Goal: Entertainment & Leisure: Browse casually

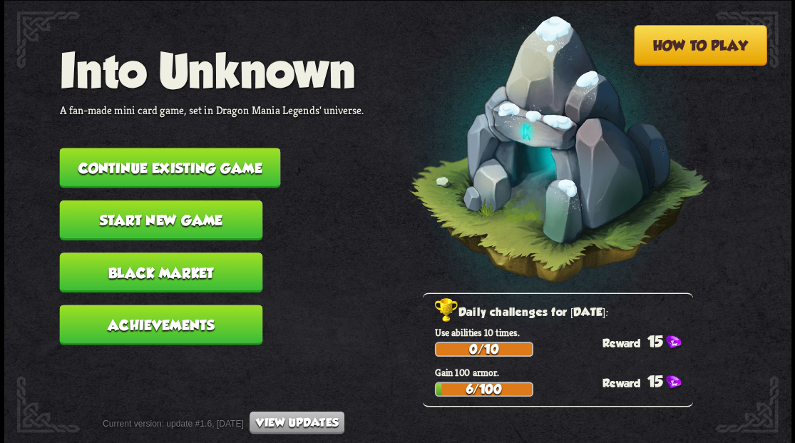
click at [169, 169] on button "Continue existing game" at bounding box center [169, 168] width 221 height 40
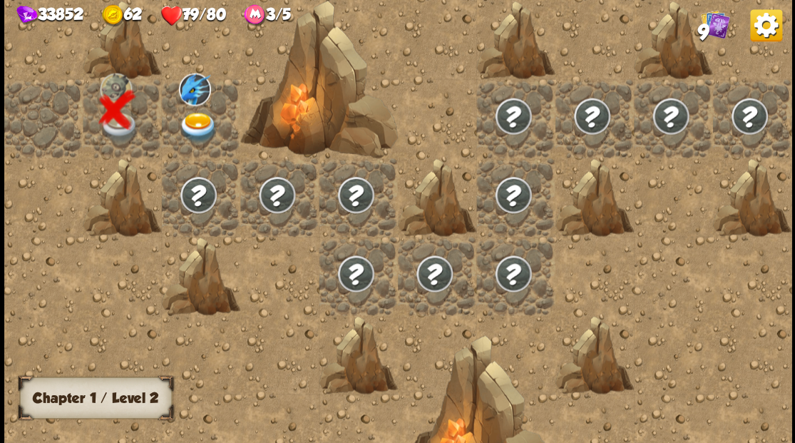
click at [190, 128] on img at bounding box center [197, 127] width 39 height 31
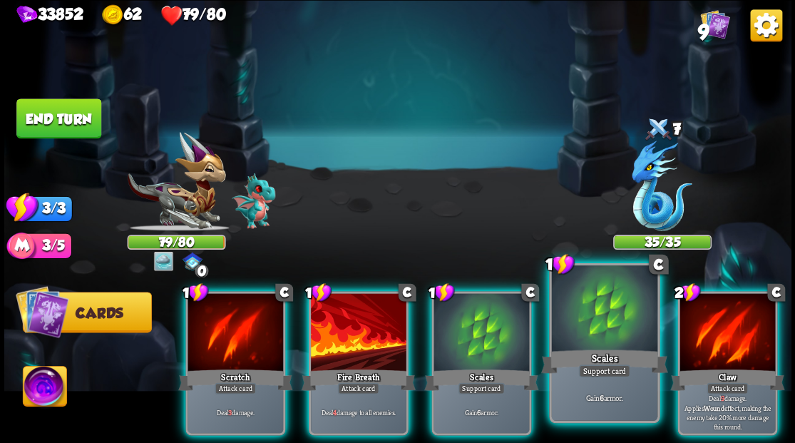
click at [598, 311] on div at bounding box center [604, 309] width 106 height 89
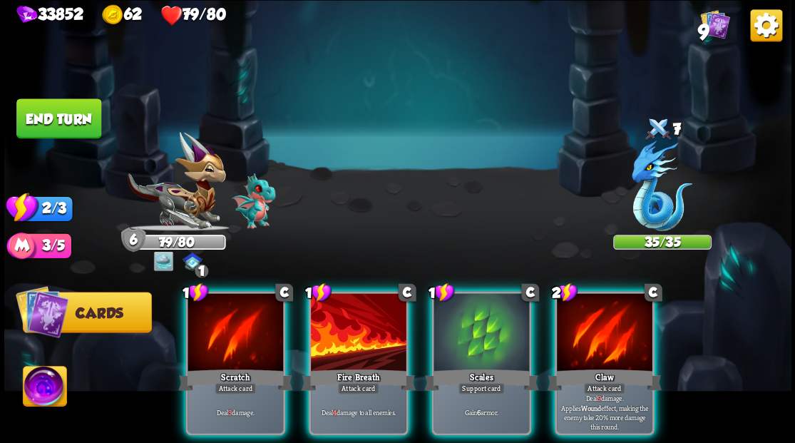
click at [598, 311] on div at bounding box center [605, 333] width 96 height 81
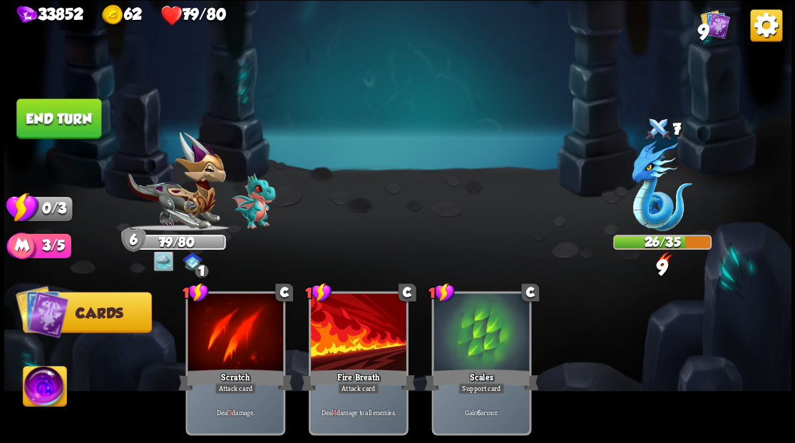
click at [83, 110] on button "End turn" at bounding box center [58, 118] width 85 height 40
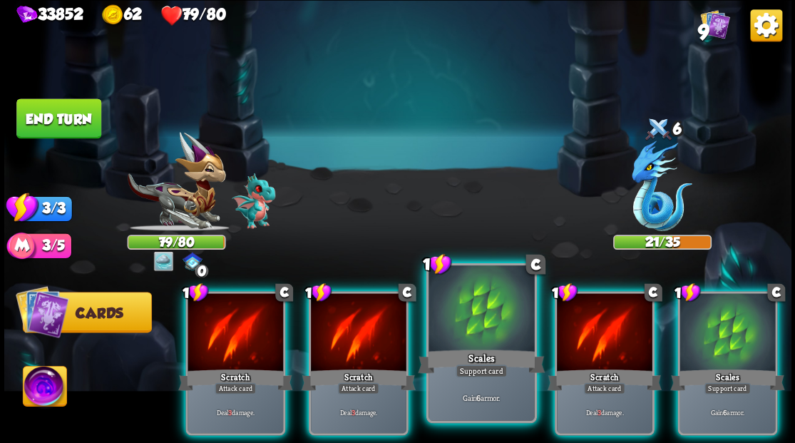
click at [500, 295] on div at bounding box center [482, 309] width 106 height 89
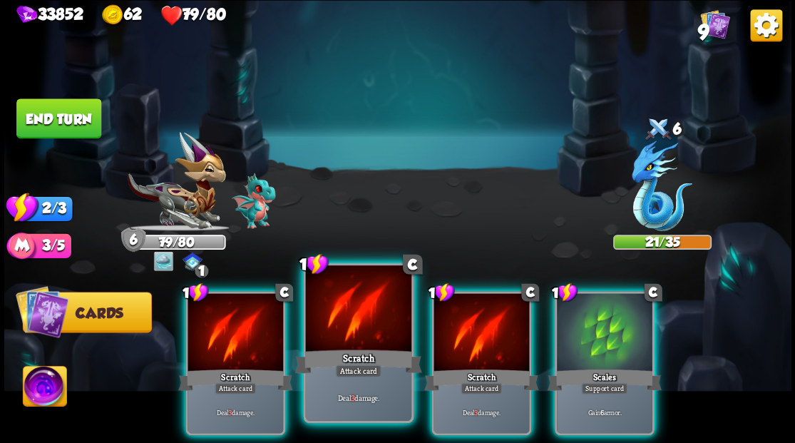
click at [374, 308] on div at bounding box center [358, 309] width 106 height 89
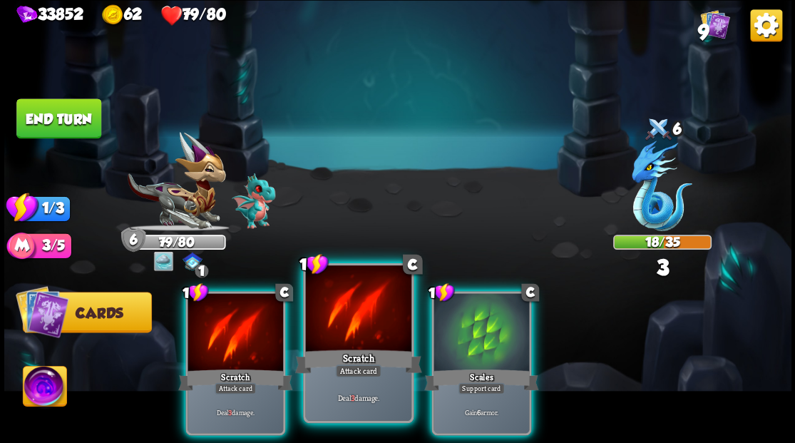
click at [372, 305] on div at bounding box center [358, 309] width 106 height 89
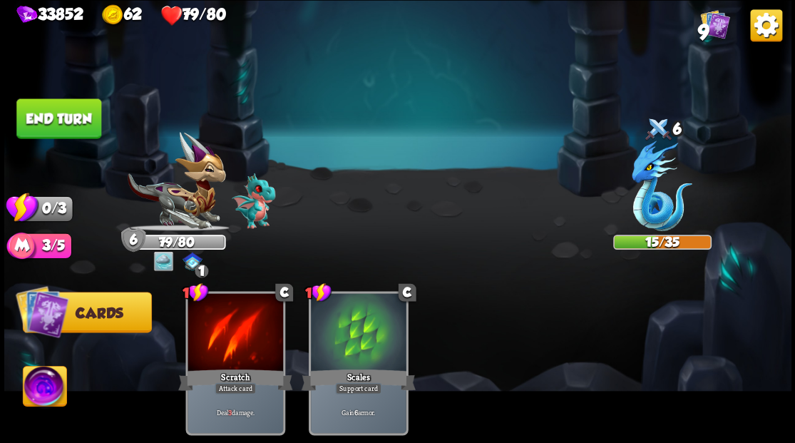
click at [52, 111] on button "End turn" at bounding box center [58, 118] width 85 height 40
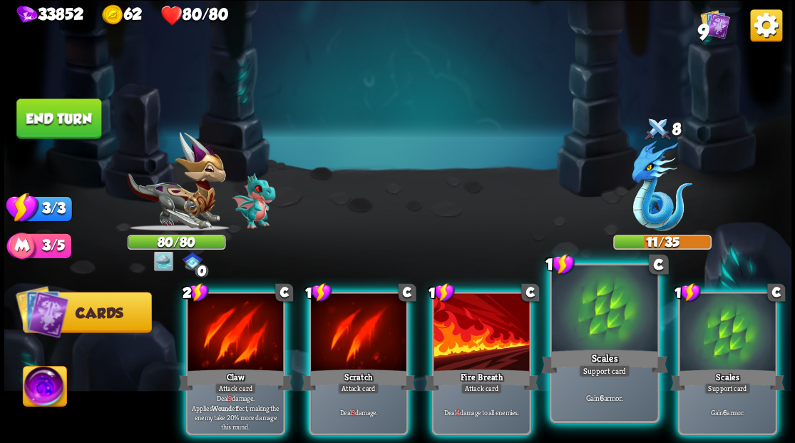
click at [595, 320] on div at bounding box center [604, 309] width 106 height 89
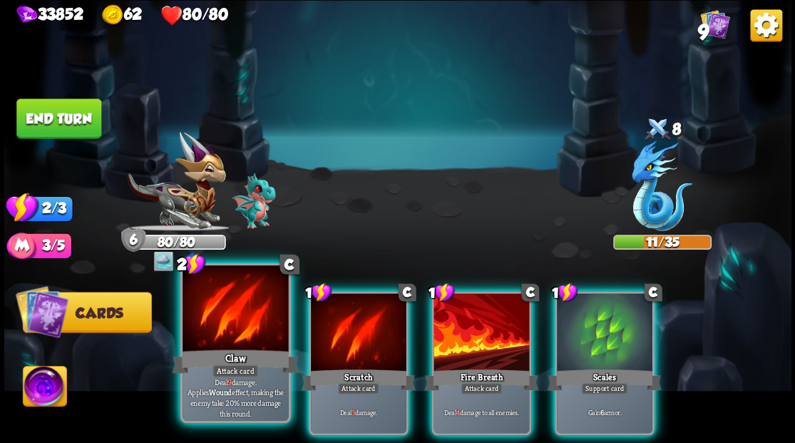
click at [215, 316] on div at bounding box center [236, 309] width 106 height 89
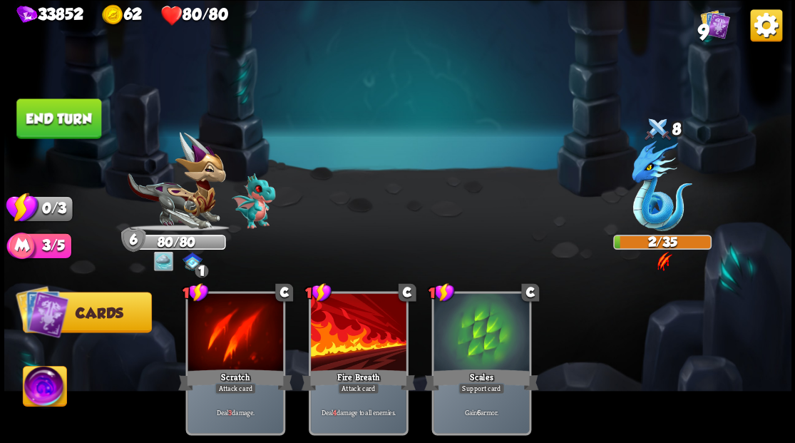
click at [80, 118] on button "End turn" at bounding box center [58, 118] width 85 height 40
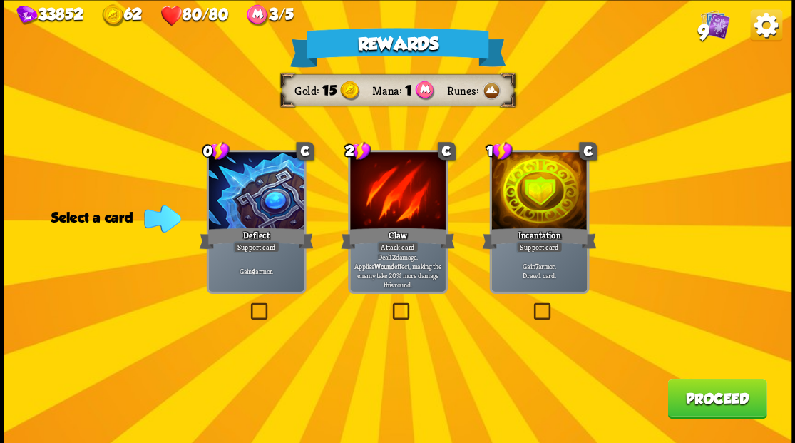
click at [531, 305] on label at bounding box center [531, 305] width 0 height 0
click at [0, 0] on input "checkbox" at bounding box center [0, 0] width 0 height 0
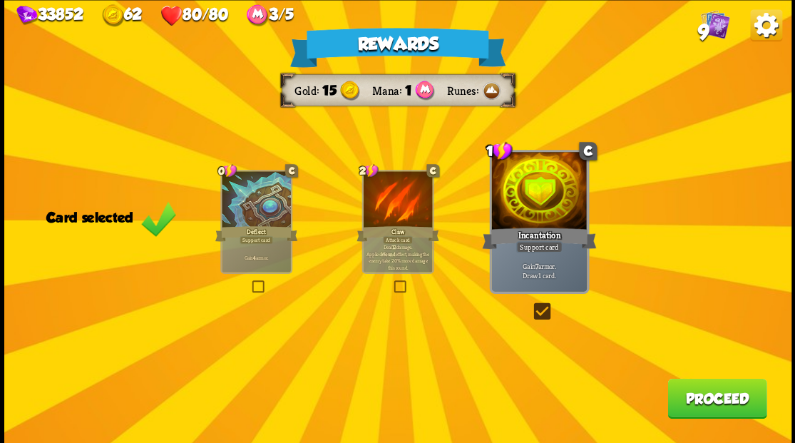
click at [692, 405] on button "Proceed" at bounding box center [717, 398] width 99 height 40
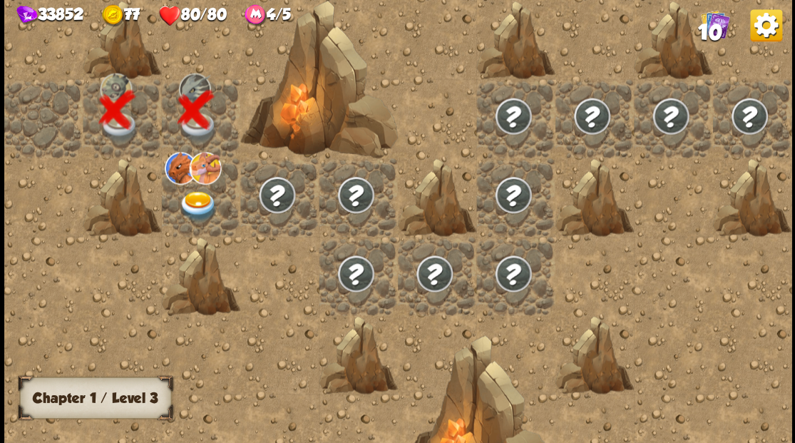
click at [190, 200] on img at bounding box center [197, 205] width 39 height 31
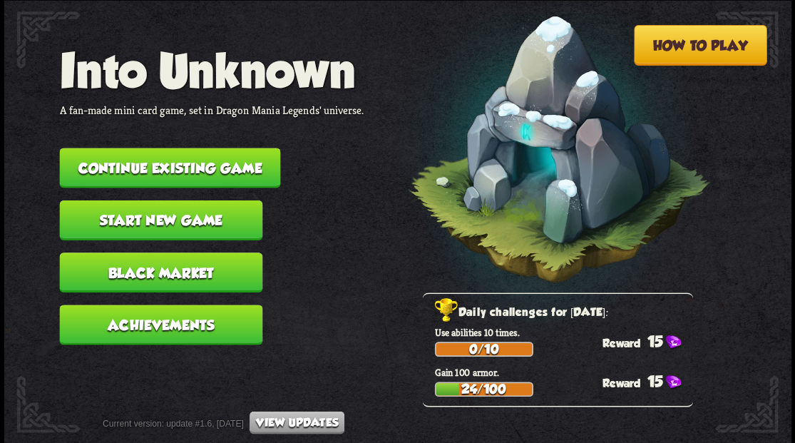
click at [247, 168] on button "Continue existing game" at bounding box center [169, 168] width 221 height 40
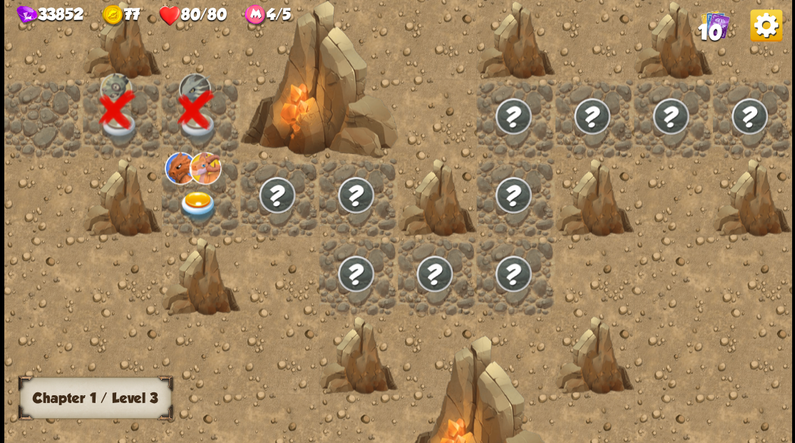
click at [188, 206] on img at bounding box center [197, 205] width 39 height 31
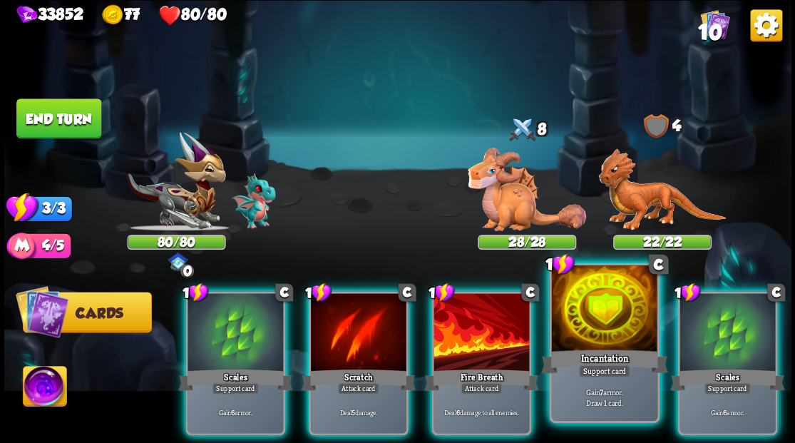
click at [609, 316] on div at bounding box center [604, 309] width 106 height 89
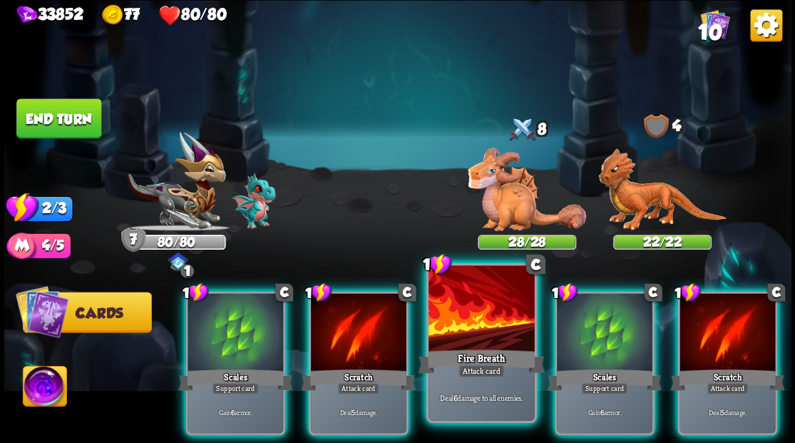
click at [469, 331] on div at bounding box center [482, 309] width 106 height 89
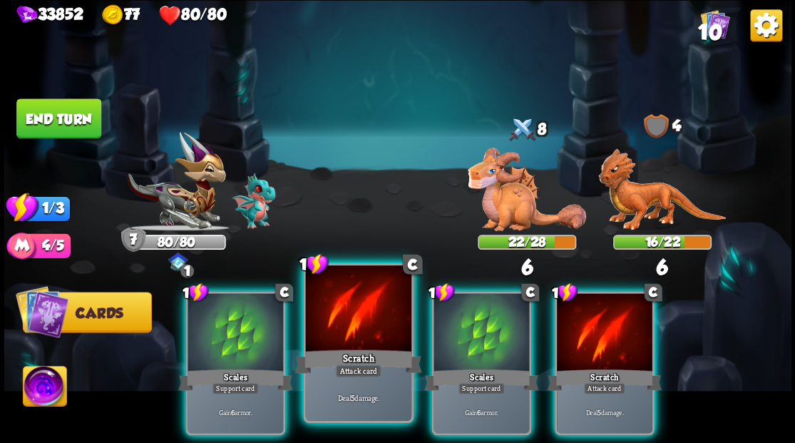
click at [335, 327] on div at bounding box center [358, 309] width 106 height 89
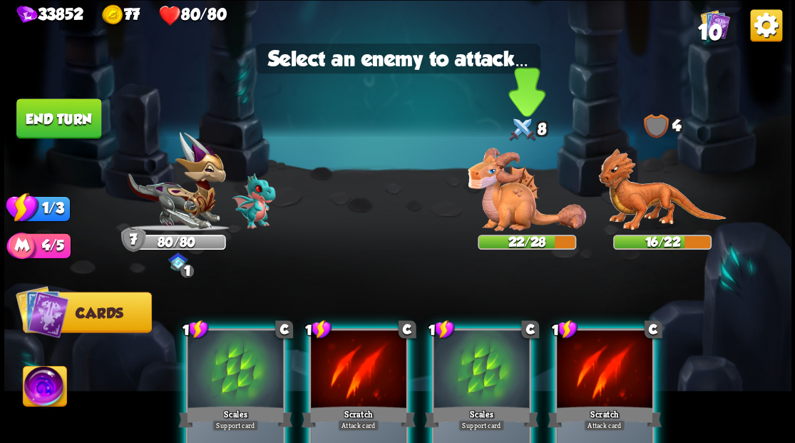
click at [499, 216] on img at bounding box center [527, 189] width 118 height 83
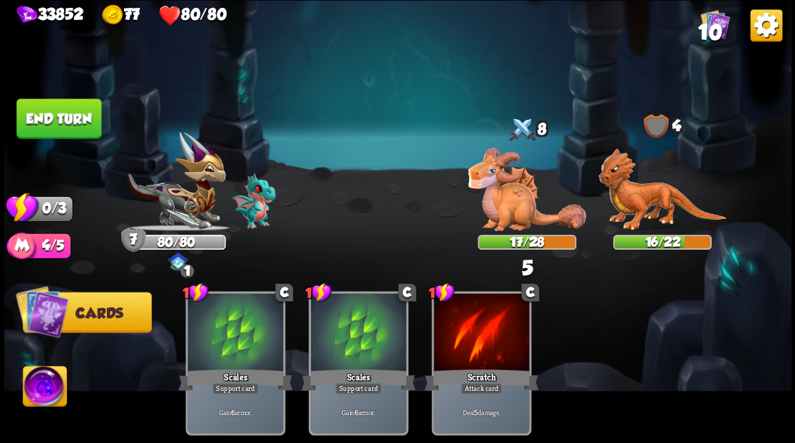
click at [72, 121] on button "End turn" at bounding box center [58, 118] width 85 height 40
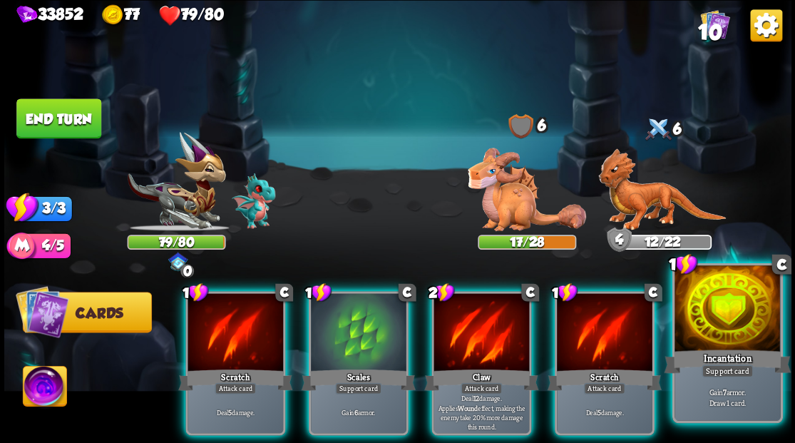
click at [759, 324] on div at bounding box center [728, 309] width 106 height 89
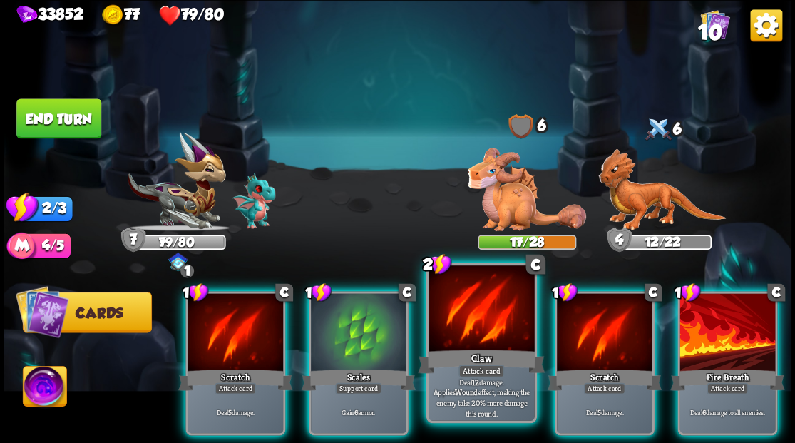
drag, startPoint x: 459, startPoint y: 322, endPoint x: 459, endPoint y: 300, distance: 22.1
click at [459, 321] on div at bounding box center [482, 309] width 106 height 89
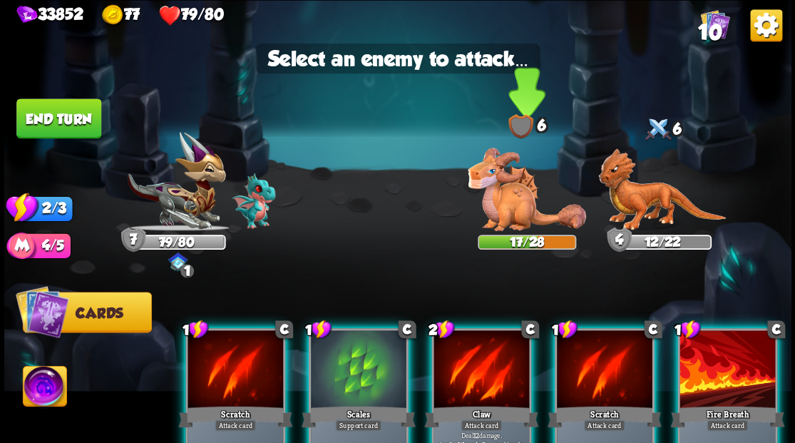
click at [492, 206] on img at bounding box center [527, 189] width 118 height 83
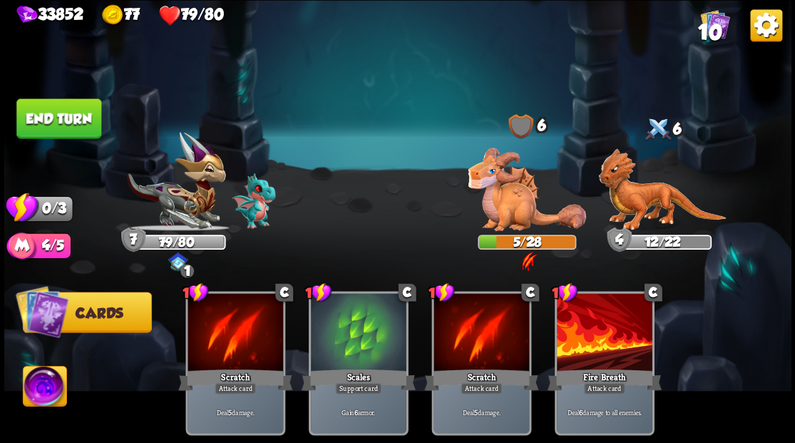
click at [80, 118] on button "End turn" at bounding box center [58, 118] width 85 height 40
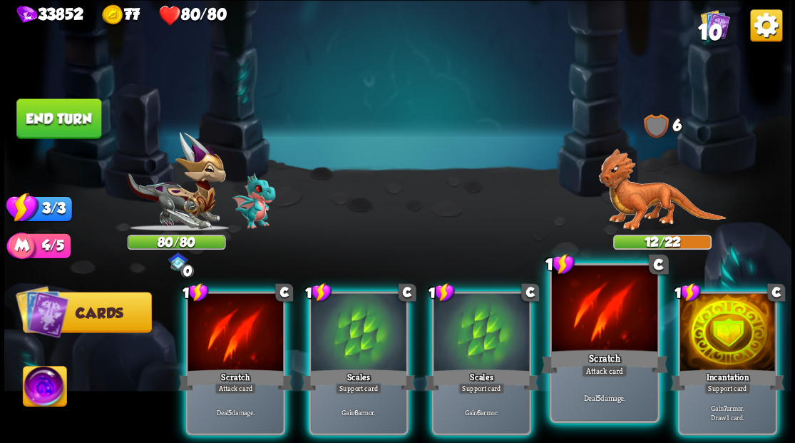
click at [615, 325] on div at bounding box center [604, 309] width 106 height 89
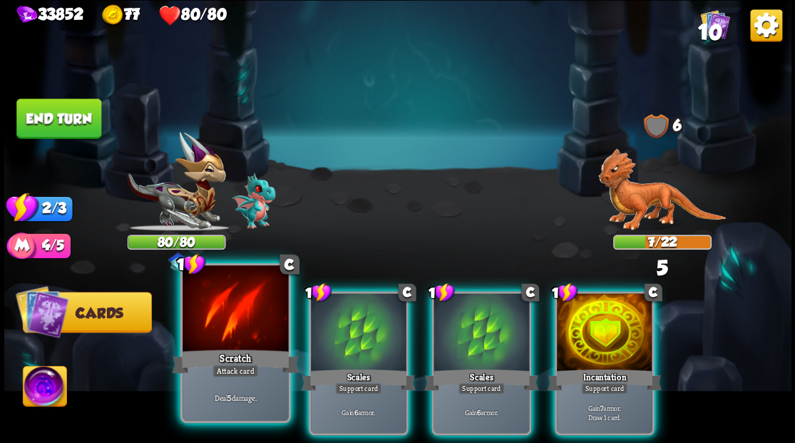
click at [240, 339] on div at bounding box center [236, 309] width 106 height 89
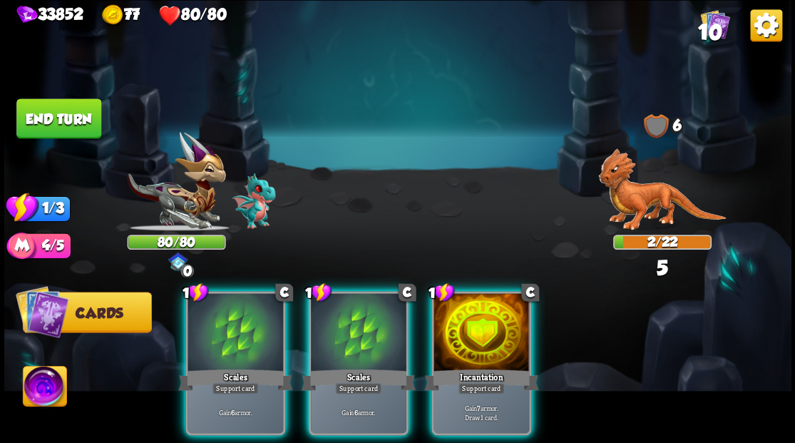
click at [78, 120] on button "End turn" at bounding box center [58, 118] width 85 height 40
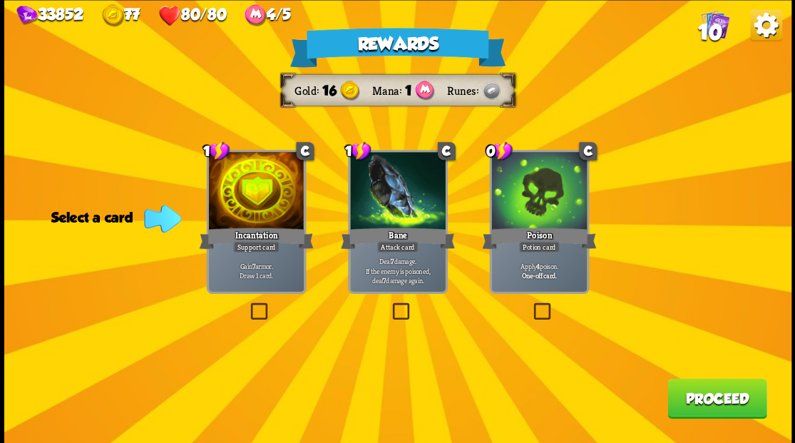
click at [389, 305] on label at bounding box center [389, 305] width 0 height 0
click at [0, 0] on input "checkbox" at bounding box center [0, 0] width 0 height 0
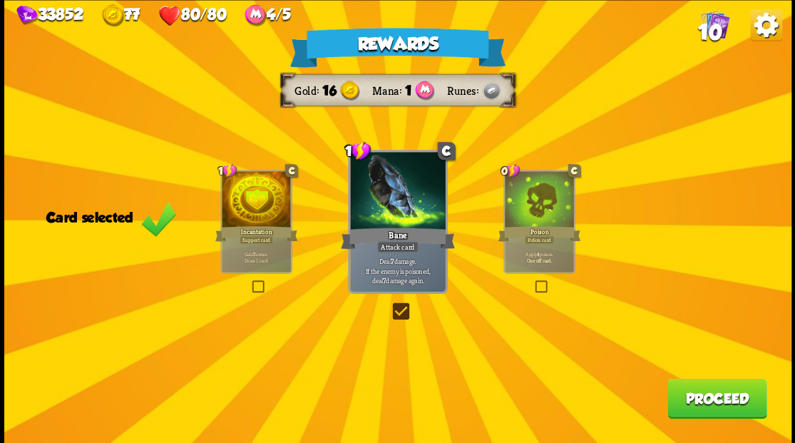
click at [710, 412] on button "Proceed" at bounding box center [717, 398] width 99 height 40
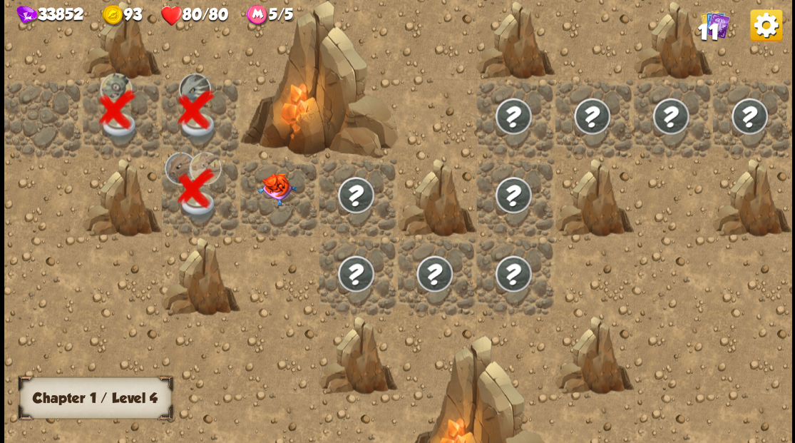
click at [270, 194] on div at bounding box center [279, 197] width 78 height 78
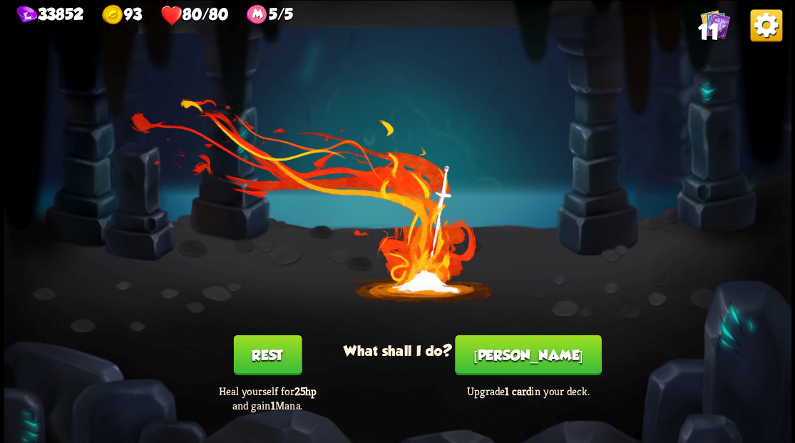
click at [526, 351] on button "Smith" at bounding box center [528, 354] width 146 height 40
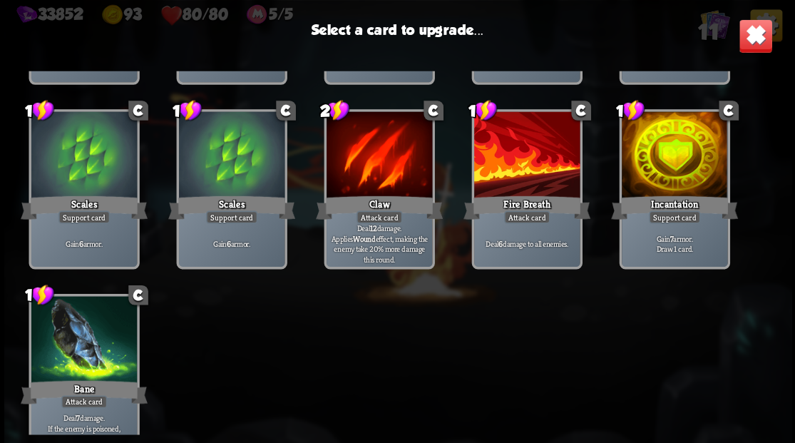
scroll to position [235, 0]
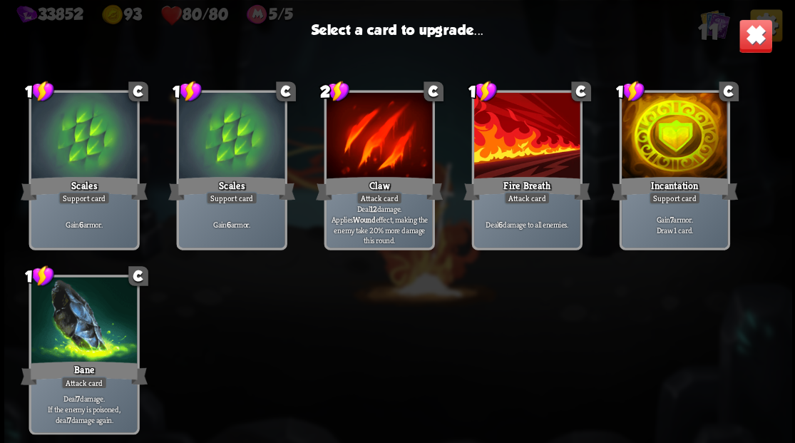
click at [670, 143] on div at bounding box center [674, 137] width 106 height 89
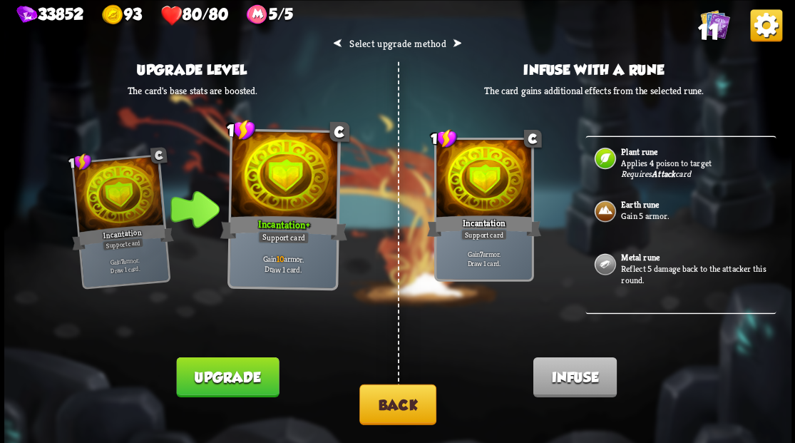
click at [392, 417] on button "Back" at bounding box center [397, 404] width 77 height 41
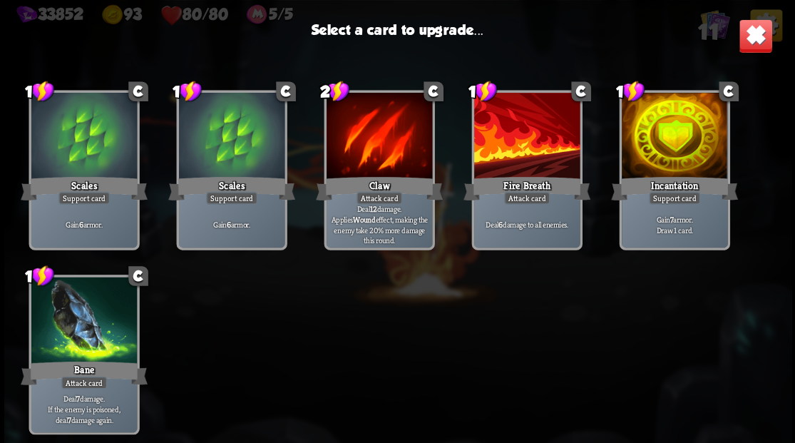
click at [535, 131] on div at bounding box center [527, 137] width 106 height 89
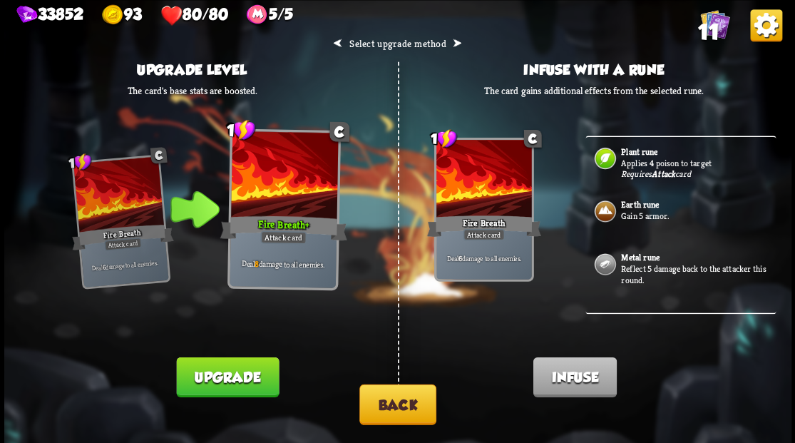
click at [232, 372] on button "Upgrade" at bounding box center [227, 377] width 103 height 40
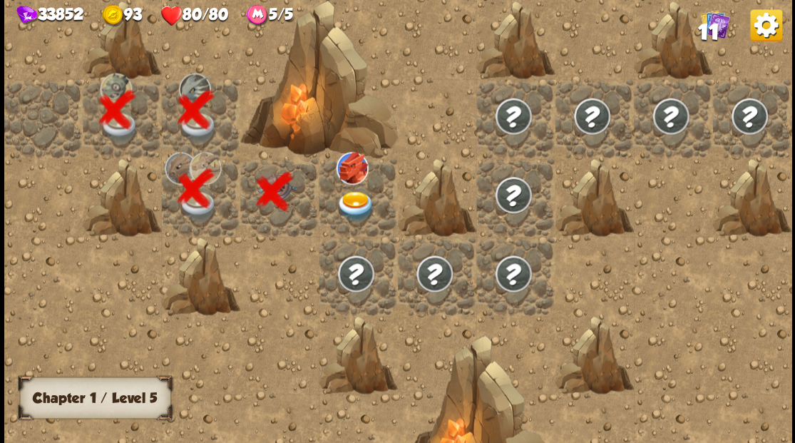
click at [357, 277] on img at bounding box center [355, 272] width 39 height 39
click at [346, 205] on img at bounding box center [355, 205] width 39 height 31
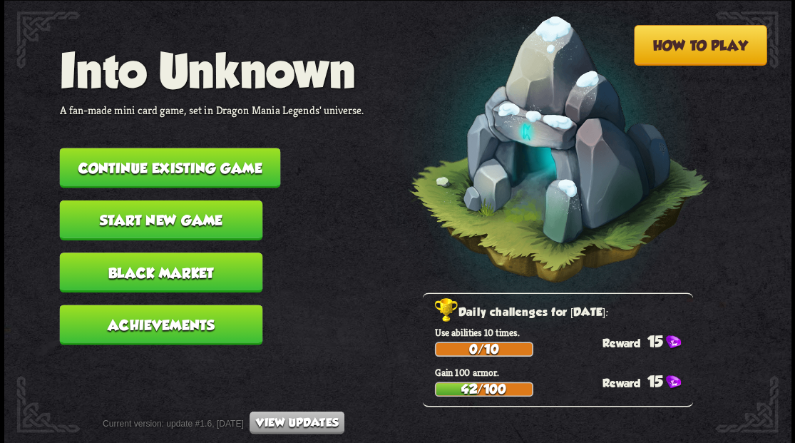
click at [188, 160] on button "Continue existing game" at bounding box center [169, 168] width 221 height 40
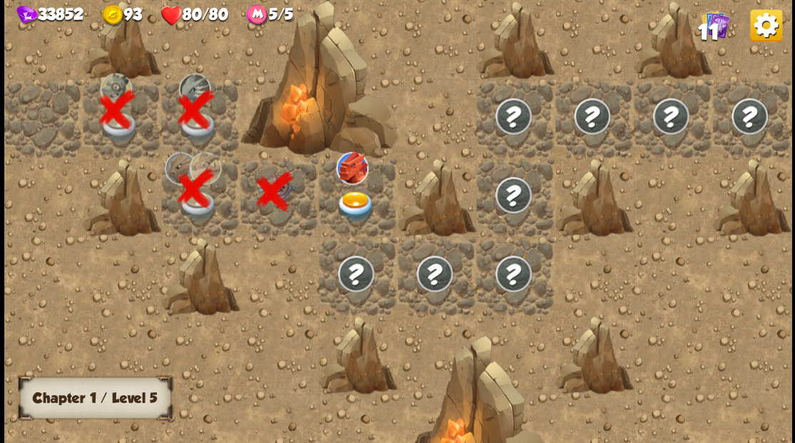
click at [346, 207] on img at bounding box center [355, 205] width 39 height 31
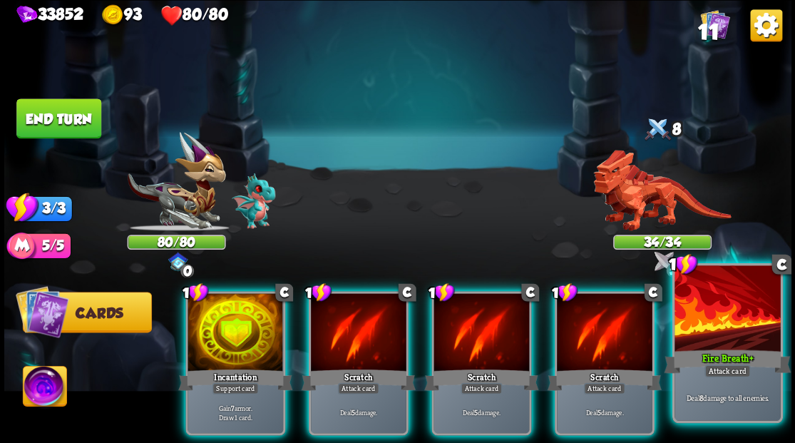
click at [725, 339] on div at bounding box center [728, 309] width 106 height 89
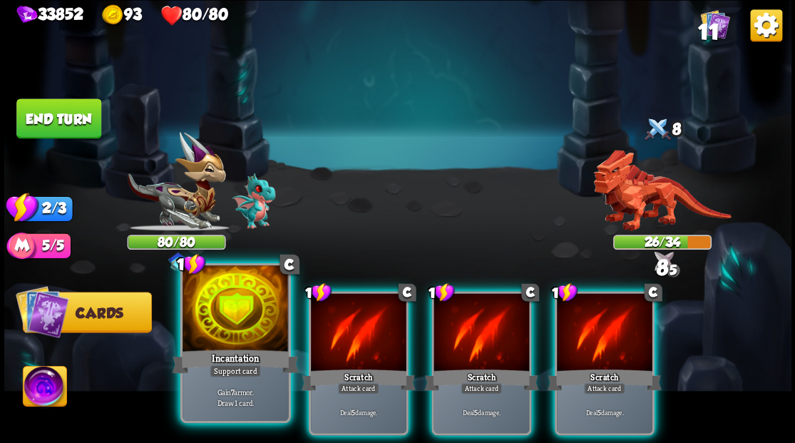
click at [199, 310] on div at bounding box center [236, 309] width 106 height 89
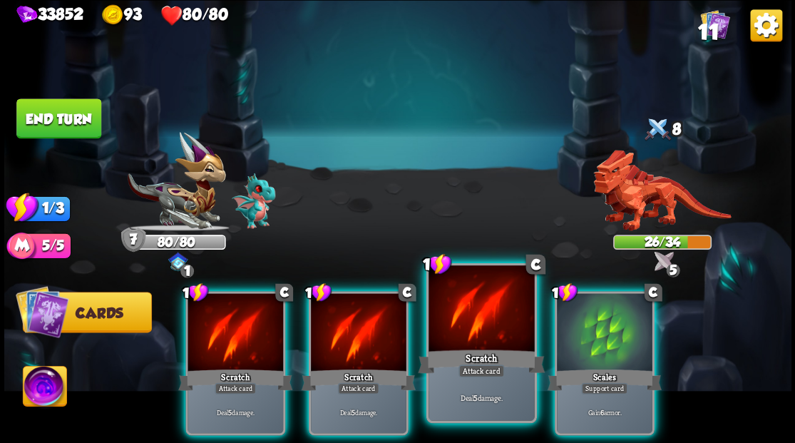
click at [454, 343] on div at bounding box center [482, 309] width 106 height 89
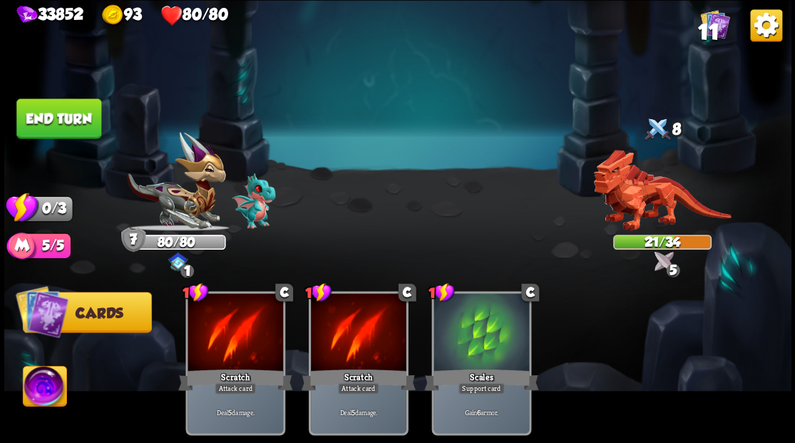
click at [84, 124] on button "End turn" at bounding box center [58, 118] width 85 height 40
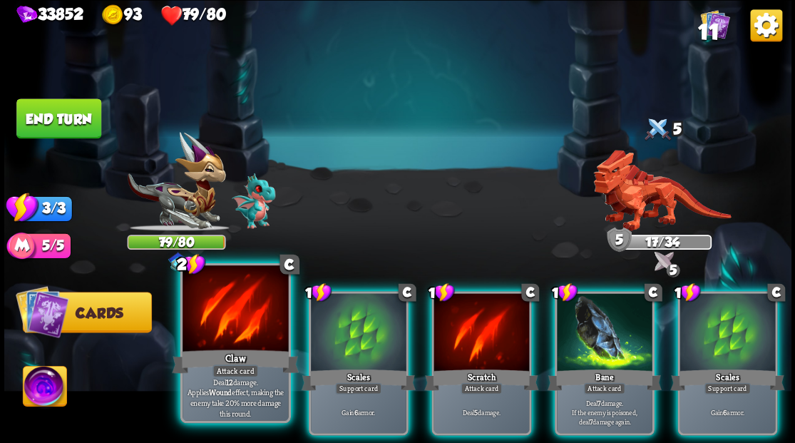
click at [235, 316] on div at bounding box center [236, 309] width 106 height 89
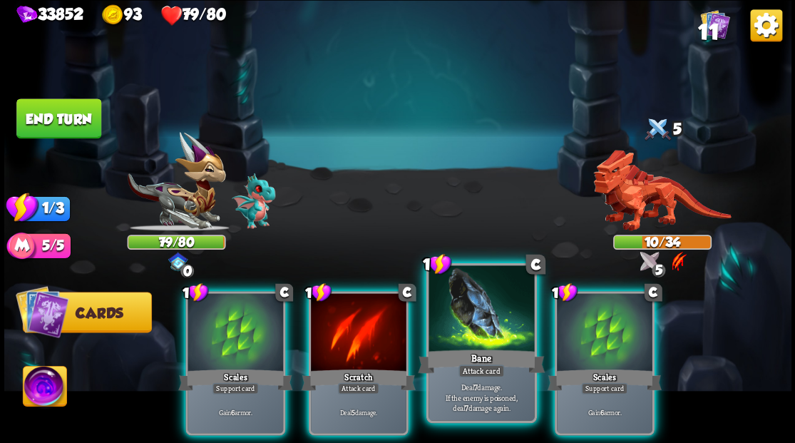
click at [480, 325] on div at bounding box center [482, 309] width 106 height 89
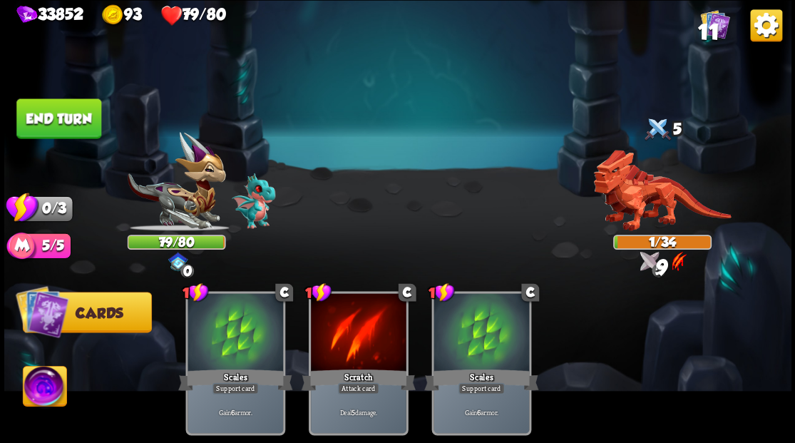
drag, startPoint x: 82, startPoint y: 115, endPoint x: 111, endPoint y: 120, distance: 29.0
click at [82, 114] on button "End turn" at bounding box center [58, 118] width 85 height 40
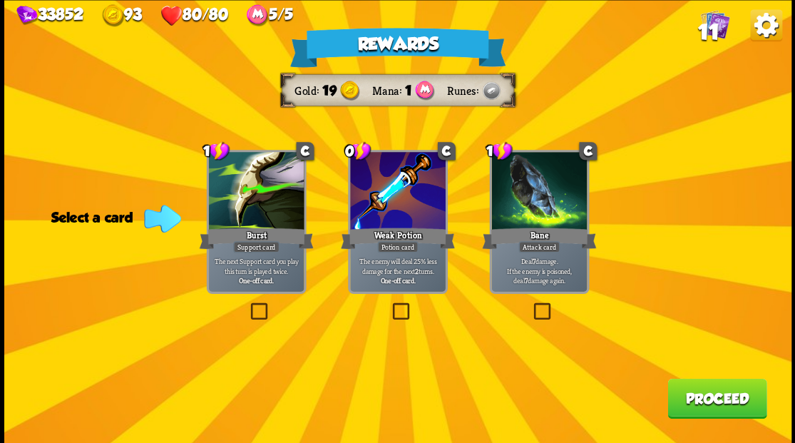
click at [389, 305] on label at bounding box center [389, 305] width 0 height 0
click at [0, 0] on input "checkbox" at bounding box center [0, 0] width 0 height 0
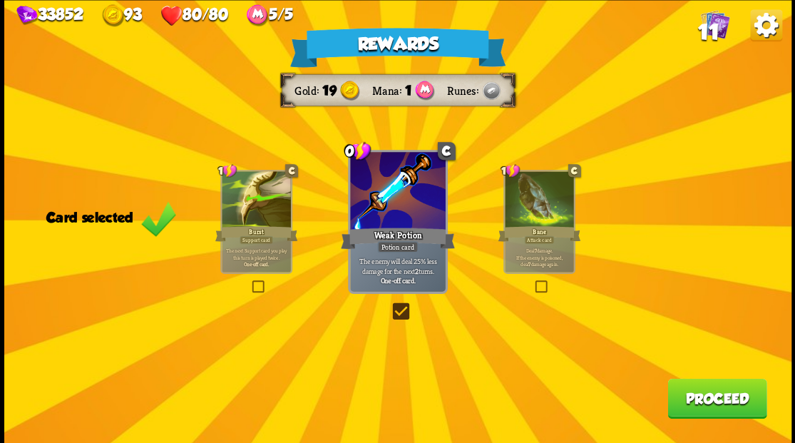
click at [698, 404] on button "Proceed" at bounding box center [717, 398] width 99 height 40
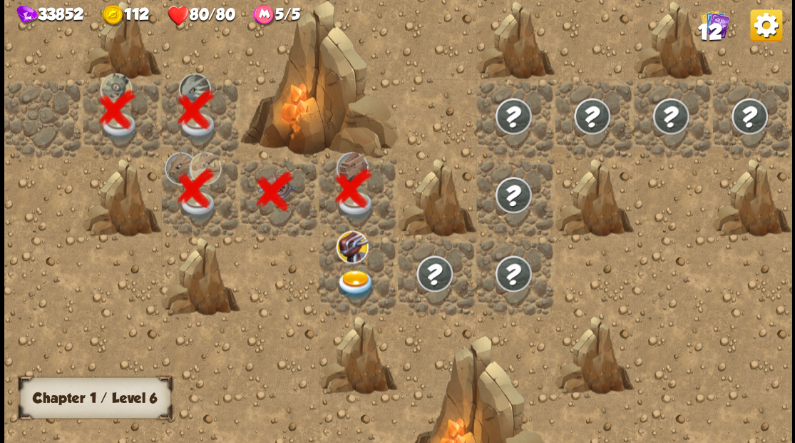
click at [358, 283] on img at bounding box center [355, 285] width 39 height 31
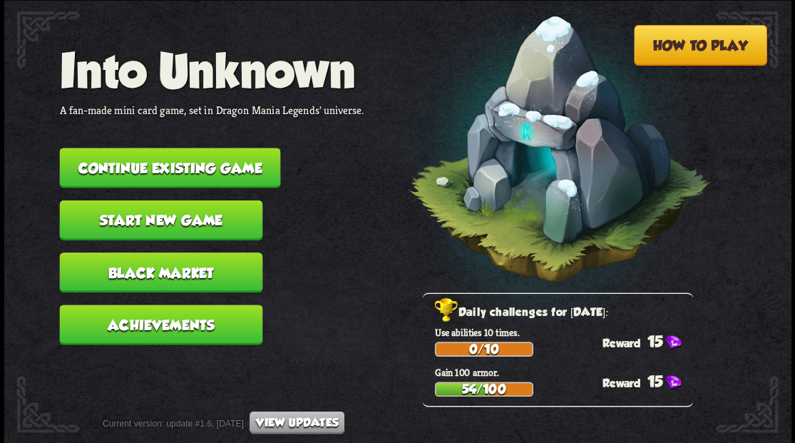
click at [206, 161] on button "Continue existing game" at bounding box center [169, 168] width 221 height 40
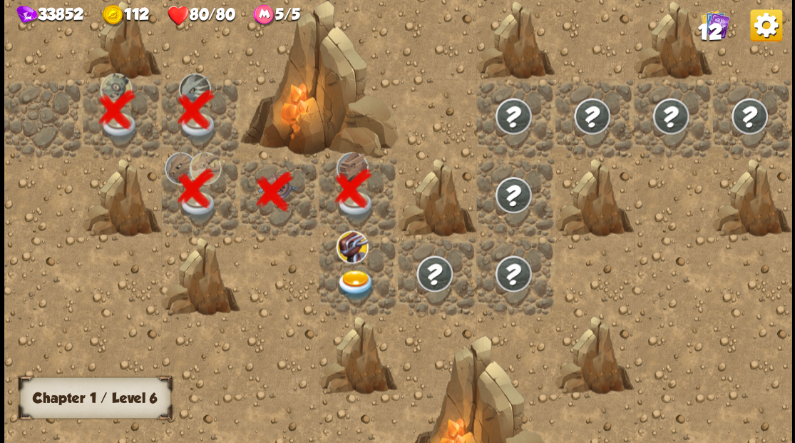
click at [352, 275] on img at bounding box center [355, 285] width 39 height 31
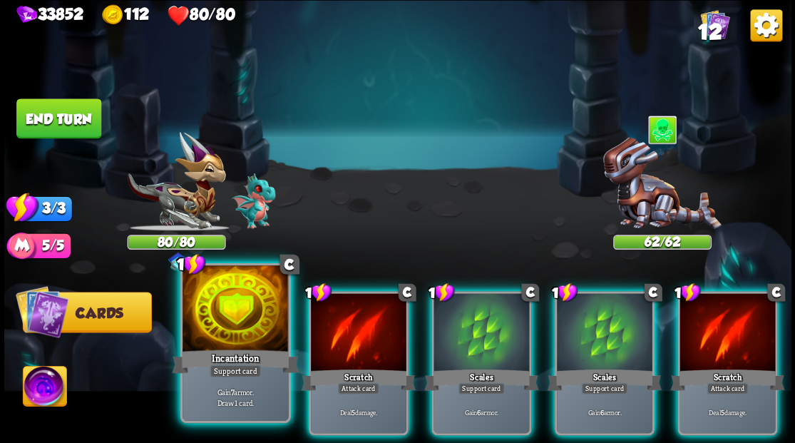
click at [233, 320] on div at bounding box center [236, 309] width 106 height 89
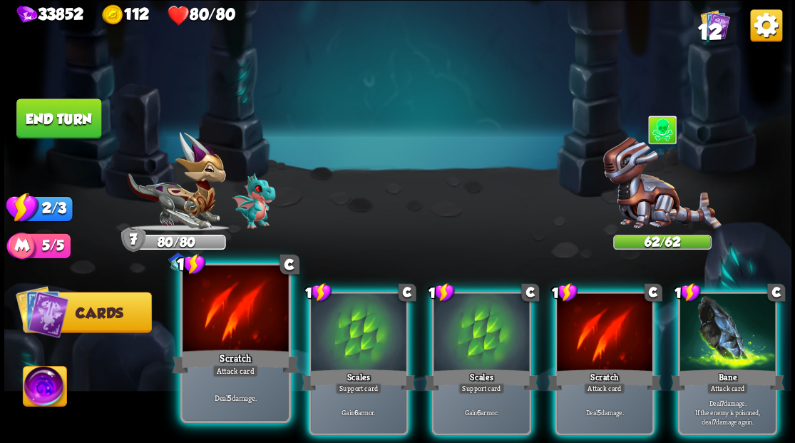
click at [233, 312] on div at bounding box center [236, 309] width 106 height 89
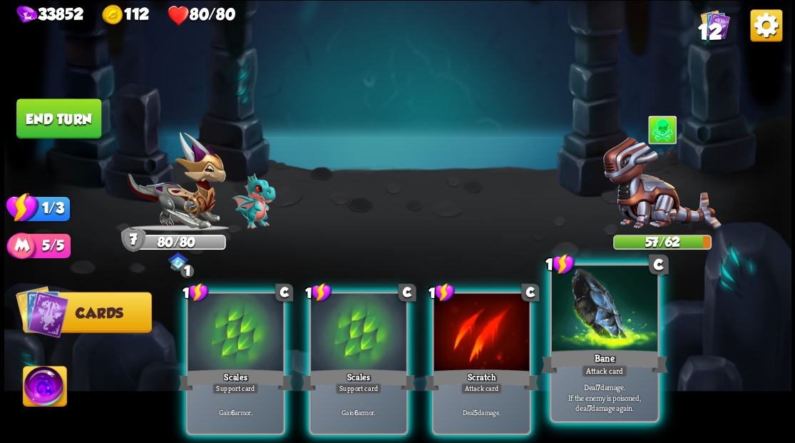
click at [607, 348] on div "Bane" at bounding box center [604, 361] width 127 height 29
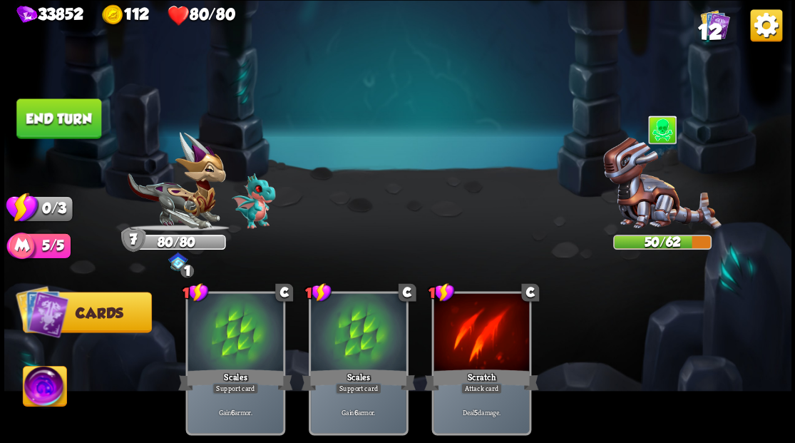
click at [74, 113] on button "End turn" at bounding box center [58, 118] width 85 height 40
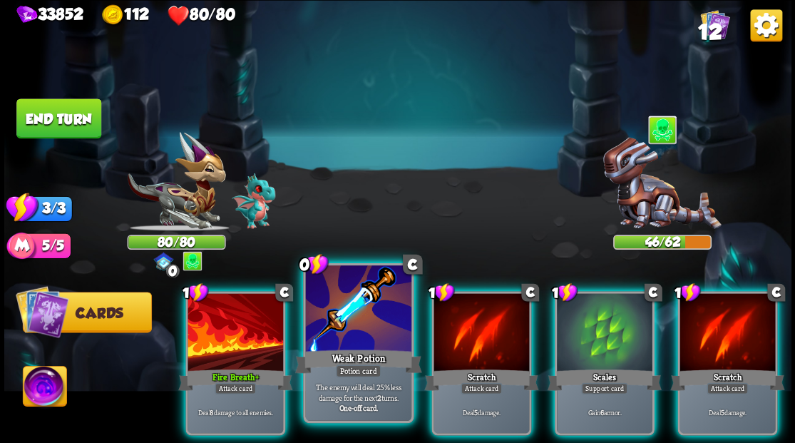
click at [339, 297] on div at bounding box center [358, 309] width 106 height 89
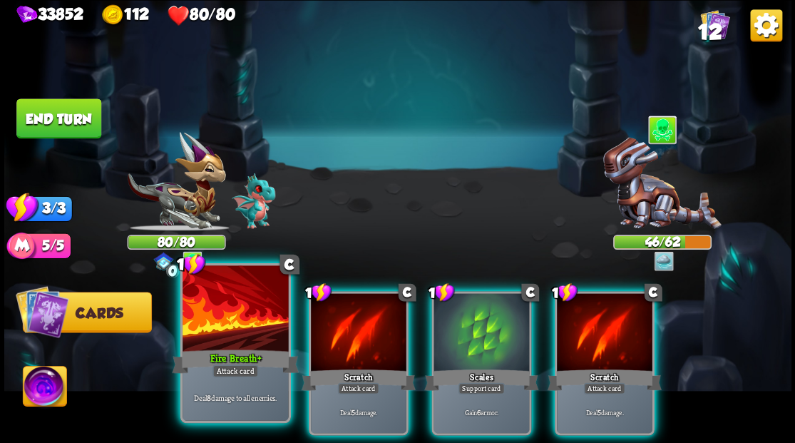
click at [250, 321] on div at bounding box center [236, 309] width 106 height 89
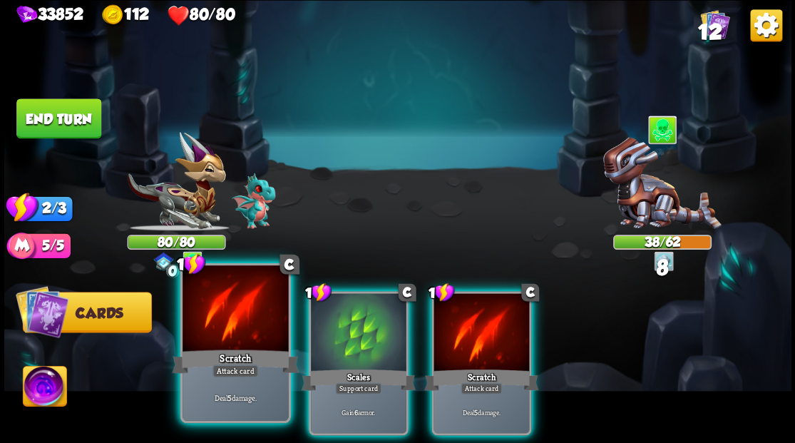
click at [247, 307] on div at bounding box center [236, 309] width 106 height 89
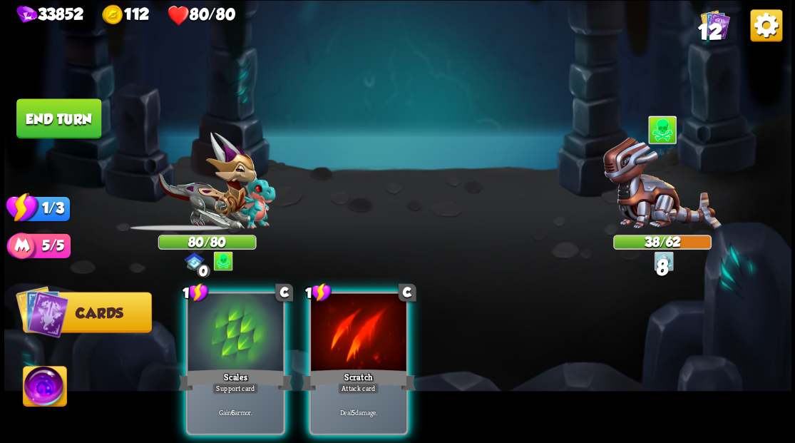
click at [247, 307] on div at bounding box center [236, 333] width 96 height 81
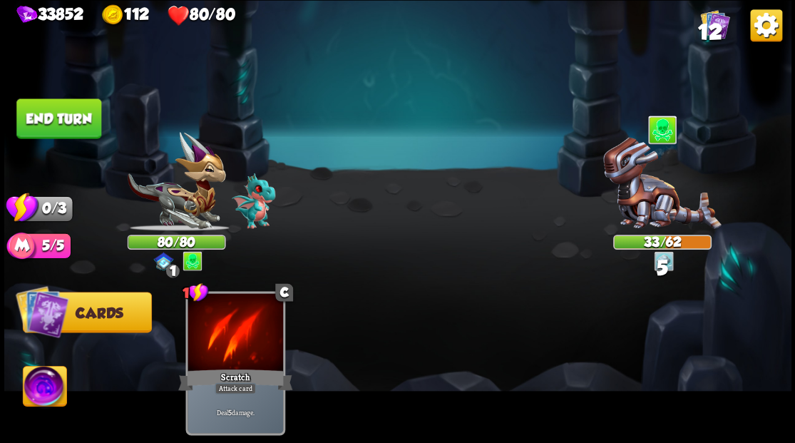
click at [73, 118] on button "End turn" at bounding box center [58, 118] width 85 height 40
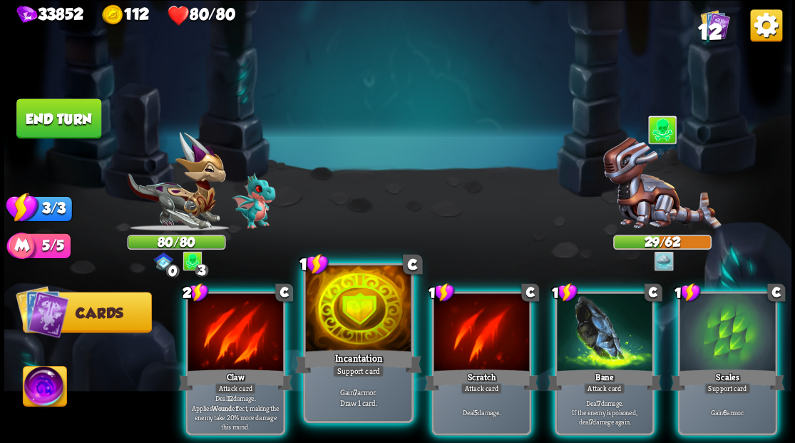
click at [337, 325] on div at bounding box center [358, 309] width 106 height 89
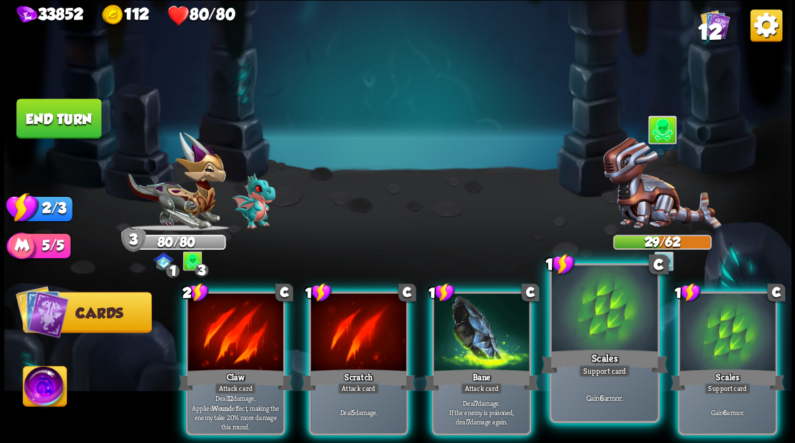
drag, startPoint x: 582, startPoint y: 324, endPoint x: 556, endPoint y: 312, distance: 28.4
click at [582, 325] on div at bounding box center [604, 309] width 106 height 89
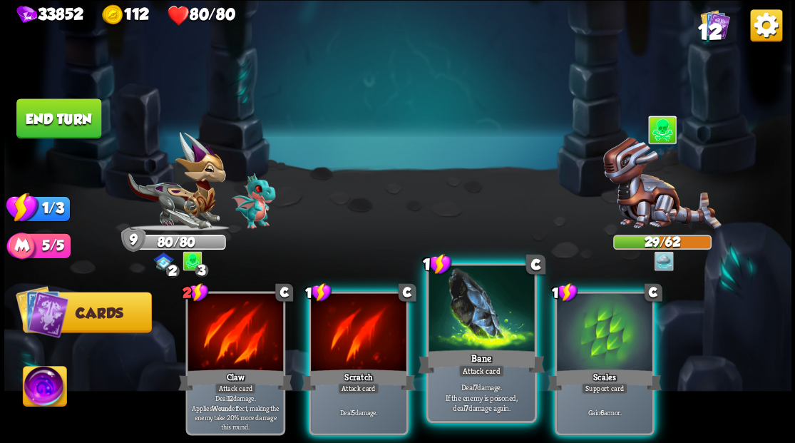
click at [473, 338] on div at bounding box center [482, 309] width 106 height 89
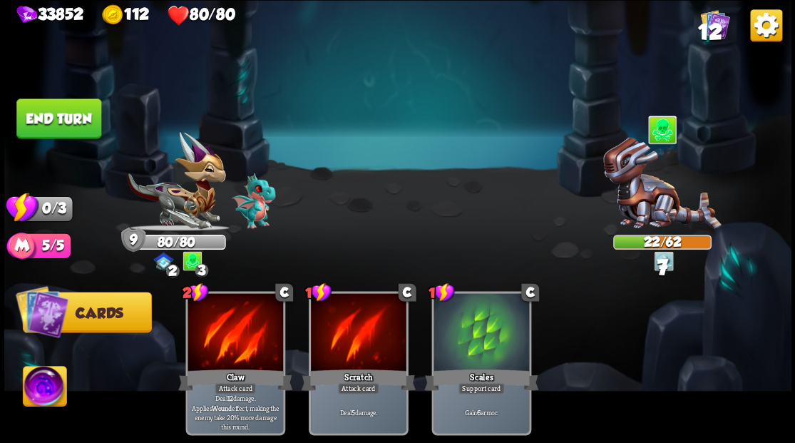
click at [42, 116] on button "End turn" at bounding box center [58, 118] width 85 height 40
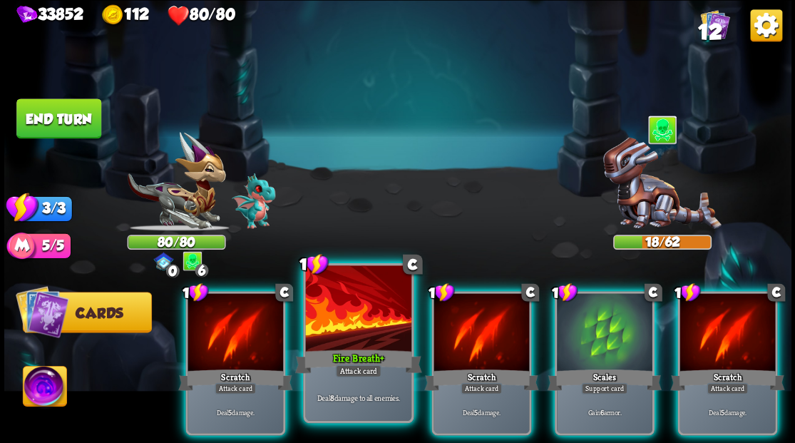
click at [375, 300] on div at bounding box center [358, 309] width 106 height 89
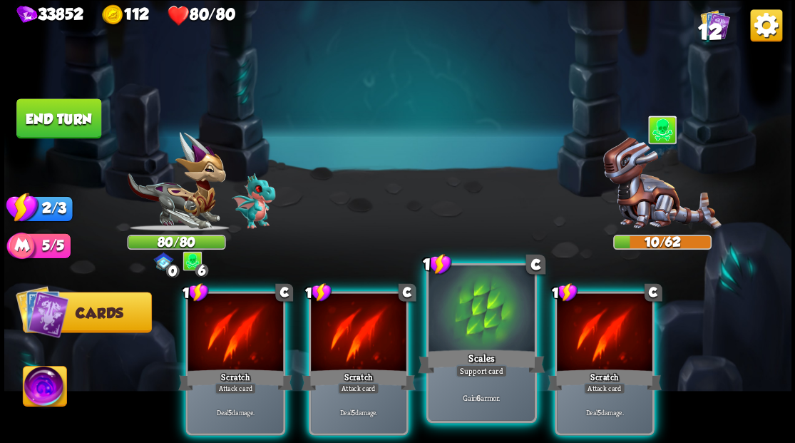
click at [471, 322] on div at bounding box center [482, 309] width 106 height 89
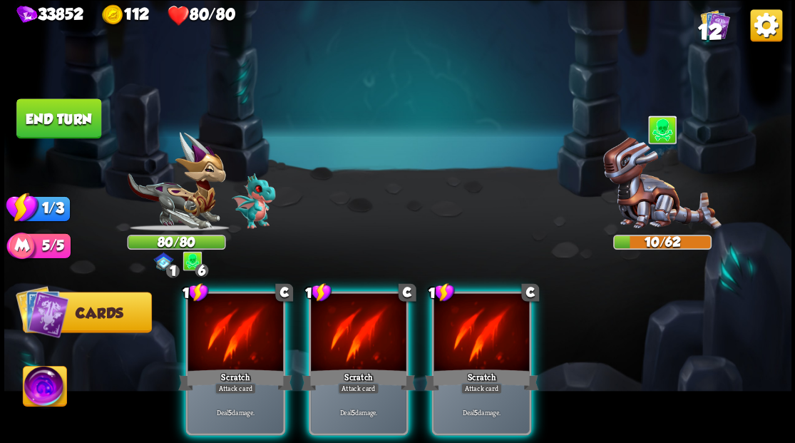
click at [471, 322] on div at bounding box center [482, 333] width 96 height 81
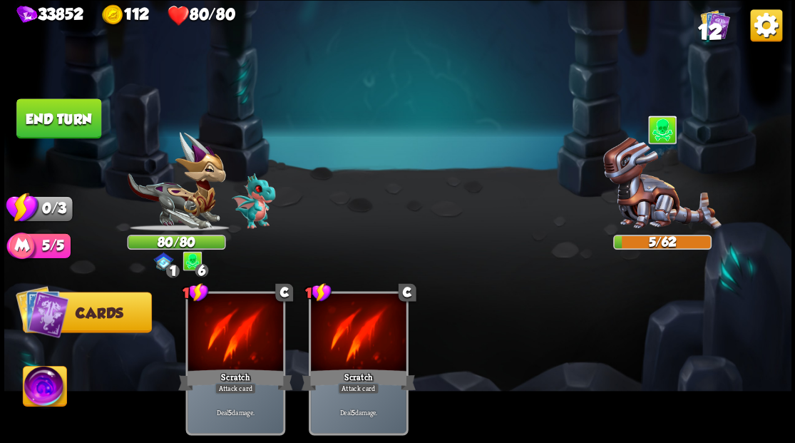
click at [43, 116] on button "End turn" at bounding box center [58, 118] width 85 height 40
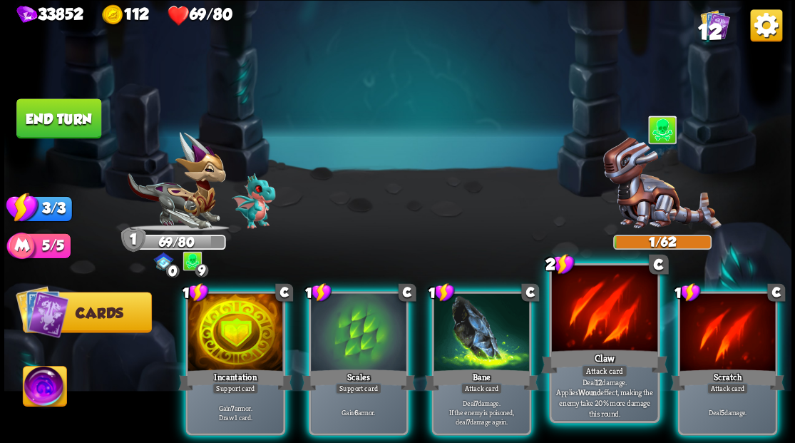
click at [586, 332] on div at bounding box center [604, 309] width 106 height 89
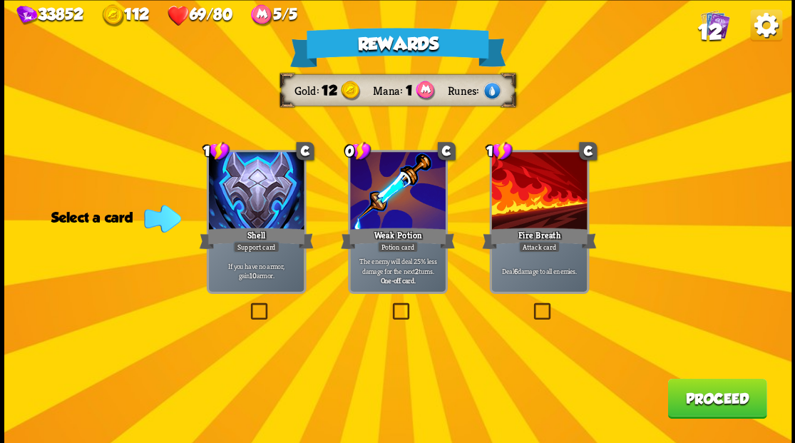
click at [531, 305] on label at bounding box center [531, 305] width 0 height 0
click at [0, 0] on input "checkbox" at bounding box center [0, 0] width 0 height 0
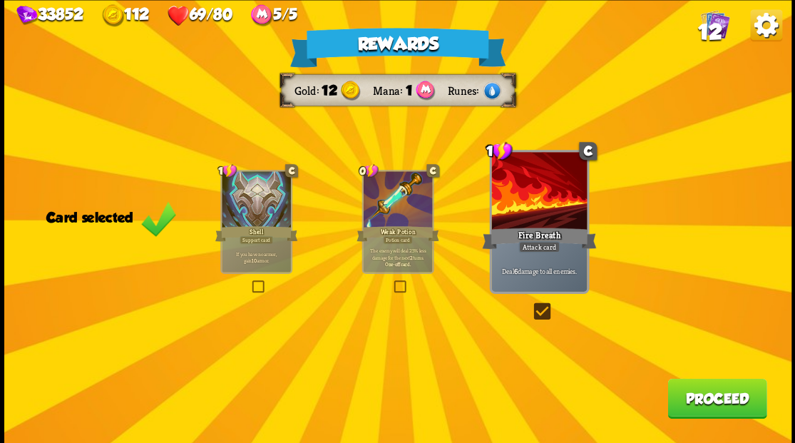
click at [688, 402] on button "Proceed" at bounding box center [717, 398] width 99 height 40
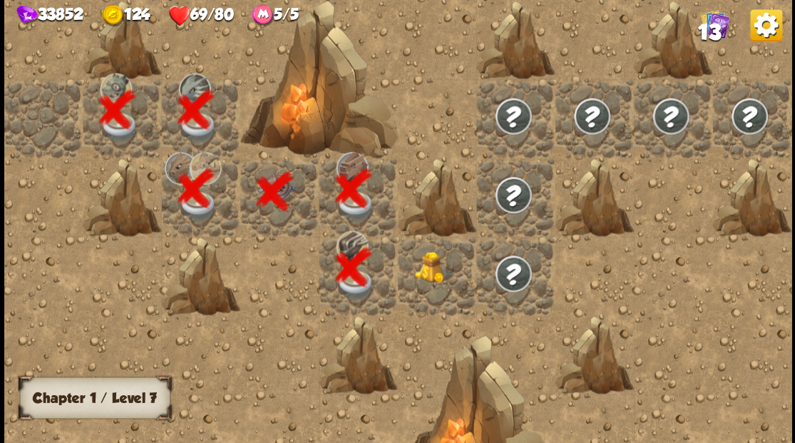
click at [433, 285] on div at bounding box center [437, 275] width 78 height 78
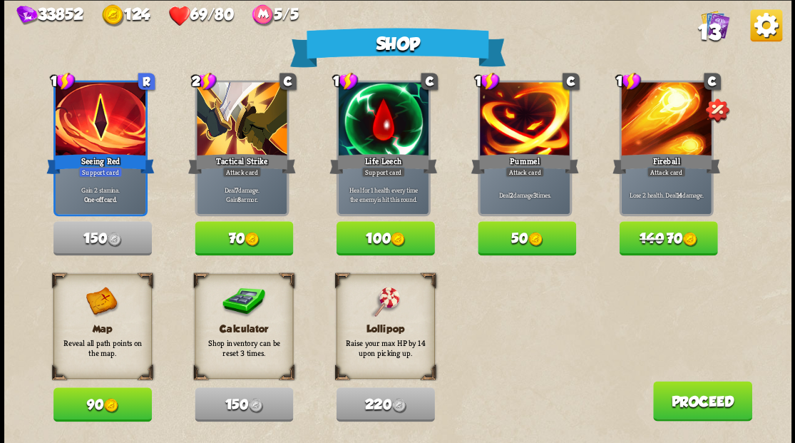
click at [523, 235] on button "50" at bounding box center [527, 238] width 98 height 34
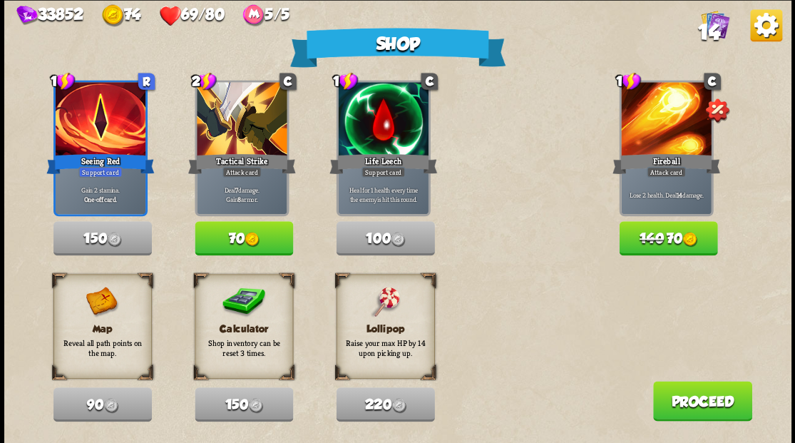
click at [683, 405] on button "Proceed" at bounding box center [702, 401] width 99 height 40
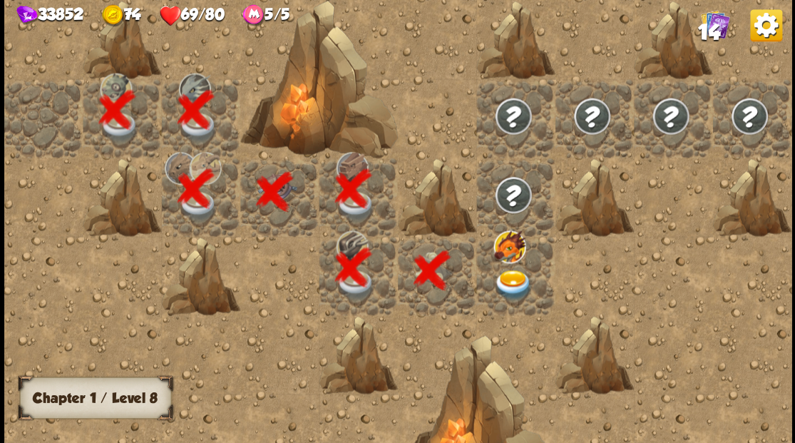
click at [504, 278] on img at bounding box center [513, 285] width 39 height 31
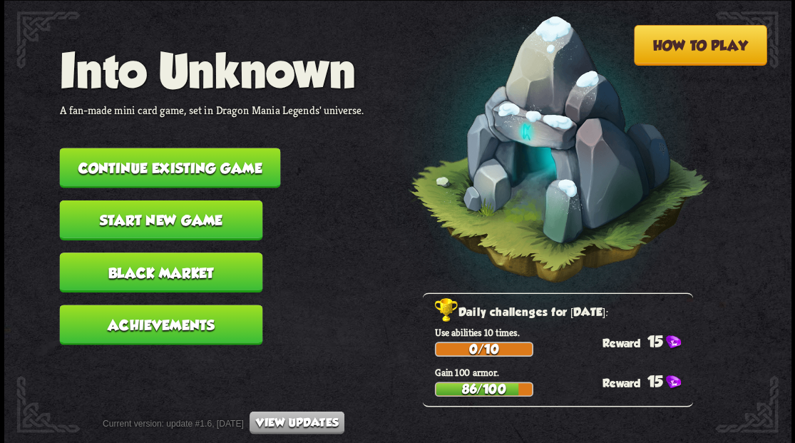
click at [205, 163] on button "Continue existing game" at bounding box center [169, 168] width 221 height 40
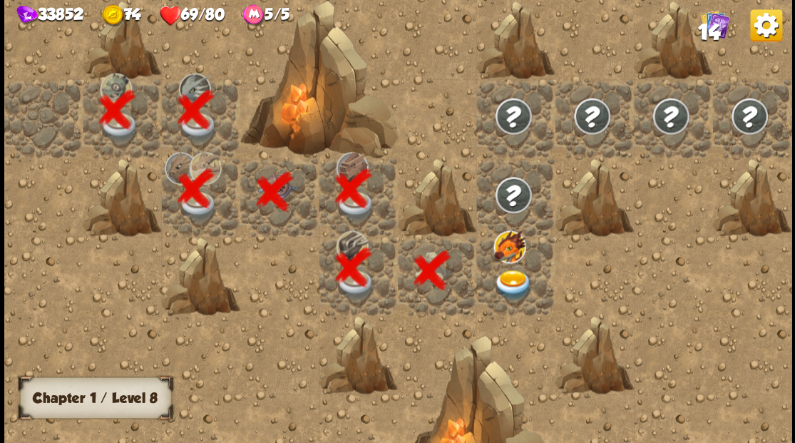
click at [519, 288] on img at bounding box center [513, 285] width 39 height 31
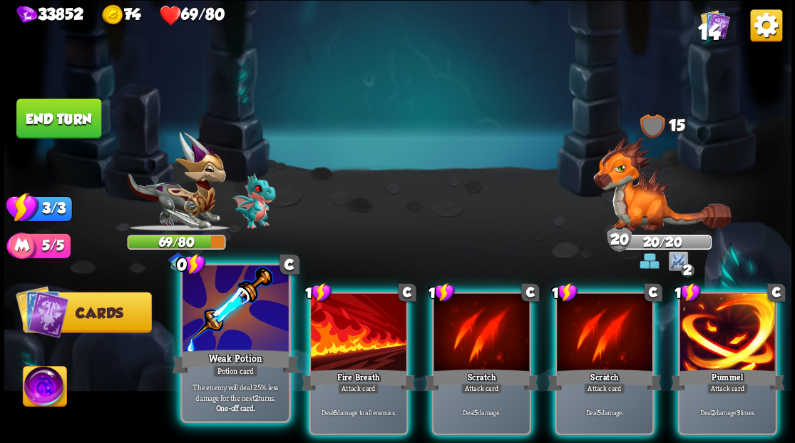
click at [247, 296] on div at bounding box center [236, 309] width 106 height 89
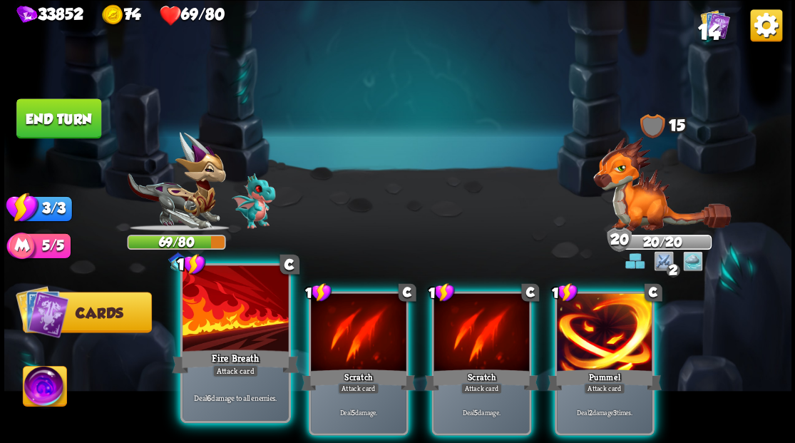
click at [250, 302] on div at bounding box center [236, 309] width 106 height 89
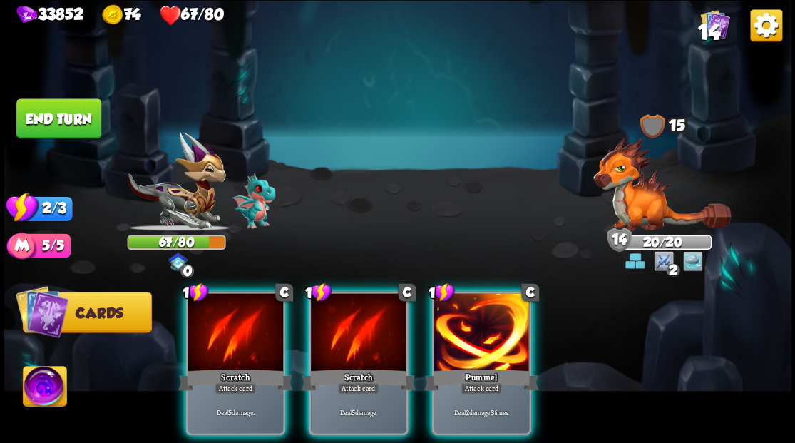
click at [635, 178] on img at bounding box center [662, 183] width 138 height 94
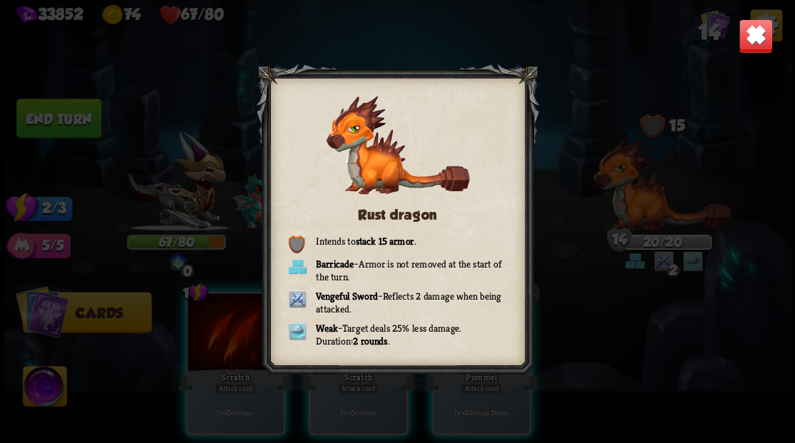
click at [752, 37] on img at bounding box center [755, 36] width 34 height 34
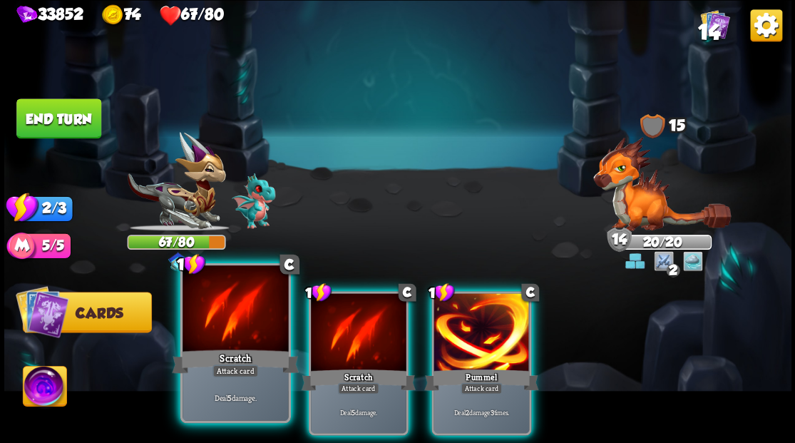
click at [234, 326] on div at bounding box center [236, 309] width 106 height 89
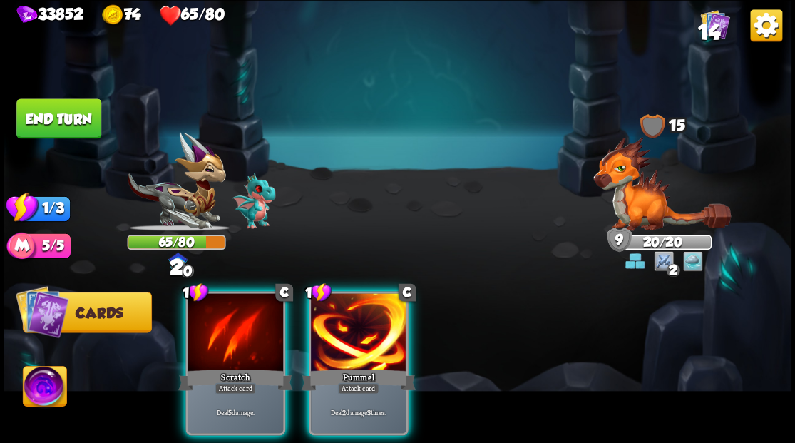
click at [86, 112] on button "End turn" at bounding box center [58, 118] width 85 height 40
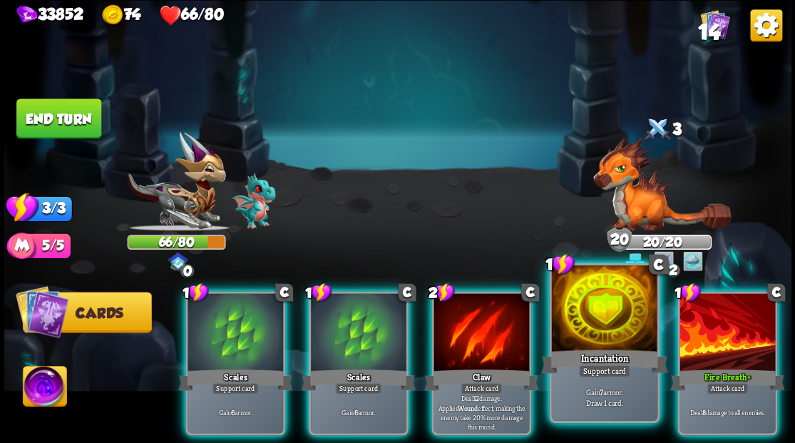
click at [581, 335] on div at bounding box center [604, 309] width 106 height 89
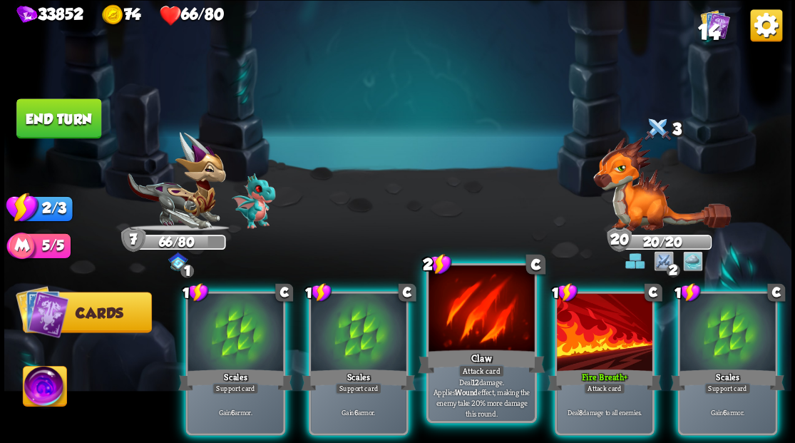
click at [456, 344] on div at bounding box center [482, 309] width 106 height 89
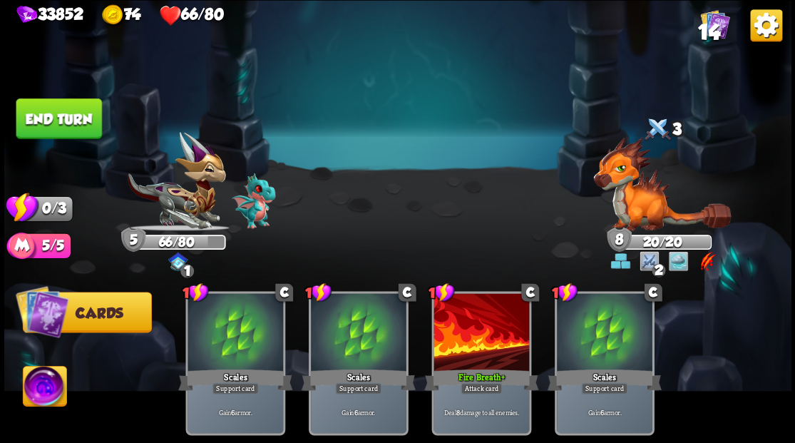
click at [44, 124] on button "End turn" at bounding box center [58, 118] width 85 height 40
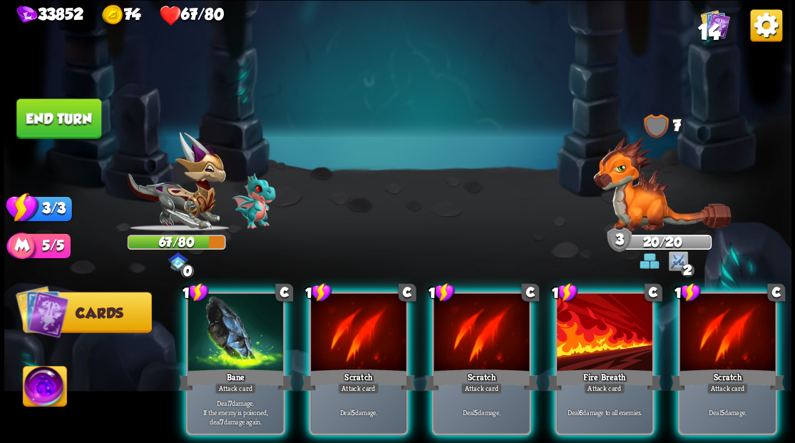
click at [60, 121] on button "End turn" at bounding box center [58, 118] width 85 height 40
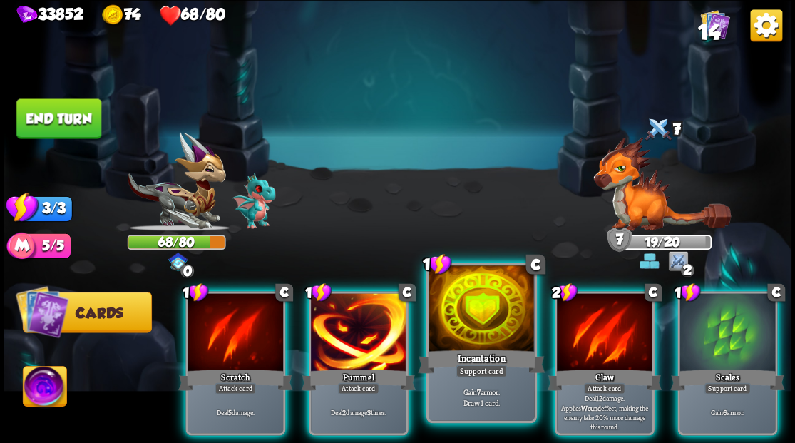
click at [492, 325] on div at bounding box center [482, 309] width 106 height 89
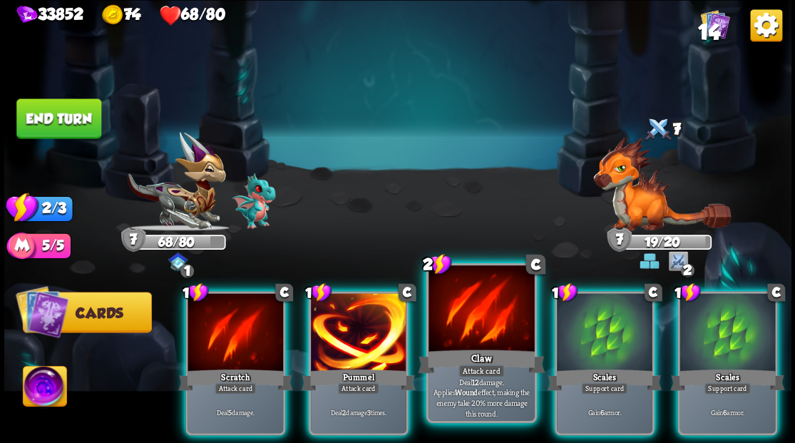
click at [471, 312] on div at bounding box center [482, 309] width 106 height 89
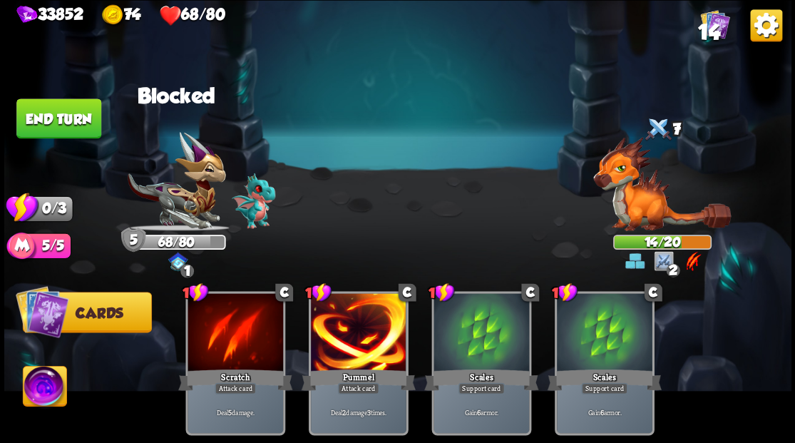
click at [87, 119] on button "End turn" at bounding box center [58, 118] width 85 height 40
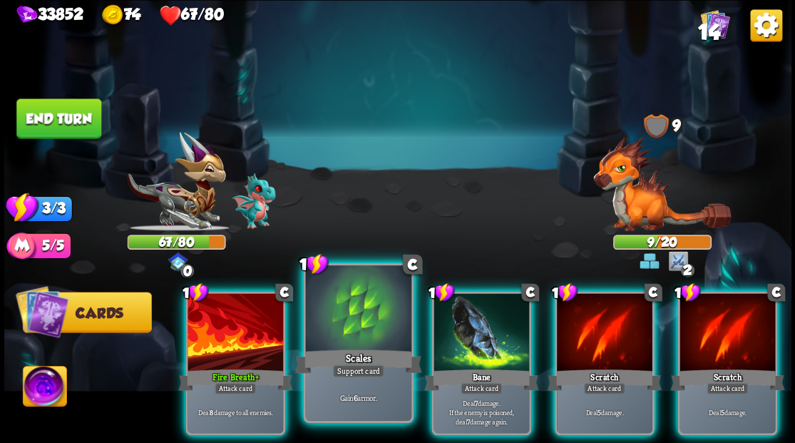
click at [364, 289] on div at bounding box center [358, 309] width 106 height 89
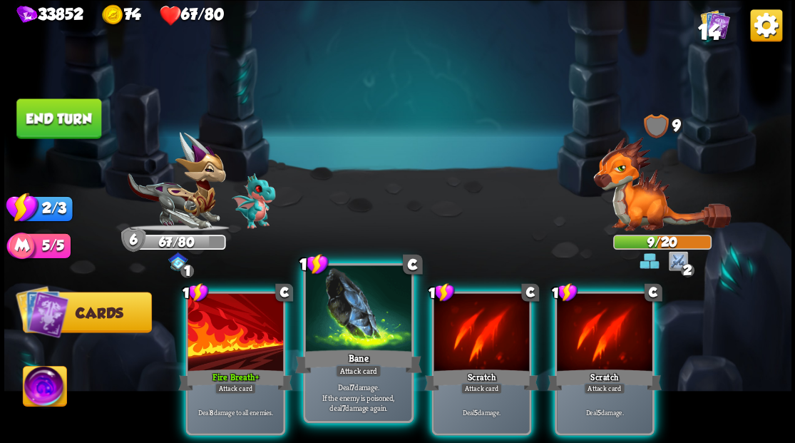
click at [329, 331] on div at bounding box center [358, 309] width 106 height 89
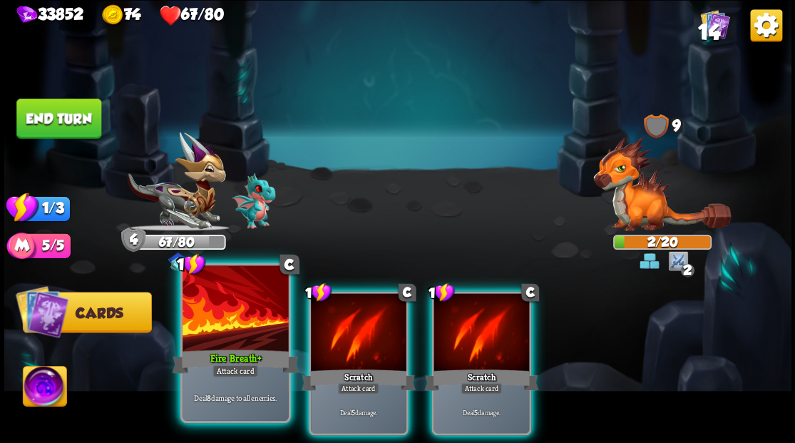
click at [215, 363] on div "Fire Breath +" at bounding box center [235, 361] width 127 height 29
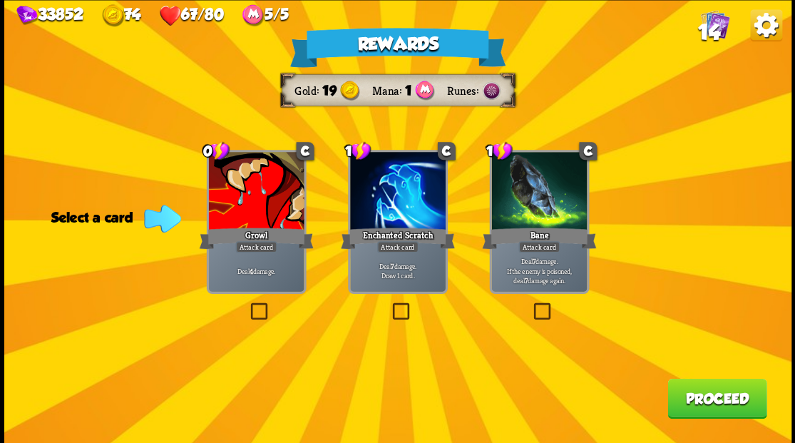
click at [389, 305] on label at bounding box center [389, 305] width 0 height 0
click at [0, 0] on input "checkbox" at bounding box center [0, 0] width 0 height 0
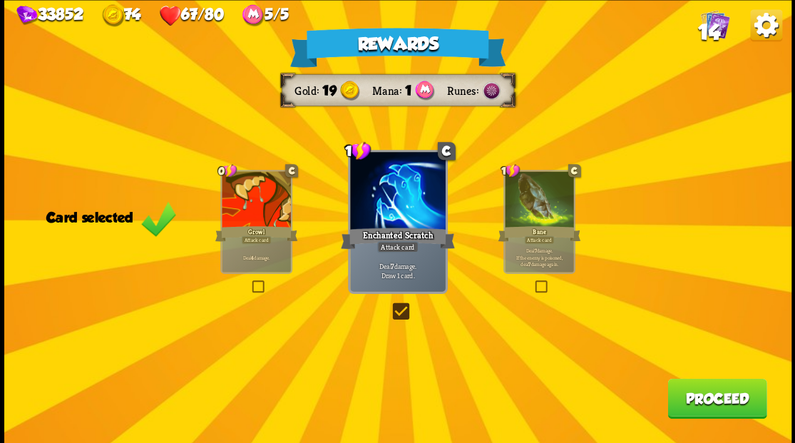
click at [705, 404] on button "Proceed" at bounding box center [717, 398] width 99 height 40
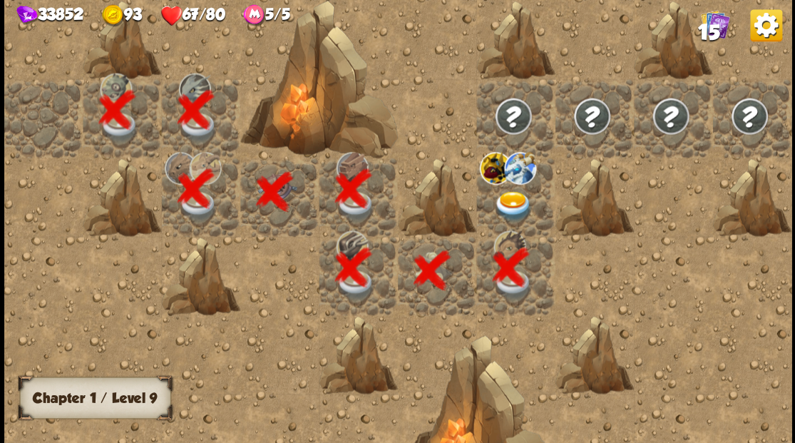
click at [501, 198] on img at bounding box center [513, 205] width 39 height 31
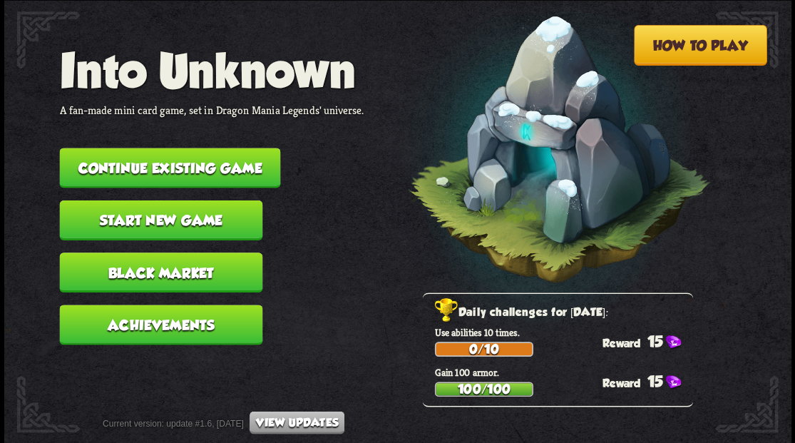
click at [134, 165] on button "Continue existing game" at bounding box center [169, 168] width 221 height 40
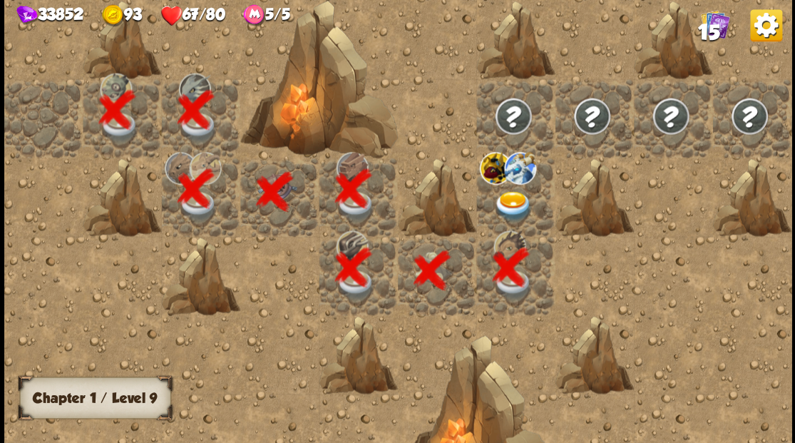
click at [506, 195] on img at bounding box center [513, 205] width 39 height 31
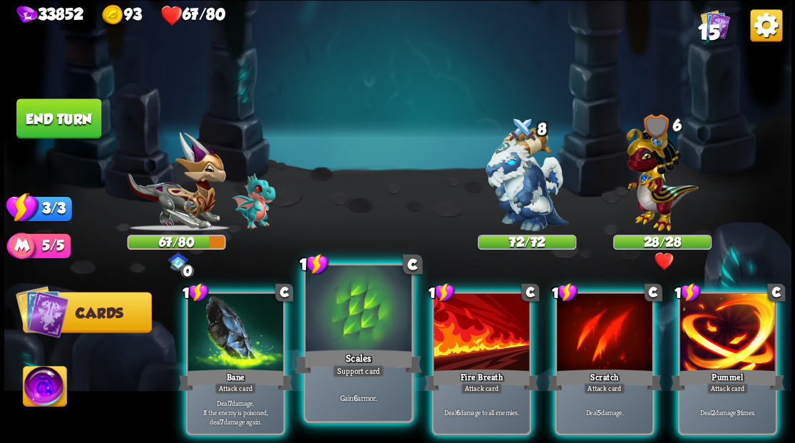
click at [347, 334] on div at bounding box center [358, 309] width 106 height 89
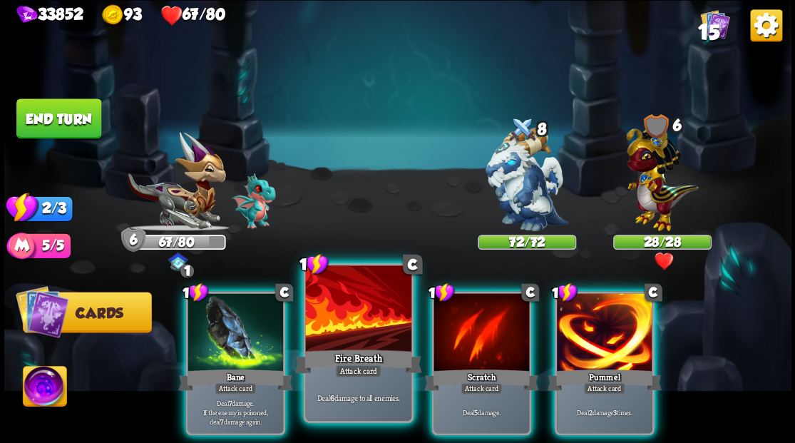
click at [347, 332] on div at bounding box center [358, 309] width 106 height 89
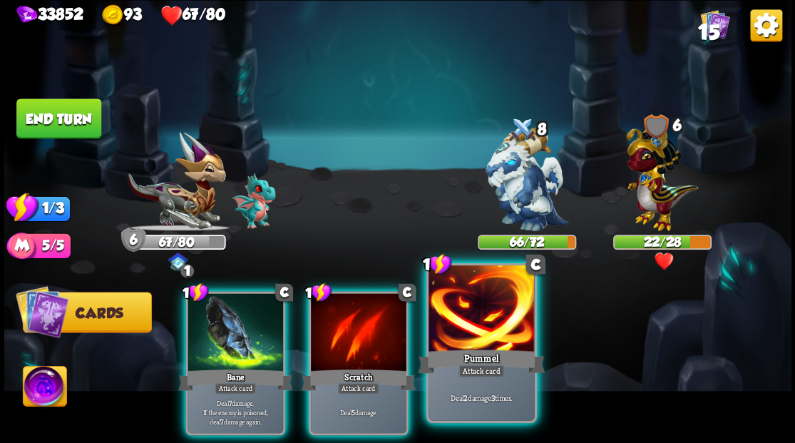
click at [471, 321] on div at bounding box center [482, 309] width 106 height 89
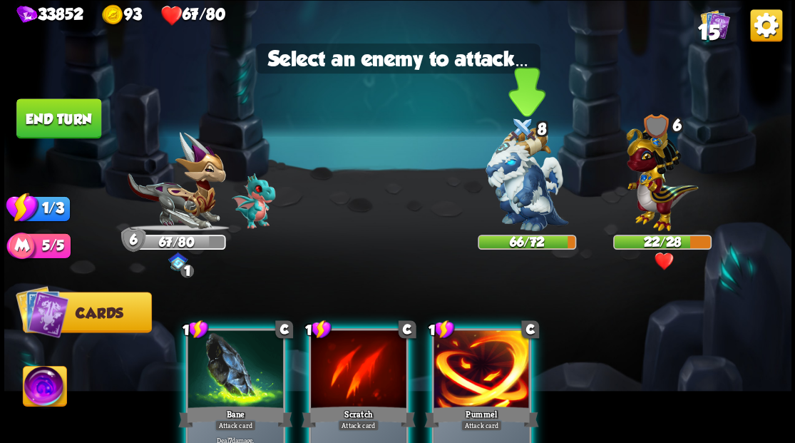
click at [502, 179] on img at bounding box center [527, 179] width 83 height 103
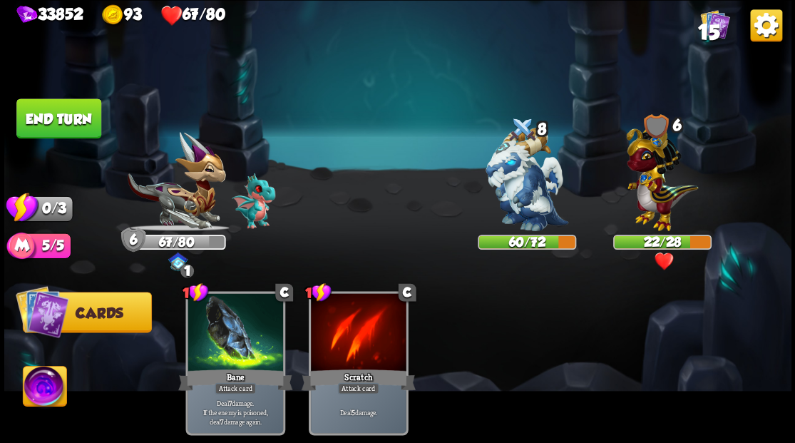
click at [65, 116] on button "End turn" at bounding box center [58, 118] width 85 height 40
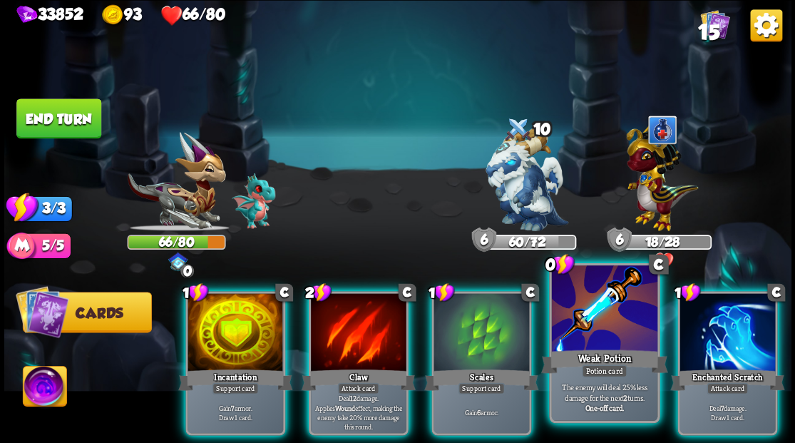
click at [606, 325] on div at bounding box center [604, 309] width 106 height 89
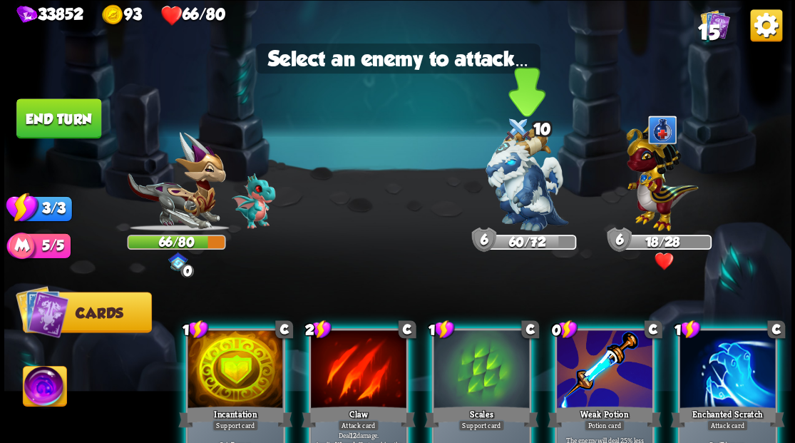
click at [511, 174] on img at bounding box center [527, 179] width 83 height 103
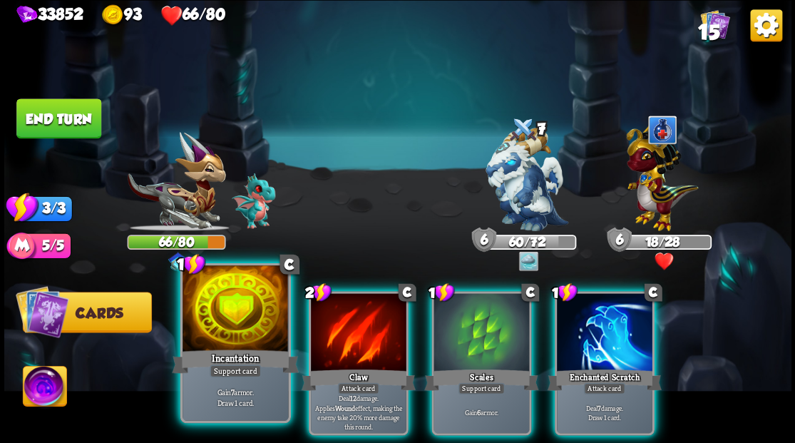
click at [225, 331] on div at bounding box center [236, 309] width 106 height 89
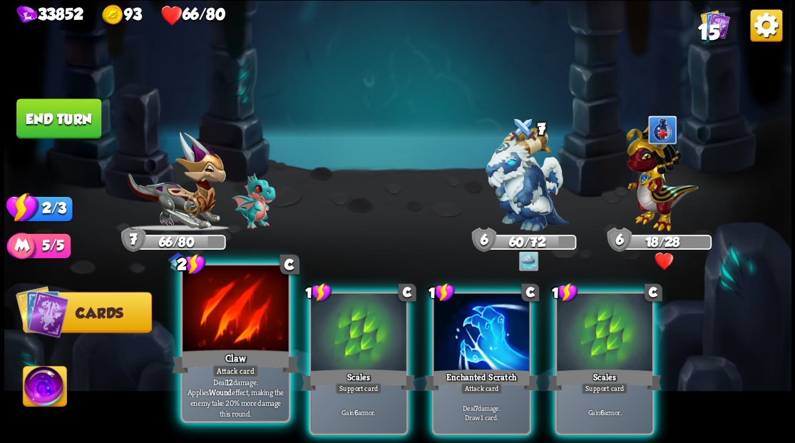
click at [221, 333] on div at bounding box center [236, 309] width 106 height 89
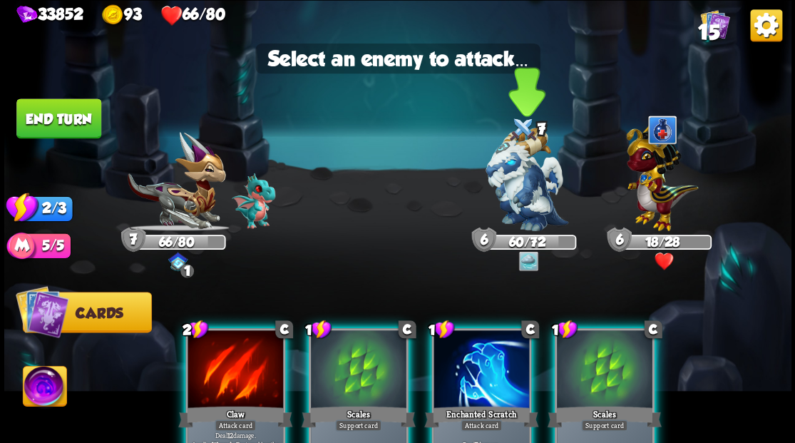
click at [527, 184] on img at bounding box center [527, 179] width 83 height 103
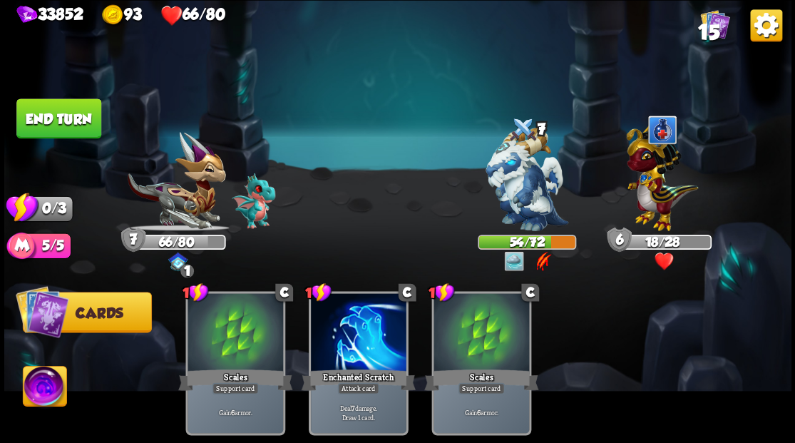
click at [64, 126] on button "End turn" at bounding box center [58, 118] width 85 height 40
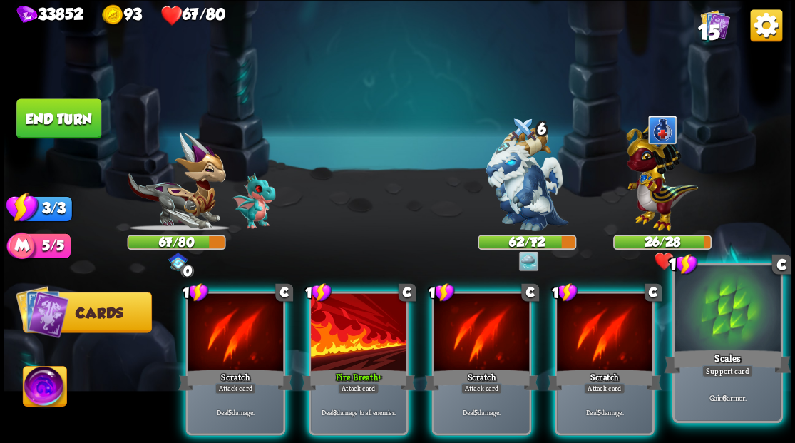
click at [725, 324] on div at bounding box center [728, 309] width 106 height 89
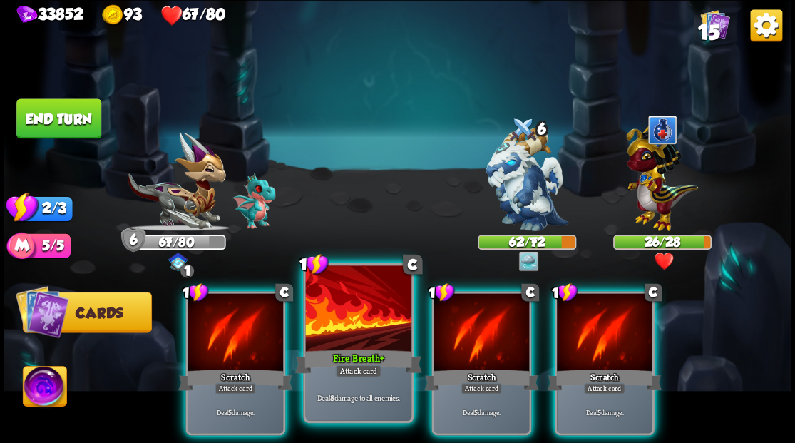
click at [344, 332] on div at bounding box center [358, 309] width 106 height 89
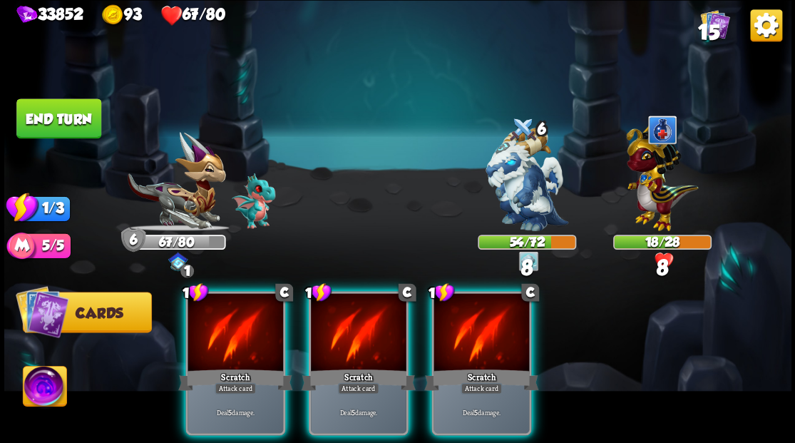
click at [344, 332] on div at bounding box center [359, 333] width 96 height 81
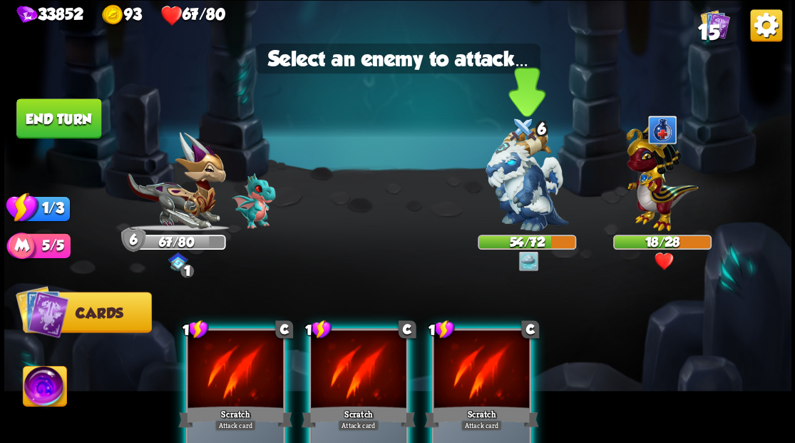
click at [526, 168] on img at bounding box center [527, 179] width 83 height 103
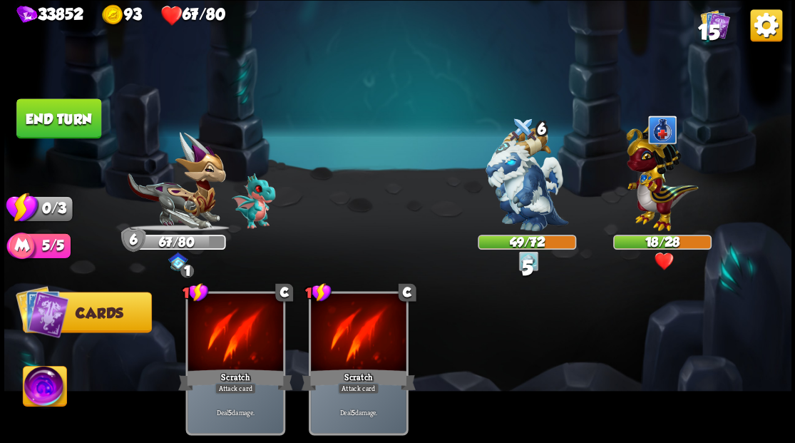
click at [70, 121] on button "End turn" at bounding box center [58, 118] width 85 height 40
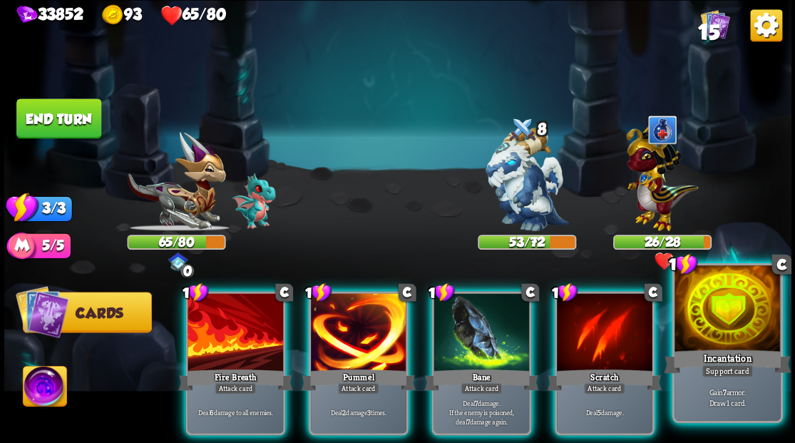
click at [737, 335] on div at bounding box center [728, 309] width 106 height 89
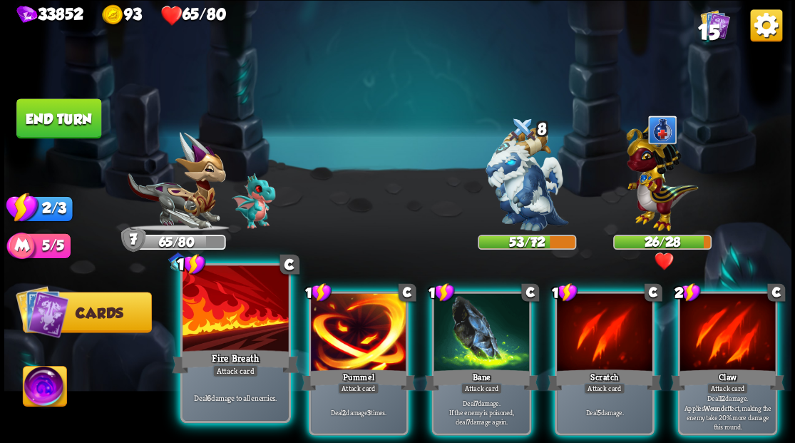
click at [206, 327] on div at bounding box center [236, 309] width 106 height 89
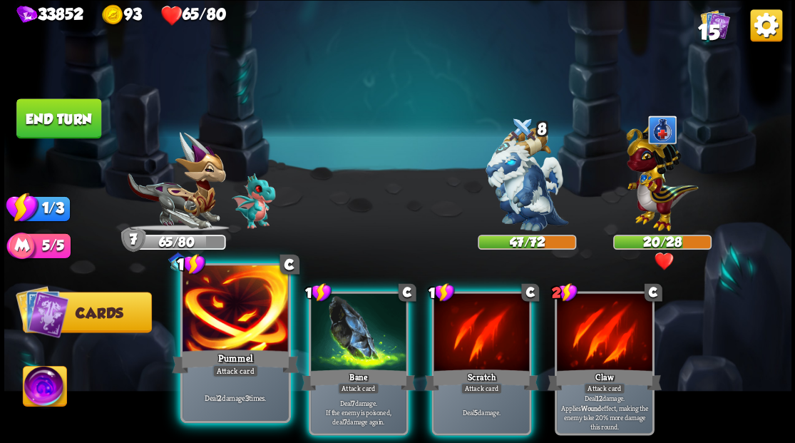
click at [231, 328] on div at bounding box center [236, 309] width 106 height 89
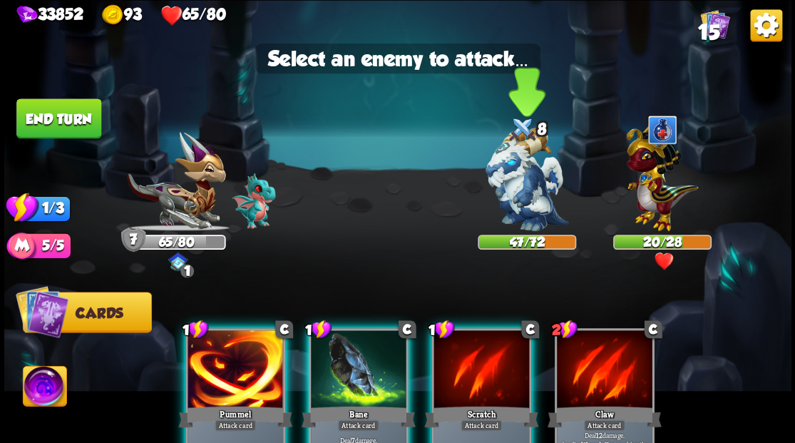
click at [519, 193] on img at bounding box center [527, 179] width 83 height 103
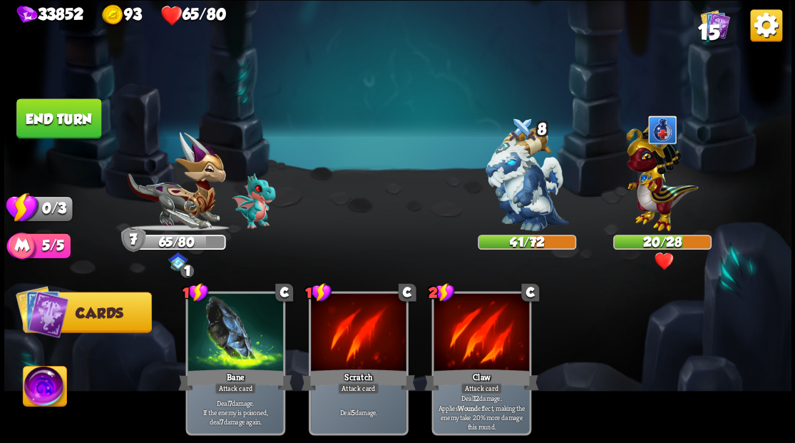
click at [76, 127] on button "End turn" at bounding box center [58, 118] width 85 height 40
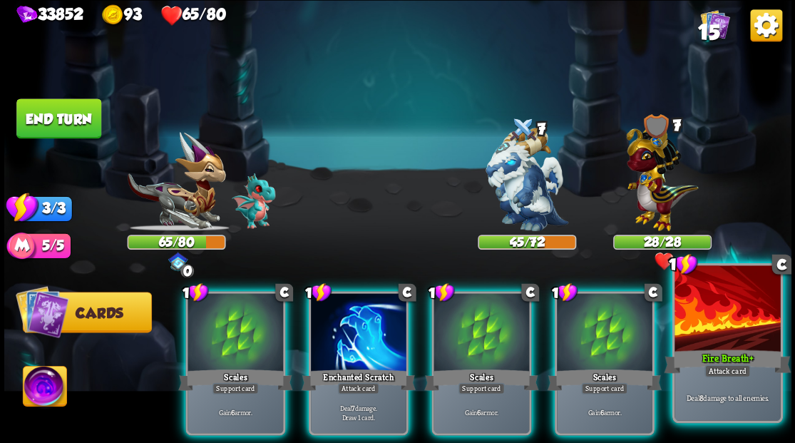
click at [722, 328] on div at bounding box center [728, 309] width 106 height 89
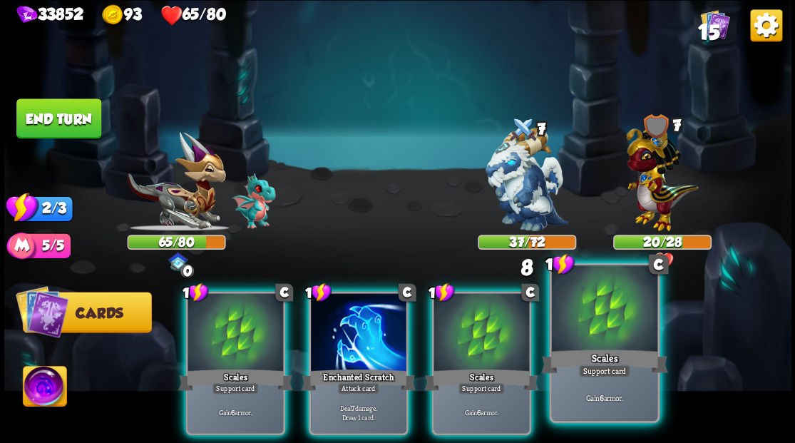
click at [618, 336] on div at bounding box center [604, 309] width 106 height 89
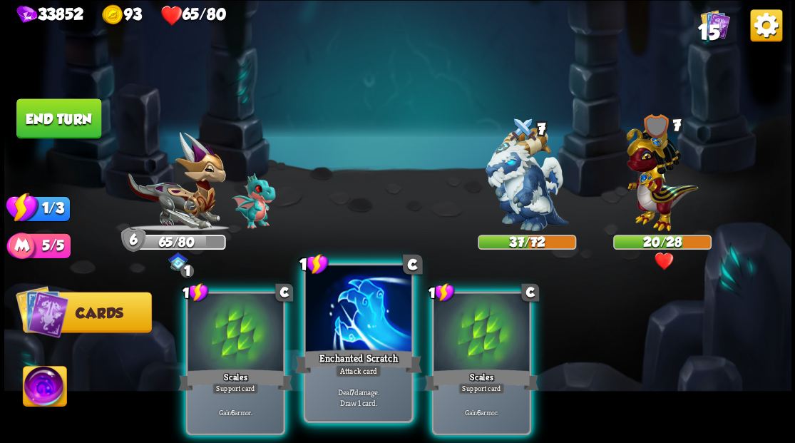
drag, startPoint x: 506, startPoint y: 326, endPoint x: 407, endPoint y: 290, distance: 105.6
click at [502, 328] on div at bounding box center [482, 333] width 96 height 81
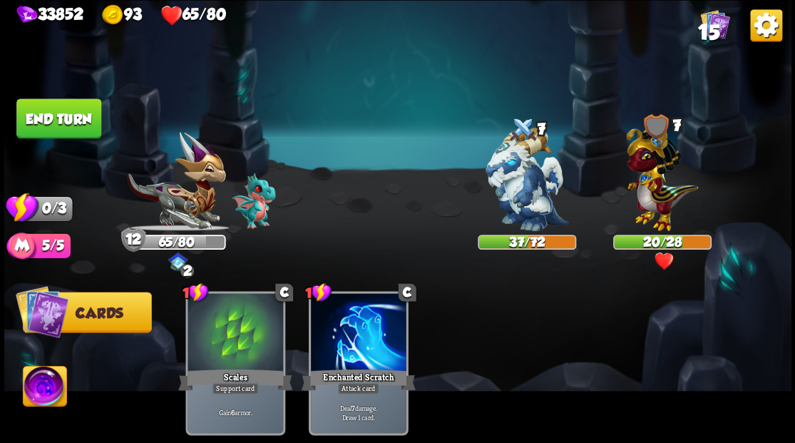
click at [36, 115] on button "End turn" at bounding box center [58, 118] width 85 height 40
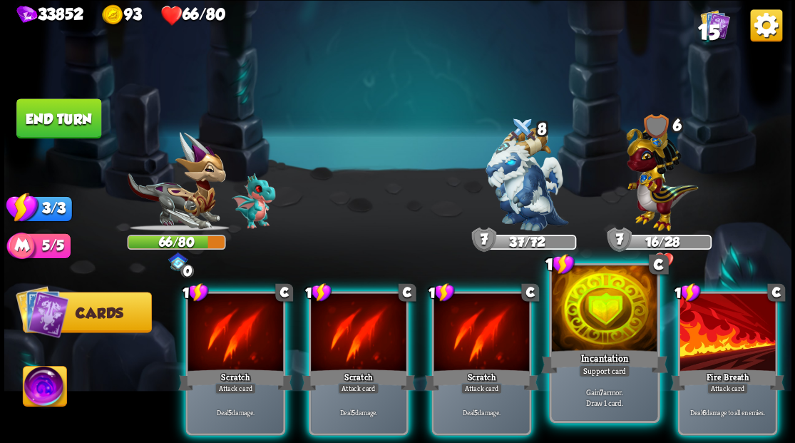
click at [587, 312] on div at bounding box center [604, 309] width 106 height 89
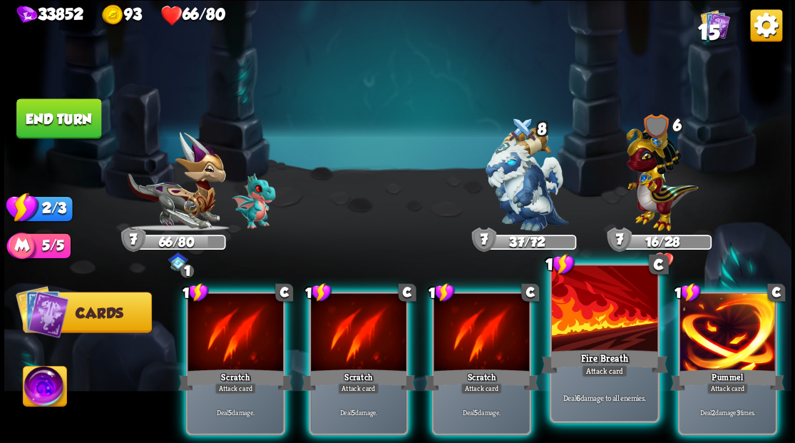
click at [586, 312] on div at bounding box center [604, 309] width 106 height 89
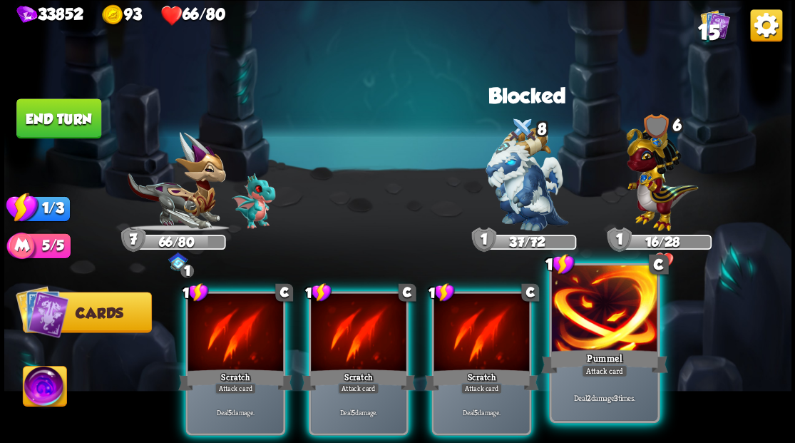
click at [589, 332] on div at bounding box center [604, 309] width 106 height 89
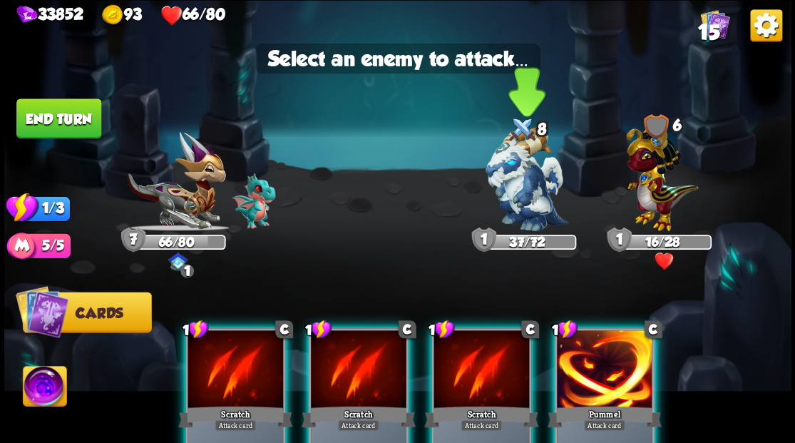
click at [513, 177] on img at bounding box center [527, 179] width 83 height 103
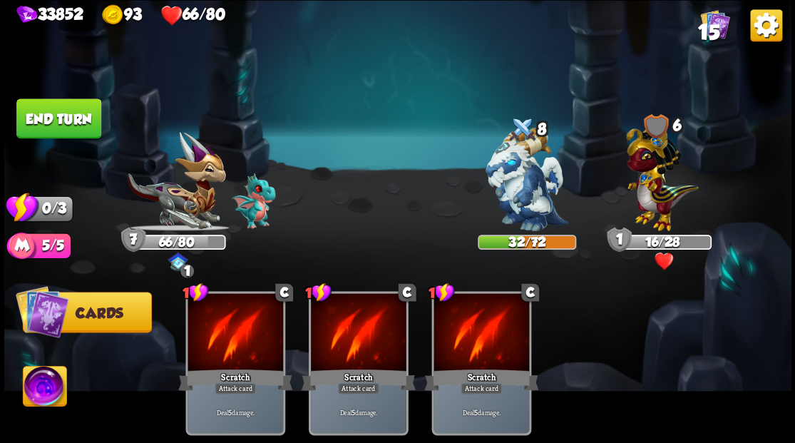
click at [71, 129] on button "End turn" at bounding box center [58, 118] width 85 height 40
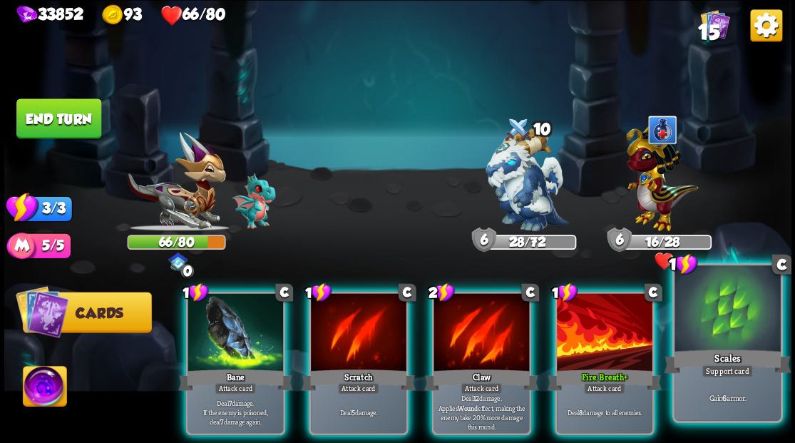
click at [723, 327] on div at bounding box center [728, 309] width 106 height 89
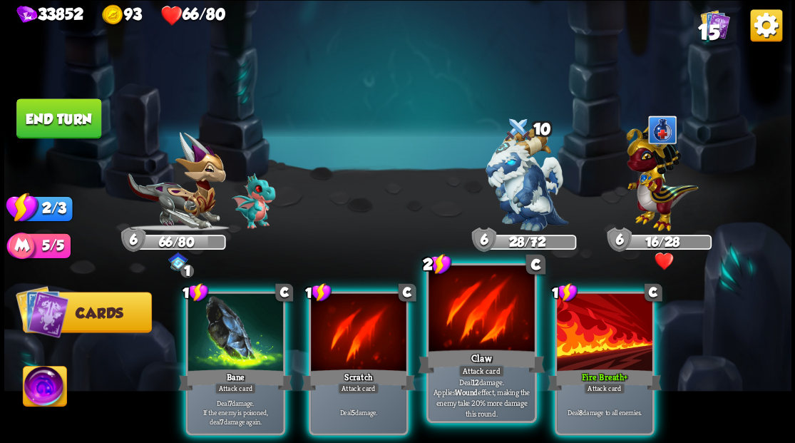
click at [470, 321] on div at bounding box center [482, 309] width 106 height 89
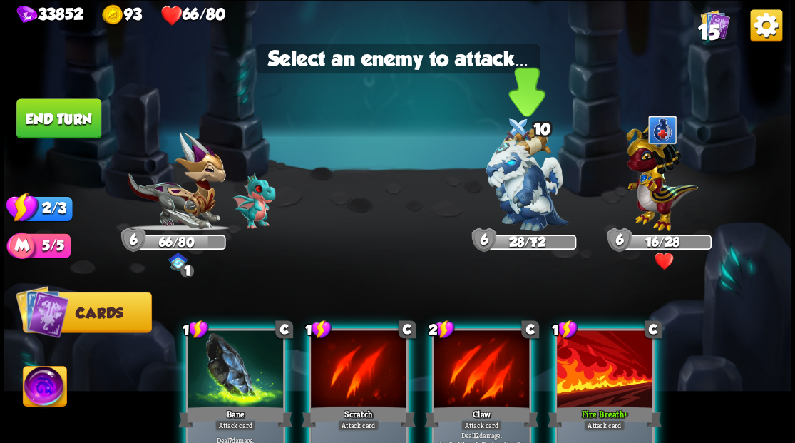
click at [508, 187] on img at bounding box center [527, 179] width 83 height 103
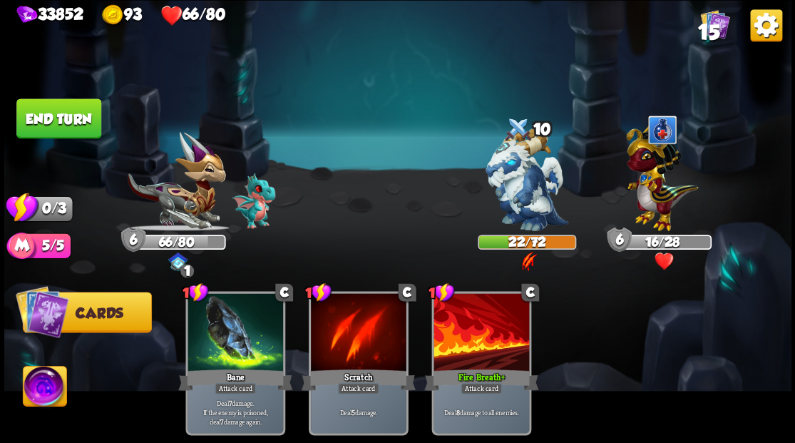
click at [74, 128] on button "End turn" at bounding box center [58, 118] width 85 height 40
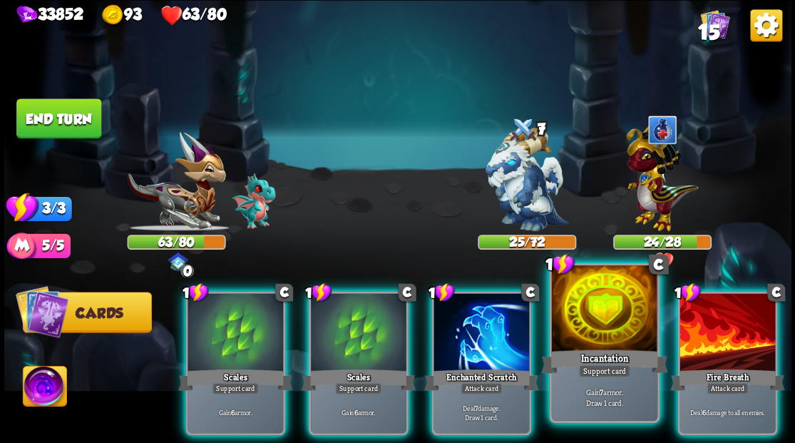
click at [590, 316] on div at bounding box center [604, 309] width 106 height 89
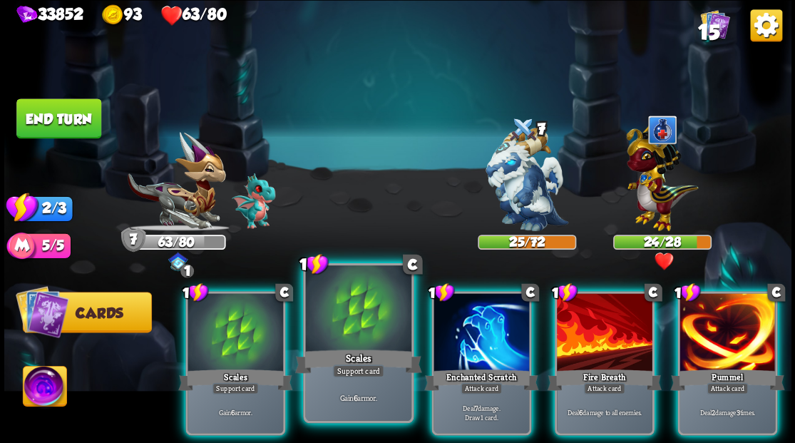
click at [385, 338] on div at bounding box center [358, 309] width 106 height 89
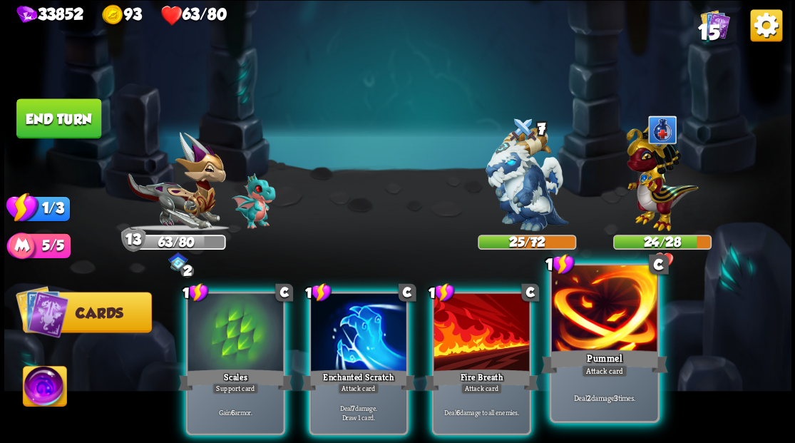
click at [590, 337] on div at bounding box center [604, 309] width 106 height 89
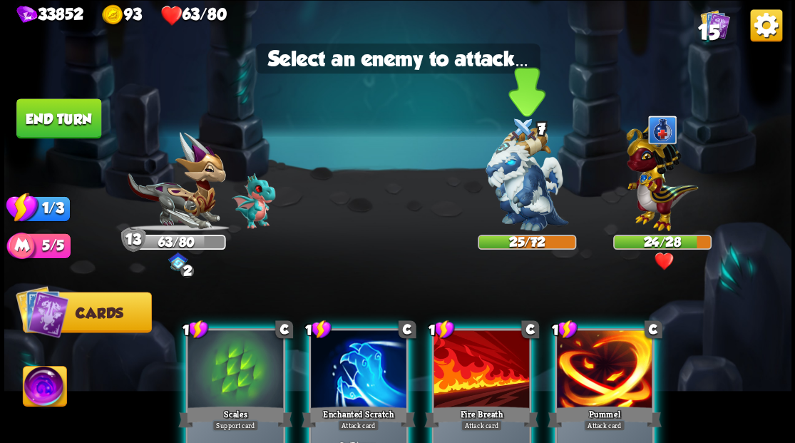
click at [515, 199] on img at bounding box center [527, 179] width 83 height 103
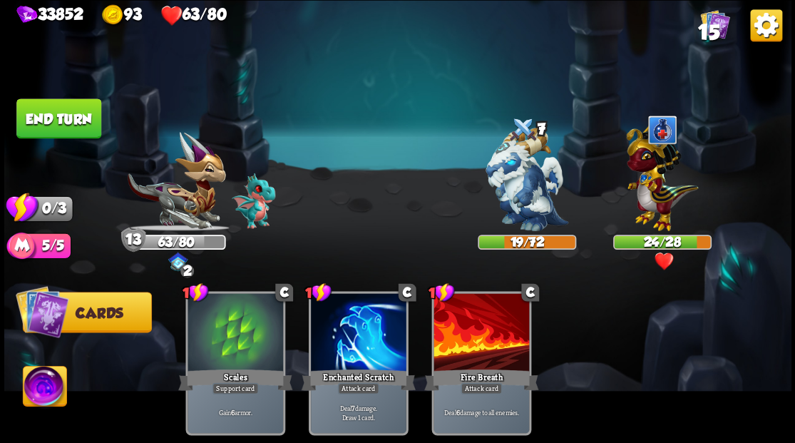
drag, startPoint x: 56, startPoint y: 116, endPoint x: 275, endPoint y: 125, distance: 219.1
click at [56, 116] on button "End turn" at bounding box center [58, 118] width 85 height 40
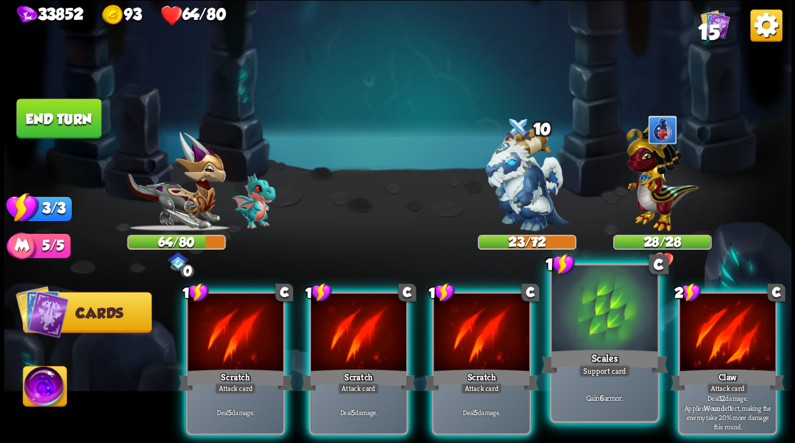
click at [603, 331] on div at bounding box center [604, 309] width 106 height 89
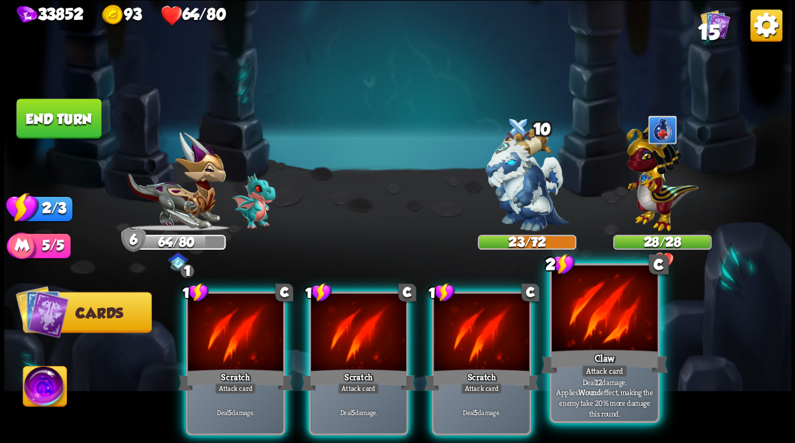
click at [599, 328] on div at bounding box center [604, 309] width 106 height 89
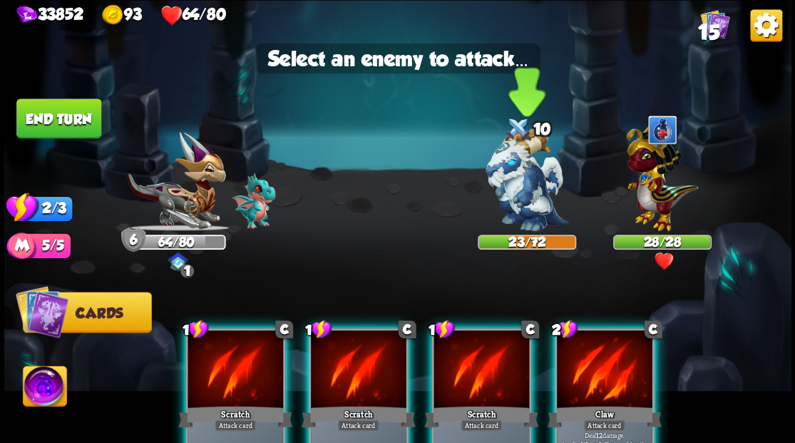
click at [512, 183] on img at bounding box center [527, 179] width 83 height 103
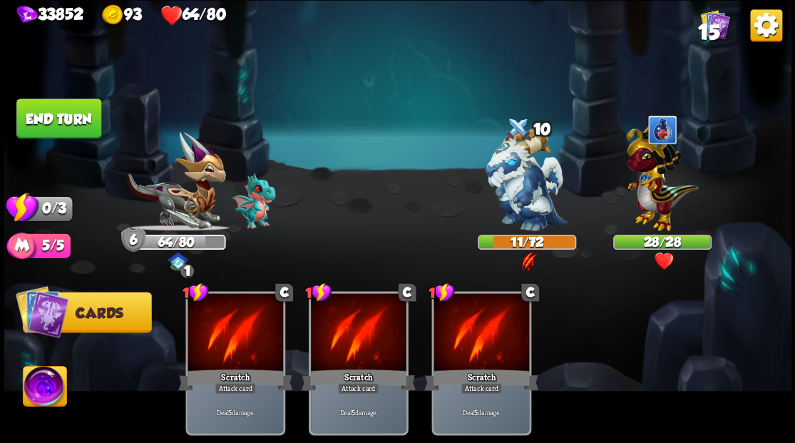
click at [58, 115] on button "End turn" at bounding box center [58, 118] width 85 height 40
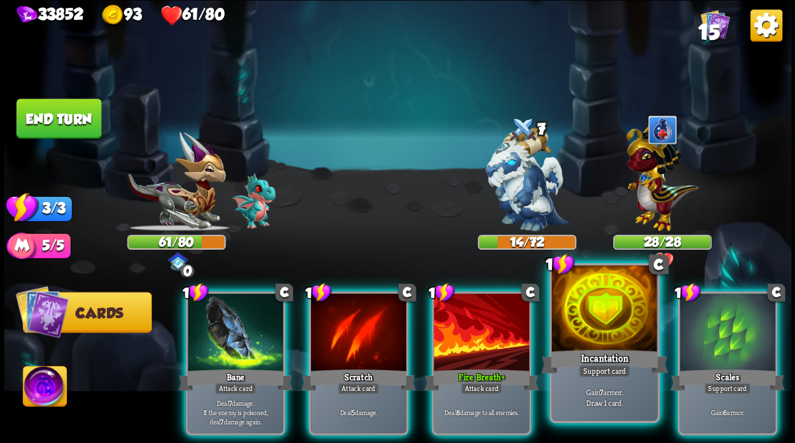
click at [591, 328] on div at bounding box center [604, 309] width 106 height 89
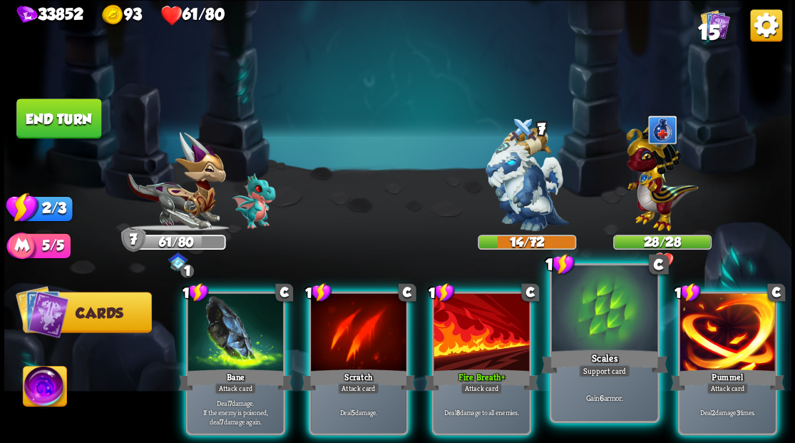
click at [589, 328] on div at bounding box center [604, 309] width 106 height 89
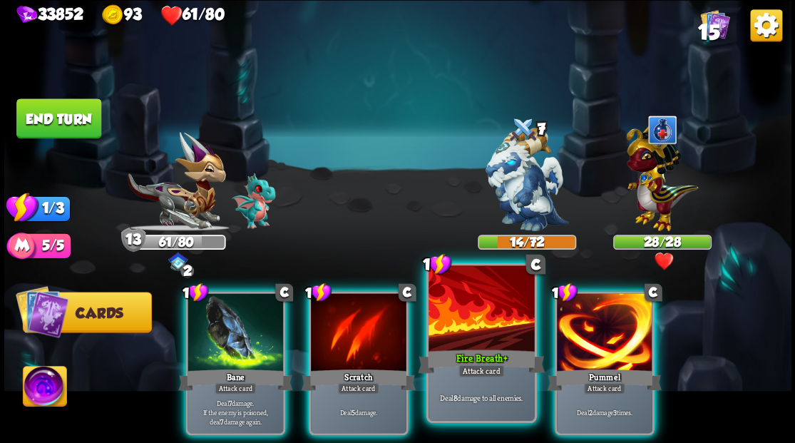
click at [482, 342] on div at bounding box center [482, 309] width 106 height 89
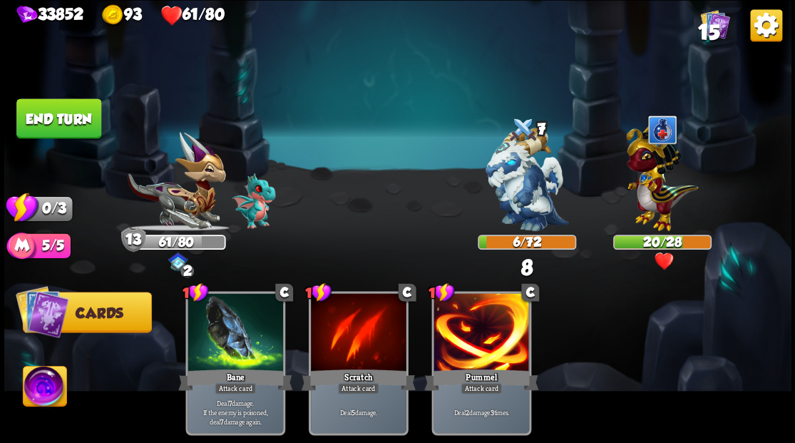
click at [67, 121] on button "End turn" at bounding box center [58, 118] width 85 height 40
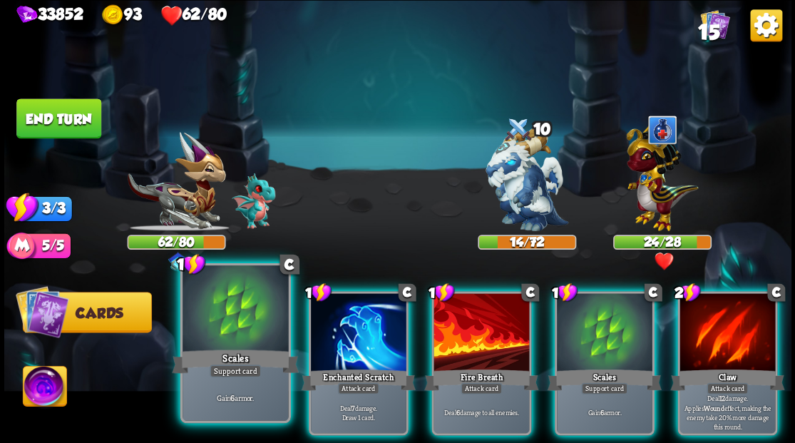
click at [235, 335] on div at bounding box center [236, 309] width 106 height 89
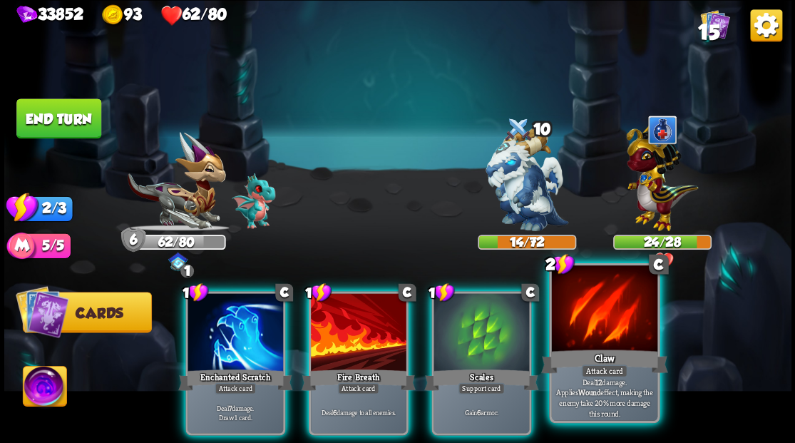
click at [585, 334] on div at bounding box center [604, 309] width 106 height 89
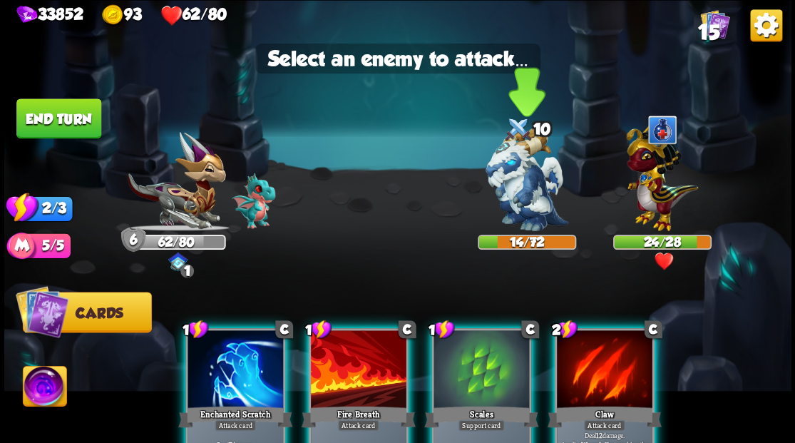
click at [507, 183] on img at bounding box center [527, 179] width 83 height 103
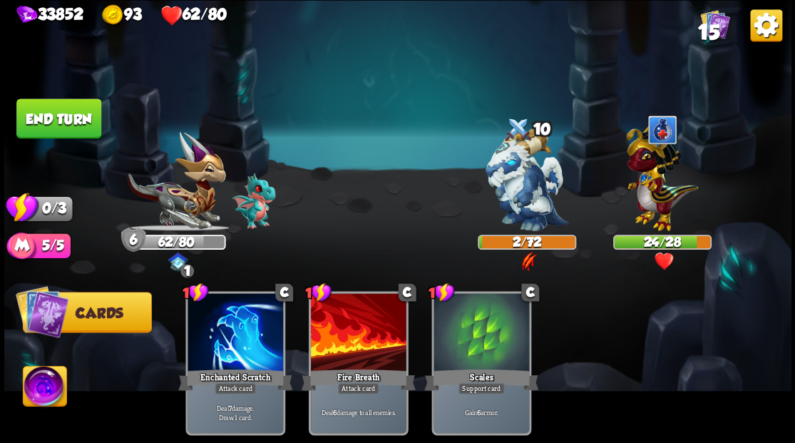
drag, startPoint x: 54, startPoint y: 128, endPoint x: 254, endPoint y: 143, distance: 200.3
click at [54, 128] on button "End turn" at bounding box center [58, 118] width 85 height 40
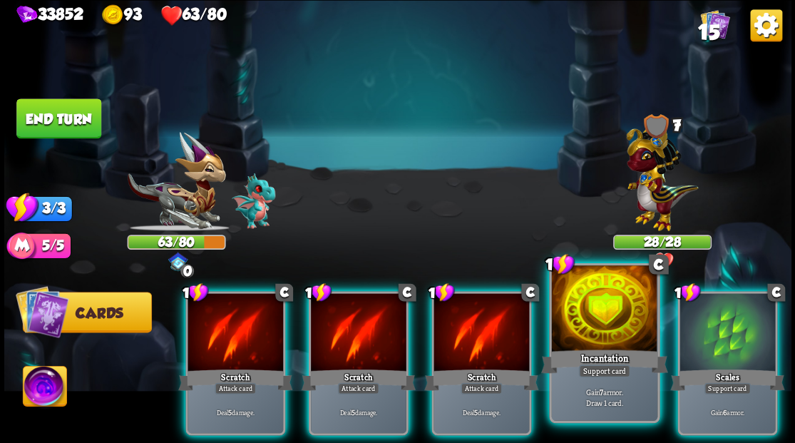
click at [601, 324] on div at bounding box center [604, 309] width 106 height 89
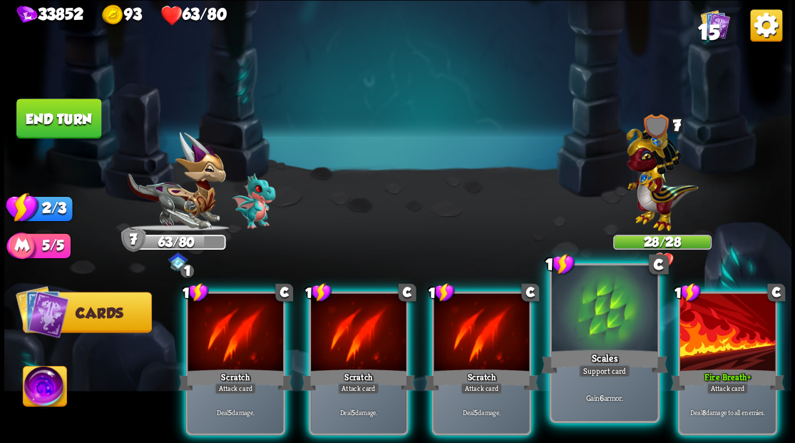
click at [591, 322] on div at bounding box center [604, 309] width 106 height 89
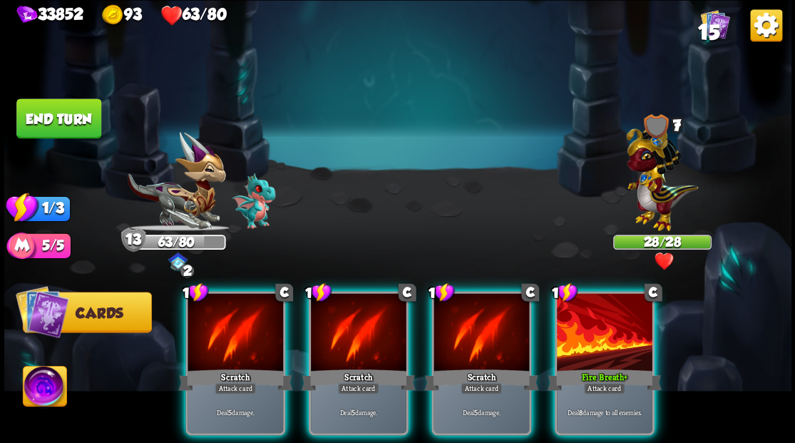
click at [66, 118] on button "End turn" at bounding box center [58, 118] width 85 height 40
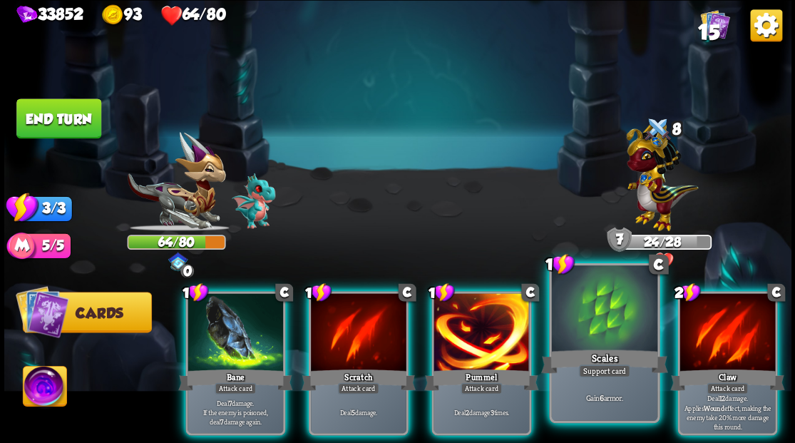
click at [593, 320] on div at bounding box center [604, 309] width 106 height 89
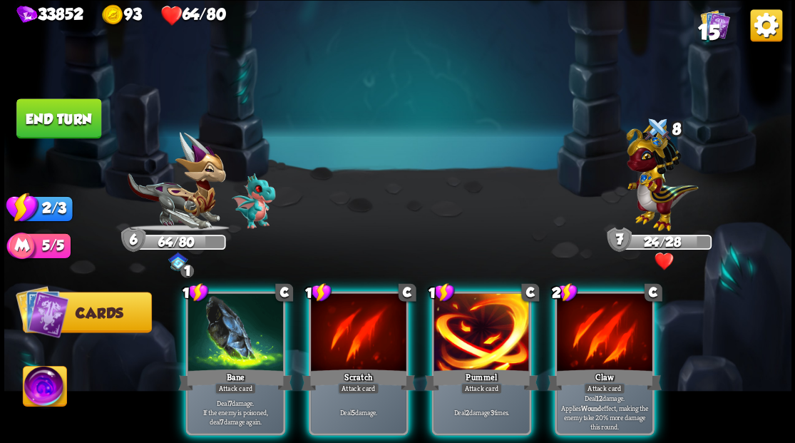
click at [593, 320] on div at bounding box center [605, 333] width 96 height 81
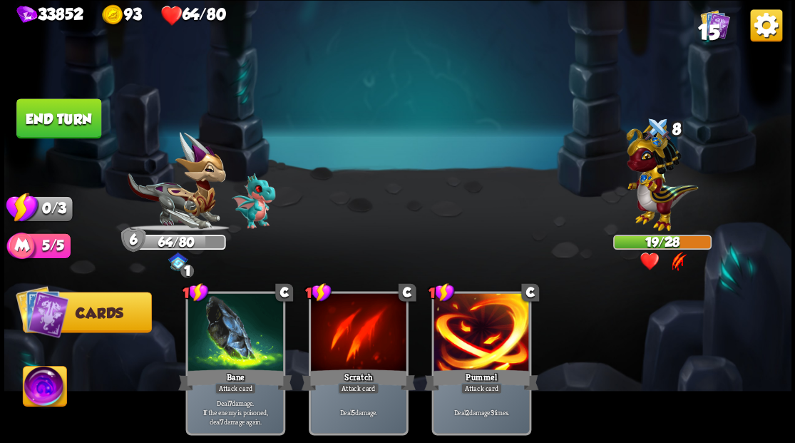
drag, startPoint x: 63, startPoint y: 112, endPoint x: 397, endPoint y: 145, distance: 335.5
click at [63, 113] on button "End turn" at bounding box center [58, 118] width 85 height 40
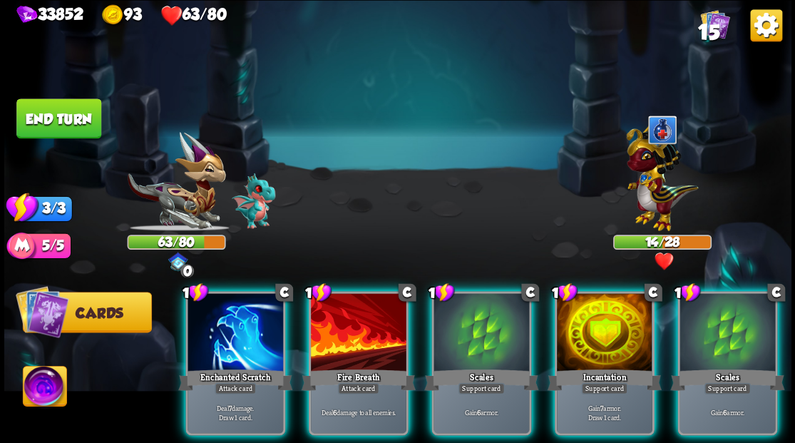
click at [663, 193] on img at bounding box center [662, 174] width 72 height 112
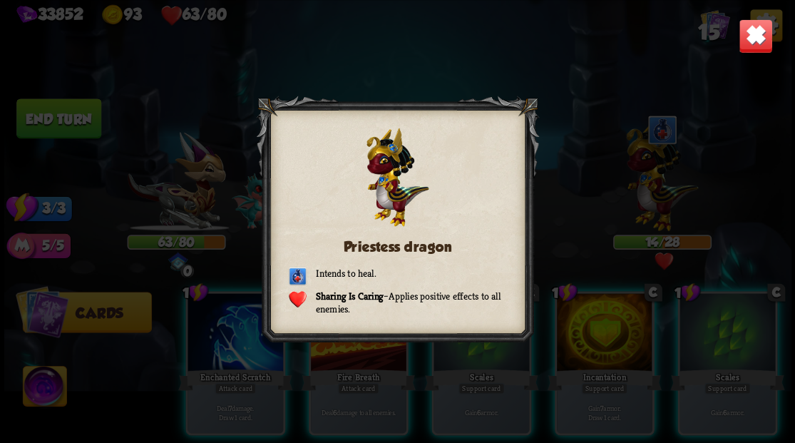
click at [751, 34] on img at bounding box center [755, 36] width 34 height 34
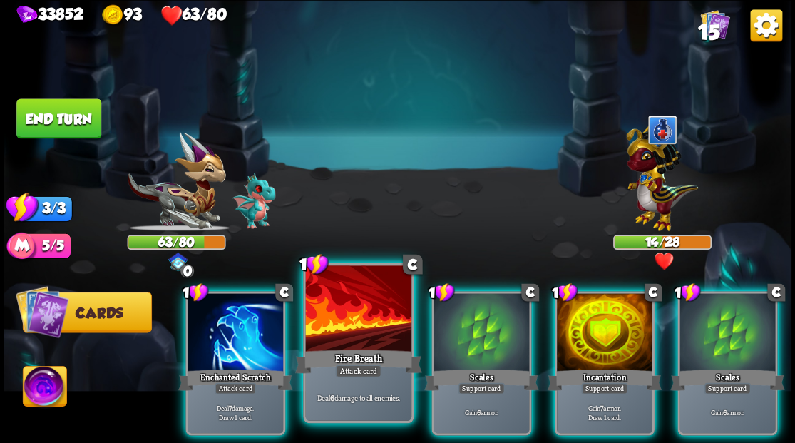
click at [348, 303] on div at bounding box center [358, 309] width 106 height 89
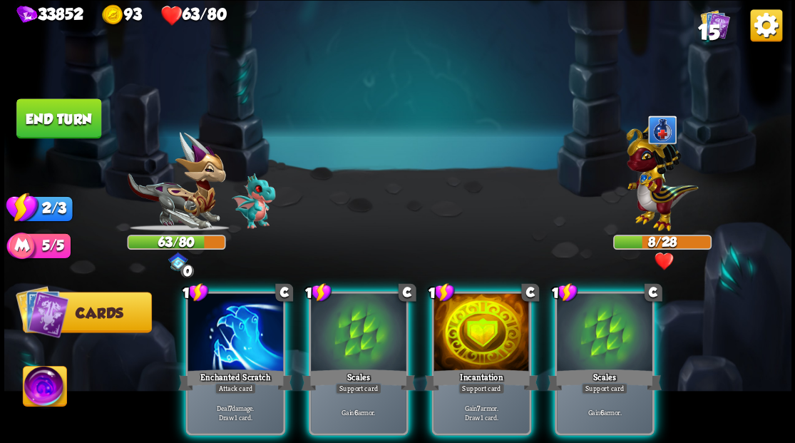
drag, startPoint x: 72, startPoint y: 116, endPoint x: 631, endPoint y: 50, distance: 563.0
click at [74, 118] on button "End turn" at bounding box center [58, 118] width 85 height 40
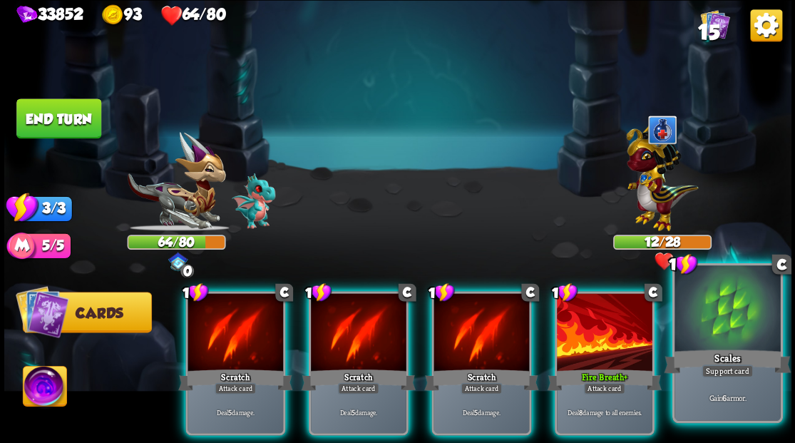
click at [708, 334] on div at bounding box center [728, 309] width 106 height 89
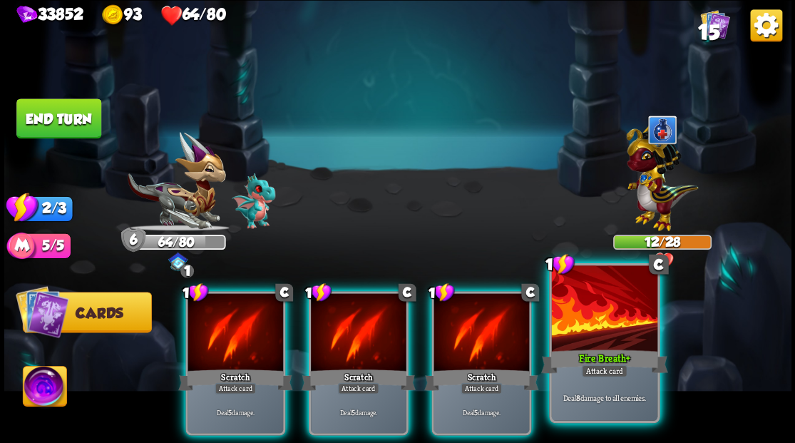
click at [590, 335] on div at bounding box center [604, 309] width 106 height 89
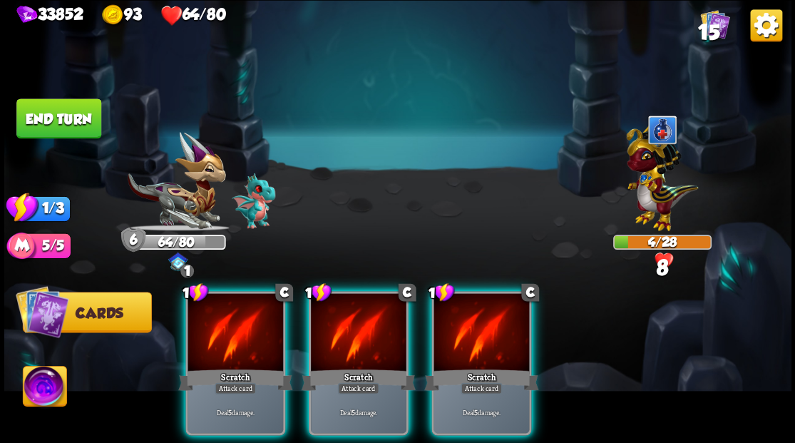
drag, startPoint x: 485, startPoint y: 339, endPoint x: 446, endPoint y: 291, distance: 62.4
click at [485, 338] on div at bounding box center [482, 333] width 96 height 81
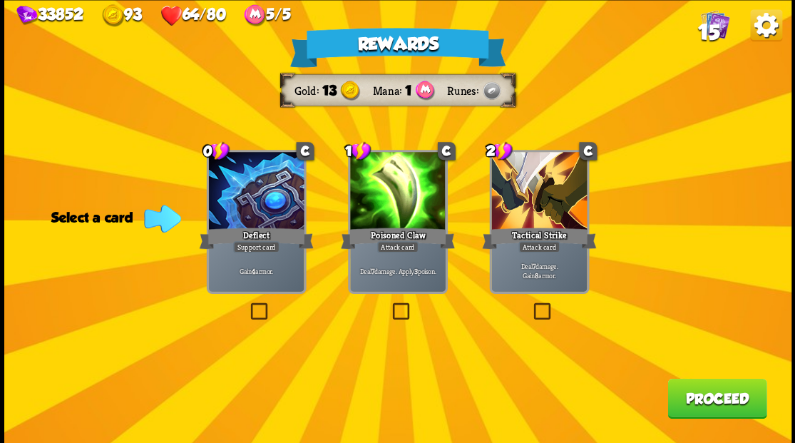
click at [247, 305] on label at bounding box center [247, 305] width 0 height 0
click at [0, 0] on input "checkbox" at bounding box center [0, 0] width 0 height 0
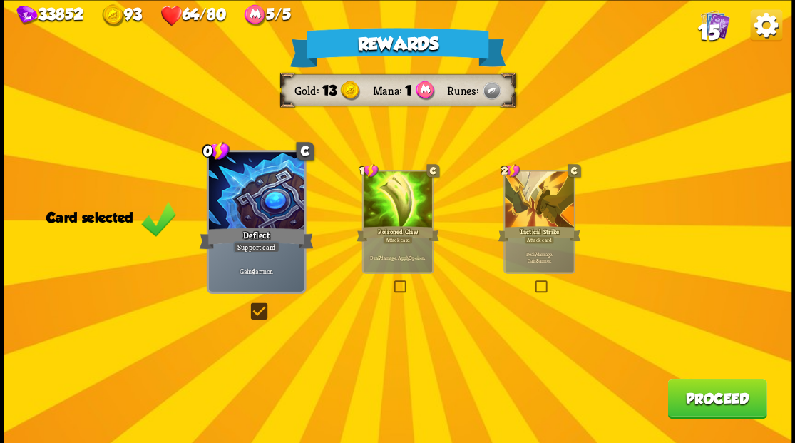
click at [708, 409] on button "Proceed" at bounding box center [717, 398] width 99 height 40
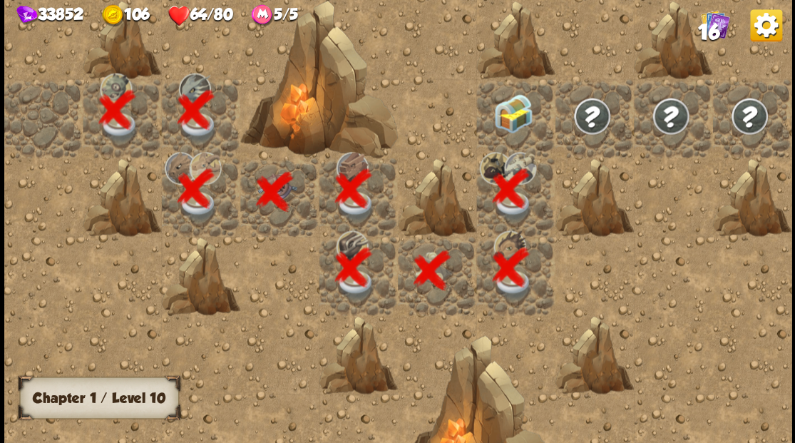
click at [508, 111] on div at bounding box center [515, 117] width 78 height 78
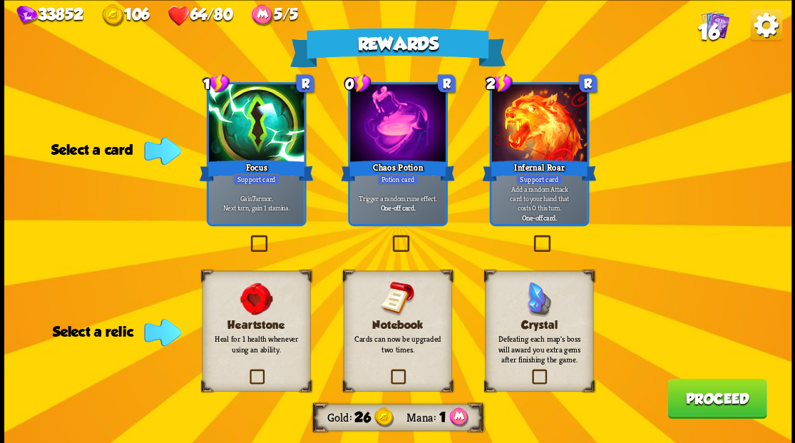
click at [389, 237] on label at bounding box center [389, 237] width 0 height 0
click at [0, 0] on input "checkbox" at bounding box center [0, 0] width 0 height 0
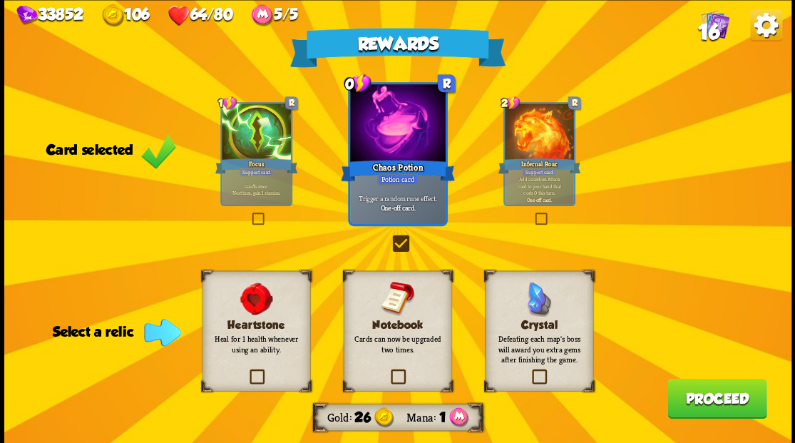
click at [388, 371] on label at bounding box center [388, 371] width 0 height 0
click at [0, 0] on input "checkbox" at bounding box center [0, 0] width 0 height 0
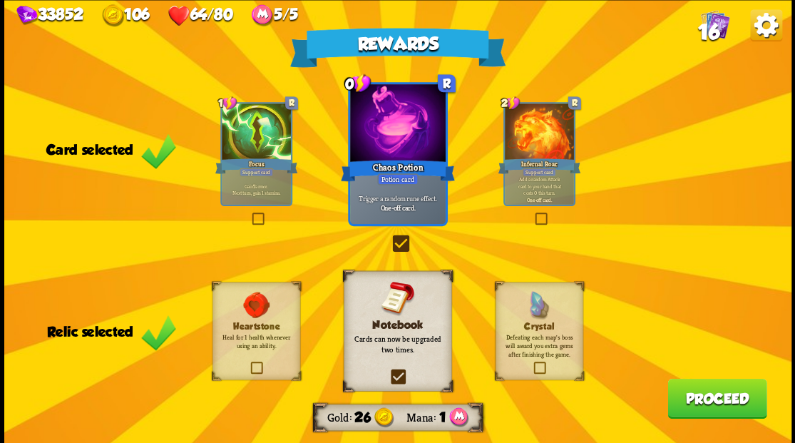
click at [707, 402] on button "Proceed" at bounding box center [717, 398] width 99 height 40
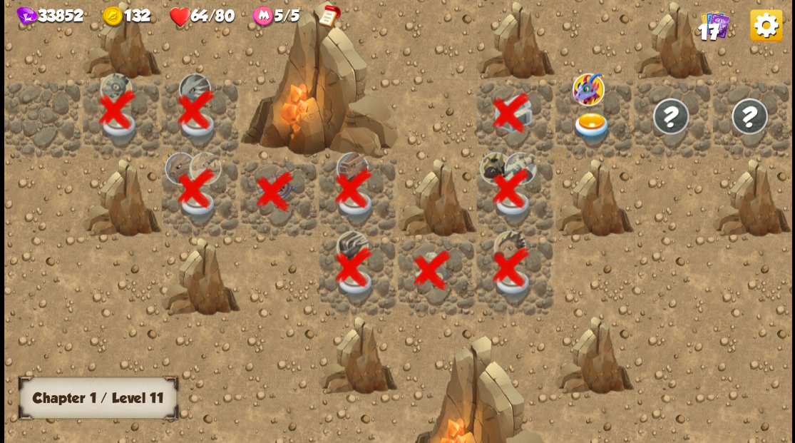
scroll to position [0, 274]
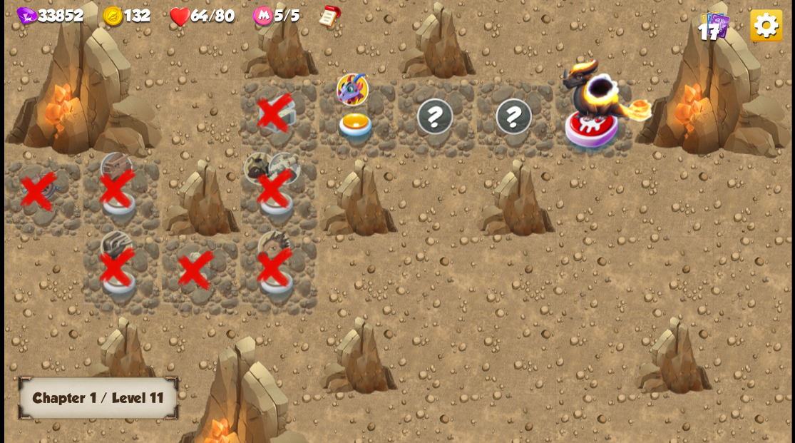
click at [346, 121] on img at bounding box center [355, 127] width 39 height 31
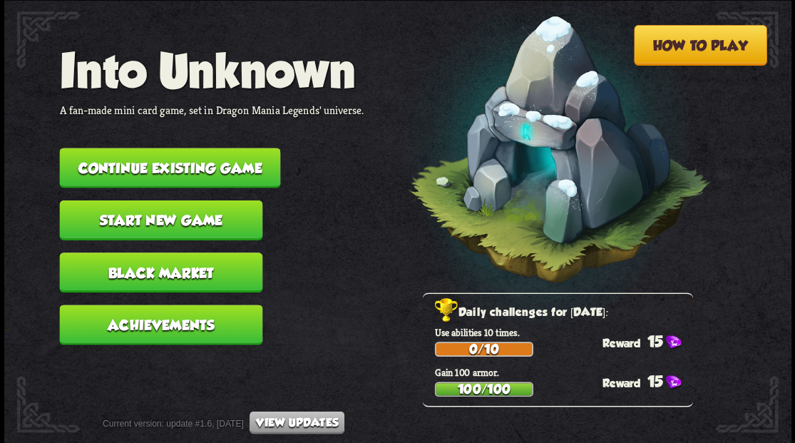
click at [178, 163] on button "Continue existing game" at bounding box center [169, 168] width 221 height 40
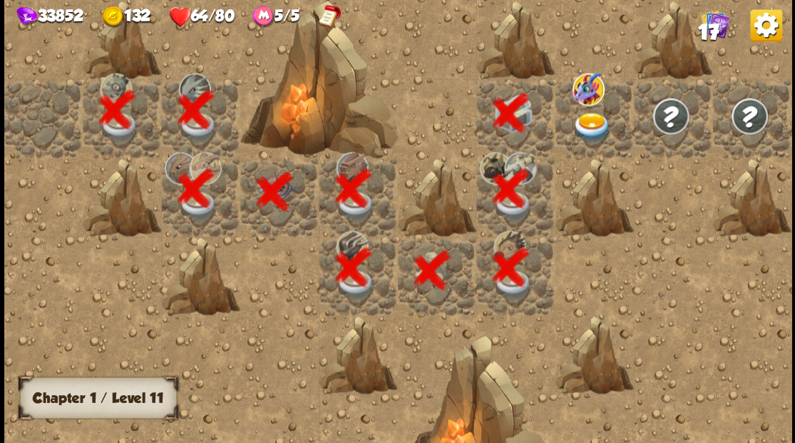
scroll to position [0, 274]
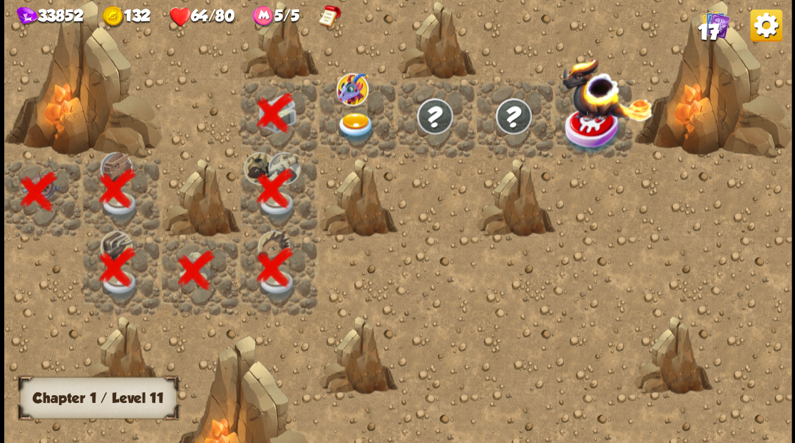
click at [347, 127] on img at bounding box center [355, 127] width 39 height 31
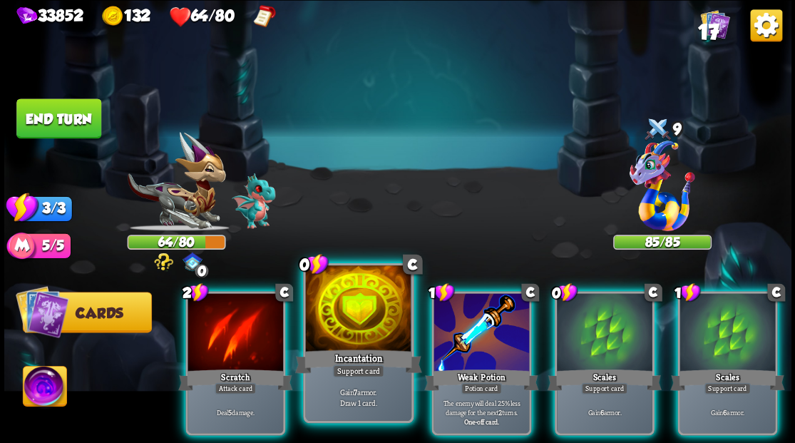
click at [337, 329] on div at bounding box center [358, 309] width 106 height 89
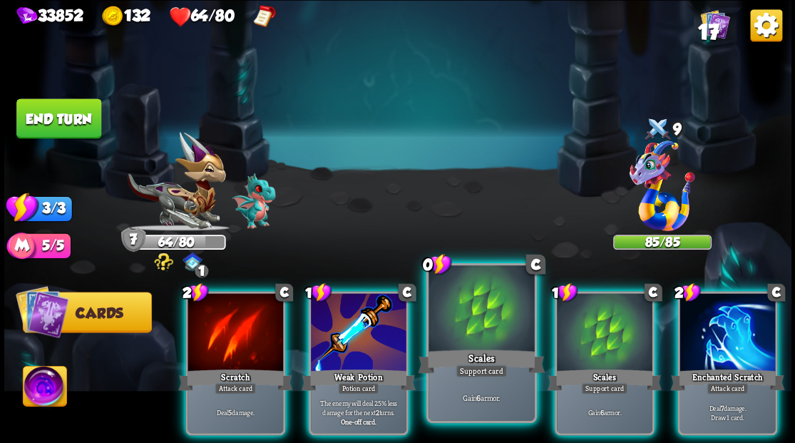
click at [458, 324] on div at bounding box center [482, 309] width 106 height 89
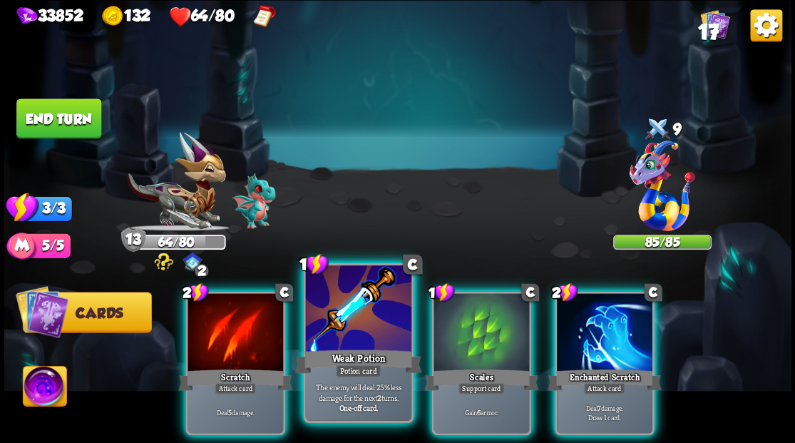
click at [342, 306] on div at bounding box center [358, 309] width 106 height 89
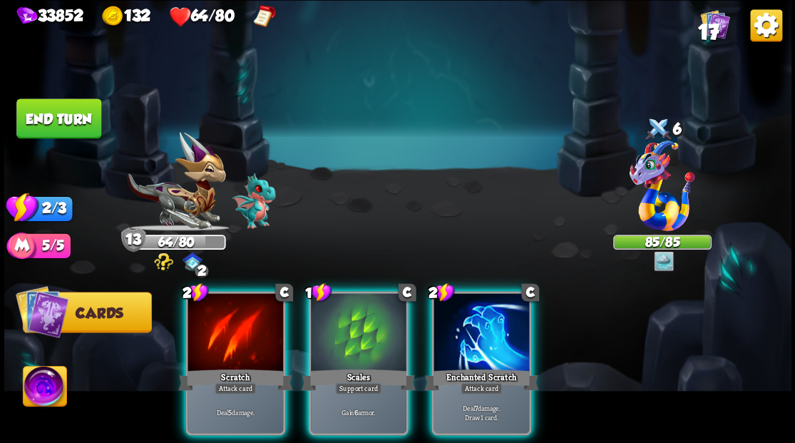
click at [483, 325] on div at bounding box center [482, 333] width 96 height 81
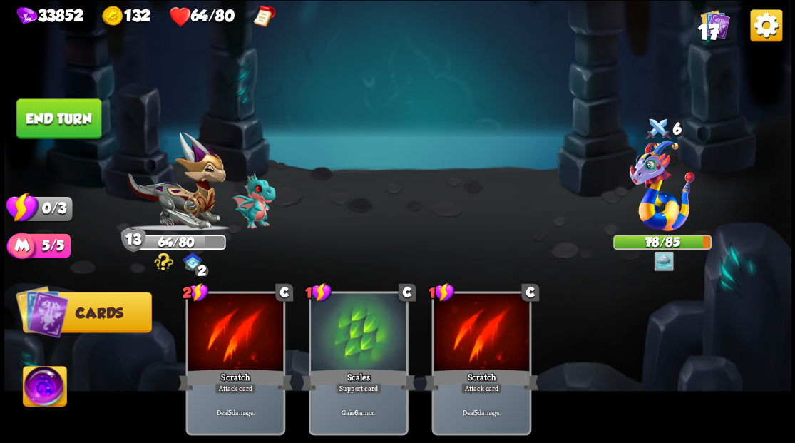
click at [68, 116] on button "End turn" at bounding box center [58, 118] width 85 height 40
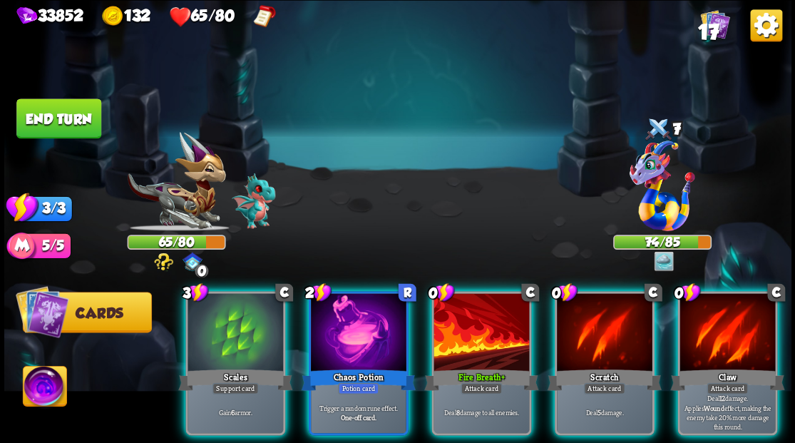
click at [38, 380] on img at bounding box center [45, 388] width 44 height 44
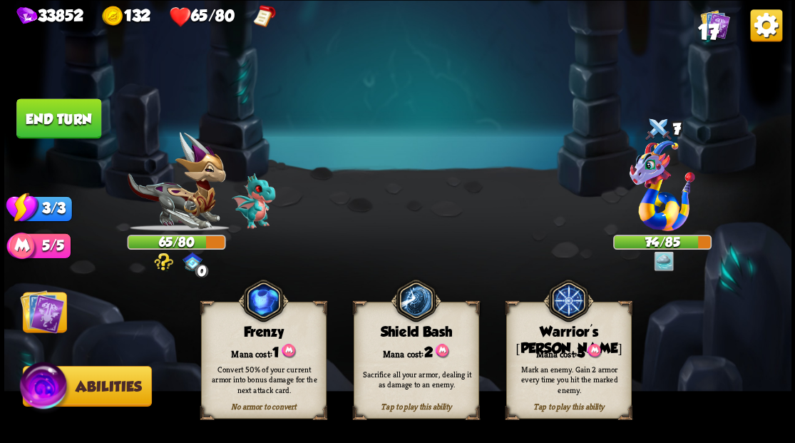
click at [585, 348] on span "3" at bounding box center [581, 352] width 8 height 16
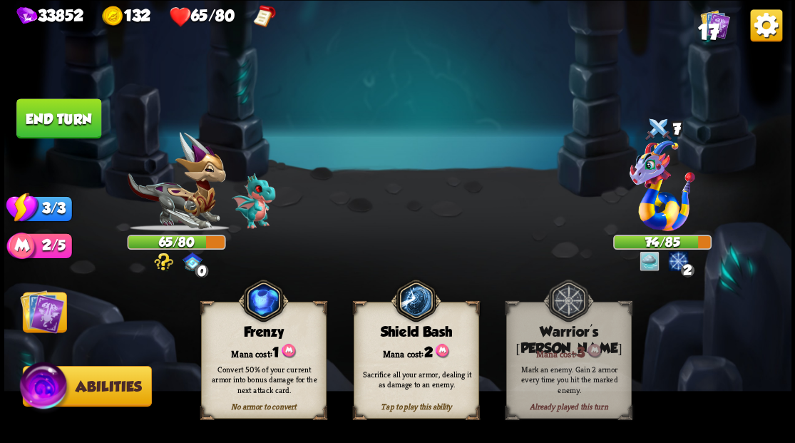
click at [36, 315] on img at bounding box center [42, 311] width 44 height 44
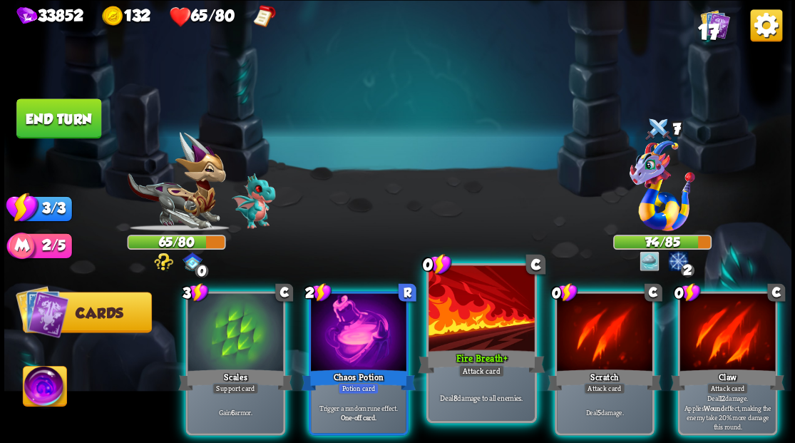
click at [480, 338] on div at bounding box center [482, 309] width 106 height 89
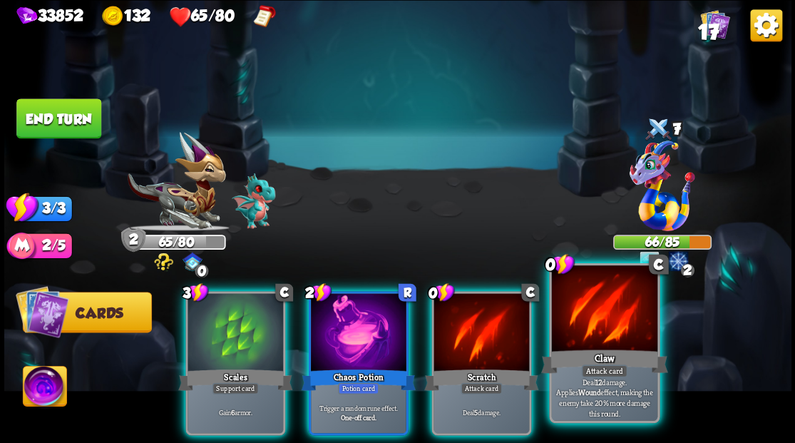
click at [596, 337] on div at bounding box center [604, 309] width 106 height 89
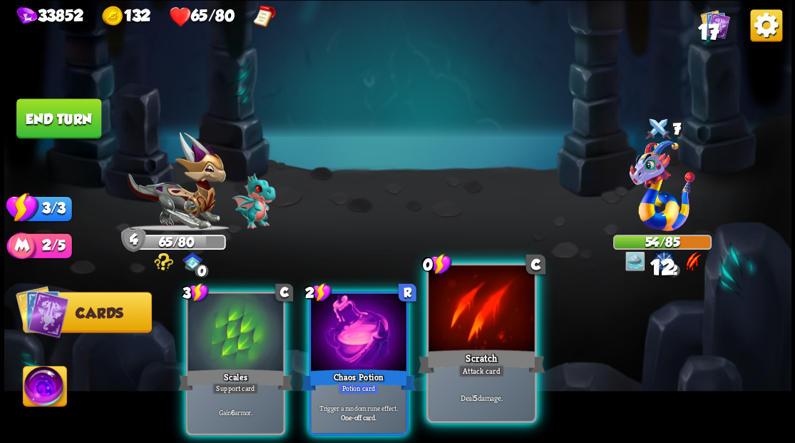
click at [475, 314] on div at bounding box center [482, 309] width 106 height 89
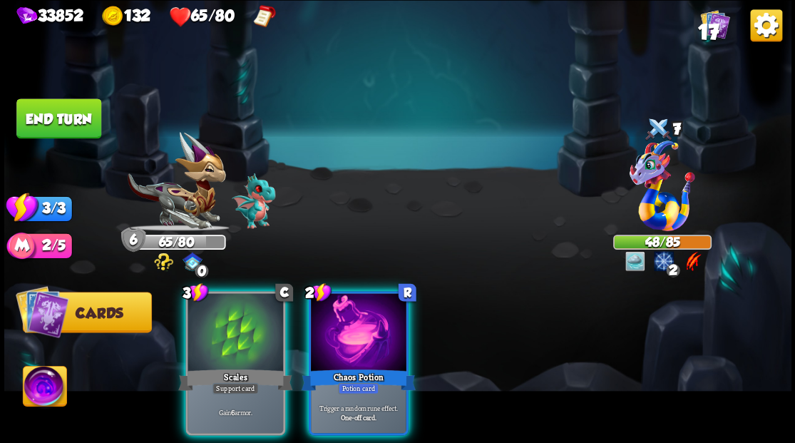
click at [351, 334] on div at bounding box center [359, 333] width 96 height 81
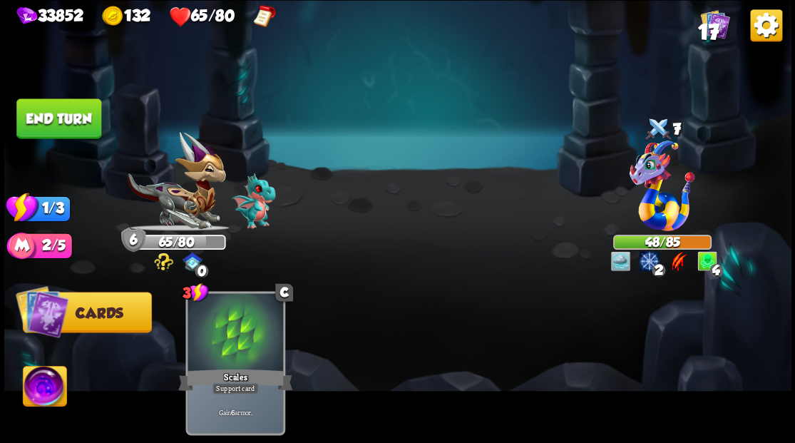
click at [71, 113] on button "End turn" at bounding box center [58, 118] width 85 height 40
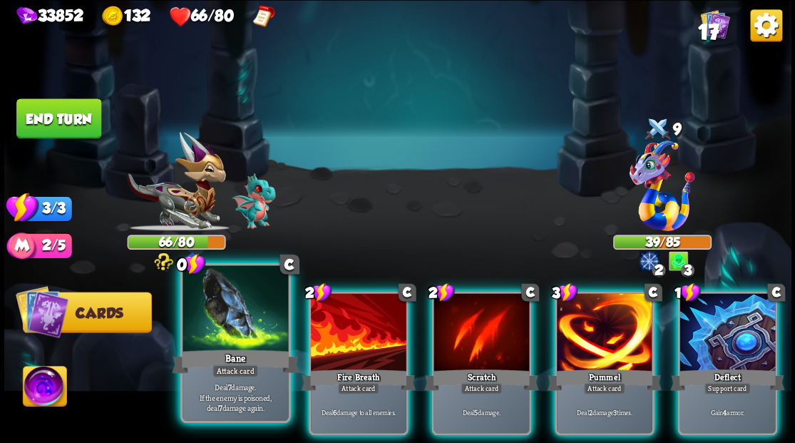
click at [235, 310] on div at bounding box center [236, 309] width 106 height 89
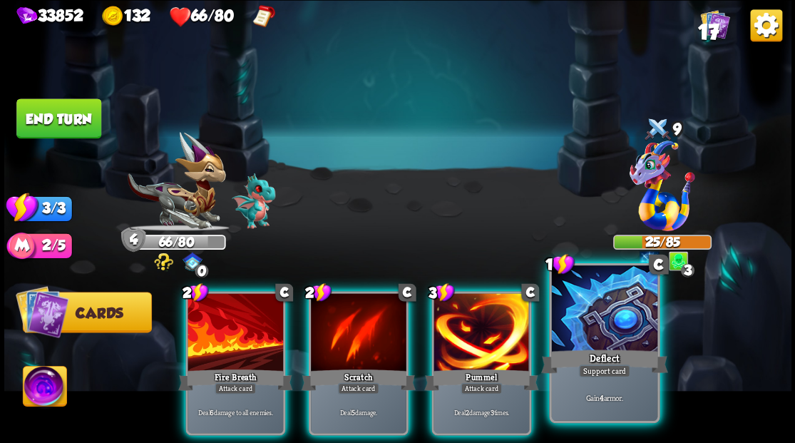
click at [609, 321] on div at bounding box center [604, 309] width 106 height 89
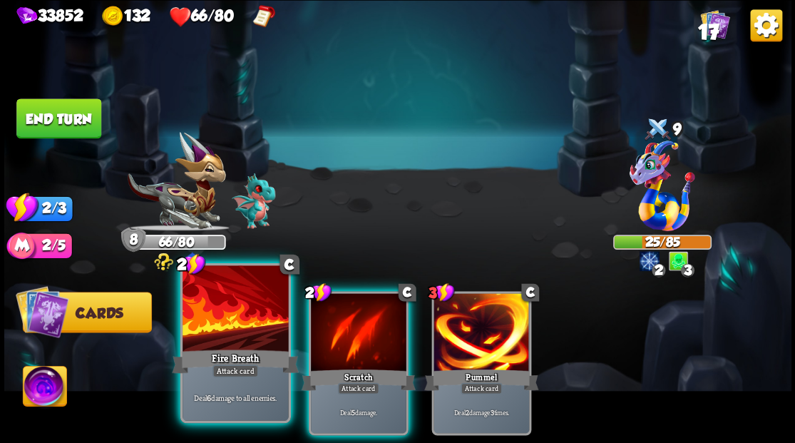
click at [204, 322] on div at bounding box center [236, 309] width 106 height 89
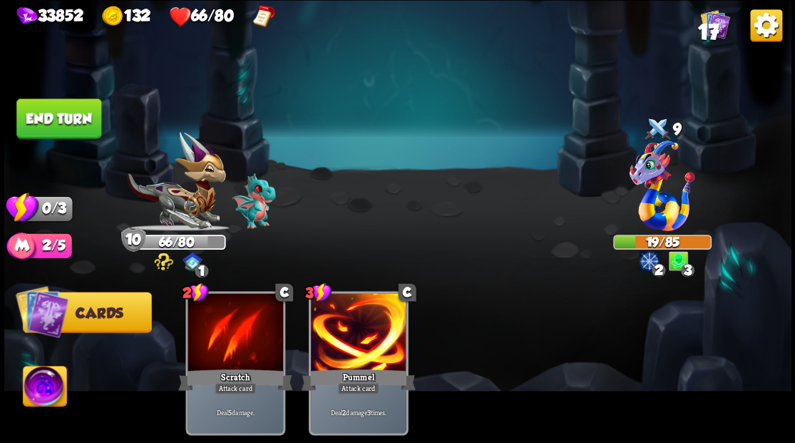
click at [75, 108] on button "End turn" at bounding box center [58, 118] width 85 height 40
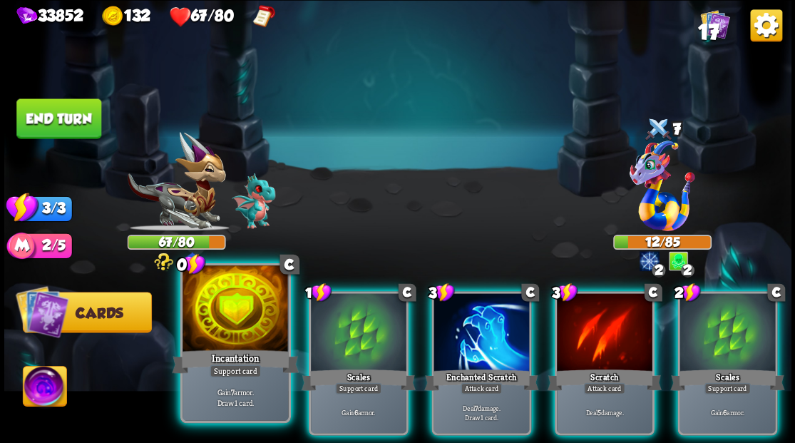
click at [225, 300] on div at bounding box center [236, 309] width 106 height 89
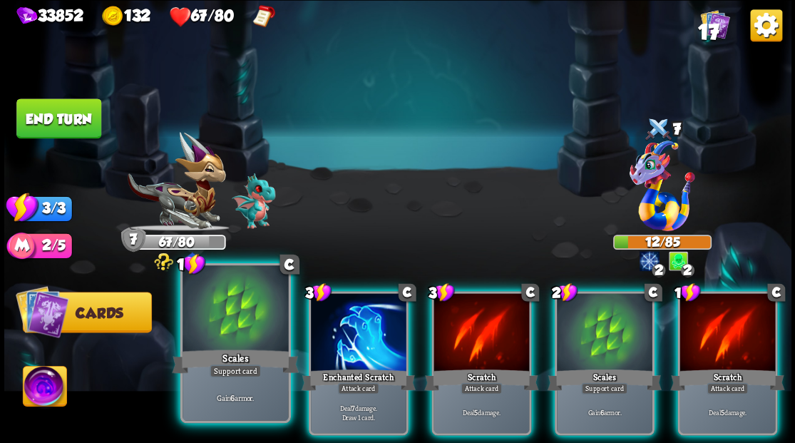
click at [233, 296] on div at bounding box center [236, 309] width 106 height 89
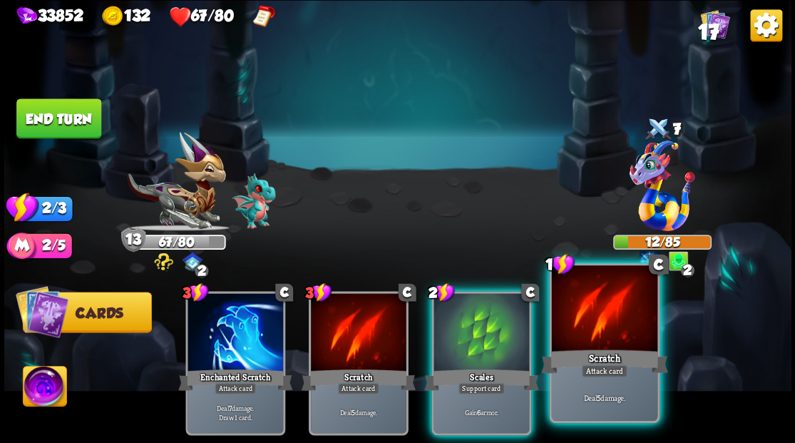
click at [601, 337] on div at bounding box center [604, 309] width 106 height 89
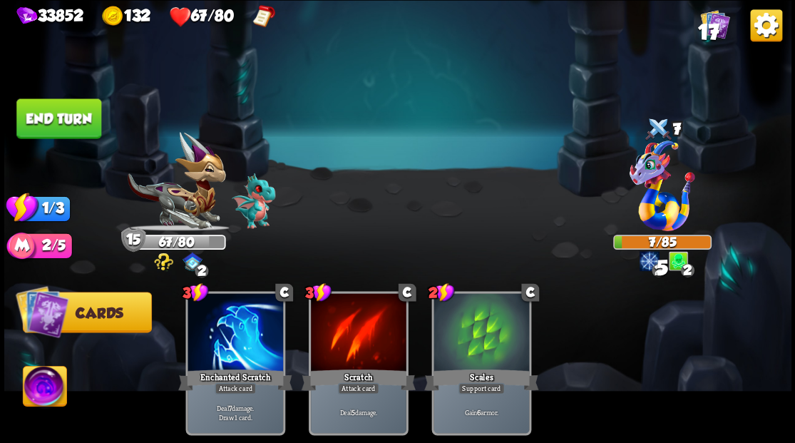
click at [71, 118] on button "End turn" at bounding box center [58, 118] width 85 height 40
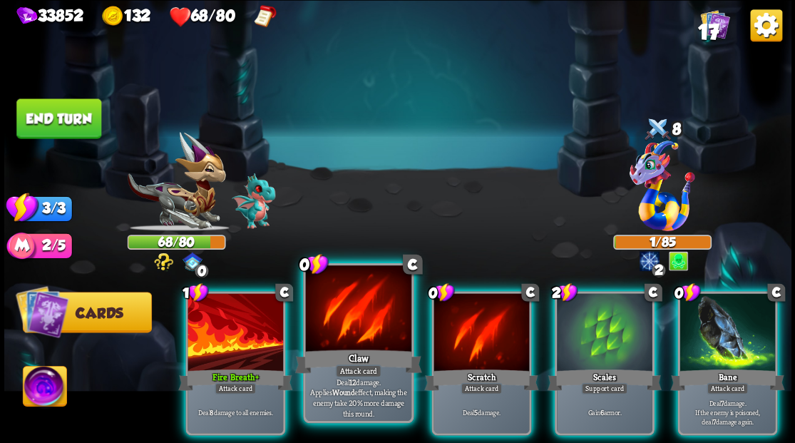
click at [364, 296] on div at bounding box center [358, 309] width 106 height 89
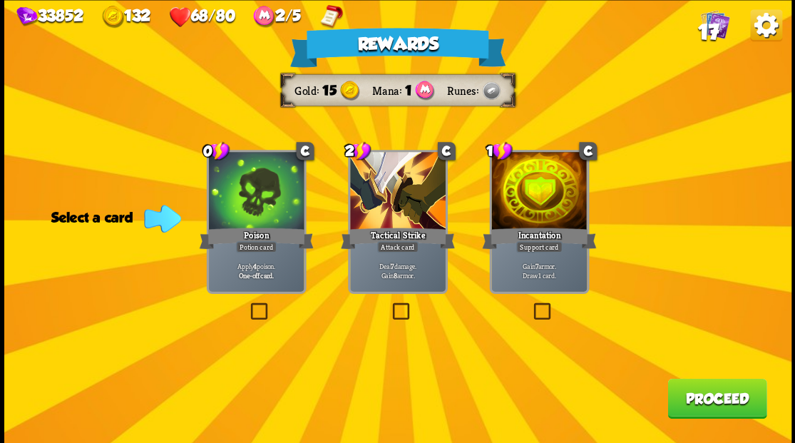
click at [247, 305] on label at bounding box center [247, 305] width 0 height 0
click at [0, 0] on input "checkbox" at bounding box center [0, 0] width 0 height 0
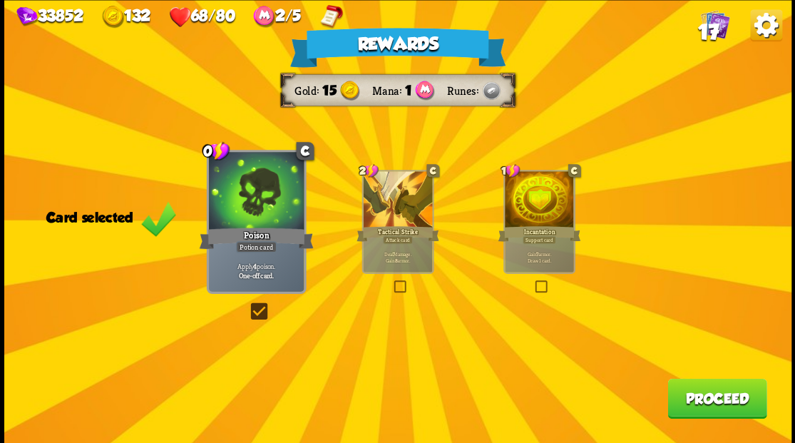
click at [710, 399] on button "Proceed" at bounding box center [717, 398] width 99 height 40
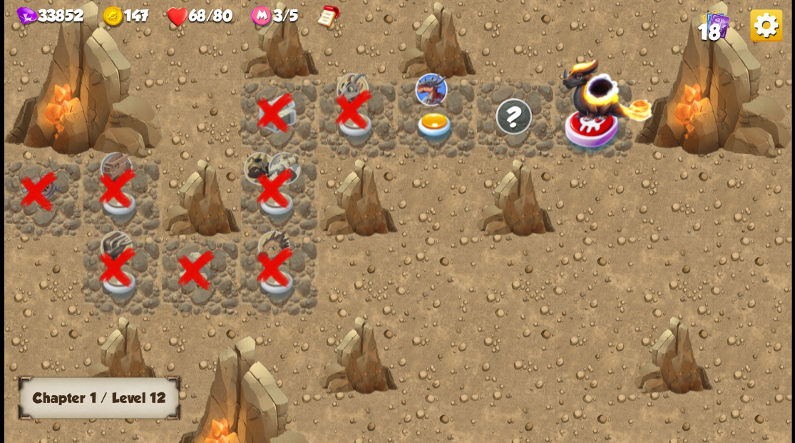
click at [428, 126] on img at bounding box center [434, 127] width 39 height 31
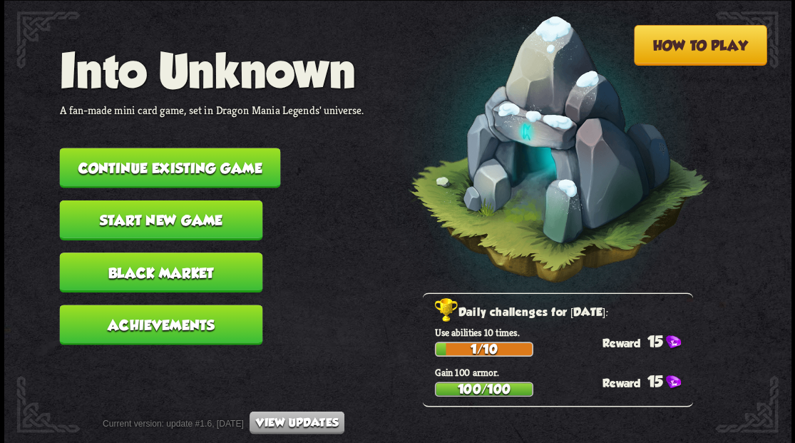
click at [230, 166] on button "Continue existing game" at bounding box center [169, 168] width 221 height 40
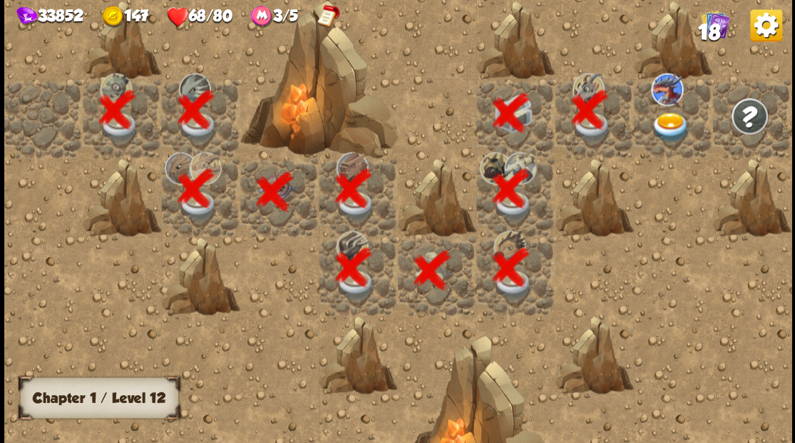
scroll to position [0, 274]
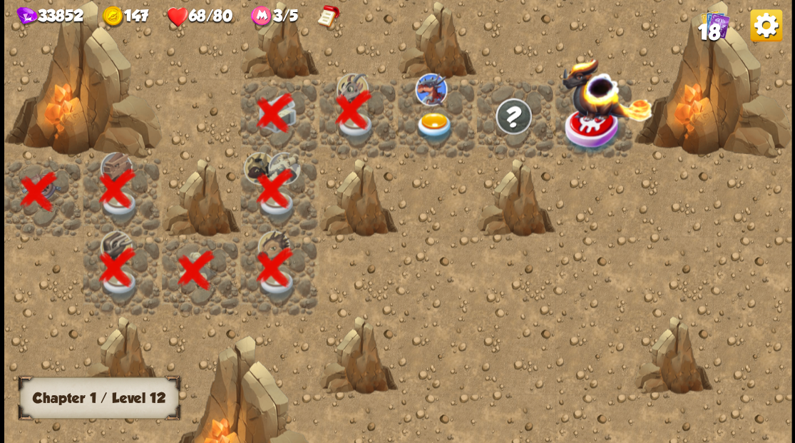
click at [428, 123] on img at bounding box center [434, 127] width 39 height 31
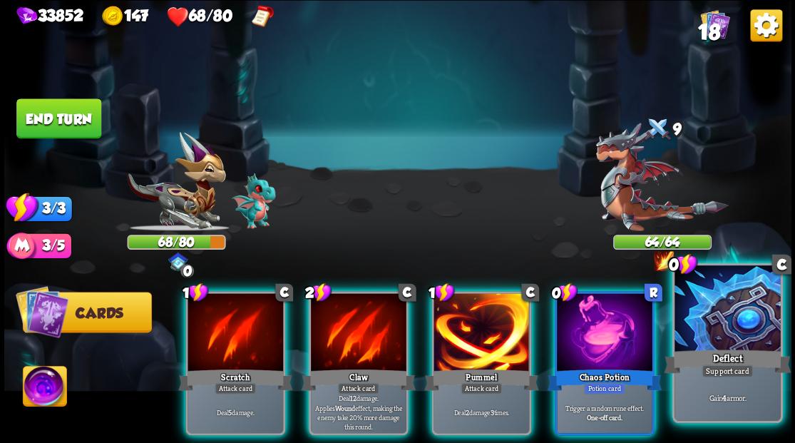
click at [736, 321] on div at bounding box center [728, 309] width 106 height 89
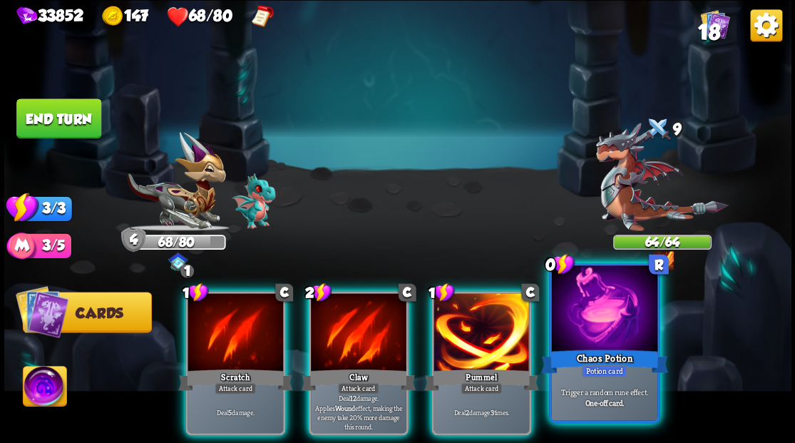
click at [615, 320] on div at bounding box center [604, 309] width 106 height 89
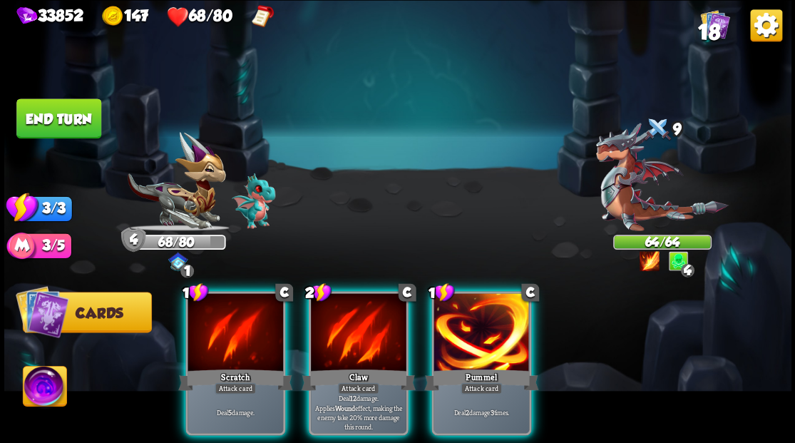
click at [483, 334] on div at bounding box center [482, 333] width 96 height 81
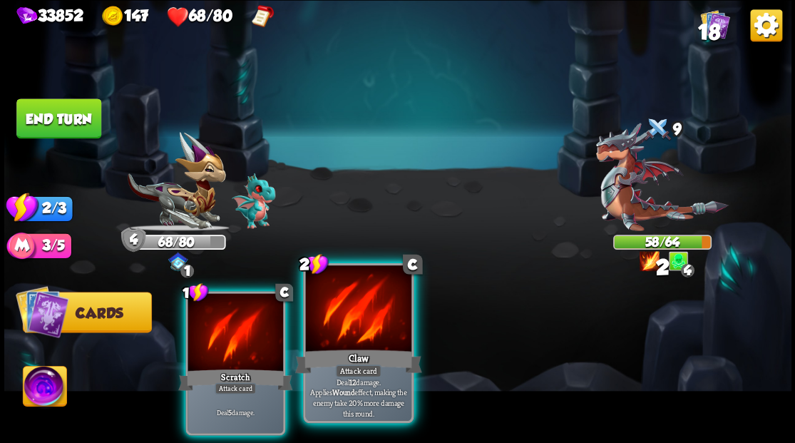
click at [362, 330] on div at bounding box center [358, 309] width 106 height 89
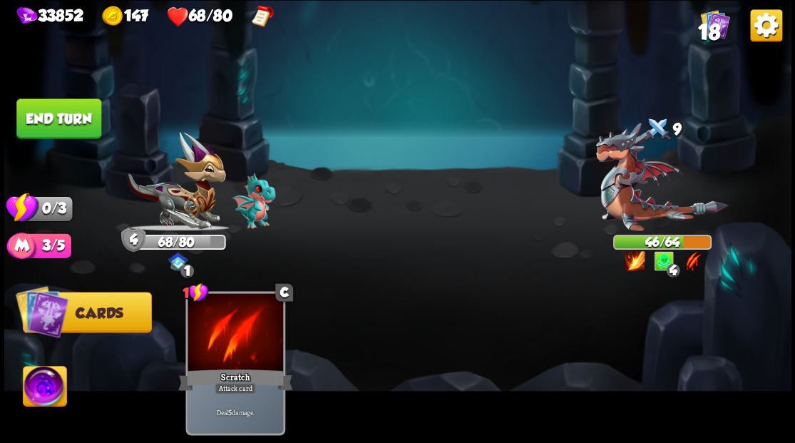
click at [63, 129] on button "End turn" at bounding box center [58, 118] width 85 height 40
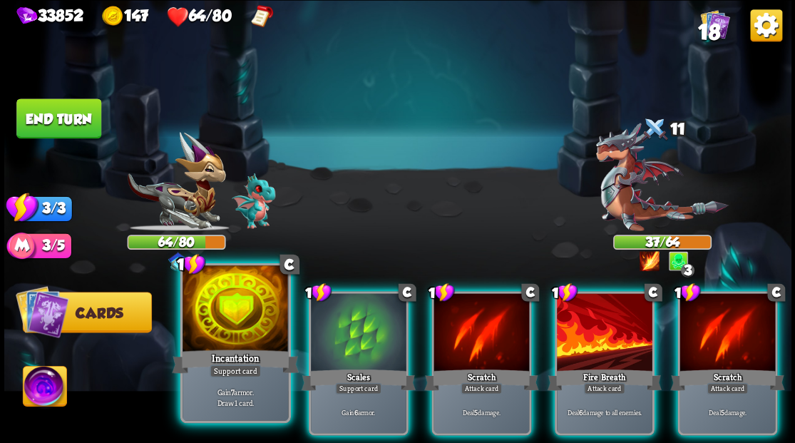
click at [217, 328] on div at bounding box center [236, 309] width 106 height 89
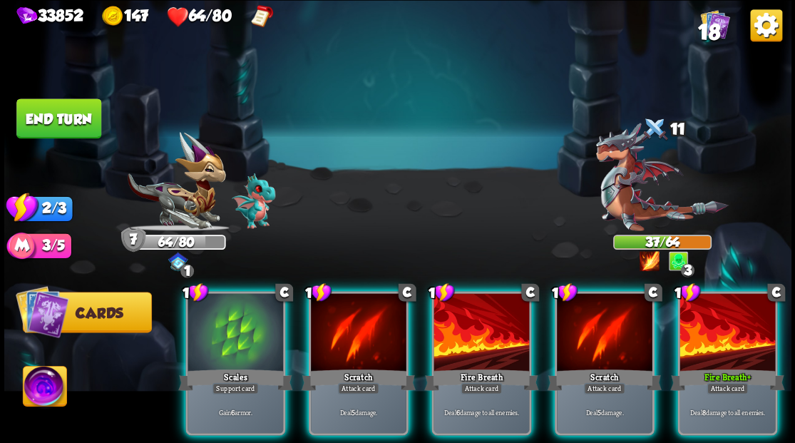
click at [217, 328] on div at bounding box center [236, 333] width 96 height 81
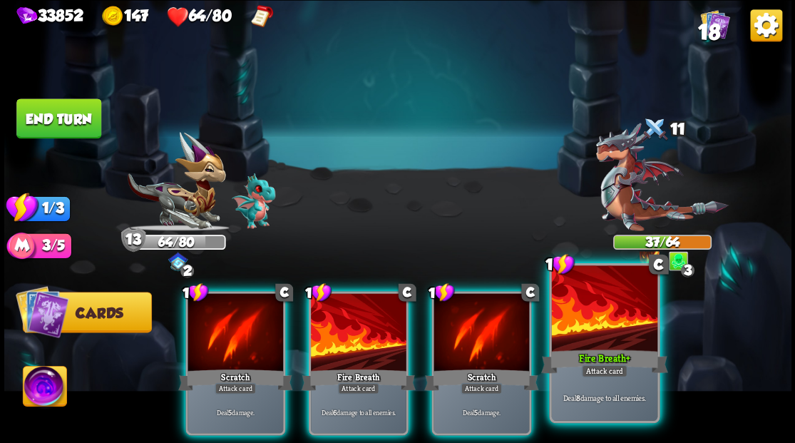
click at [618, 348] on div "Fire Breath +" at bounding box center [604, 361] width 127 height 29
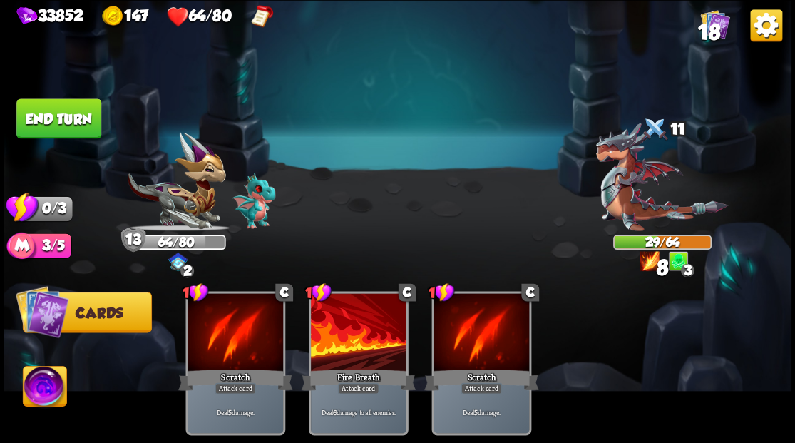
drag, startPoint x: 70, startPoint y: 118, endPoint x: 238, endPoint y: 202, distance: 187.9
click at [70, 118] on button "End turn" at bounding box center [58, 118] width 85 height 40
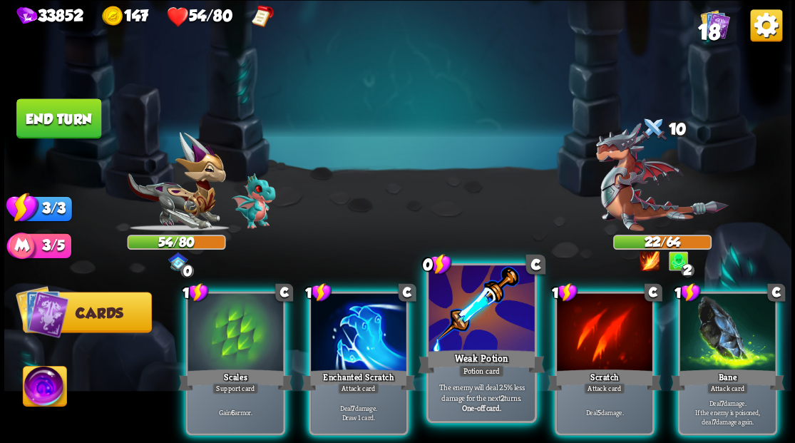
click at [462, 311] on div at bounding box center [482, 309] width 106 height 89
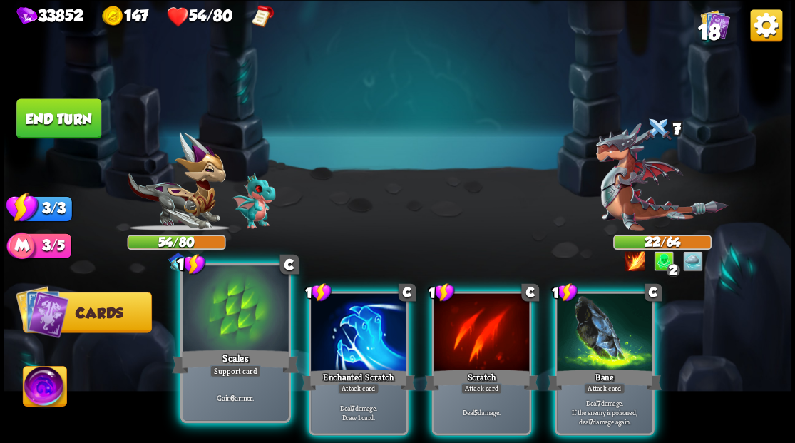
click at [231, 328] on div at bounding box center [236, 309] width 106 height 89
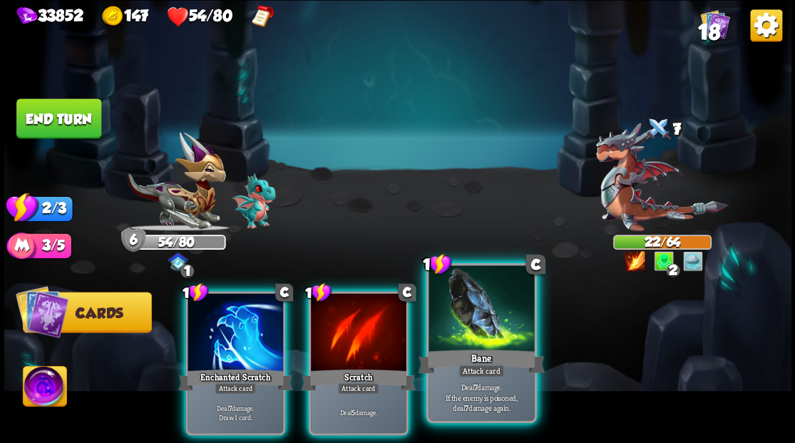
click at [464, 323] on div at bounding box center [482, 309] width 106 height 89
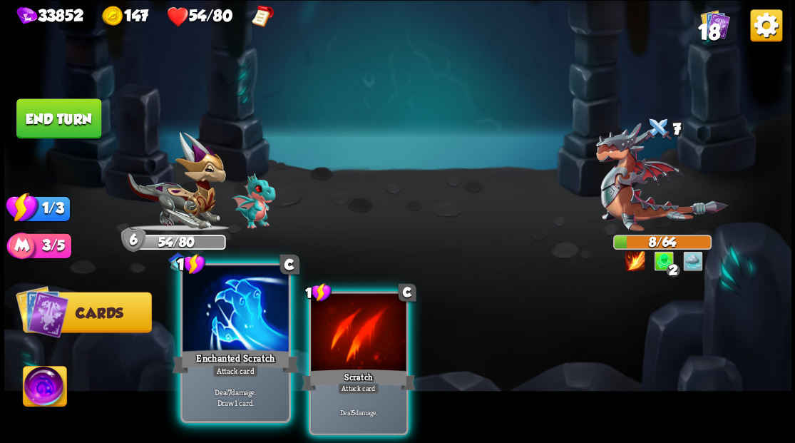
click at [243, 337] on div at bounding box center [236, 309] width 106 height 89
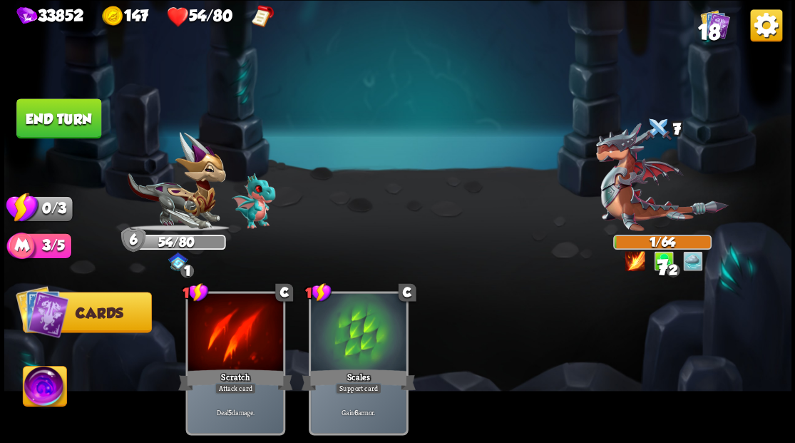
click at [77, 118] on button "End turn" at bounding box center [58, 118] width 85 height 40
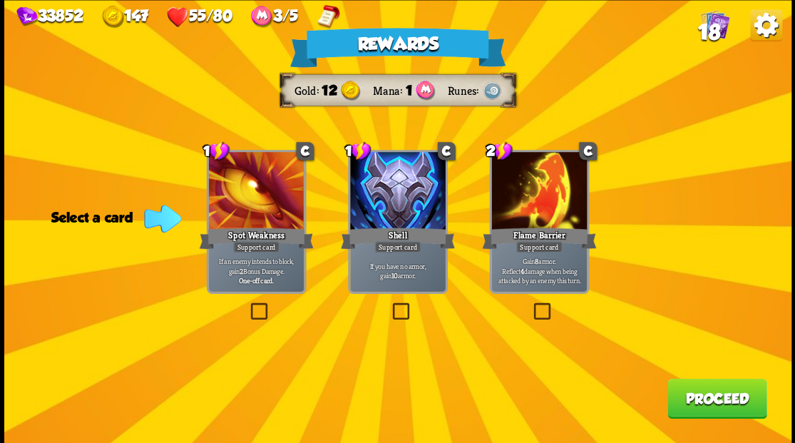
click at [717, 398] on button "Proceed" at bounding box center [717, 398] width 99 height 40
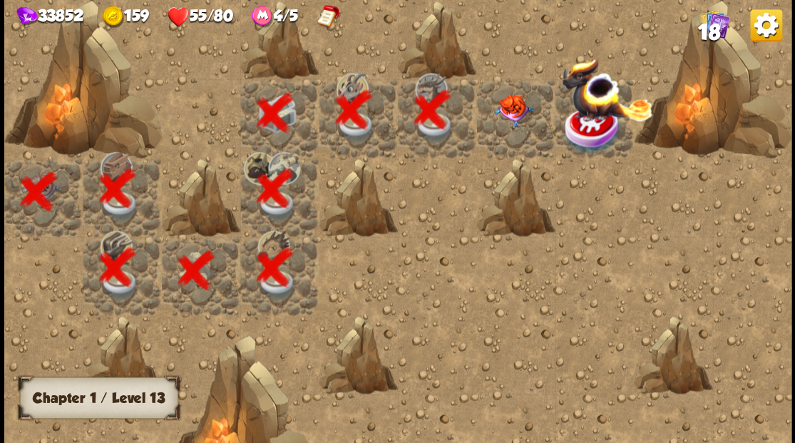
click at [494, 103] on img at bounding box center [513, 109] width 39 height 33
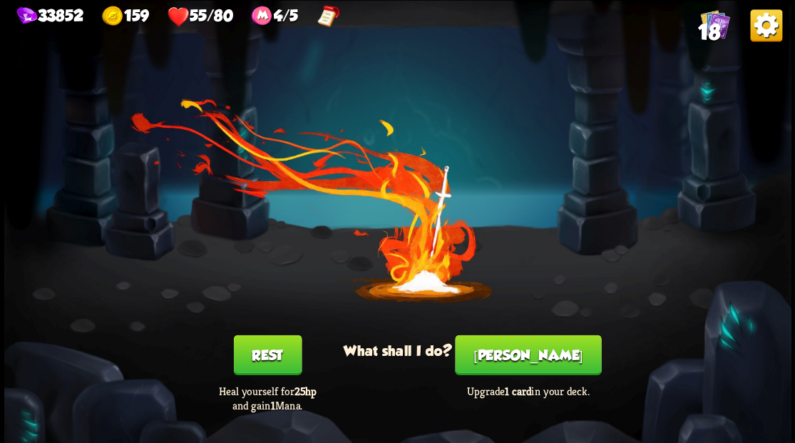
click at [519, 362] on button "[PERSON_NAME]" at bounding box center [528, 354] width 146 height 40
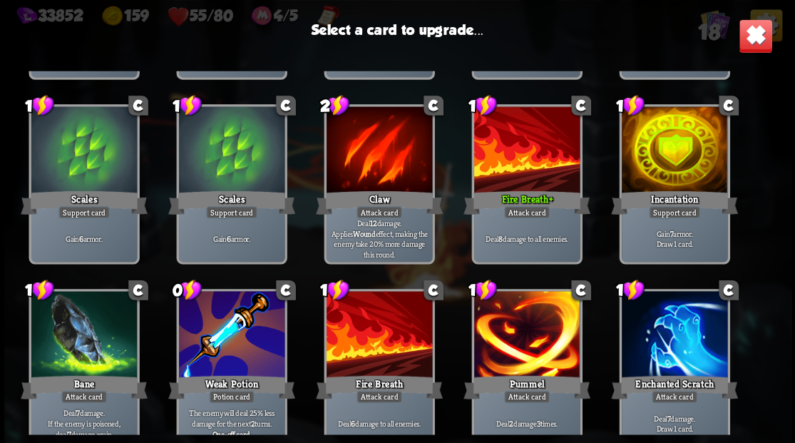
scroll to position [237, 0]
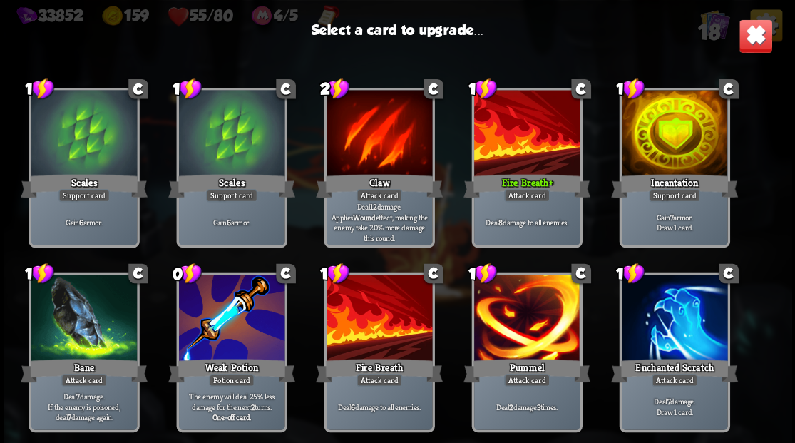
click at [683, 156] on div at bounding box center [674, 134] width 106 height 89
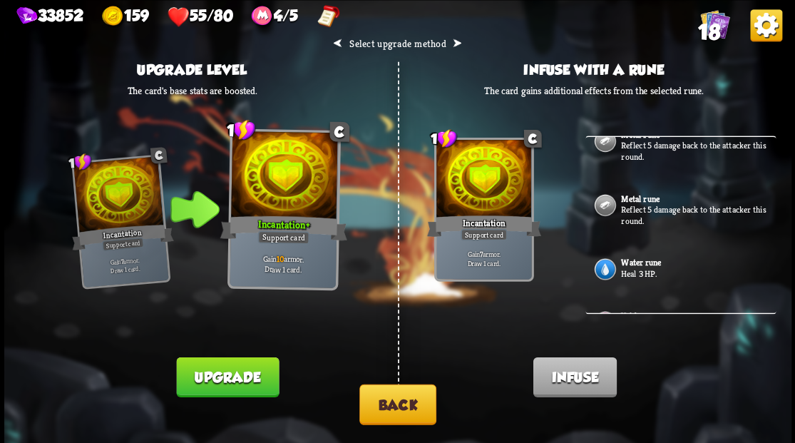
scroll to position [190, 0]
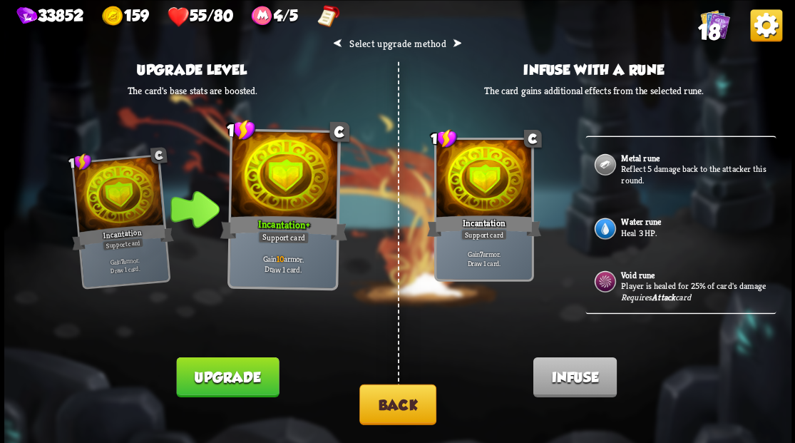
click at [655, 227] on p "Heal 3 HP." at bounding box center [697, 232] width 152 height 11
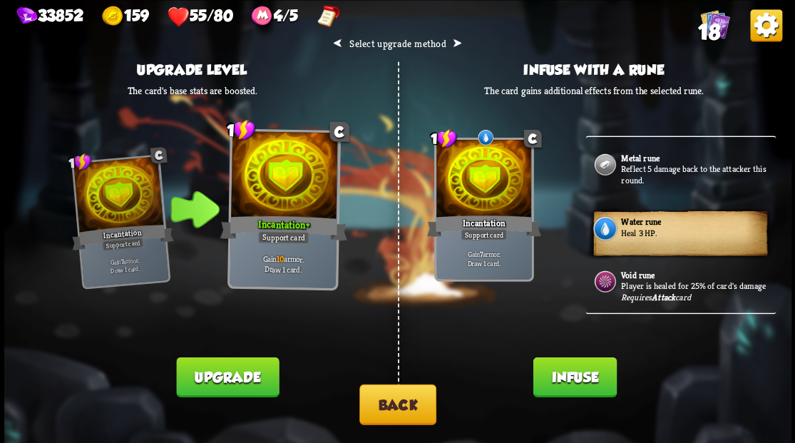
click at [581, 377] on button "Infuse" at bounding box center [574, 377] width 83 height 40
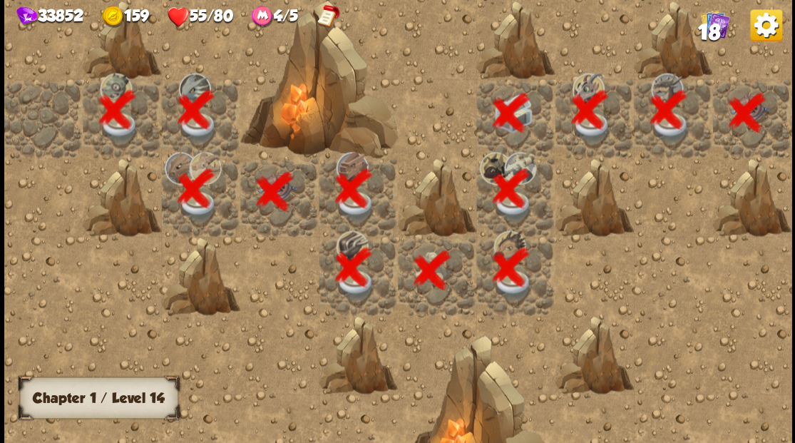
scroll to position [0, 274]
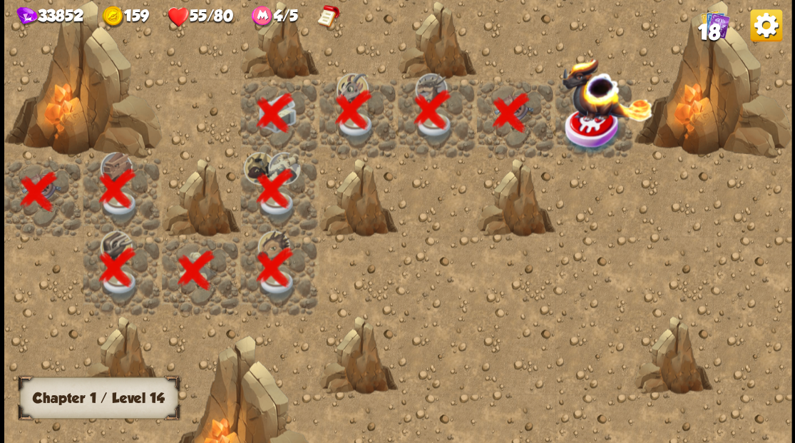
click at [586, 121] on img at bounding box center [606, 88] width 91 height 63
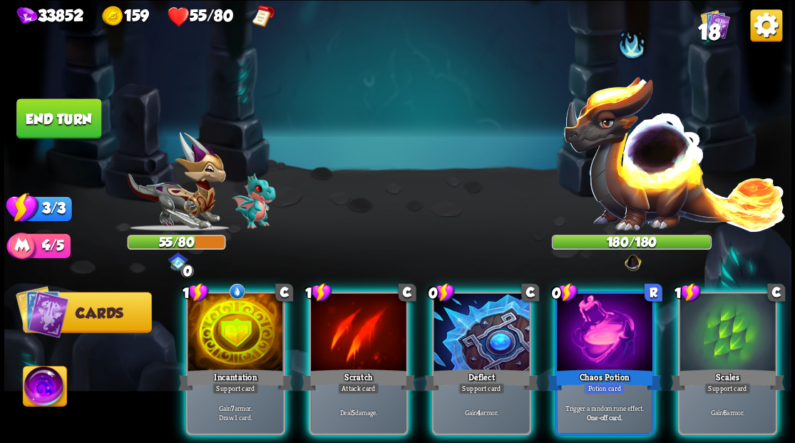
click at [38, 394] on img at bounding box center [45, 388] width 44 height 44
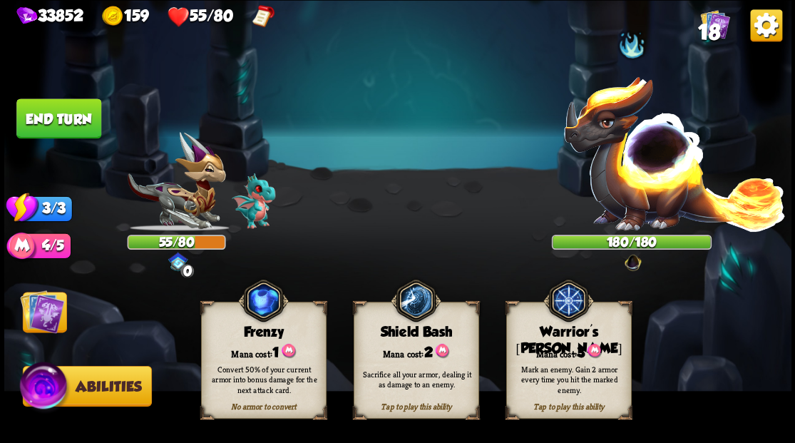
click at [586, 339] on div "Tap to play this ability Warrior's [PERSON_NAME] cost: 3 Mark an enemy. Gain 2 …" at bounding box center [569, 360] width 126 height 117
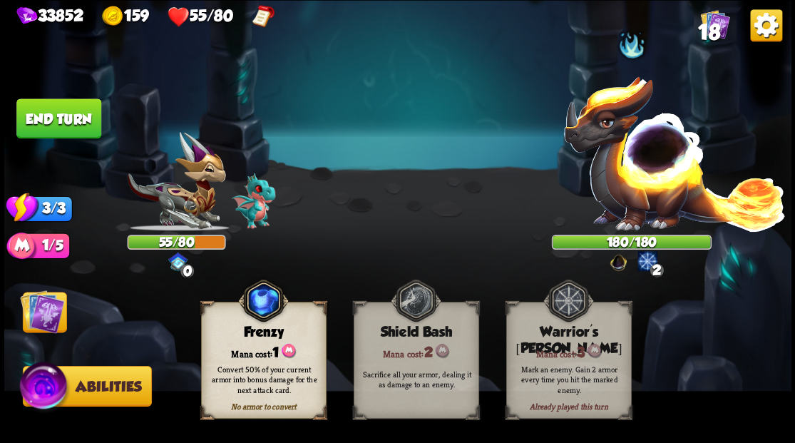
click at [51, 314] on img at bounding box center [42, 311] width 44 height 44
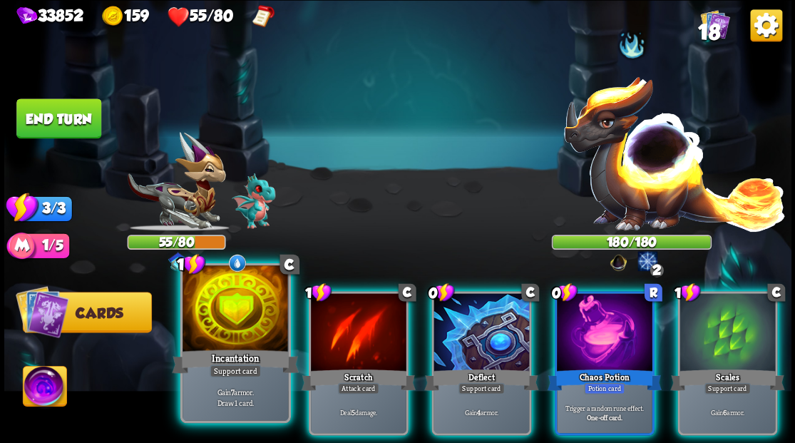
click at [242, 313] on div at bounding box center [236, 309] width 106 height 89
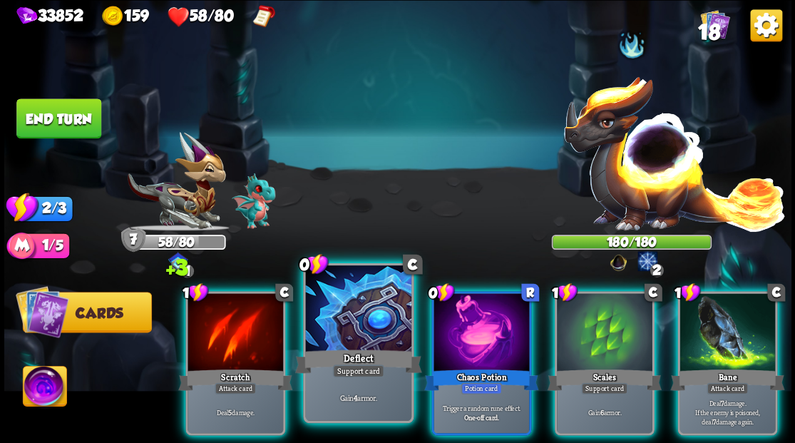
click at [348, 312] on div at bounding box center [358, 309] width 106 height 89
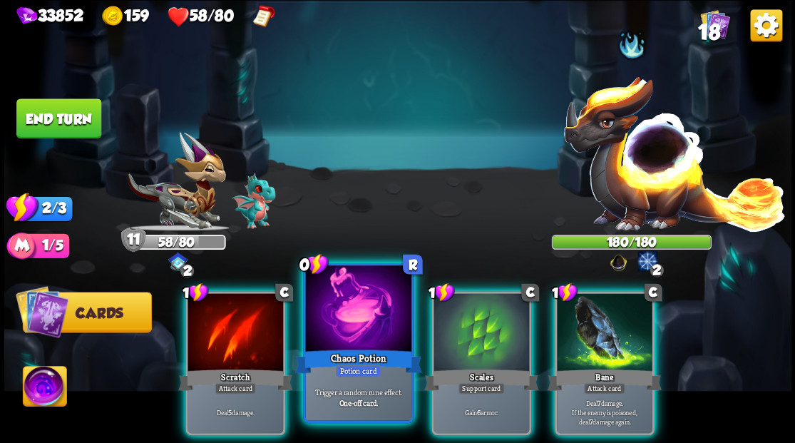
click at [378, 311] on div at bounding box center [358, 309] width 106 height 89
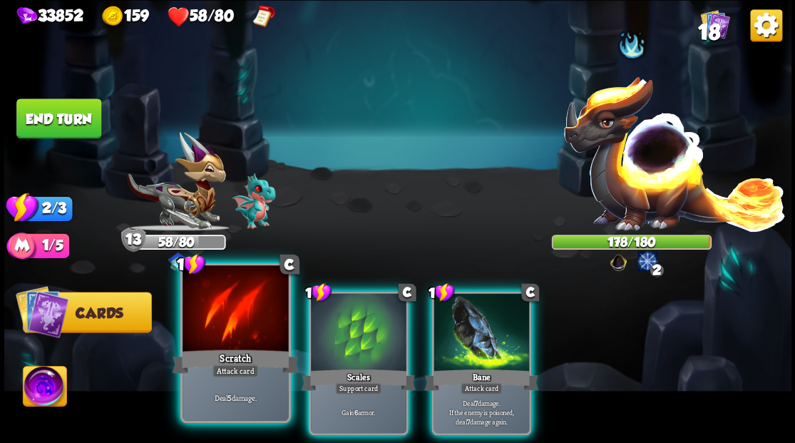
click at [215, 312] on div at bounding box center [236, 309] width 106 height 89
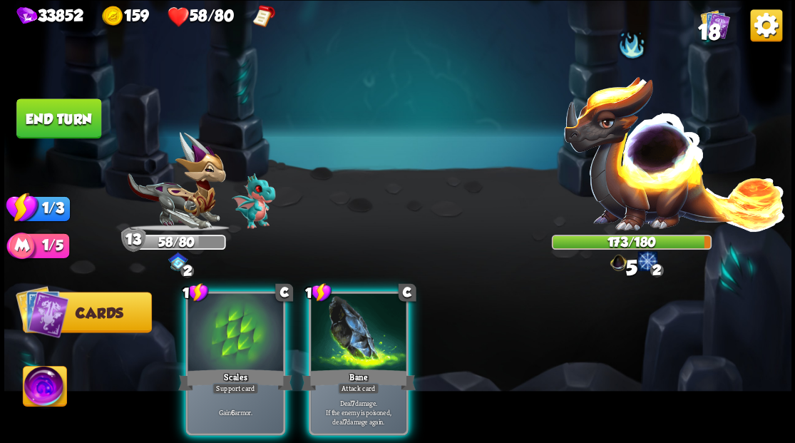
drag, startPoint x: 362, startPoint y: 339, endPoint x: 363, endPoint y: 329, distance: 9.3
click at [362, 339] on div at bounding box center [359, 333] width 96 height 81
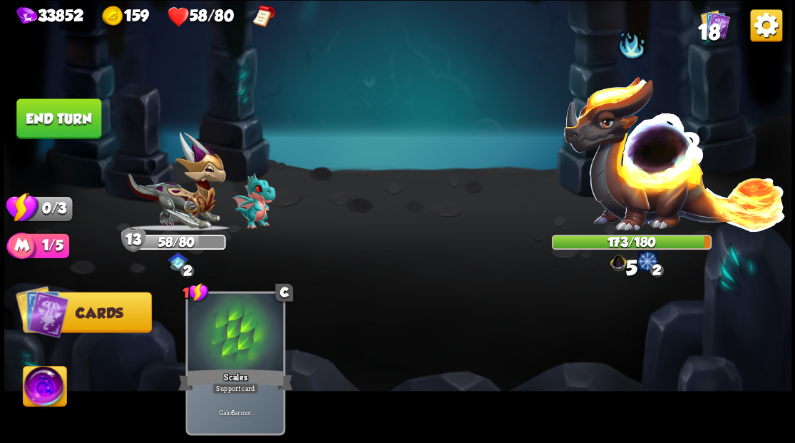
click at [75, 118] on button "End turn" at bounding box center [58, 118] width 85 height 40
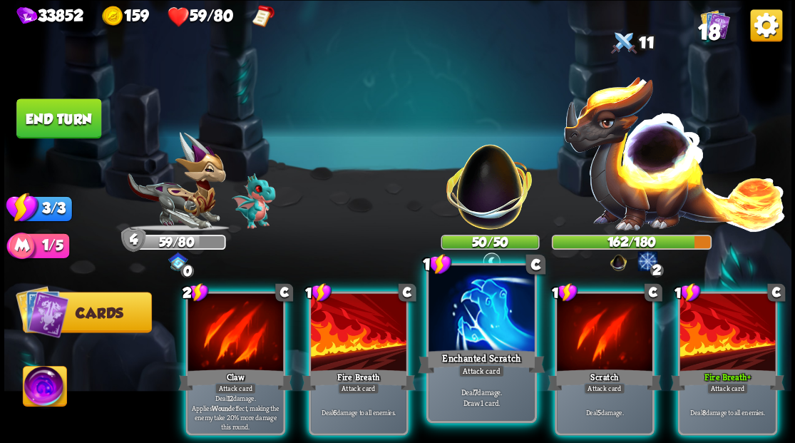
click at [452, 334] on div at bounding box center [482, 309] width 106 height 89
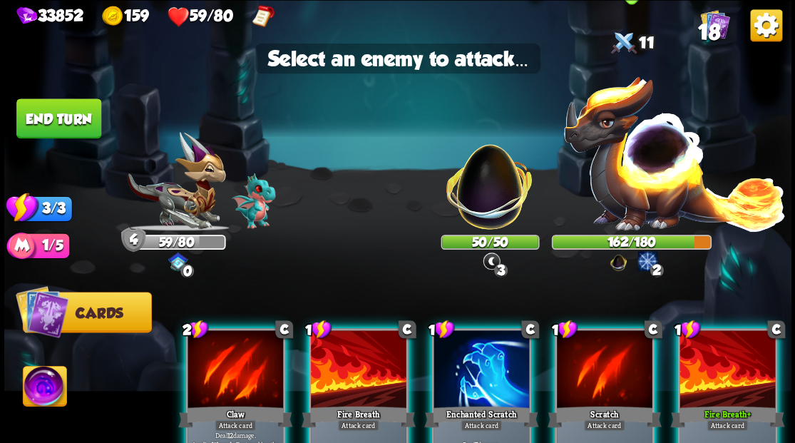
click at [623, 157] on img at bounding box center [675, 152] width 224 height 156
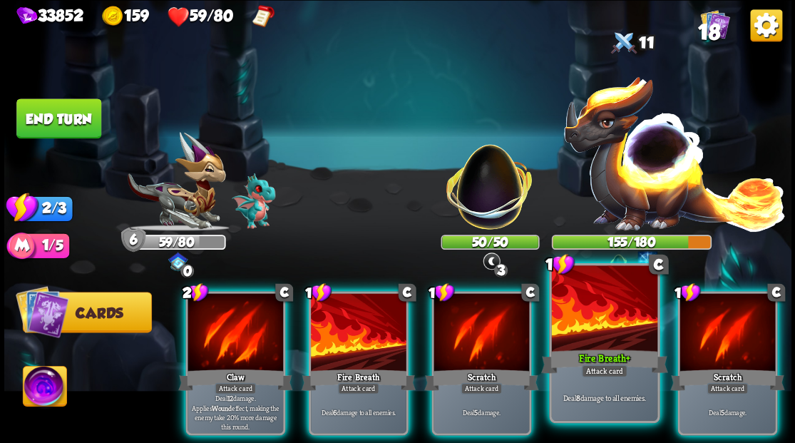
click at [603, 332] on div at bounding box center [604, 309] width 106 height 89
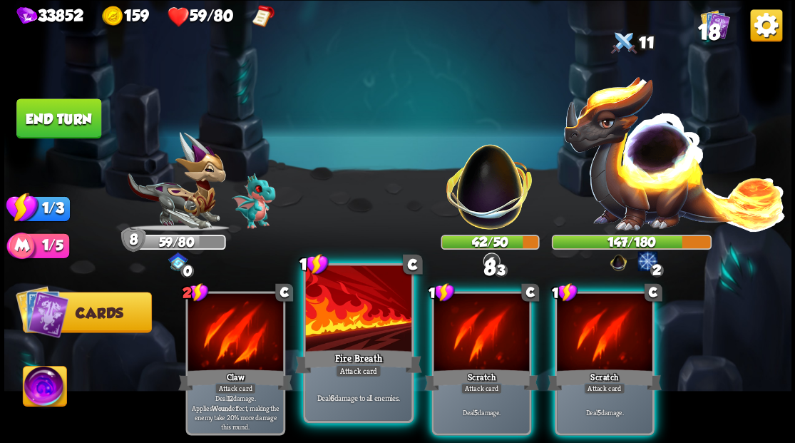
click at [362, 320] on div at bounding box center [358, 309] width 106 height 89
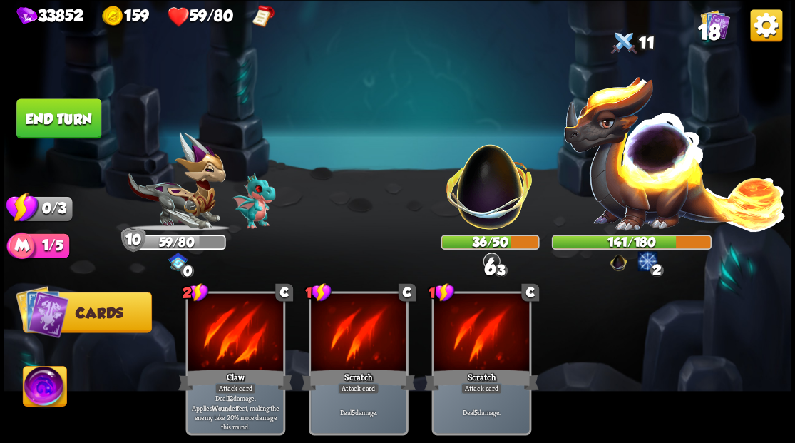
click at [64, 121] on button "End turn" at bounding box center [58, 118] width 85 height 40
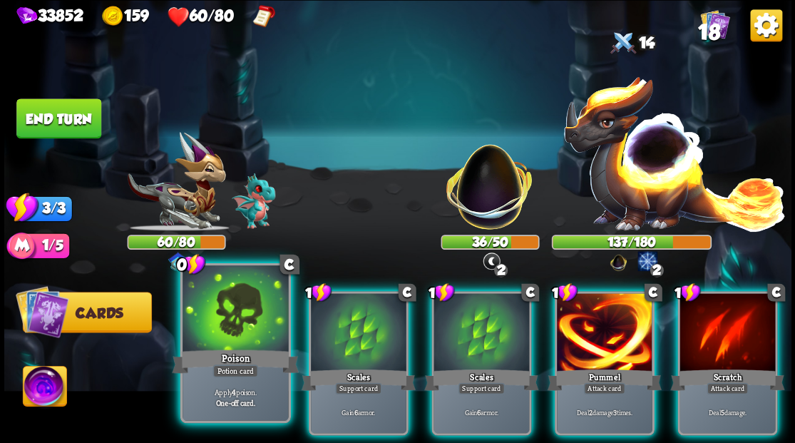
click at [234, 320] on div at bounding box center [236, 309] width 106 height 89
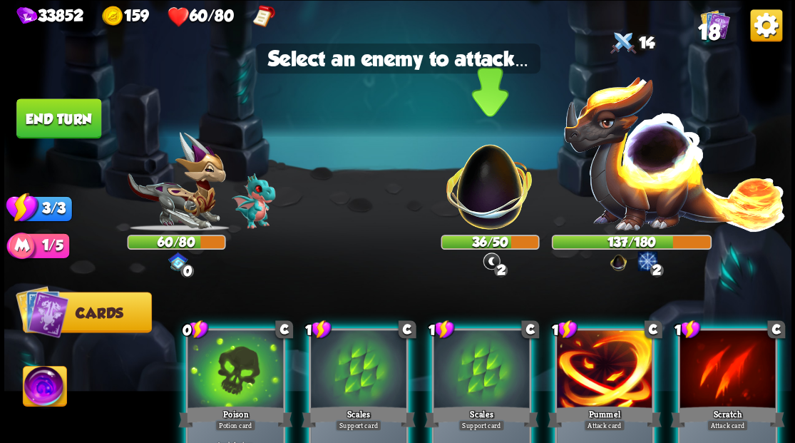
click at [490, 213] on div at bounding box center [490, 188] width 98 height 86
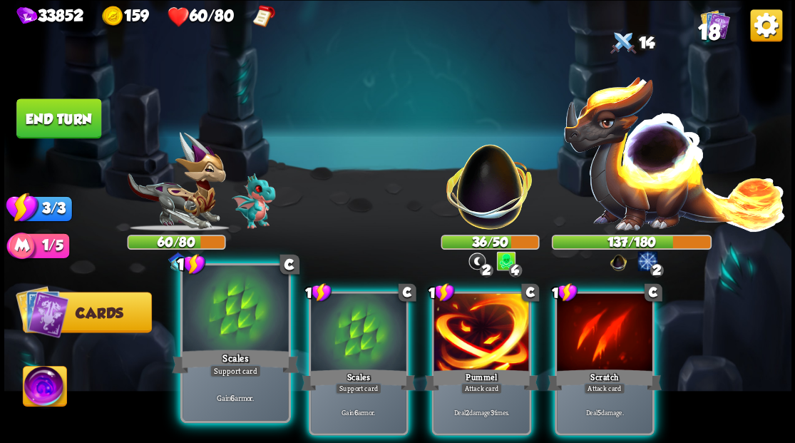
click at [231, 345] on div at bounding box center [236, 309] width 106 height 89
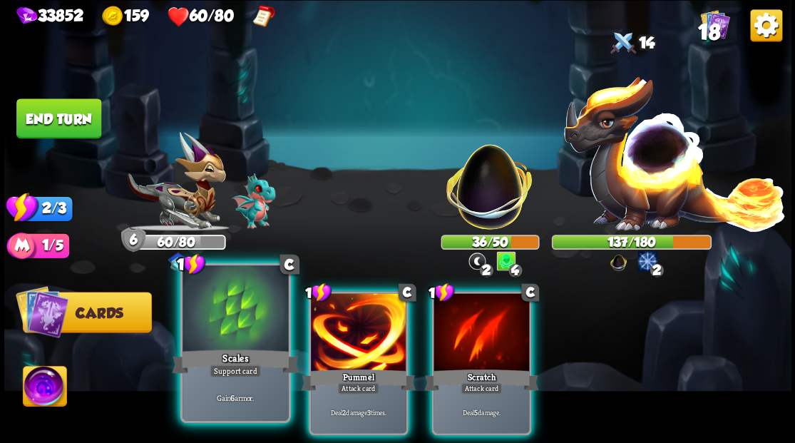
click at [232, 343] on div at bounding box center [236, 309] width 106 height 89
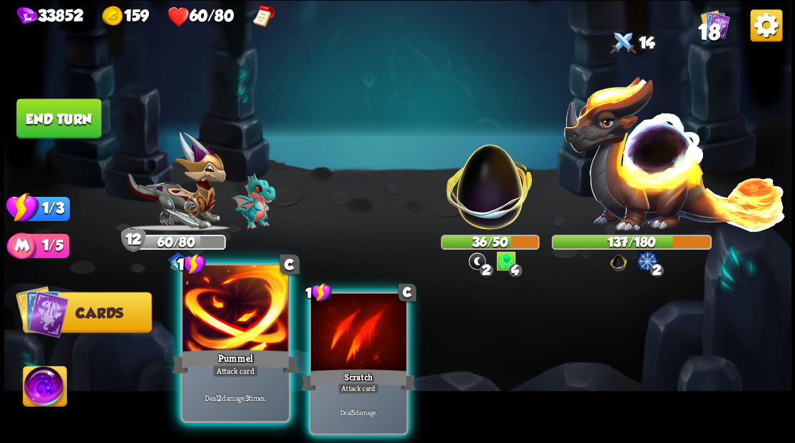
click at [248, 323] on div at bounding box center [236, 309] width 106 height 89
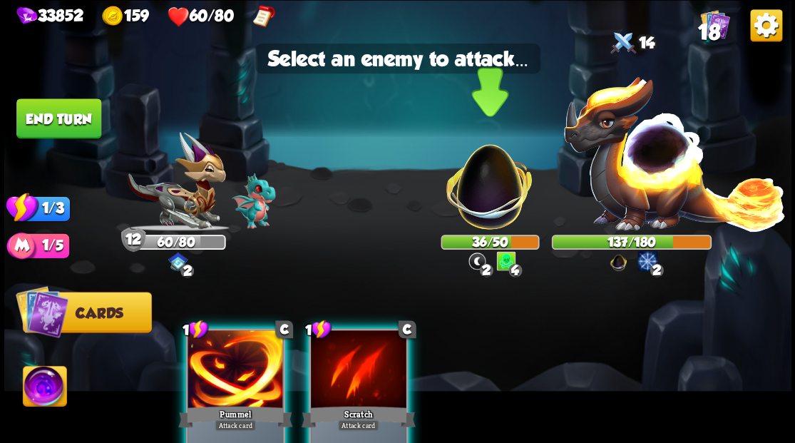
click at [496, 209] on div at bounding box center [490, 188] width 98 height 86
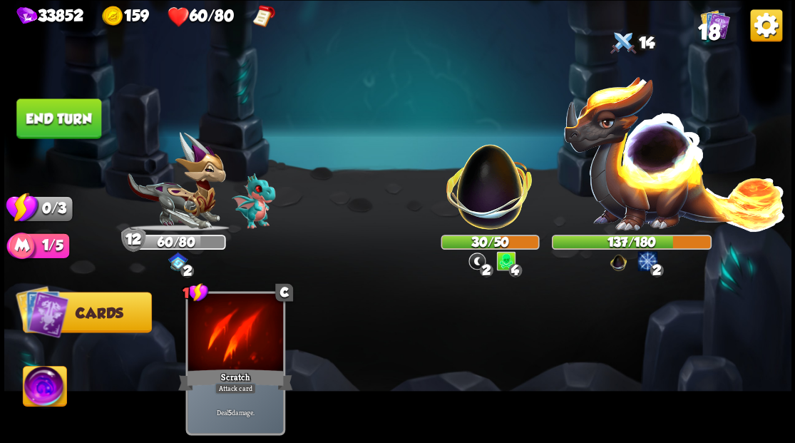
click at [30, 111] on button "End turn" at bounding box center [58, 118] width 85 height 40
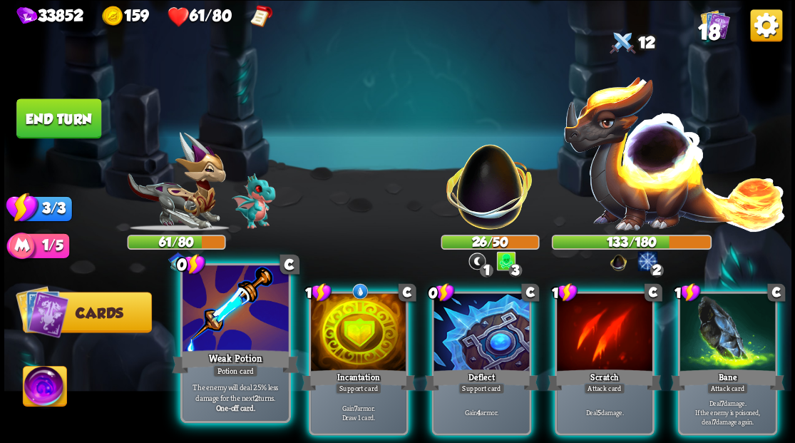
click at [218, 347] on div "Weak Potion" at bounding box center [235, 361] width 127 height 29
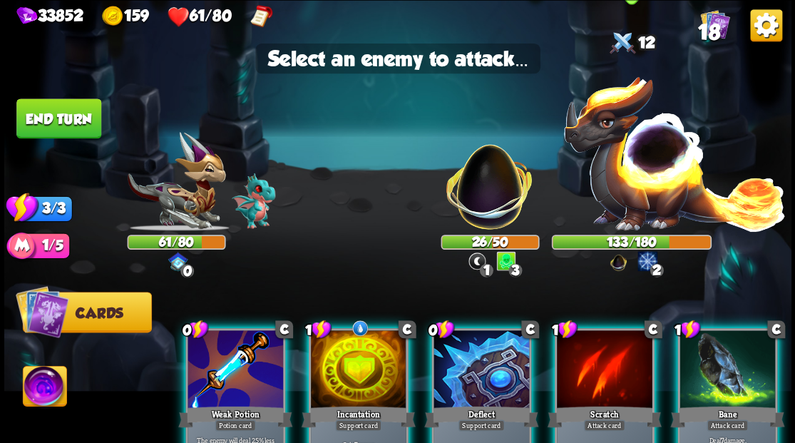
click at [645, 165] on img at bounding box center [675, 152] width 224 height 156
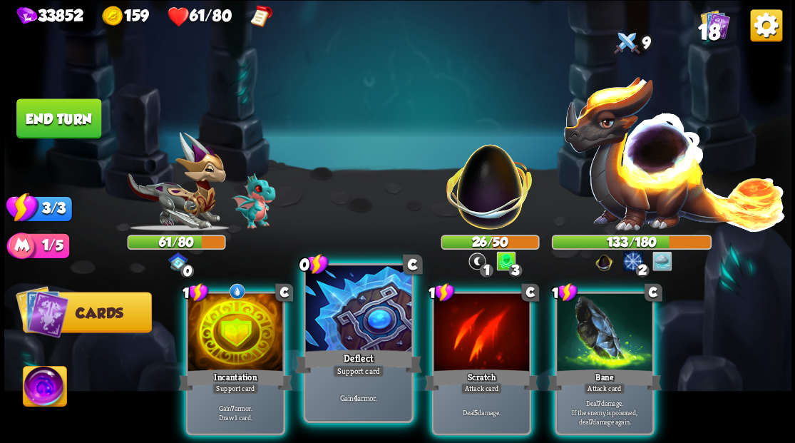
click at [341, 305] on div at bounding box center [358, 309] width 106 height 89
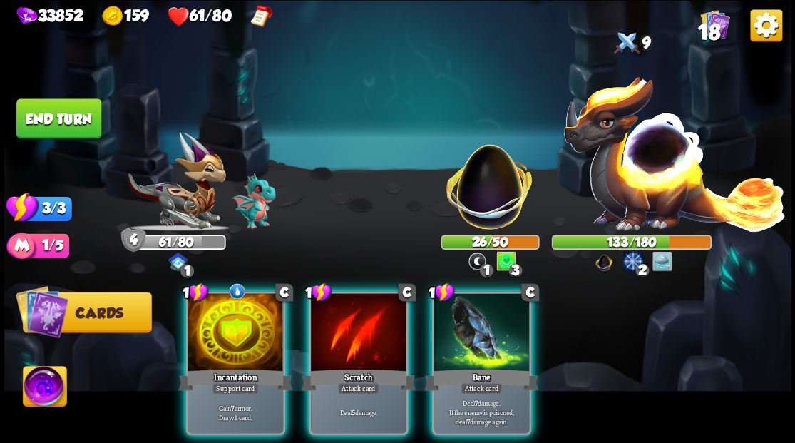
drag, startPoint x: 238, startPoint y: 311, endPoint x: 245, endPoint y: 253, distance: 58.2
click at [238, 308] on div at bounding box center [236, 333] width 96 height 81
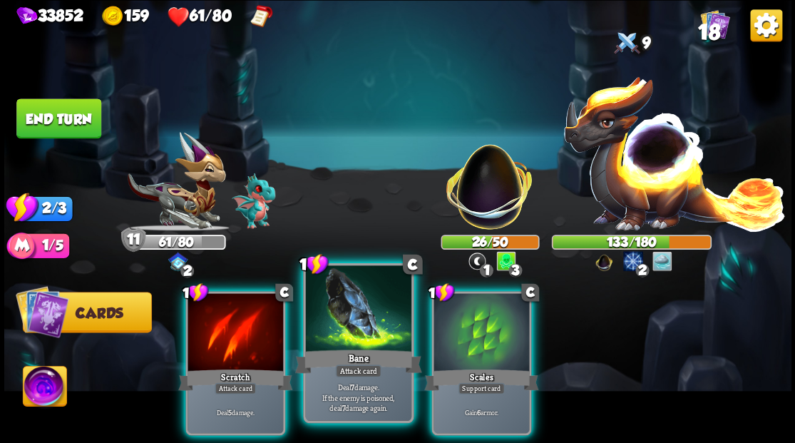
click at [352, 334] on div at bounding box center [358, 309] width 106 height 89
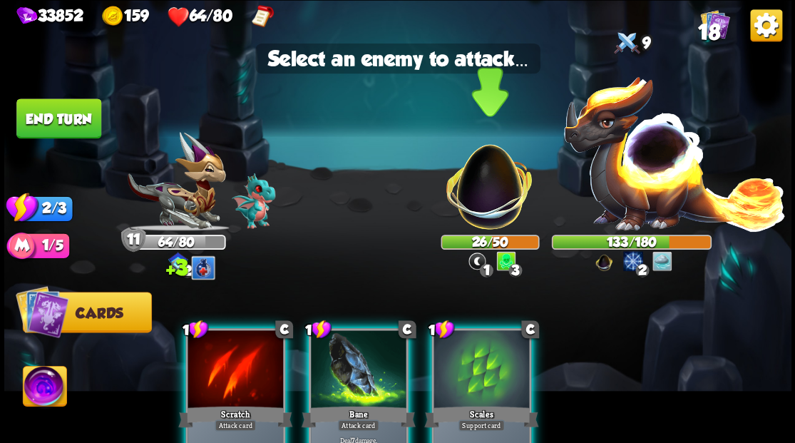
click at [495, 198] on div at bounding box center [490, 188] width 98 height 86
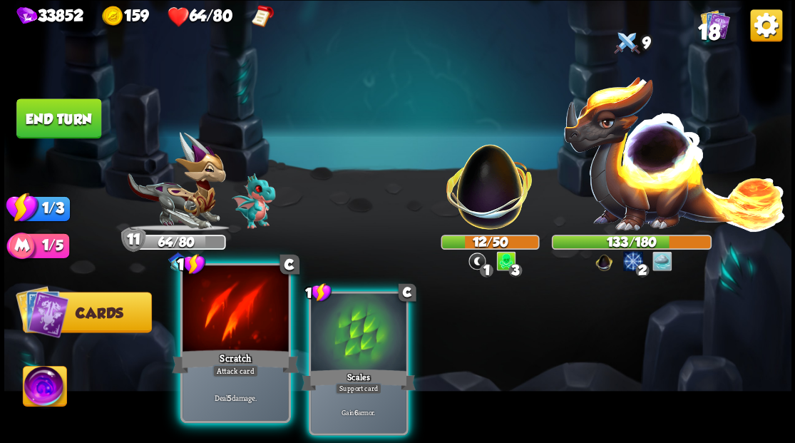
click at [236, 316] on div at bounding box center [236, 309] width 106 height 89
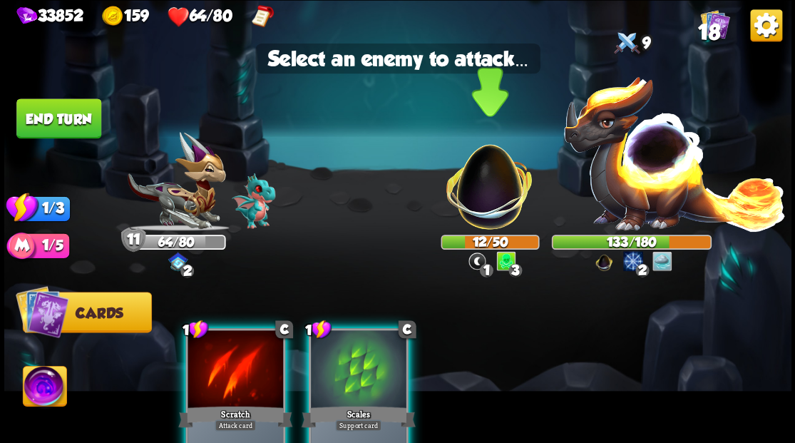
click at [489, 208] on div at bounding box center [490, 188] width 98 height 86
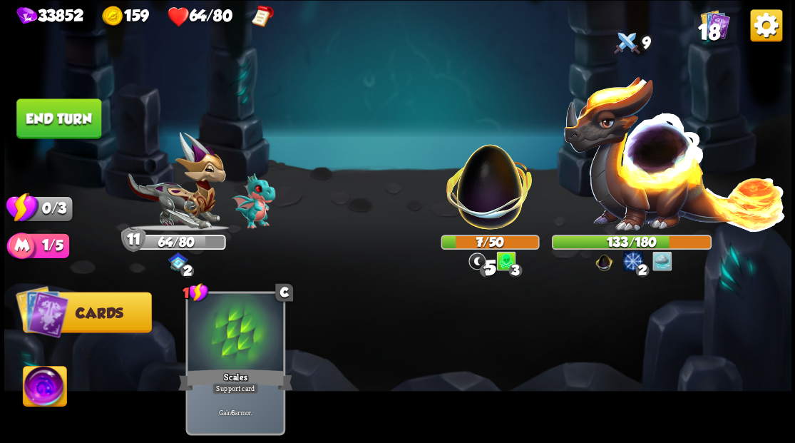
click at [79, 116] on button "End turn" at bounding box center [58, 118] width 85 height 40
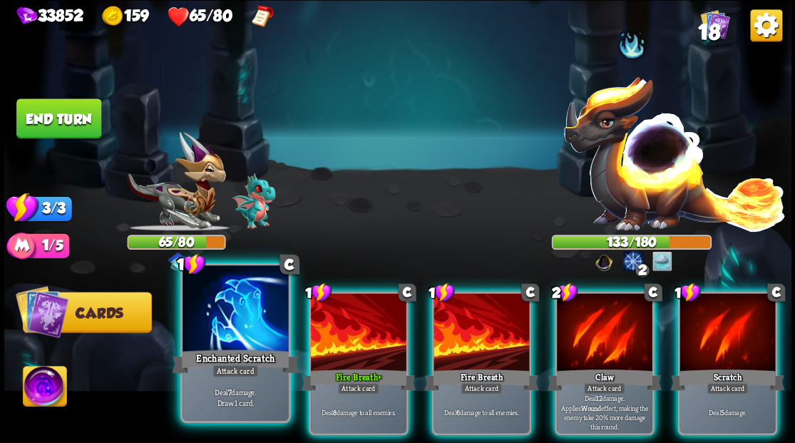
click at [234, 337] on div at bounding box center [236, 309] width 106 height 89
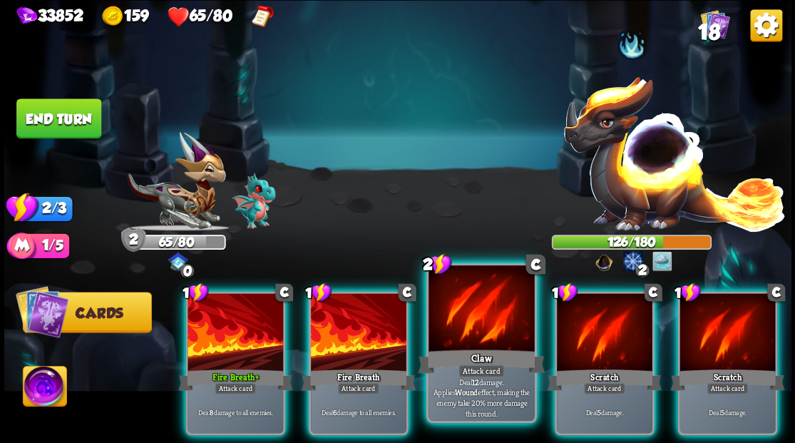
click at [475, 332] on div at bounding box center [482, 309] width 106 height 89
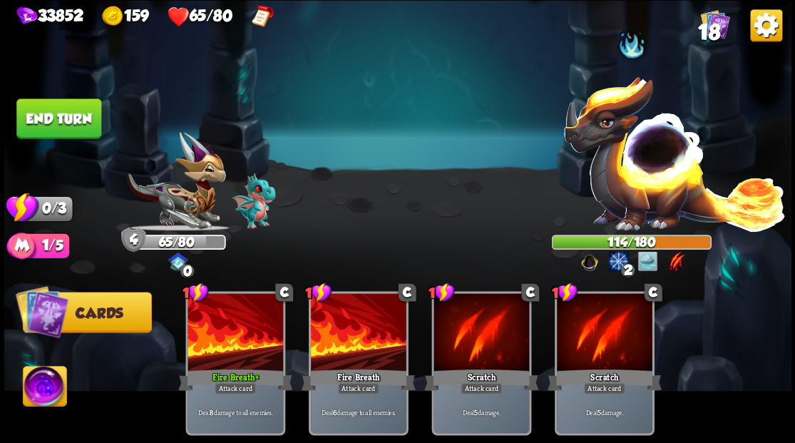
click at [68, 116] on button "End turn" at bounding box center [58, 118] width 85 height 40
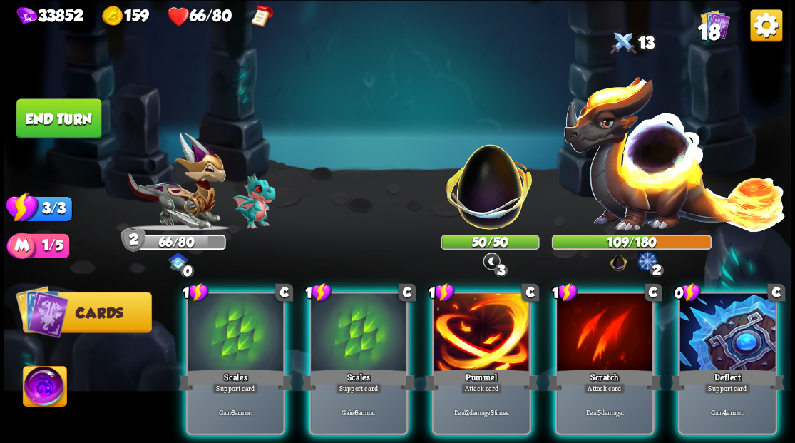
click at [717, 324] on div at bounding box center [728, 333] width 96 height 81
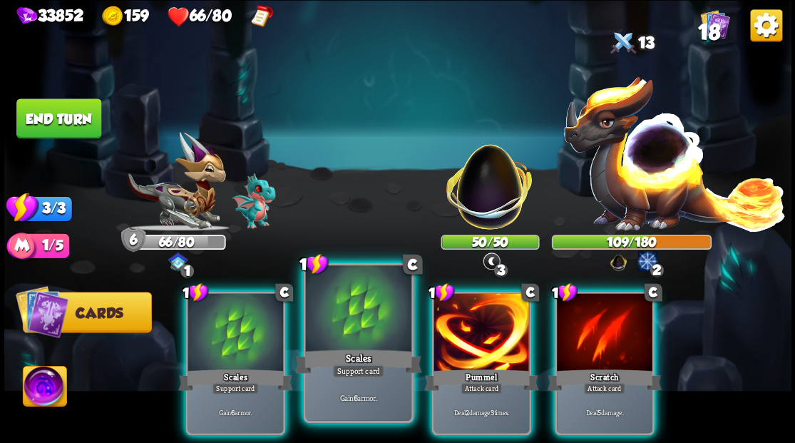
click at [354, 323] on div at bounding box center [358, 309] width 106 height 89
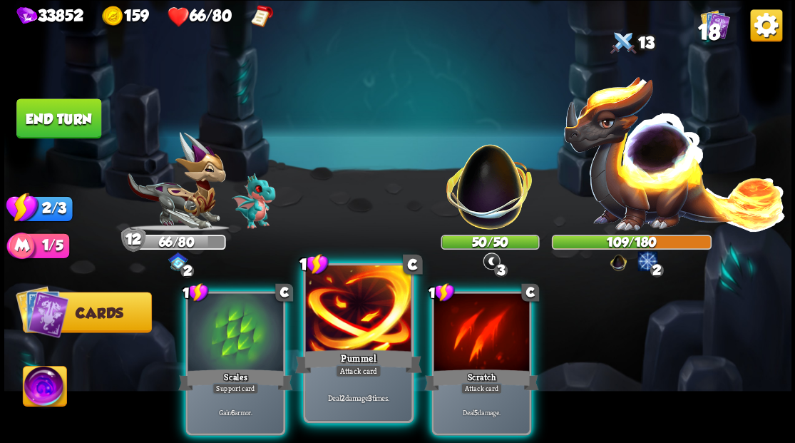
click at [354, 324] on div at bounding box center [358, 309] width 106 height 89
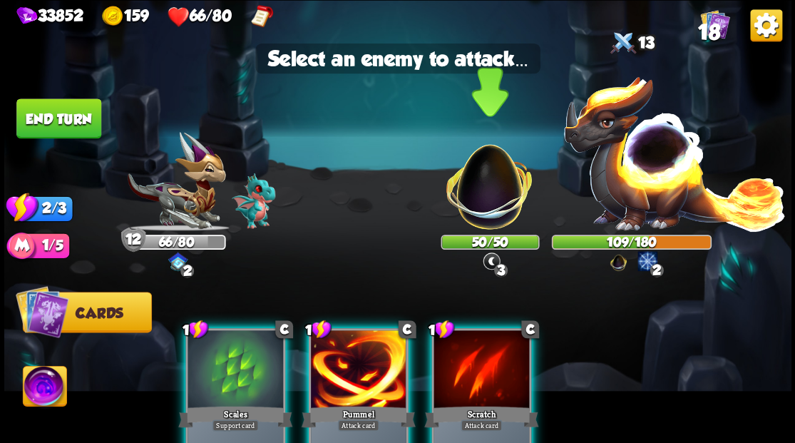
click at [484, 194] on div at bounding box center [490, 188] width 98 height 86
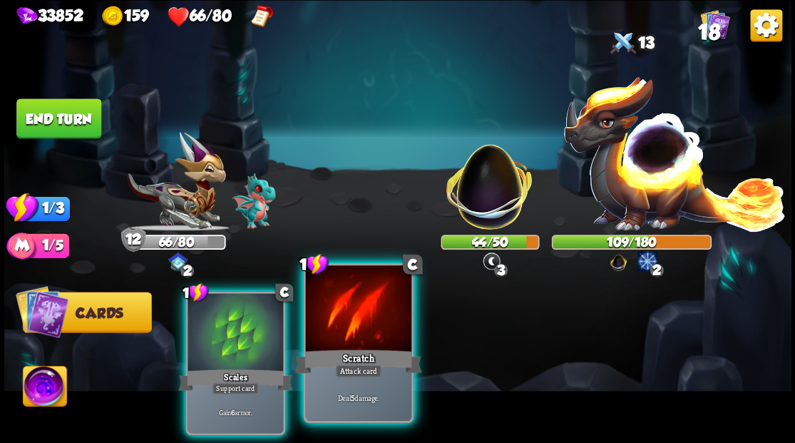
click at [363, 334] on div at bounding box center [358, 309] width 106 height 89
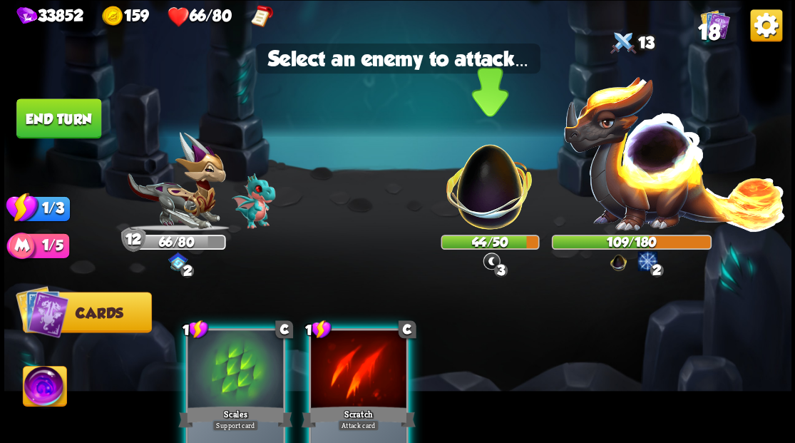
click at [480, 208] on div at bounding box center [490, 188] width 98 height 86
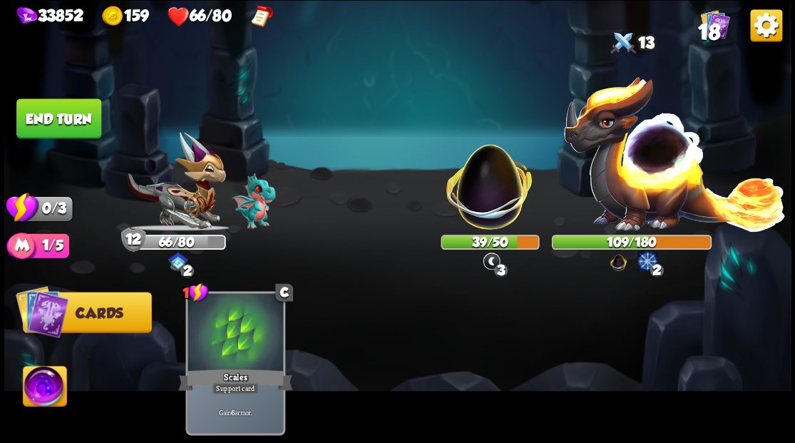
click at [47, 120] on button "End turn" at bounding box center [58, 118] width 85 height 40
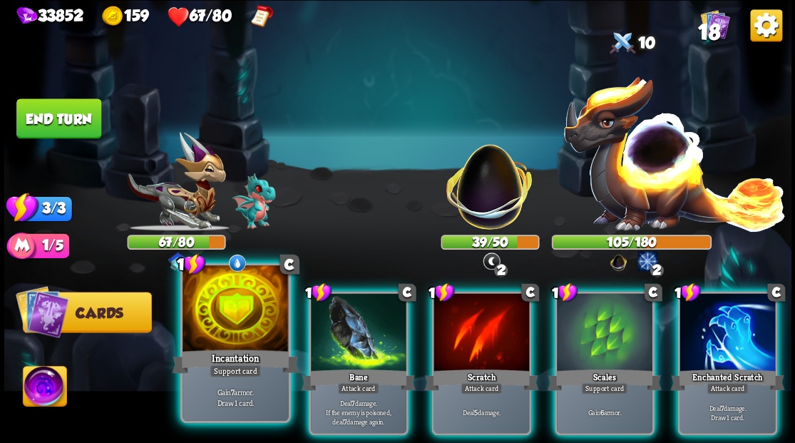
click at [229, 337] on div at bounding box center [236, 309] width 106 height 89
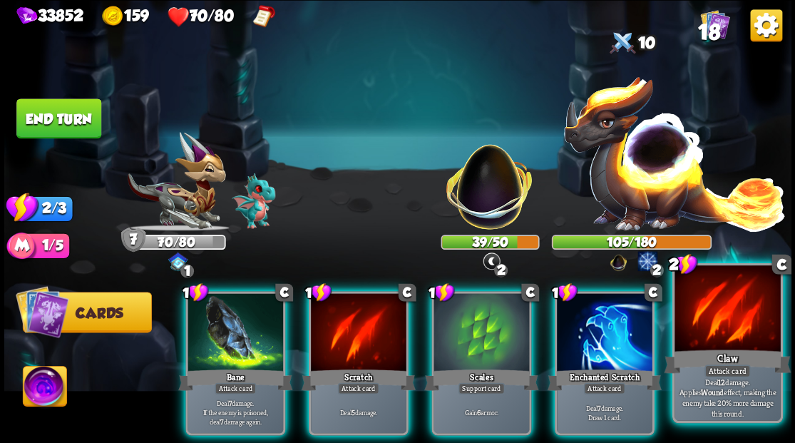
click at [723, 310] on div at bounding box center [728, 309] width 106 height 89
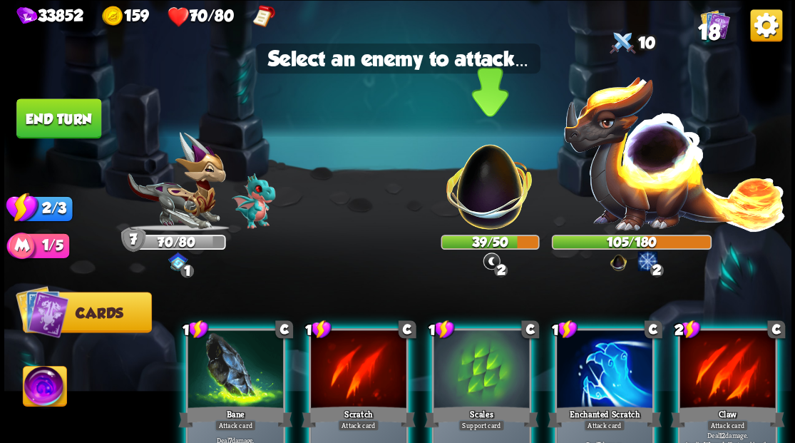
click at [490, 191] on img at bounding box center [489, 179] width 103 height 103
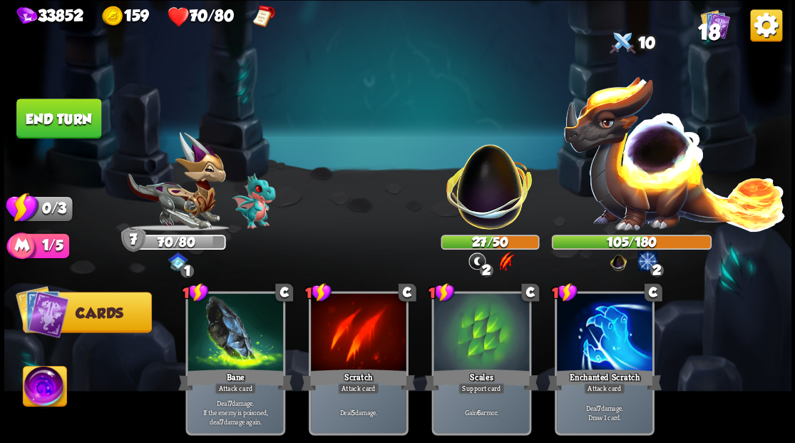
click at [84, 118] on button "End turn" at bounding box center [58, 118] width 85 height 40
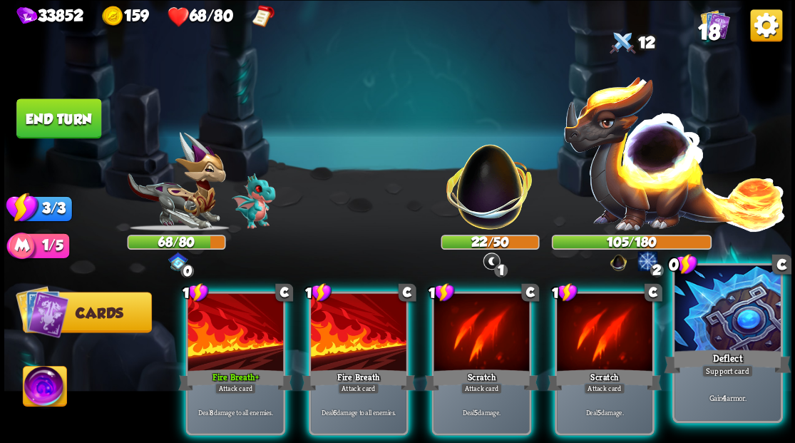
click at [736, 327] on div at bounding box center [728, 309] width 106 height 89
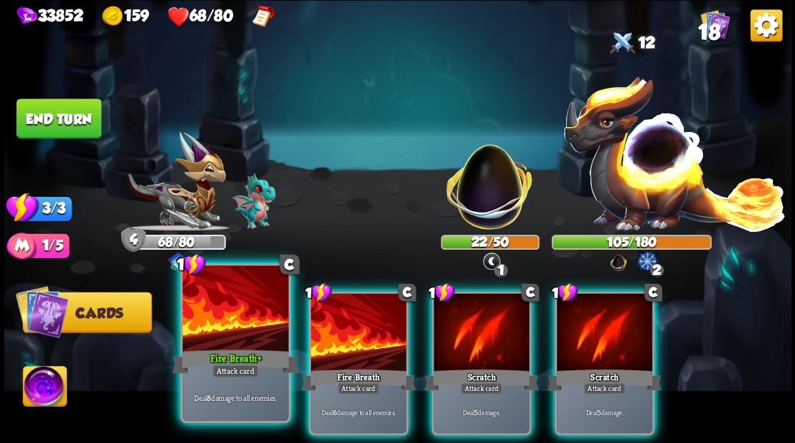
click at [242, 317] on div at bounding box center [236, 309] width 106 height 89
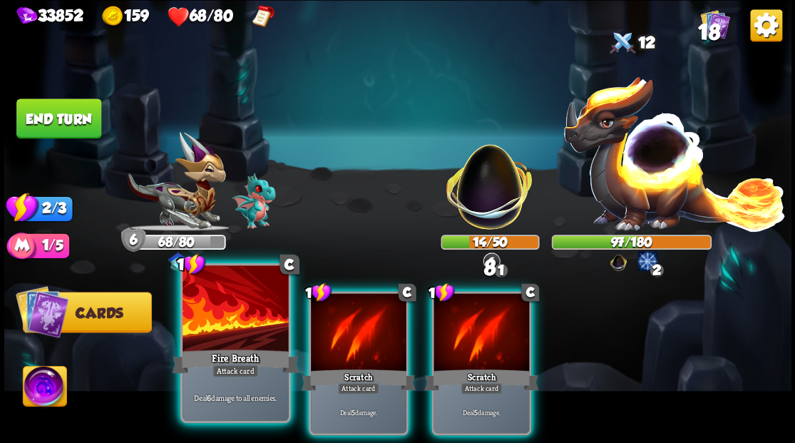
click at [242, 317] on div at bounding box center [236, 309] width 106 height 89
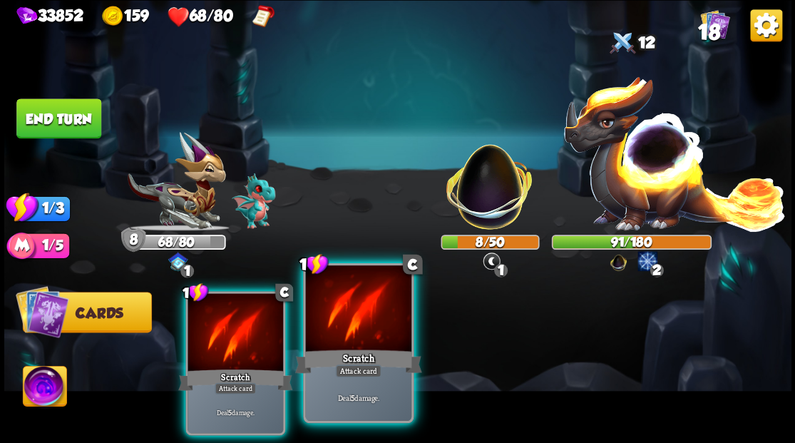
click at [347, 321] on div at bounding box center [358, 309] width 106 height 89
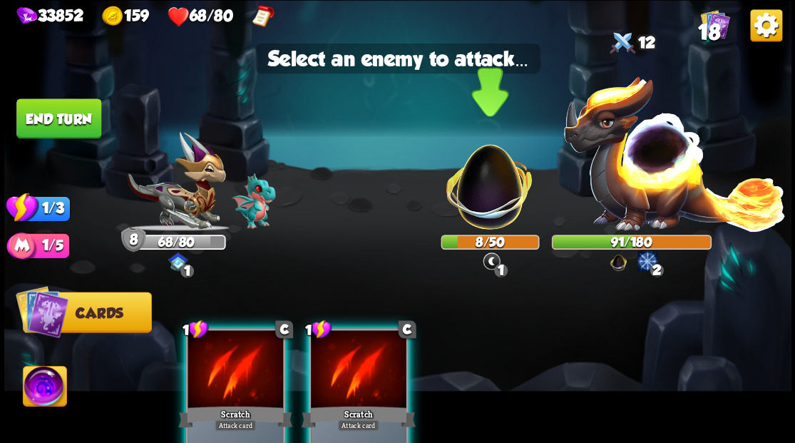
click at [490, 199] on img at bounding box center [489, 179] width 103 height 103
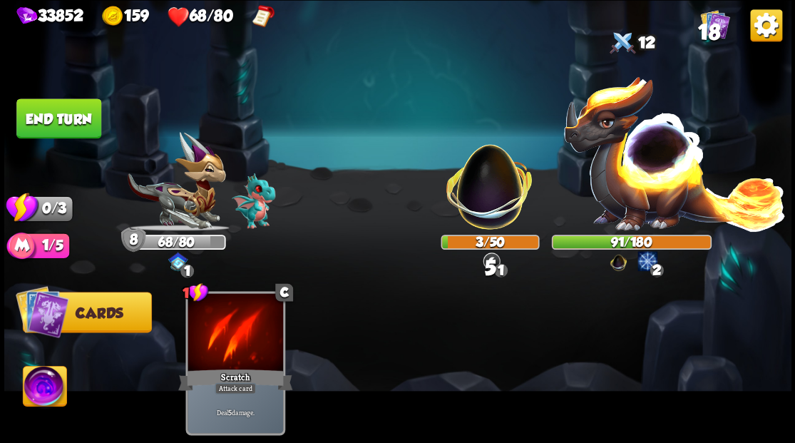
click at [79, 120] on button "End turn" at bounding box center [58, 118] width 85 height 40
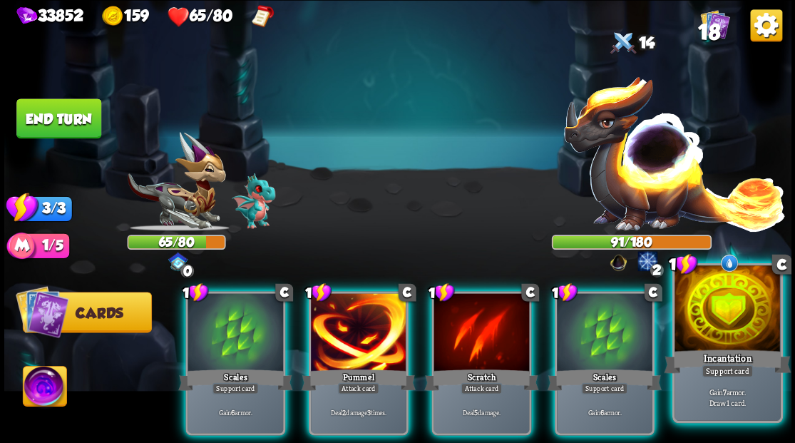
click at [739, 317] on div at bounding box center [728, 309] width 106 height 89
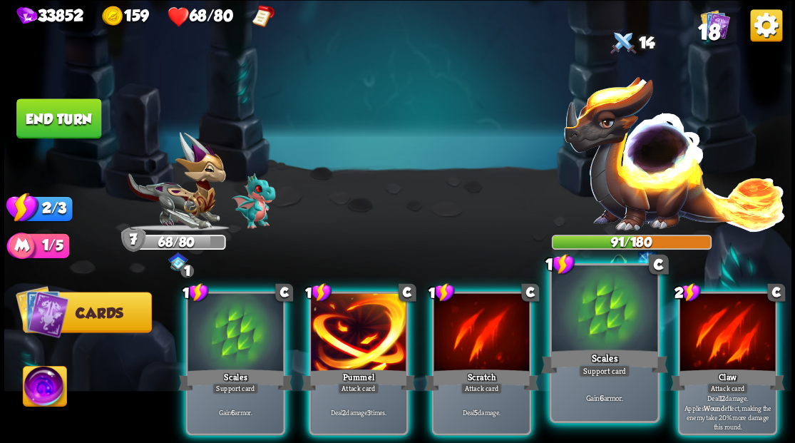
click at [602, 326] on div at bounding box center [604, 309] width 106 height 89
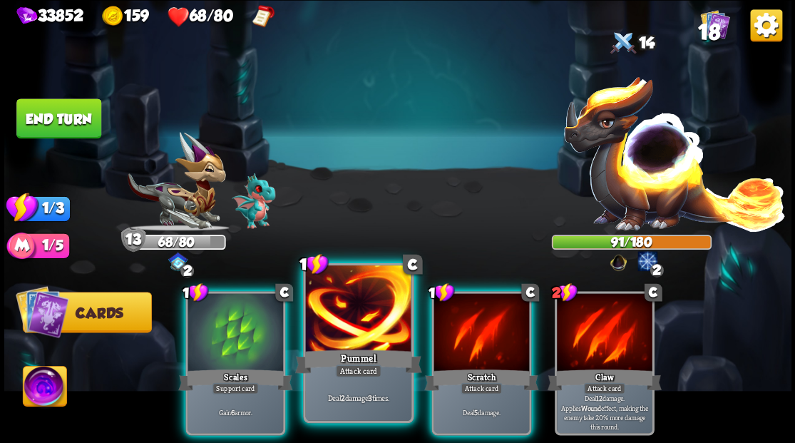
click at [352, 328] on div at bounding box center [358, 309] width 106 height 89
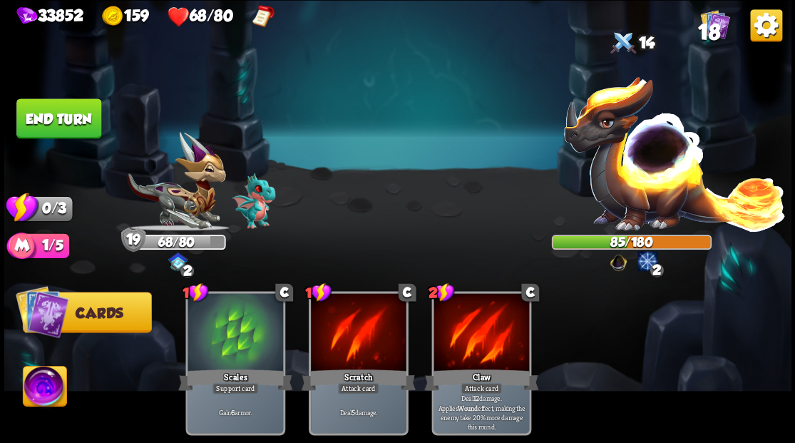
click at [60, 126] on button "End turn" at bounding box center [58, 118] width 85 height 40
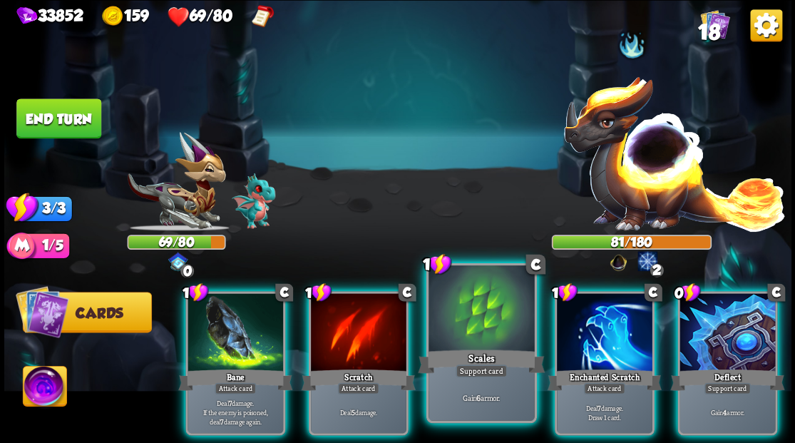
click at [466, 349] on div "Scales" at bounding box center [481, 361] width 127 height 29
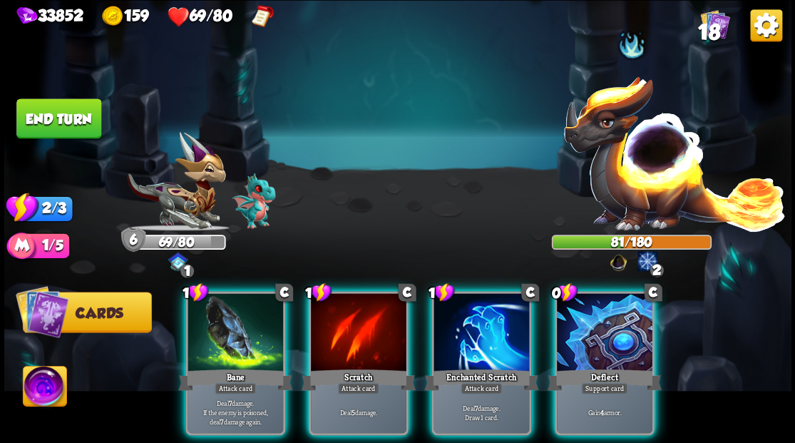
click at [613, 322] on div at bounding box center [605, 333] width 96 height 81
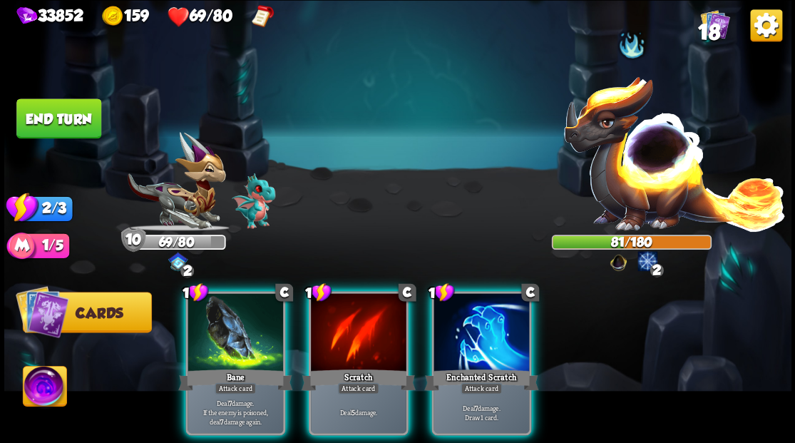
click at [491, 317] on div at bounding box center [482, 333] width 96 height 81
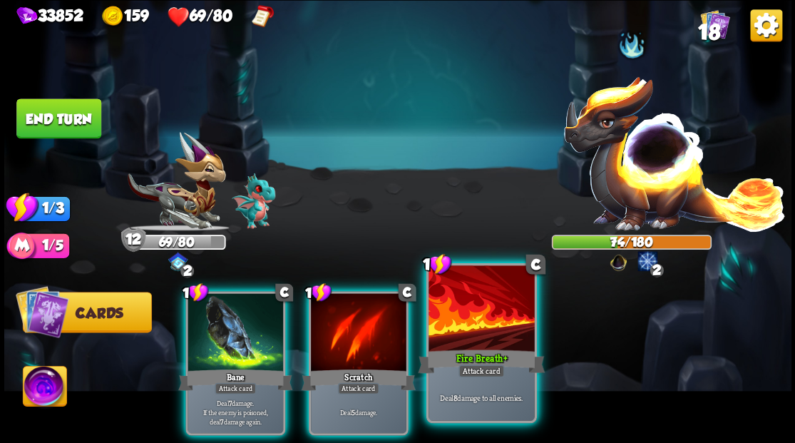
click at [456, 344] on div at bounding box center [482, 309] width 106 height 89
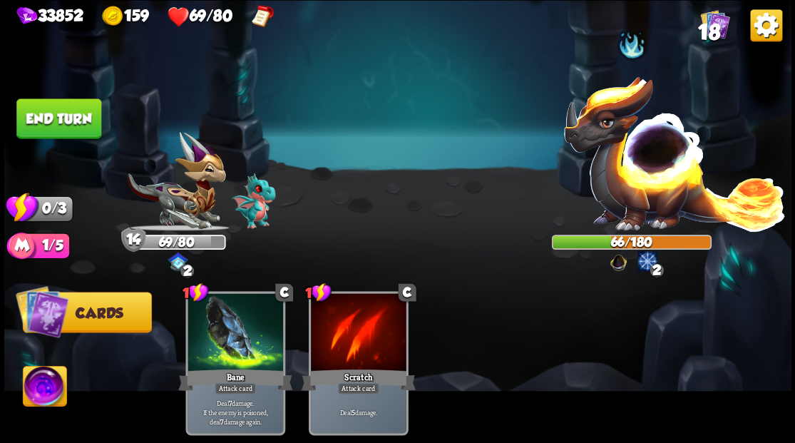
click at [76, 118] on button "End turn" at bounding box center [58, 118] width 85 height 40
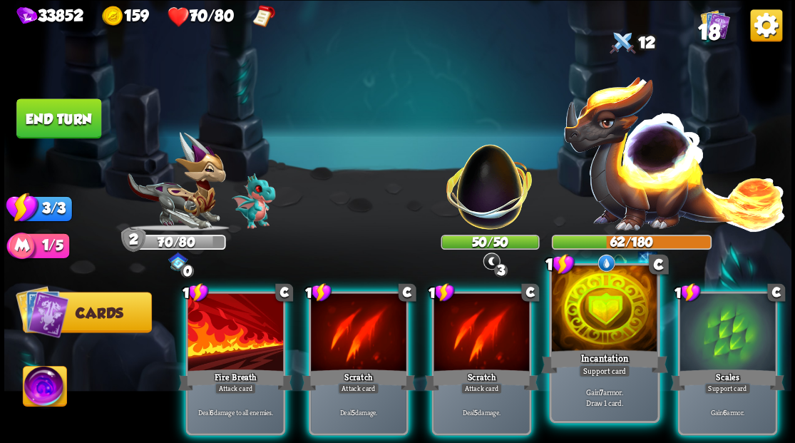
click at [608, 325] on div at bounding box center [604, 309] width 106 height 89
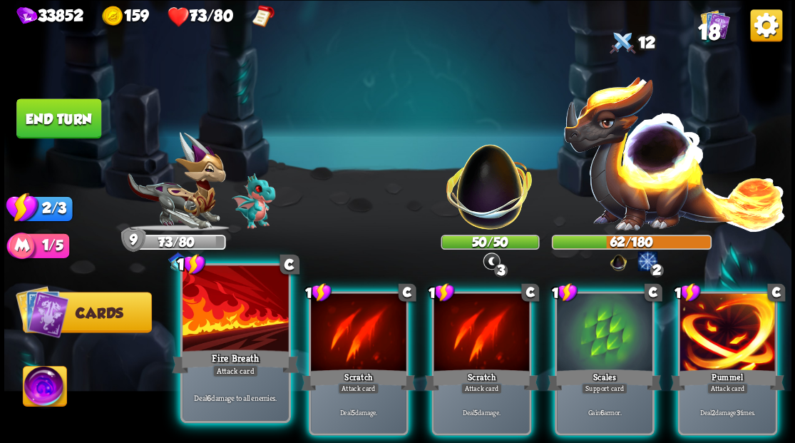
click at [226, 329] on div at bounding box center [236, 309] width 106 height 89
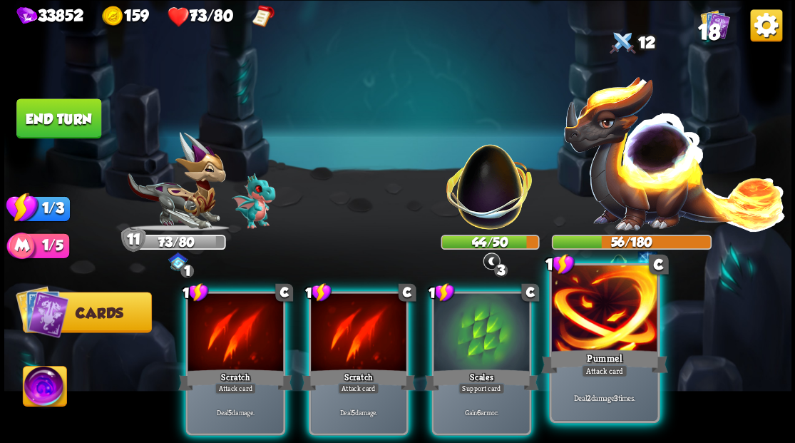
click at [608, 334] on div at bounding box center [604, 309] width 106 height 89
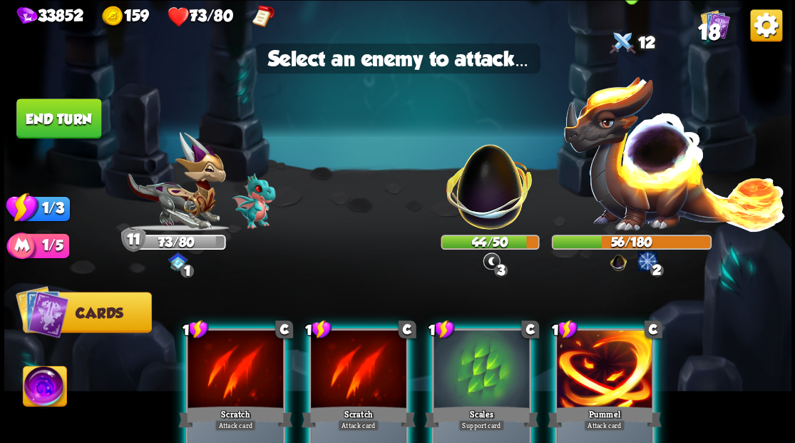
click at [648, 177] on img at bounding box center [675, 152] width 224 height 156
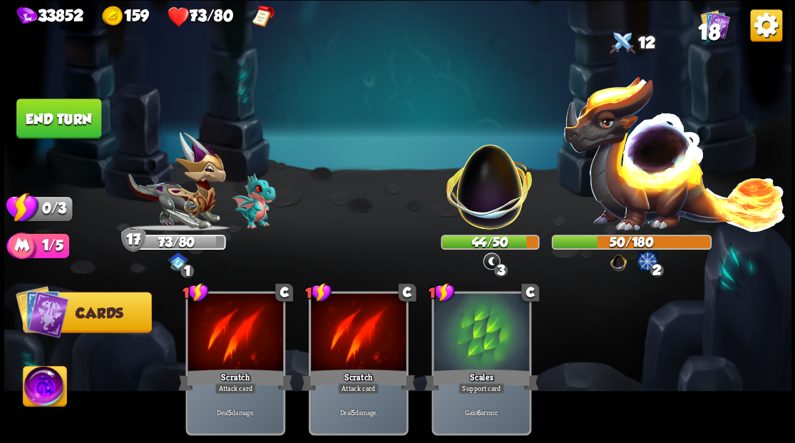
click at [60, 123] on button "End turn" at bounding box center [58, 118] width 85 height 40
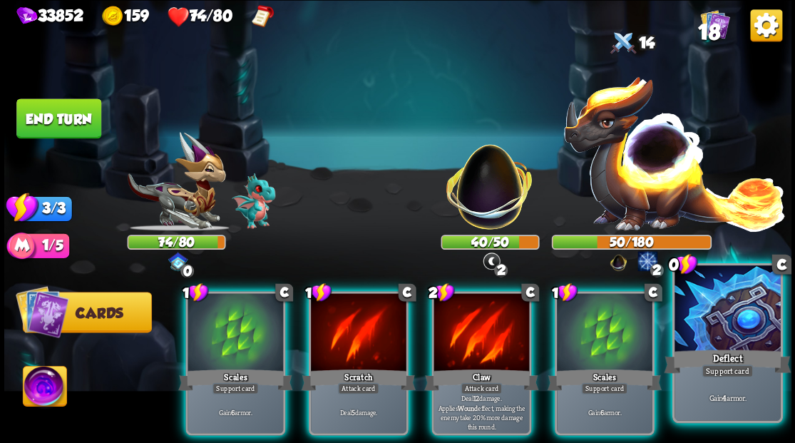
click at [733, 344] on div at bounding box center [728, 309] width 106 height 89
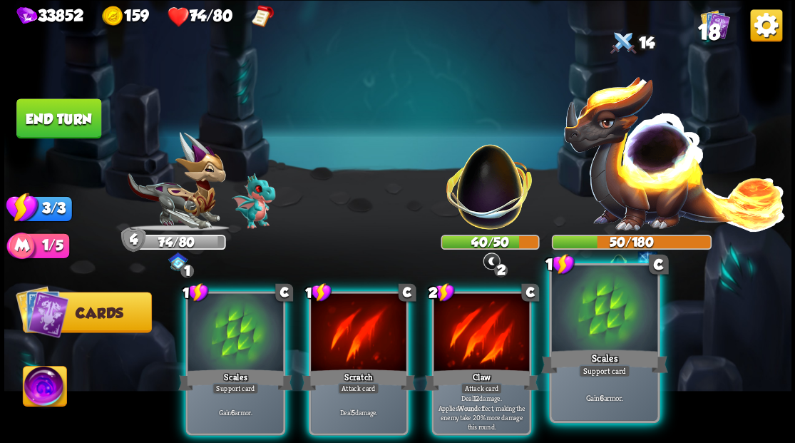
click at [617, 338] on div at bounding box center [604, 309] width 106 height 89
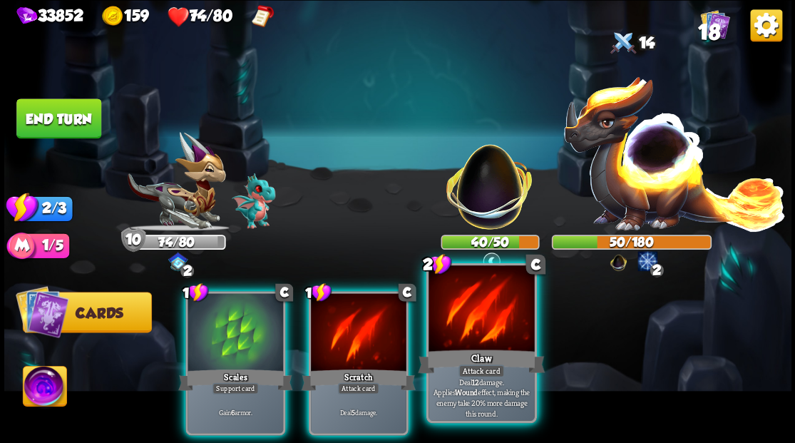
click at [472, 322] on div at bounding box center [482, 309] width 106 height 89
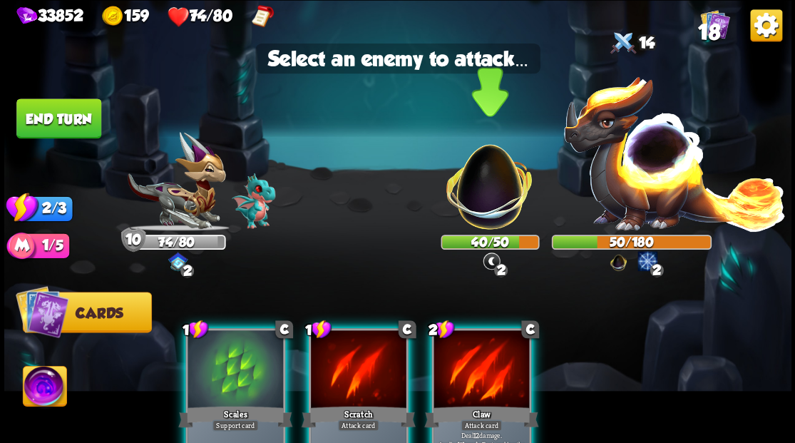
click at [486, 198] on img at bounding box center [489, 179] width 103 height 103
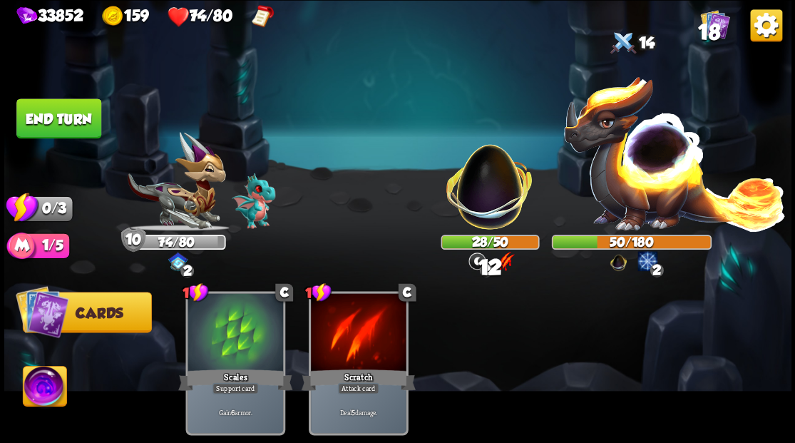
click at [70, 114] on button "End turn" at bounding box center [58, 118] width 85 height 40
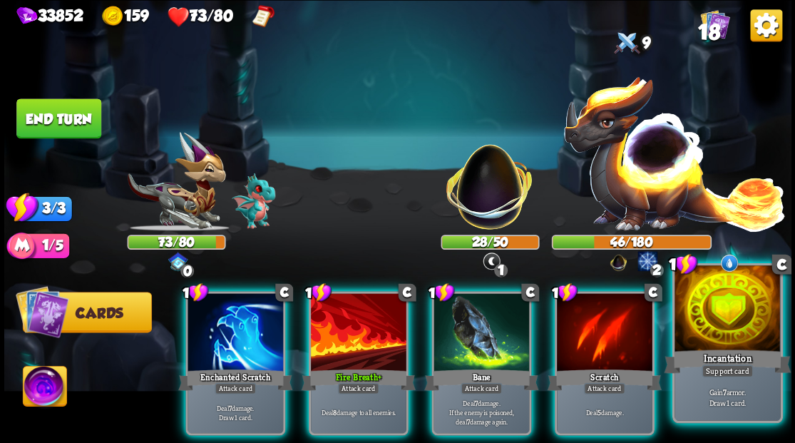
click at [721, 323] on div at bounding box center [728, 309] width 106 height 89
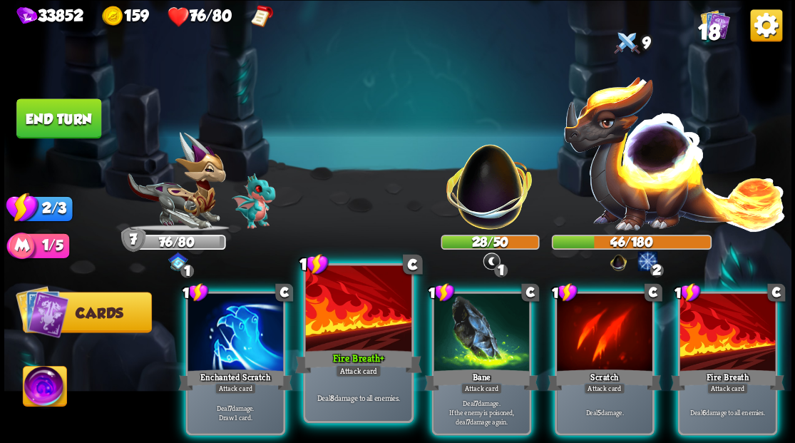
click at [351, 328] on div at bounding box center [358, 309] width 106 height 89
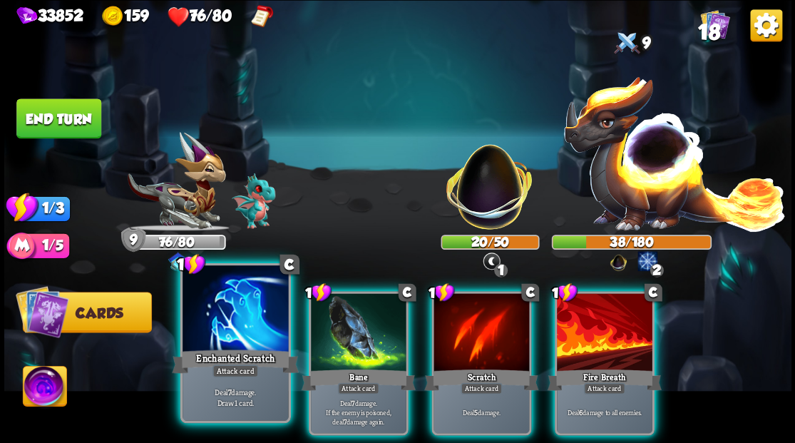
click at [238, 325] on div at bounding box center [236, 309] width 106 height 89
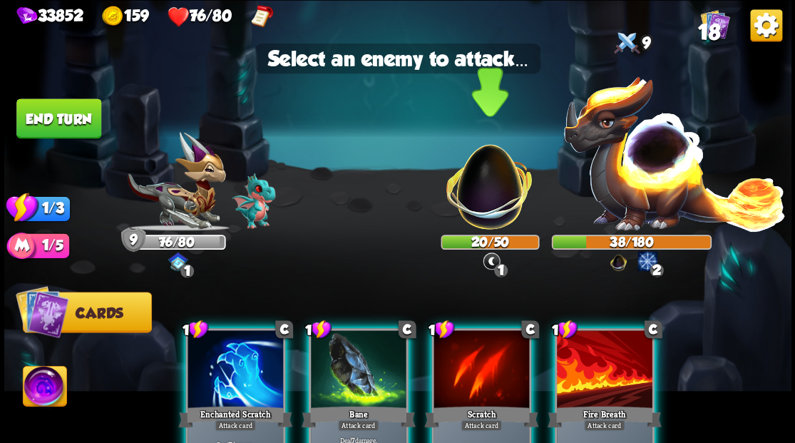
click at [503, 192] on img at bounding box center [489, 179] width 103 height 103
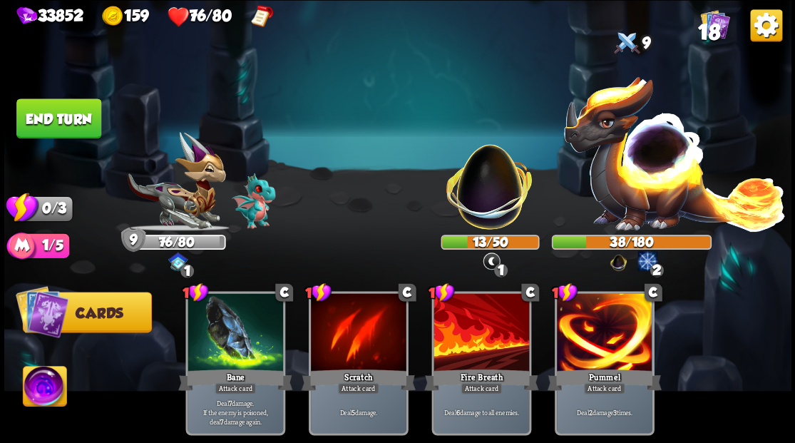
click at [53, 121] on button "End turn" at bounding box center [58, 118] width 85 height 40
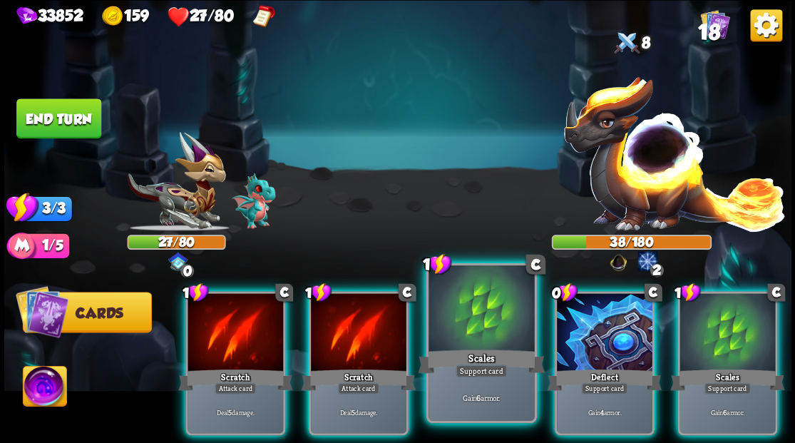
click at [479, 317] on div at bounding box center [482, 309] width 106 height 89
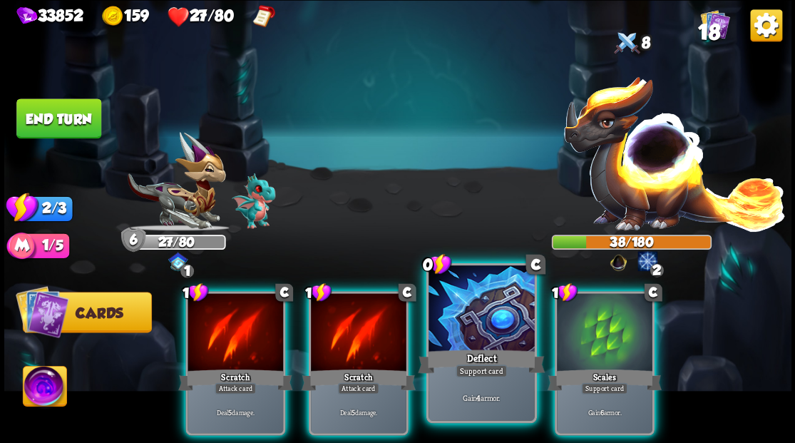
click at [474, 315] on div at bounding box center [482, 309] width 106 height 89
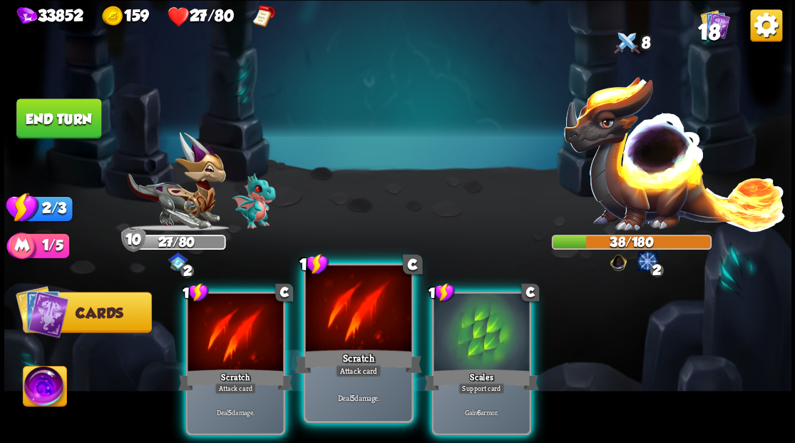
click at [359, 327] on div at bounding box center [358, 309] width 106 height 89
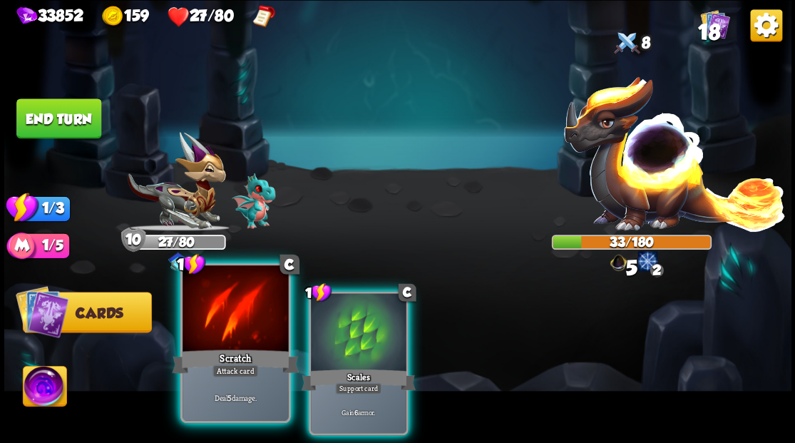
click at [213, 315] on div at bounding box center [236, 309] width 106 height 89
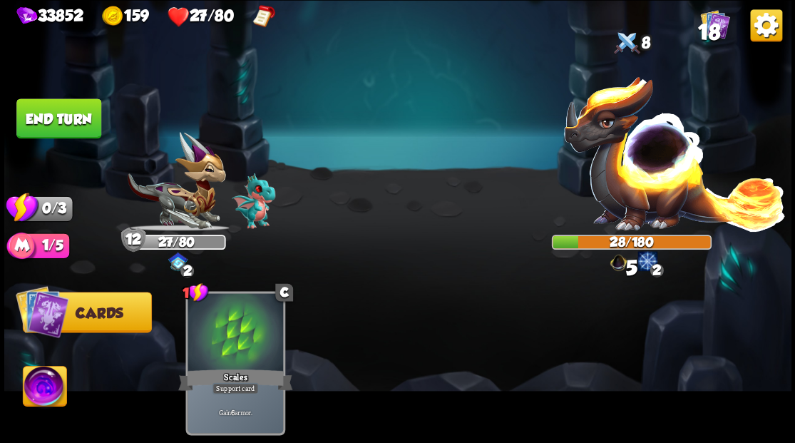
click at [64, 117] on button "End turn" at bounding box center [58, 118] width 85 height 40
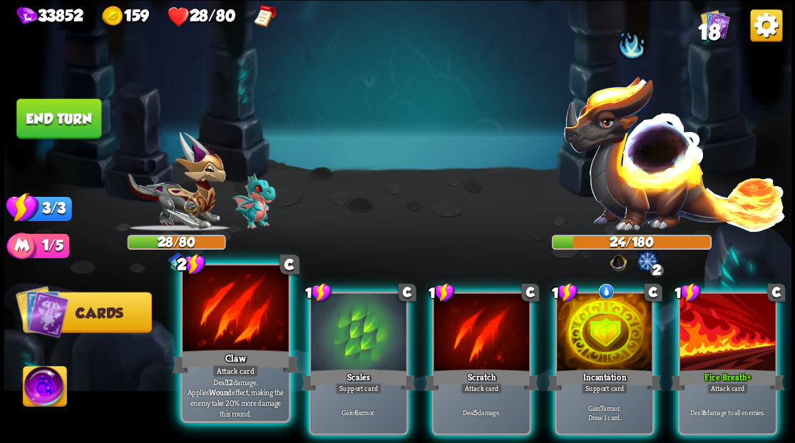
click at [226, 332] on div at bounding box center [236, 309] width 106 height 89
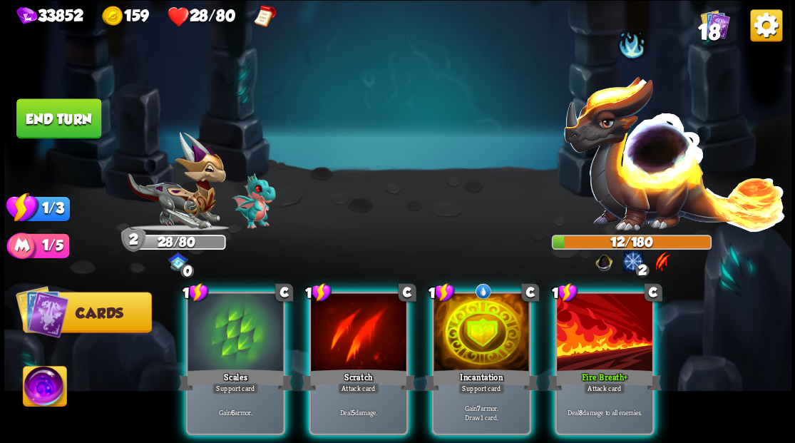
click at [603, 367] on div "Fire Breath +" at bounding box center [604, 380] width 114 height 26
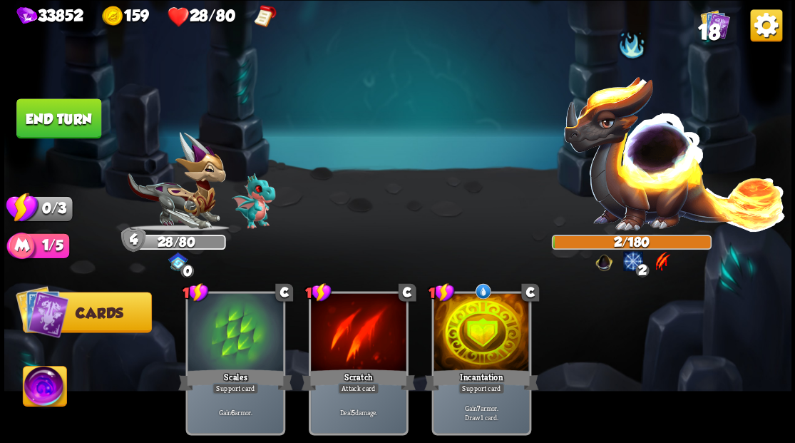
click at [60, 110] on button "End turn" at bounding box center [58, 118] width 85 height 40
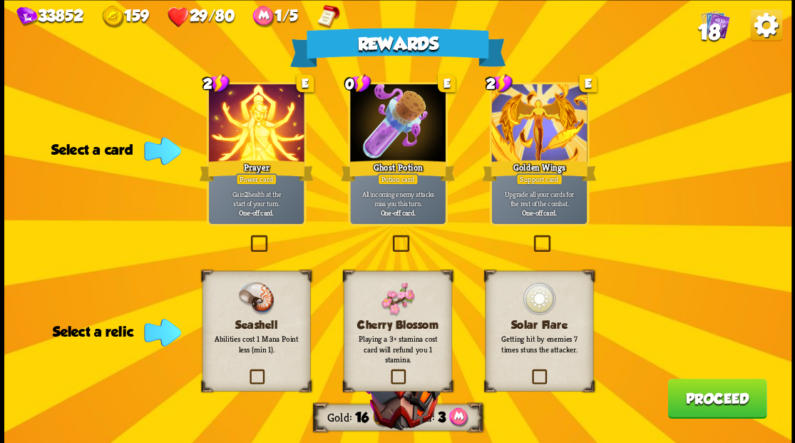
click at [389, 237] on label at bounding box center [389, 237] width 0 height 0
click at [0, 0] on input "checkbox" at bounding box center [0, 0] width 0 height 0
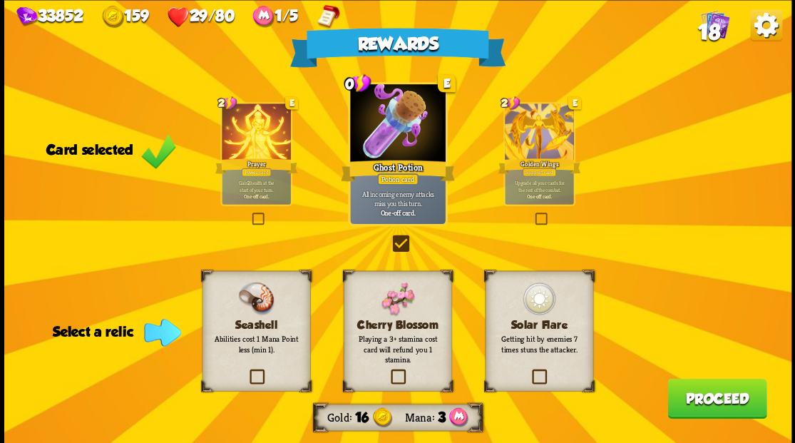
click at [247, 371] on label at bounding box center [247, 371] width 0 height 0
click at [0, 0] on input "checkbox" at bounding box center [0, 0] width 0 height 0
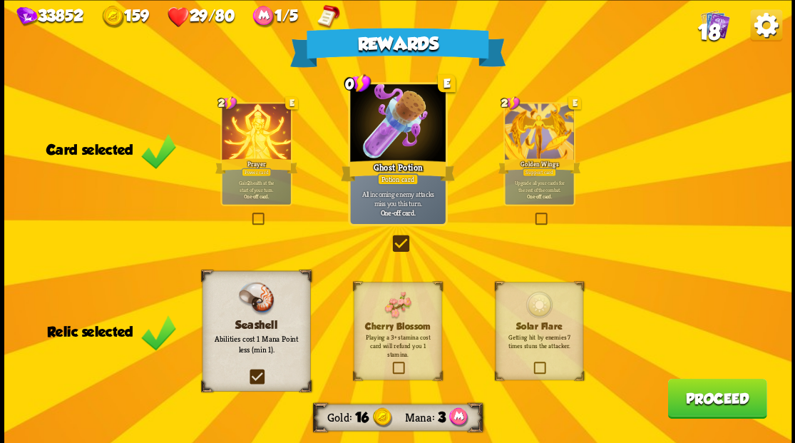
click at [710, 402] on button "Proceed" at bounding box center [717, 398] width 99 height 40
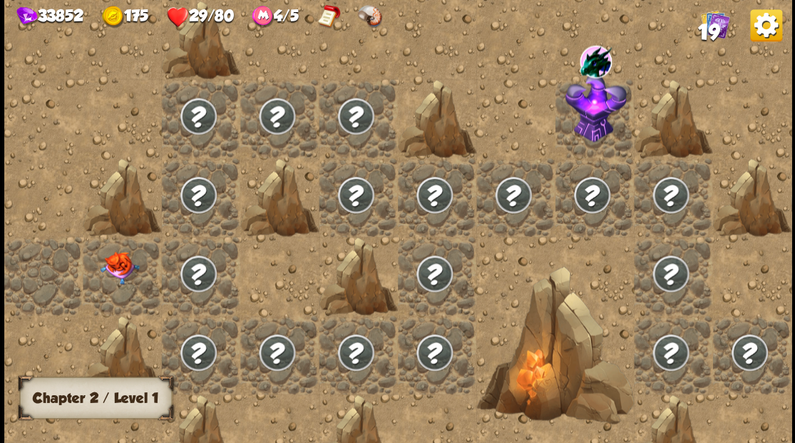
drag, startPoint x: 199, startPoint y: 273, endPoint x: 240, endPoint y: 277, distance: 40.8
click at [200, 272] on img at bounding box center [197, 272] width 39 height 39
click at [113, 277] on div at bounding box center [122, 275] width 78 height 78
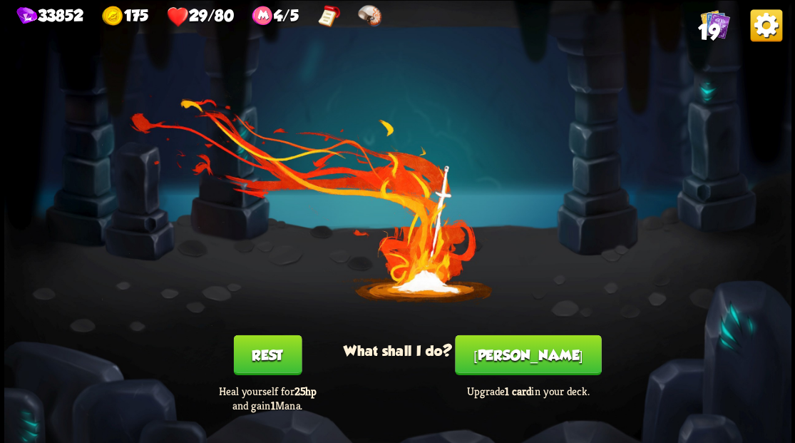
click at [262, 357] on button "Rest" at bounding box center [267, 354] width 68 height 40
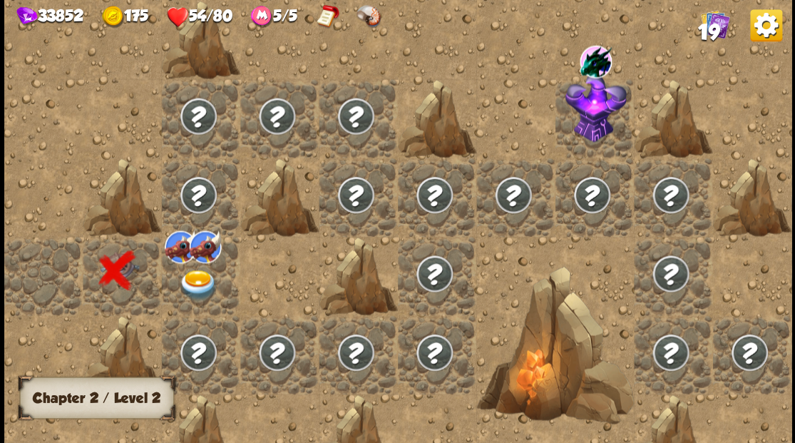
click at [196, 282] on img at bounding box center [197, 285] width 39 height 31
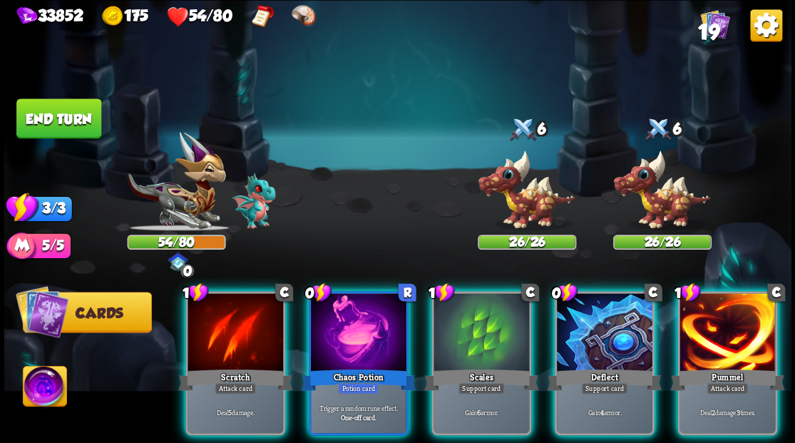
click at [43, 388] on img at bounding box center [45, 388] width 44 height 44
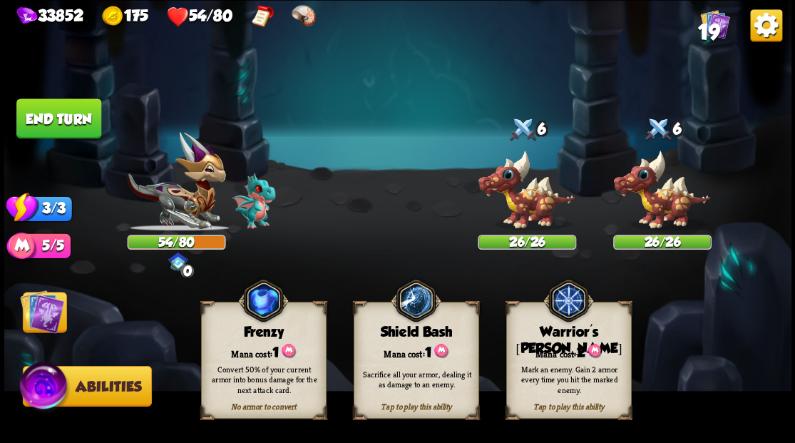
drag, startPoint x: 566, startPoint y: 347, endPoint x: 541, endPoint y: 279, distance: 72.2
click at [566, 345] on div "Mana cost: 2" at bounding box center [568, 351] width 124 height 18
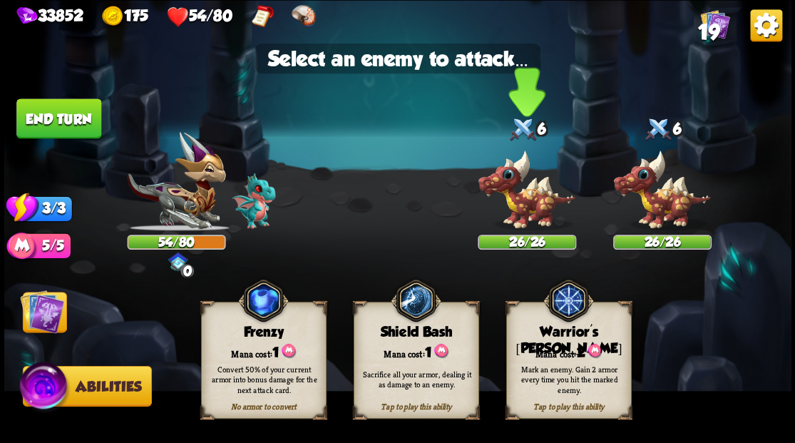
drag, startPoint x: 523, startPoint y: 213, endPoint x: 486, endPoint y: 220, distance: 38.5
click at [522, 213] on img at bounding box center [527, 189] width 98 height 81
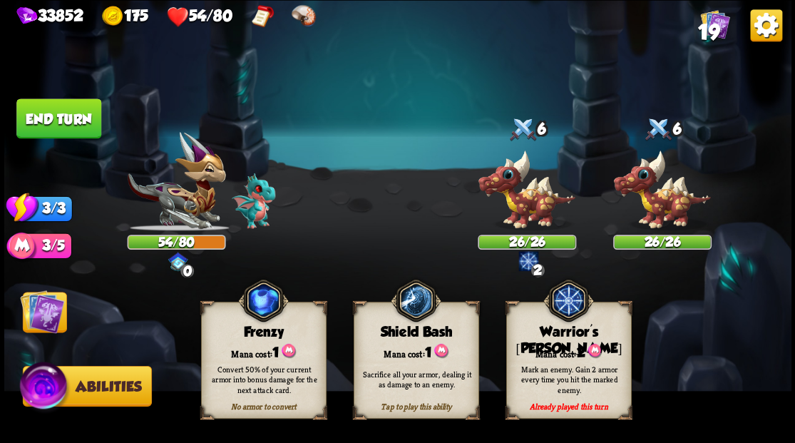
click at [53, 312] on img at bounding box center [42, 311] width 44 height 44
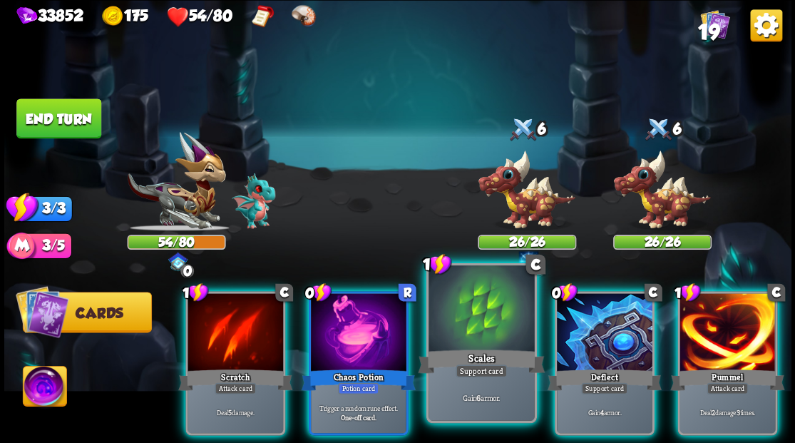
click at [490, 314] on div at bounding box center [482, 309] width 106 height 89
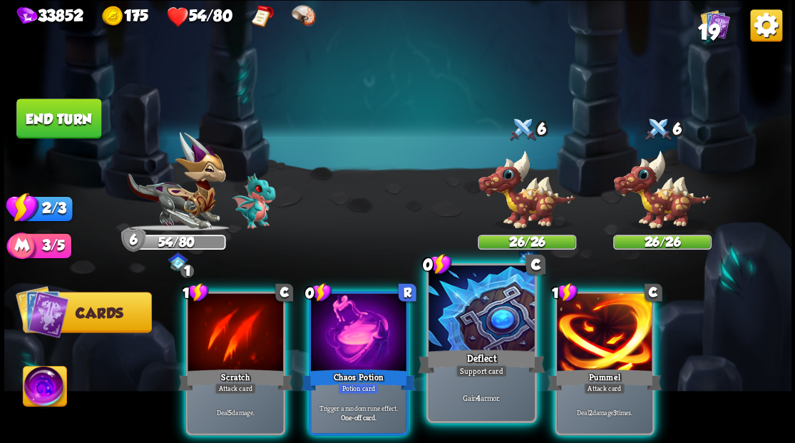
click at [509, 307] on div at bounding box center [482, 309] width 106 height 89
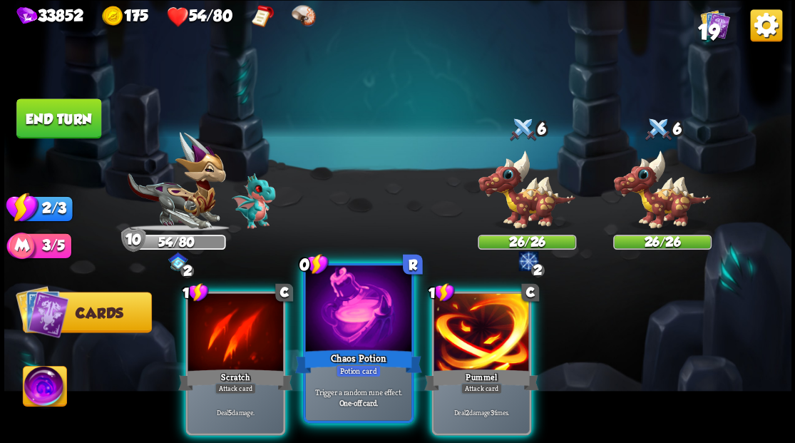
click at [336, 322] on div at bounding box center [358, 309] width 106 height 89
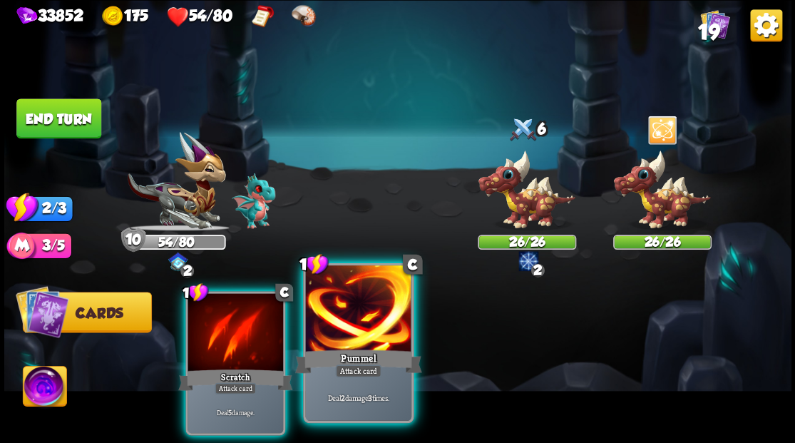
click at [327, 321] on div at bounding box center [358, 309] width 106 height 89
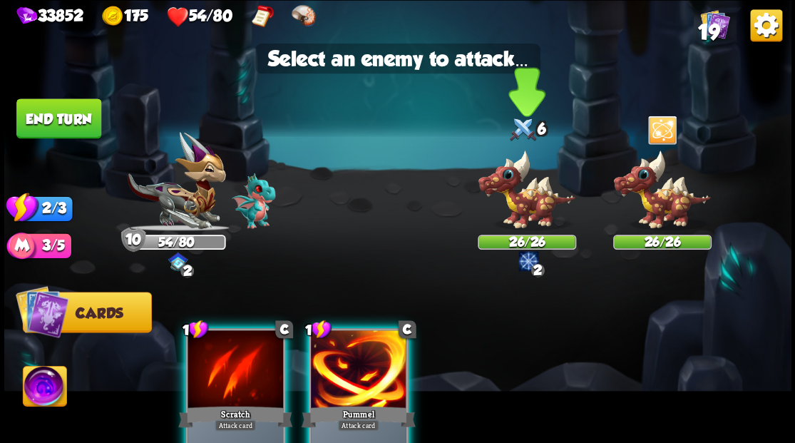
click at [515, 188] on img at bounding box center [527, 189] width 98 height 81
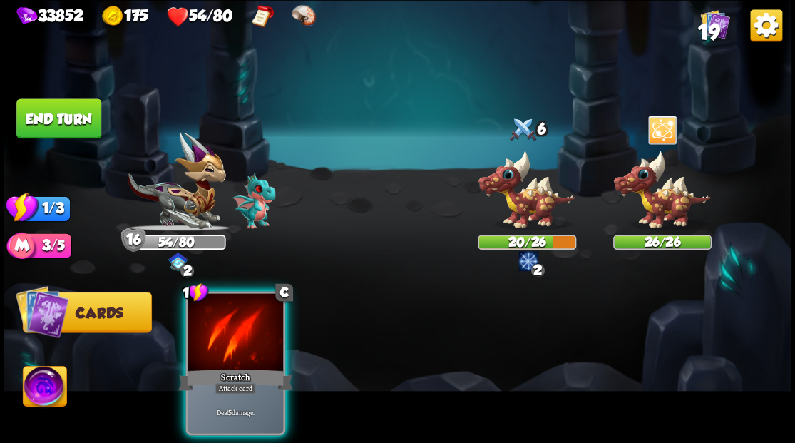
click at [660, 198] on img at bounding box center [662, 189] width 98 height 81
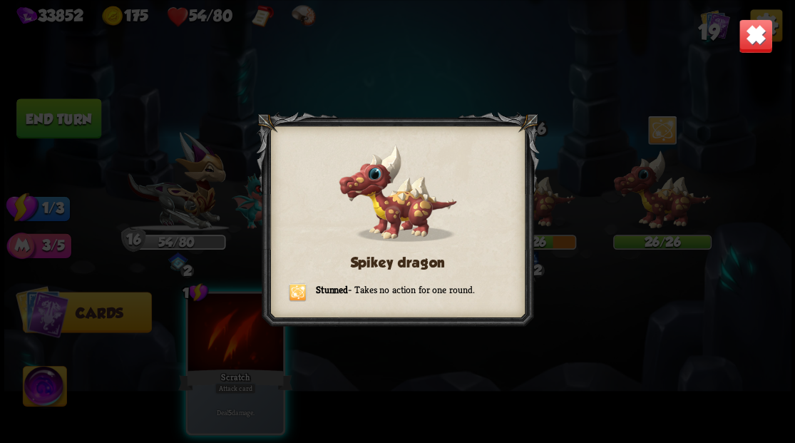
click at [752, 41] on img at bounding box center [755, 36] width 34 height 34
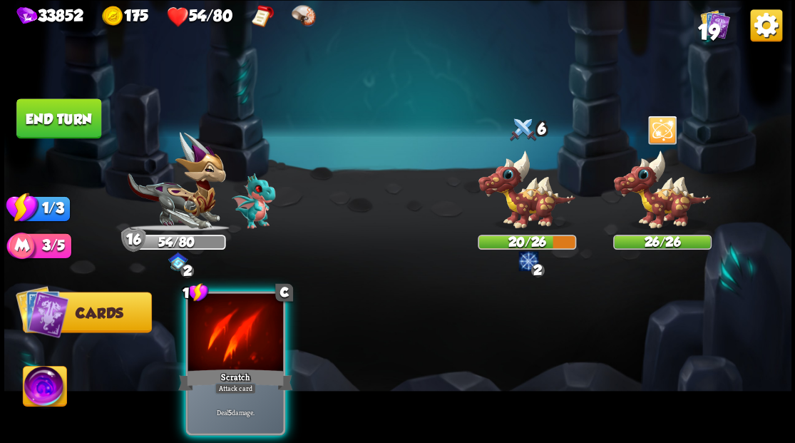
drag, startPoint x: 232, startPoint y: 327, endPoint x: 307, endPoint y: 320, distance: 75.9
click at [248, 328] on div at bounding box center [236, 333] width 96 height 81
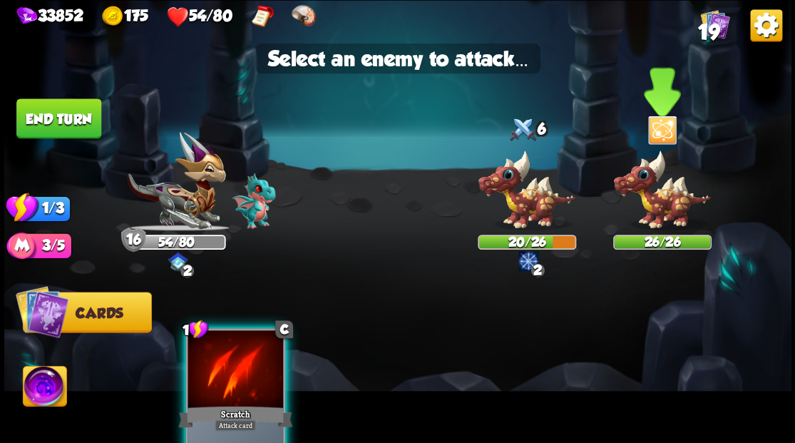
click at [663, 203] on img at bounding box center [662, 189] width 98 height 81
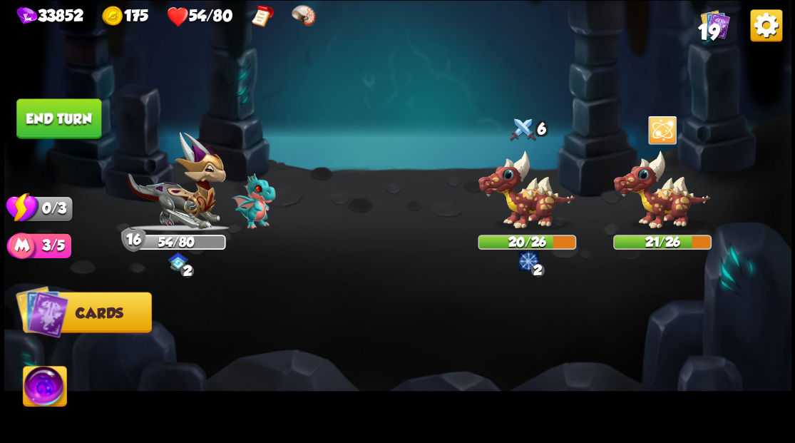
click at [83, 113] on button "End turn" at bounding box center [58, 118] width 85 height 40
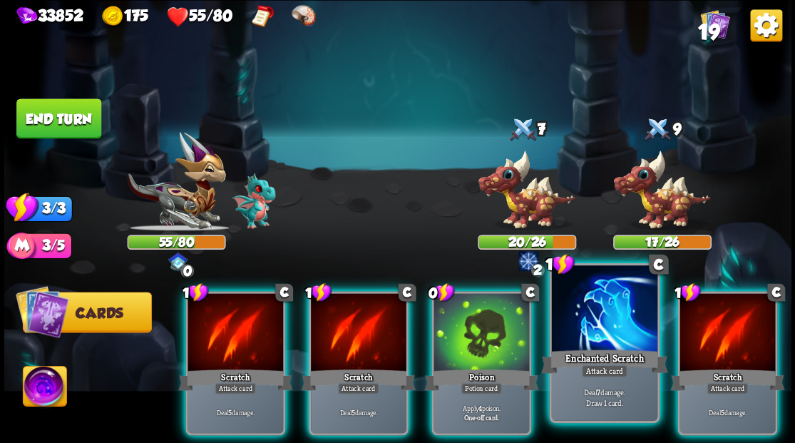
drag, startPoint x: 603, startPoint y: 315, endPoint x: 583, endPoint y: 297, distance: 26.8
click at [588, 305] on div at bounding box center [604, 309] width 106 height 89
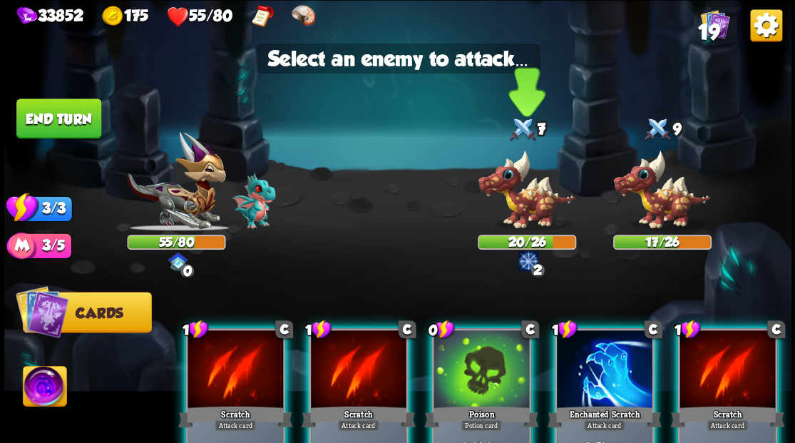
click at [509, 200] on img at bounding box center [527, 189] width 98 height 81
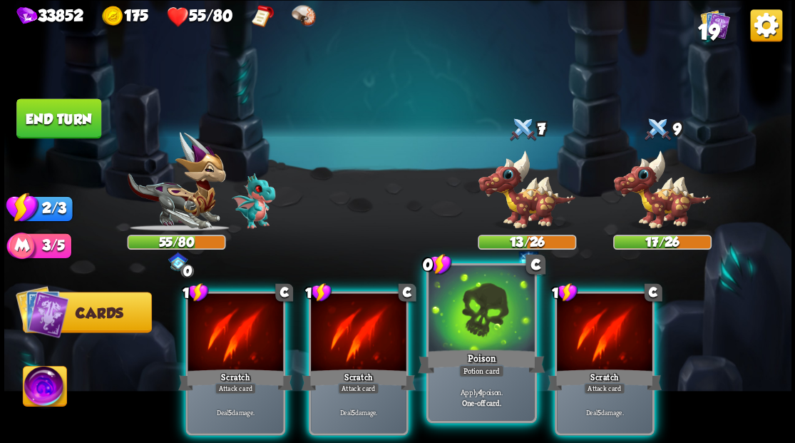
click at [466, 323] on div at bounding box center [482, 309] width 106 height 89
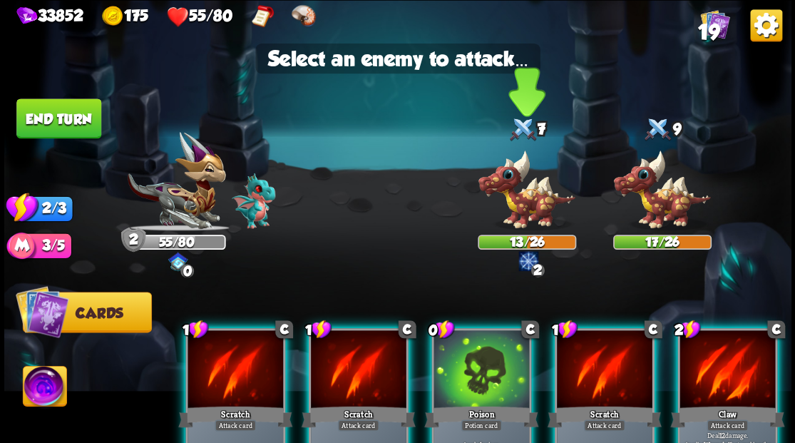
click at [505, 188] on img at bounding box center [527, 189] width 98 height 81
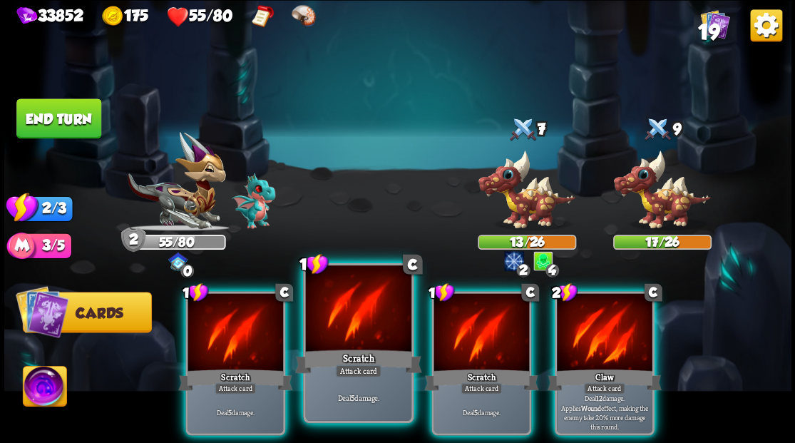
click at [353, 324] on div at bounding box center [358, 309] width 106 height 89
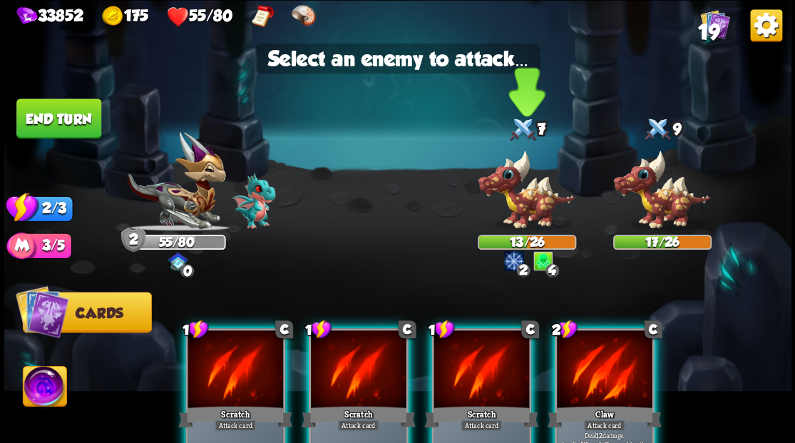
click at [519, 187] on img at bounding box center [527, 189] width 98 height 81
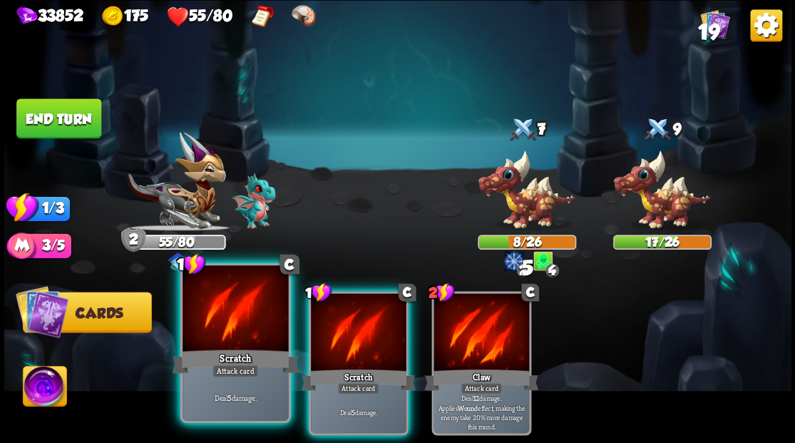
click at [241, 315] on div at bounding box center [236, 309] width 106 height 89
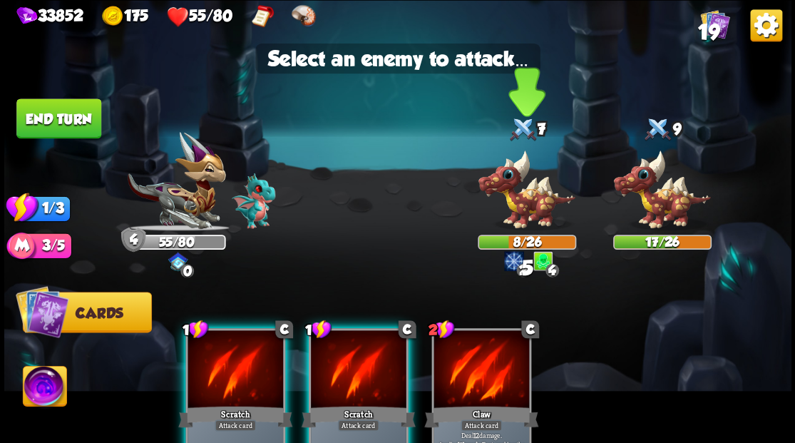
click at [519, 193] on img at bounding box center [527, 189] width 98 height 81
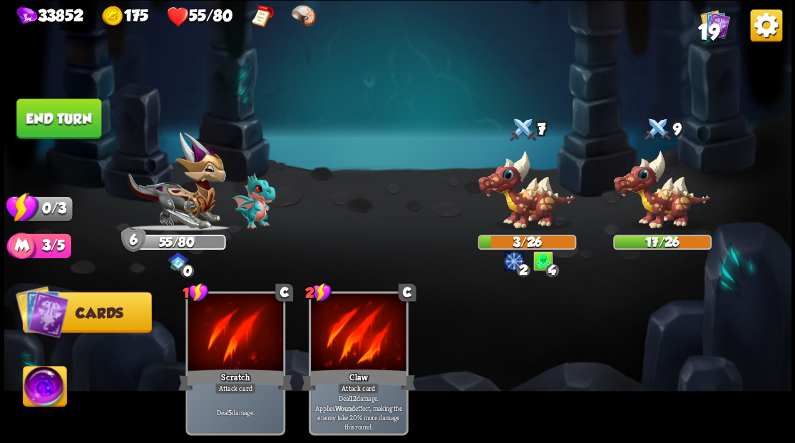
click at [72, 123] on button "End turn" at bounding box center [58, 118] width 85 height 40
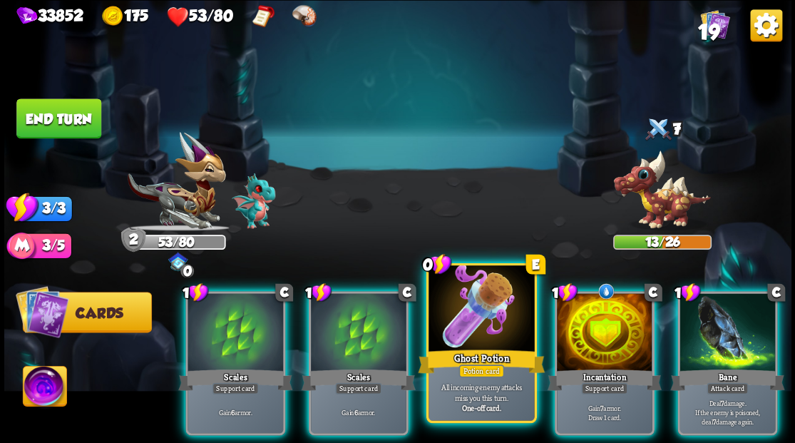
click at [485, 342] on div at bounding box center [482, 309] width 106 height 89
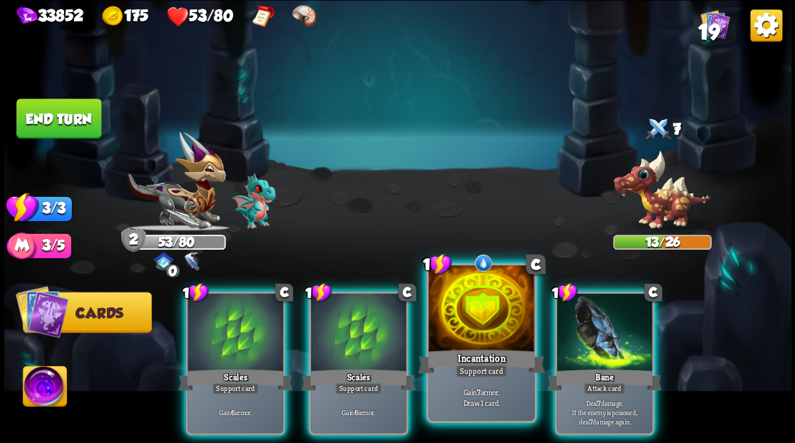
click at [491, 327] on div at bounding box center [482, 309] width 106 height 89
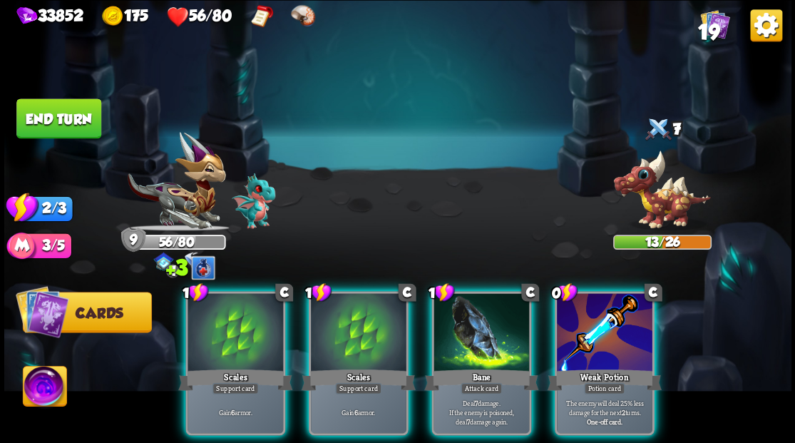
drag, startPoint x: 615, startPoint y: 329, endPoint x: 622, endPoint y: 328, distance: 7.2
click at [618, 328] on div at bounding box center [605, 333] width 96 height 81
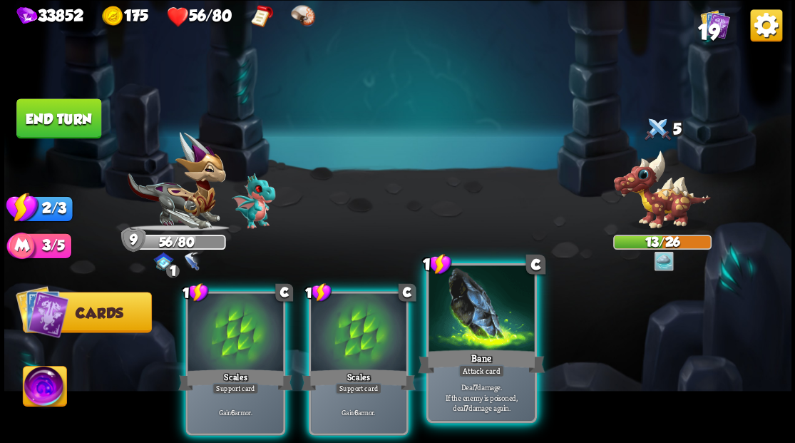
click at [484, 317] on div at bounding box center [482, 309] width 106 height 89
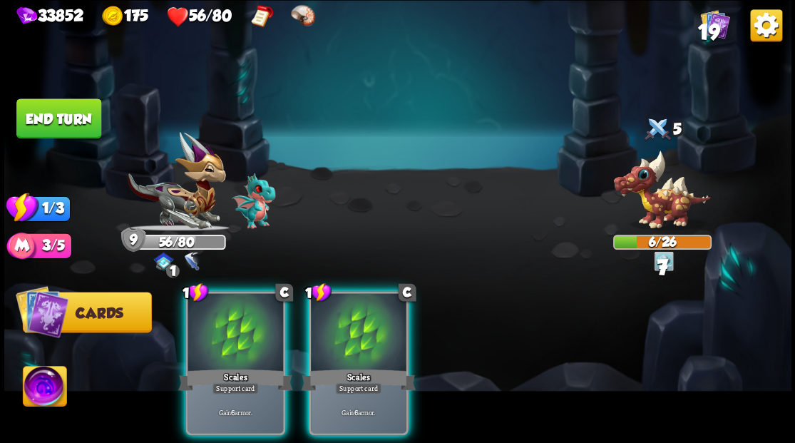
click at [654, 197] on img at bounding box center [662, 189] width 98 height 81
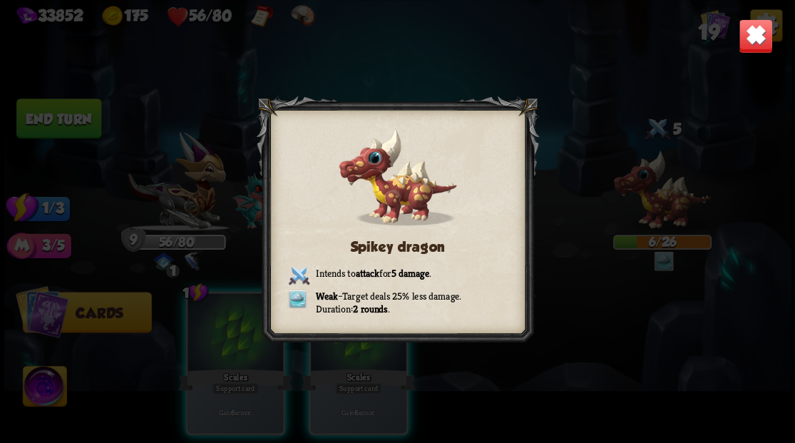
click at [754, 34] on img at bounding box center [755, 36] width 34 height 34
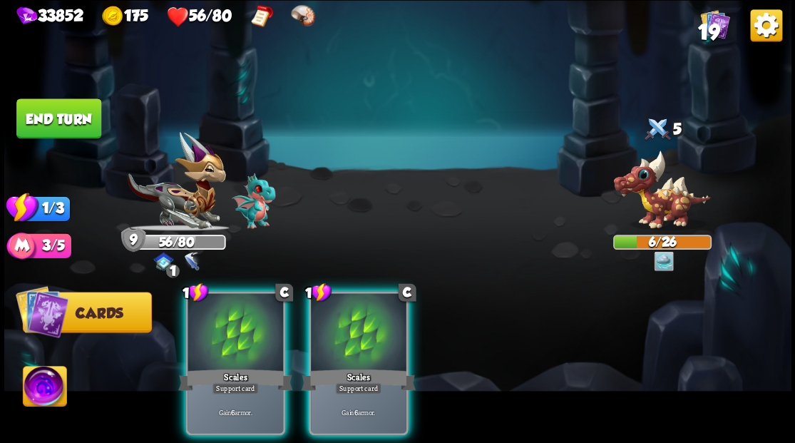
drag, startPoint x: 364, startPoint y: 322, endPoint x: 325, endPoint y: 327, distance: 38.8
click at [326, 327] on div at bounding box center [359, 333] width 96 height 81
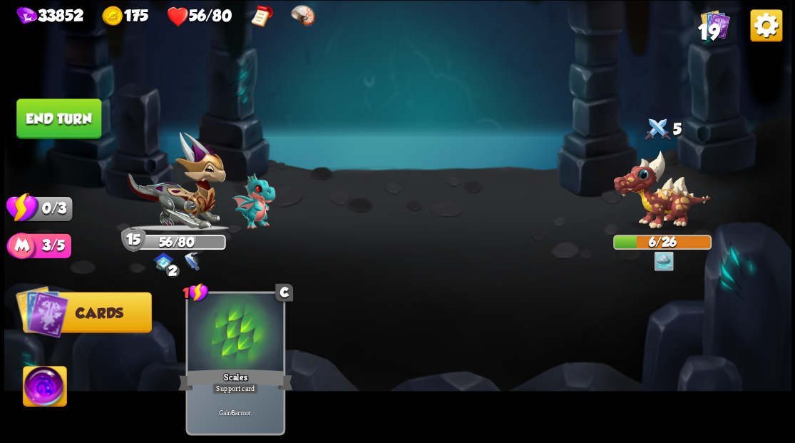
drag, startPoint x: 68, startPoint y: 115, endPoint x: 66, endPoint y: 136, distance: 21.6
click at [68, 115] on button "End turn" at bounding box center [58, 118] width 85 height 40
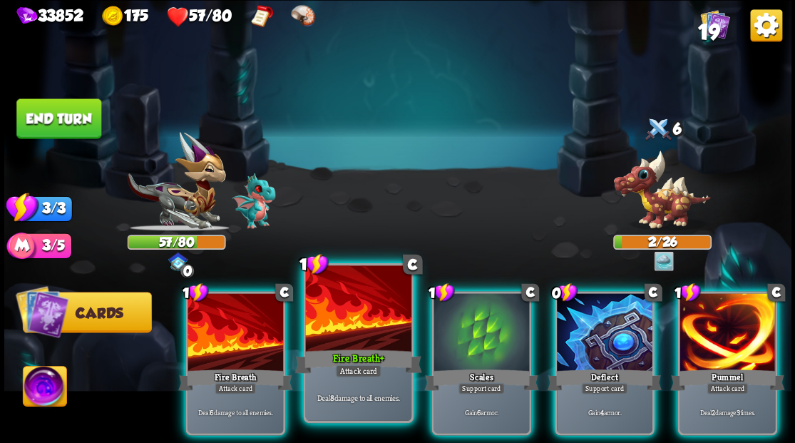
click at [342, 337] on div at bounding box center [358, 309] width 106 height 89
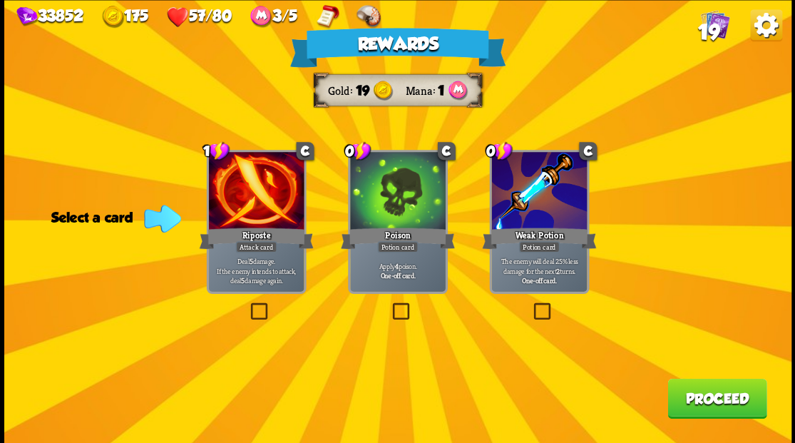
click at [247, 305] on label at bounding box center [247, 305] width 0 height 0
click at [0, 0] on input "checkbox" at bounding box center [0, 0] width 0 height 0
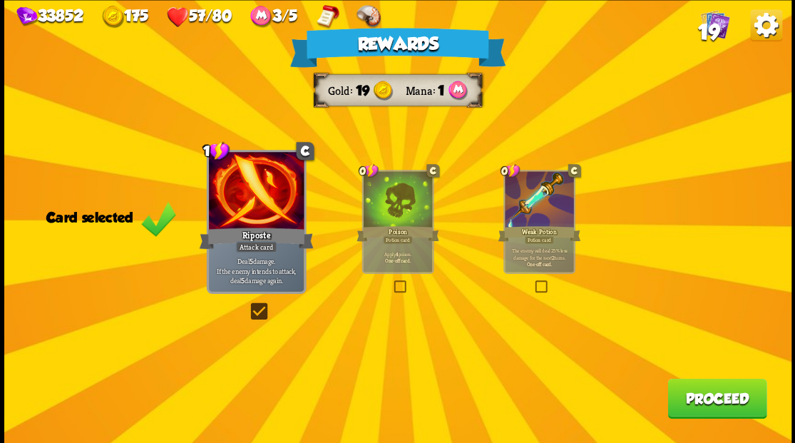
click at [732, 401] on button "Proceed" at bounding box center [717, 398] width 99 height 40
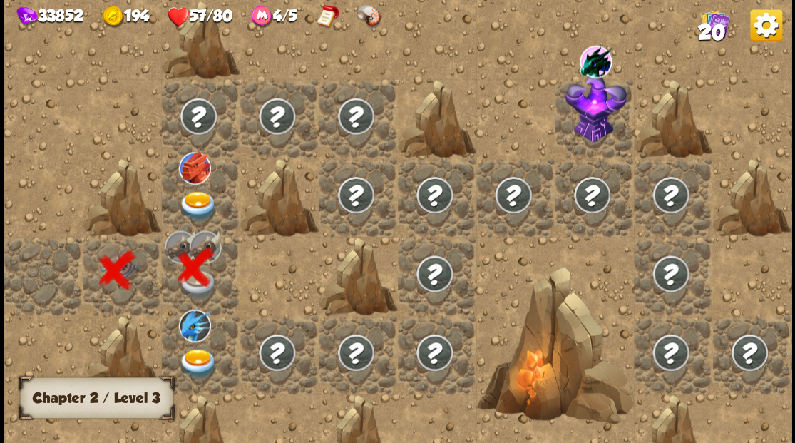
click at [193, 352] on img at bounding box center [197, 363] width 39 height 31
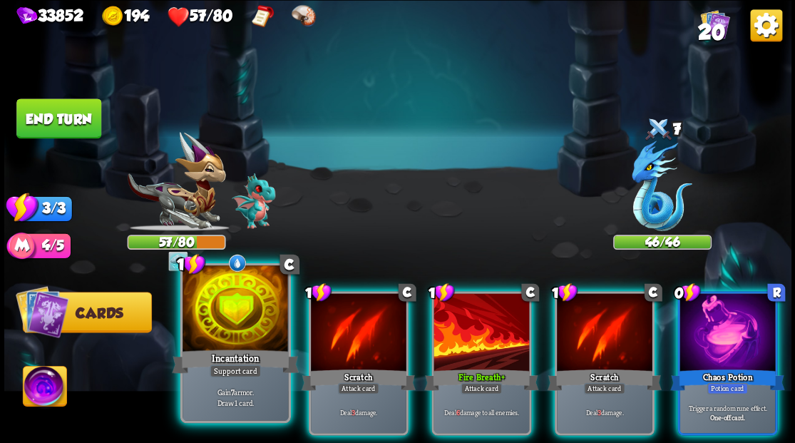
click at [230, 322] on div at bounding box center [236, 309] width 106 height 89
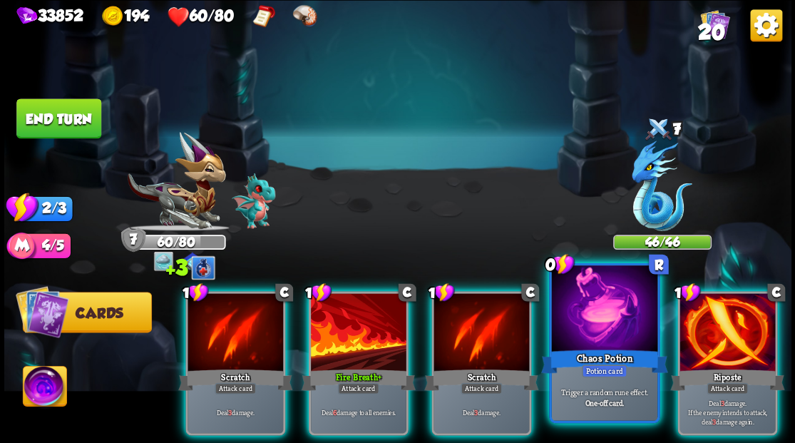
click at [608, 316] on div at bounding box center [604, 309] width 106 height 89
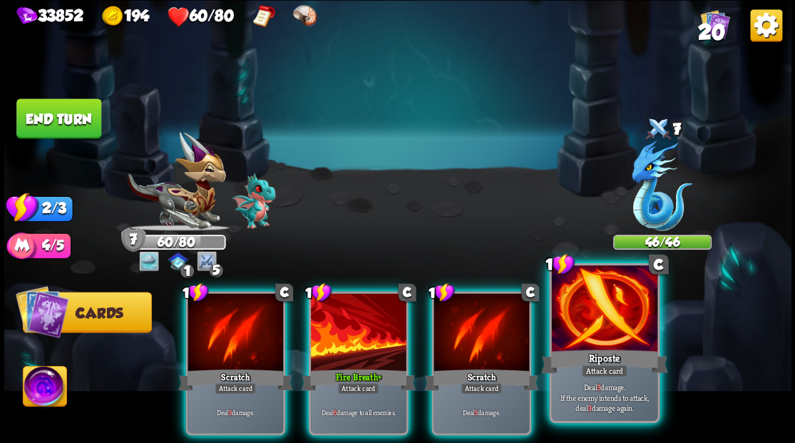
click at [591, 302] on div at bounding box center [604, 309] width 106 height 89
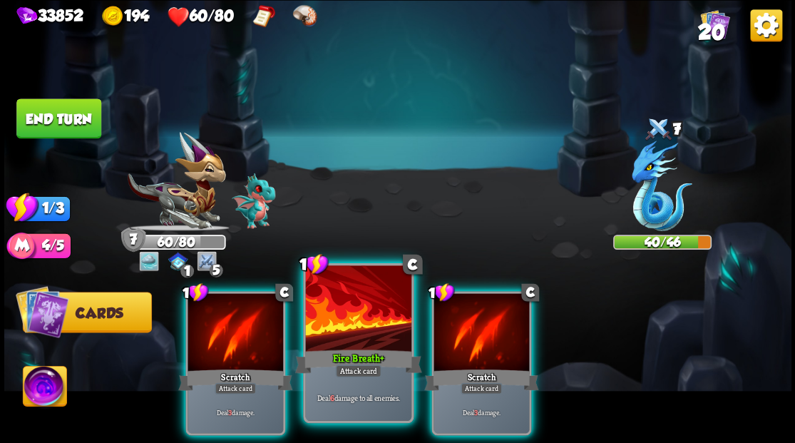
click at [335, 340] on div at bounding box center [358, 309] width 106 height 89
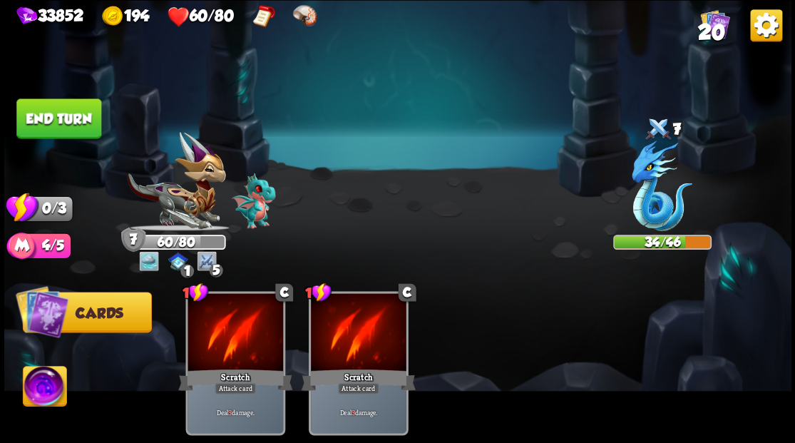
click at [56, 123] on button "End turn" at bounding box center [58, 118] width 85 height 40
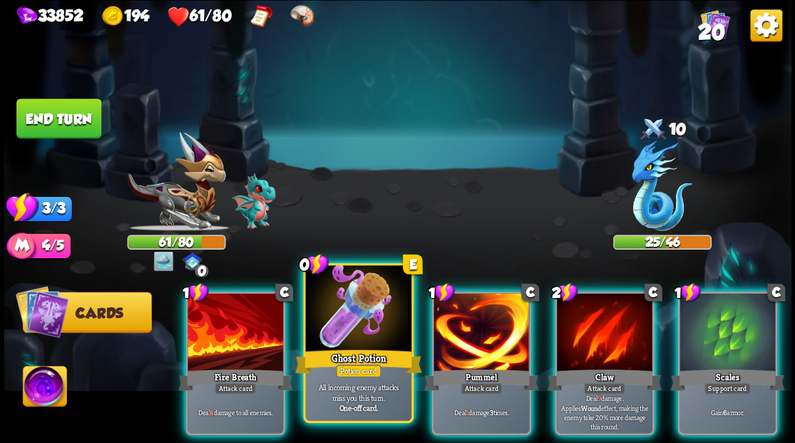
click at [362, 325] on div at bounding box center [358, 309] width 106 height 89
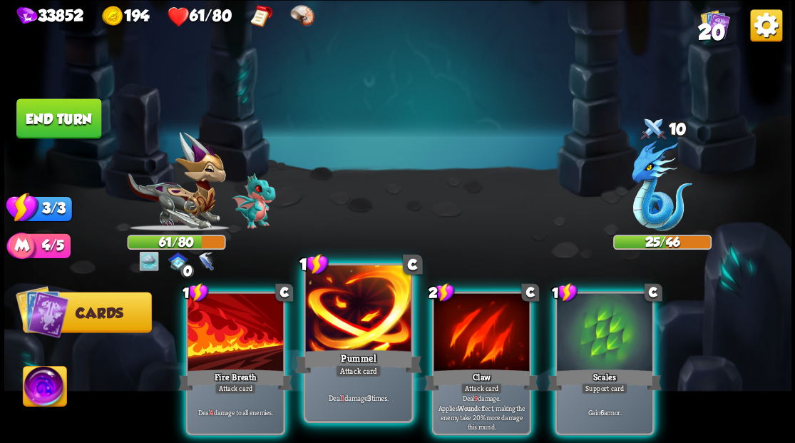
click at [357, 321] on div at bounding box center [358, 309] width 106 height 89
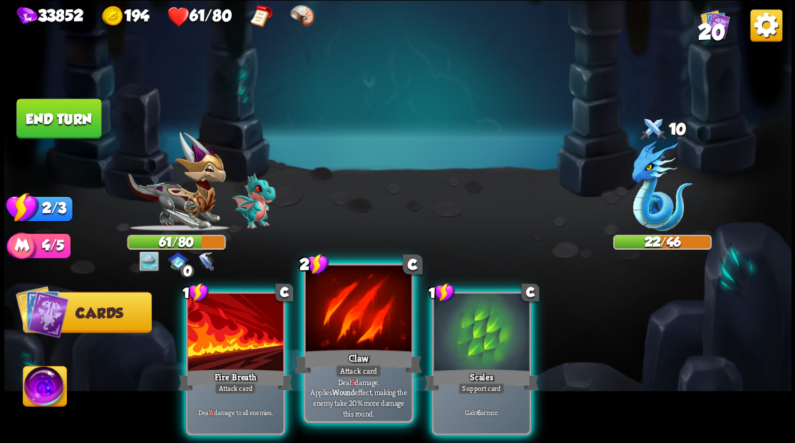
click at [351, 320] on div at bounding box center [358, 309] width 106 height 89
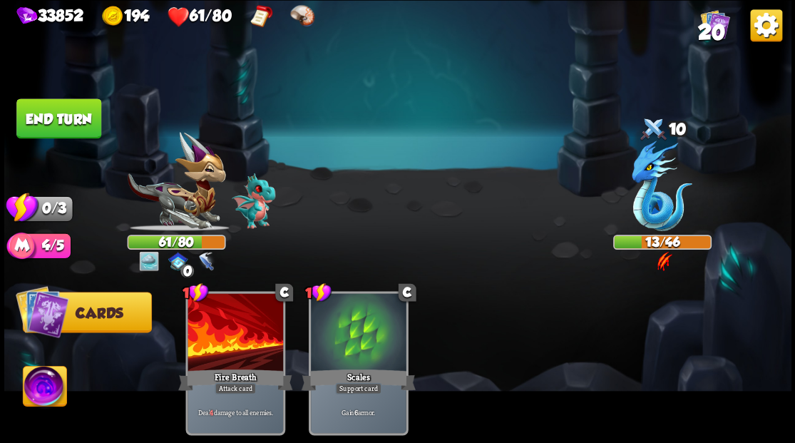
click at [41, 126] on button "End turn" at bounding box center [58, 118] width 85 height 40
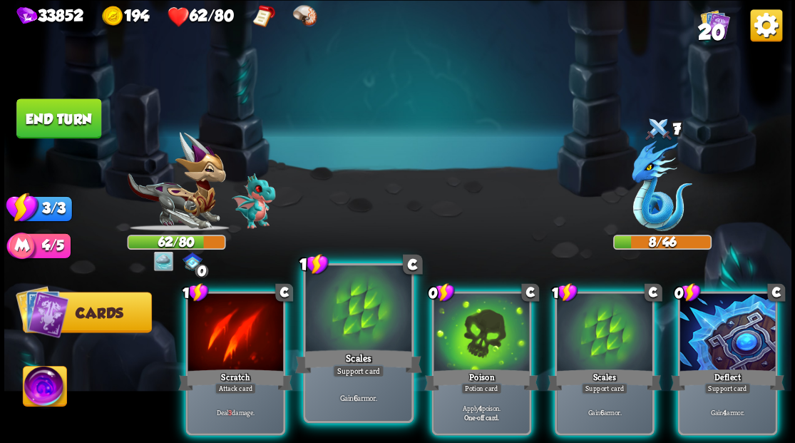
click at [338, 307] on div at bounding box center [358, 309] width 106 height 89
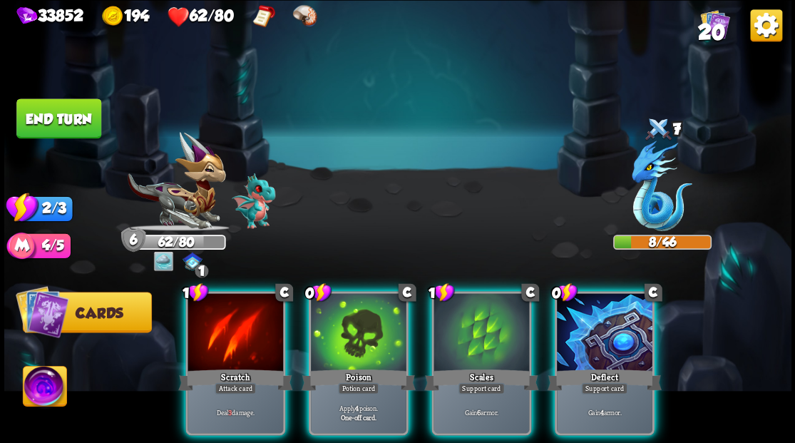
drag, startPoint x: 613, startPoint y: 337, endPoint x: 581, endPoint y: 328, distance: 34.1
click at [608, 335] on div at bounding box center [605, 333] width 96 height 81
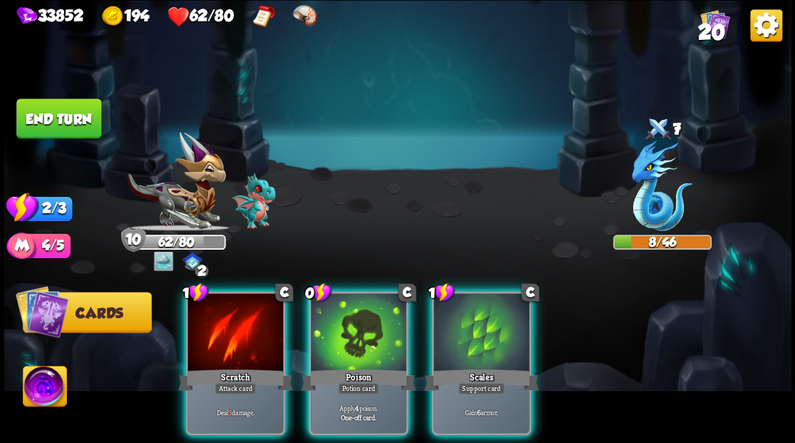
drag, startPoint x: 345, startPoint y: 322, endPoint x: 285, endPoint y: 318, distance: 60.1
click at [342, 322] on div at bounding box center [359, 333] width 96 height 81
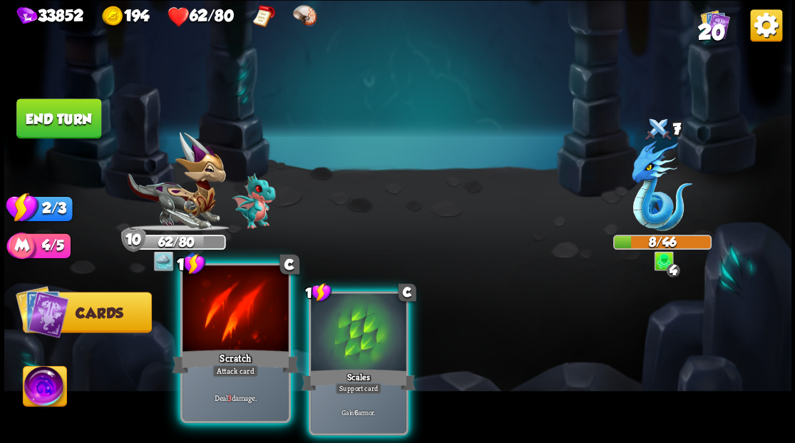
click at [248, 315] on div at bounding box center [236, 309] width 106 height 89
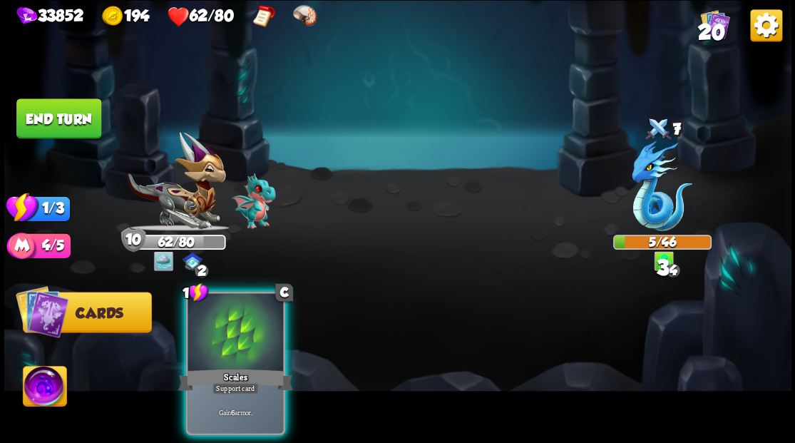
drag, startPoint x: 220, startPoint y: 345, endPoint x: 223, endPoint y: 323, distance: 22.3
click at [220, 331] on div at bounding box center [236, 333] width 96 height 81
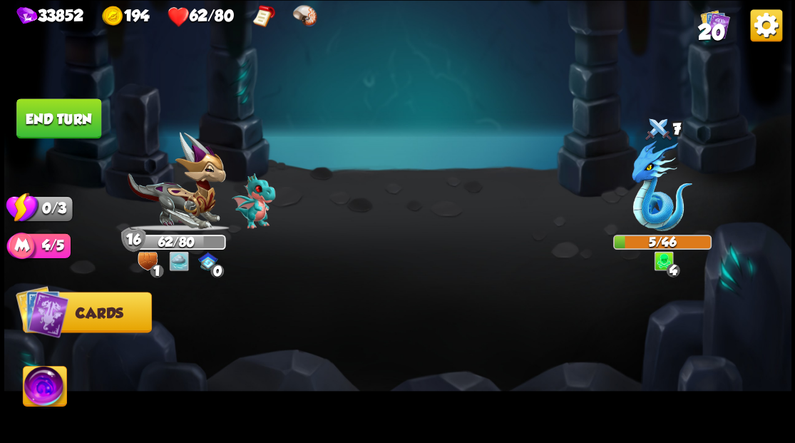
click at [64, 113] on button "End turn" at bounding box center [58, 118] width 85 height 40
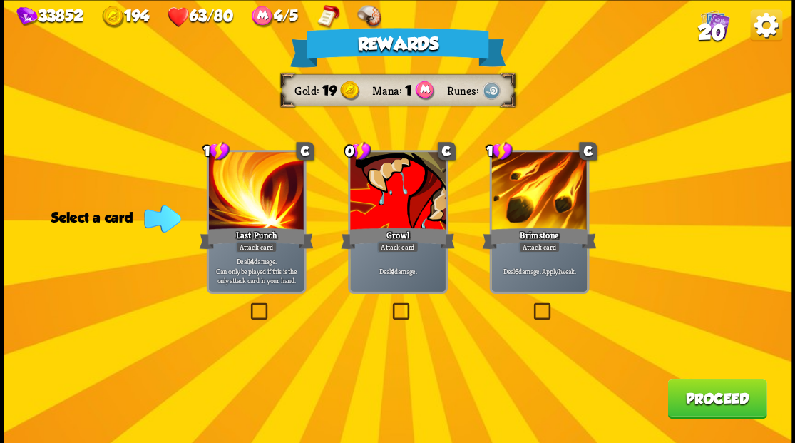
drag, startPoint x: 534, startPoint y: 307, endPoint x: 621, endPoint y: 347, distance: 96.0
click at [531, 305] on label at bounding box center [531, 305] width 0 height 0
click at [0, 0] on input "checkbox" at bounding box center [0, 0] width 0 height 0
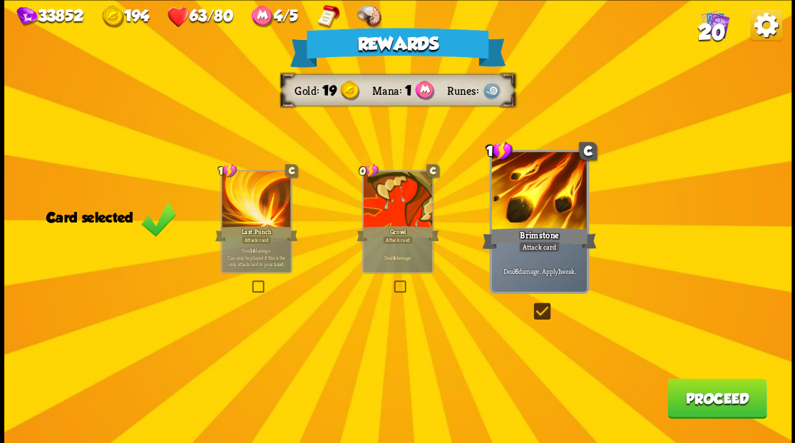
click at [688, 402] on button "Proceed" at bounding box center [717, 398] width 99 height 40
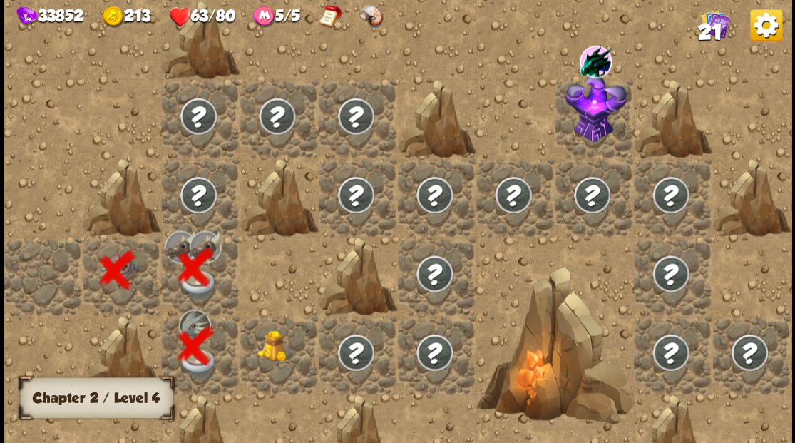
click at [195, 191] on img at bounding box center [197, 194] width 39 height 39
click at [190, 194] on img at bounding box center [197, 194] width 39 height 39
click at [263, 354] on div at bounding box center [279, 354] width 78 height 78
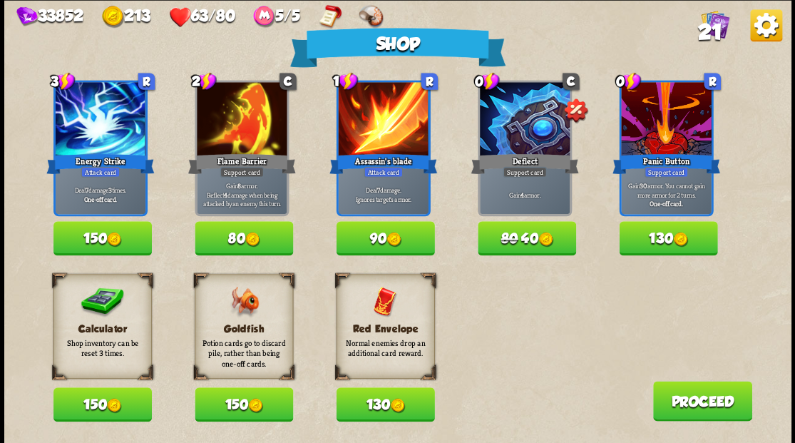
click at [224, 404] on button "150" at bounding box center [244, 404] width 98 height 34
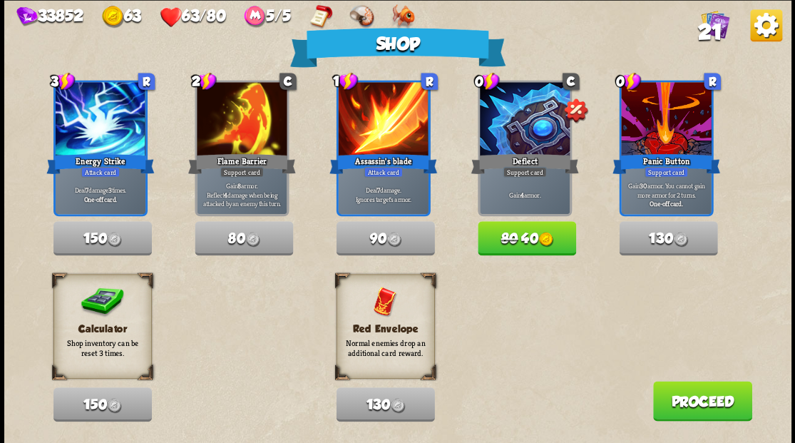
click at [716, 407] on button "Proceed" at bounding box center [702, 401] width 99 height 40
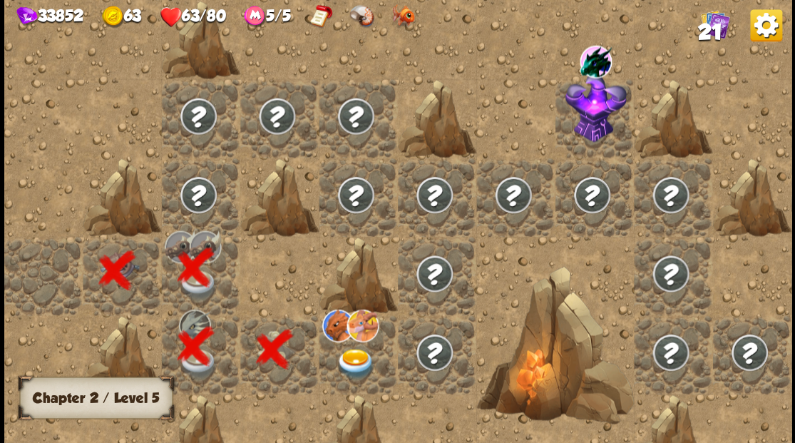
click at [340, 339] on div at bounding box center [358, 354] width 78 height 78
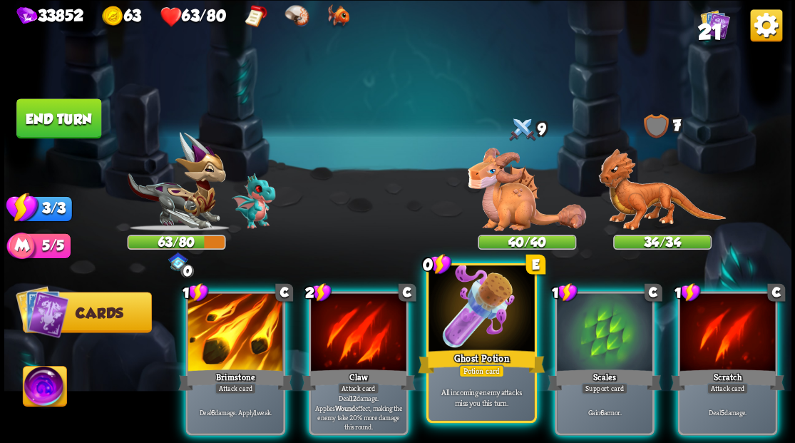
click at [456, 324] on div at bounding box center [482, 309] width 106 height 89
